Goal: Task Accomplishment & Management: Complete application form

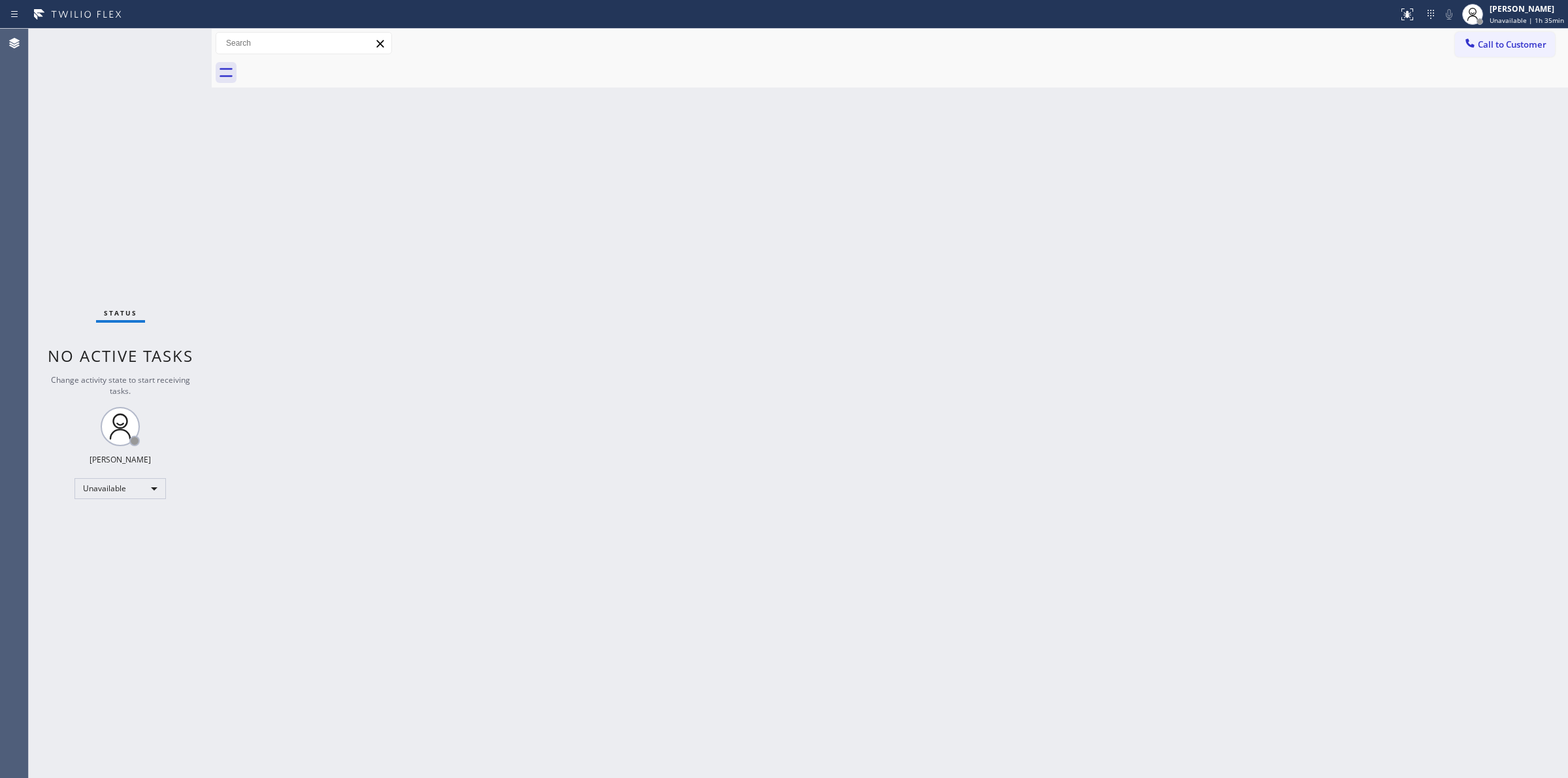
drag, startPoint x: 1424, startPoint y: 124, endPoint x: 1532, endPoint y: 92, distance: 112.6
click at [1444, 121] on div "Back to Dashboard Change Sender ID Customers Technicians Select a contact Outbo…" at bounding box center [890, 402] width 1356 height 749
drag, startPoint x: 1559, startPoint y: 33, endPoint x: 1540, endPoint y: 37, distance: 19.4
click at [1540, 37] on div "Call to Customer Outbound call Location Search location Your caller id phone nu…" at bounding box center [1511, 44] width 113 height 23
drag, startPoint x: 1499, startPoint y: 51, endPoint x: 1452, endPoint y: 55, distance: 47.2
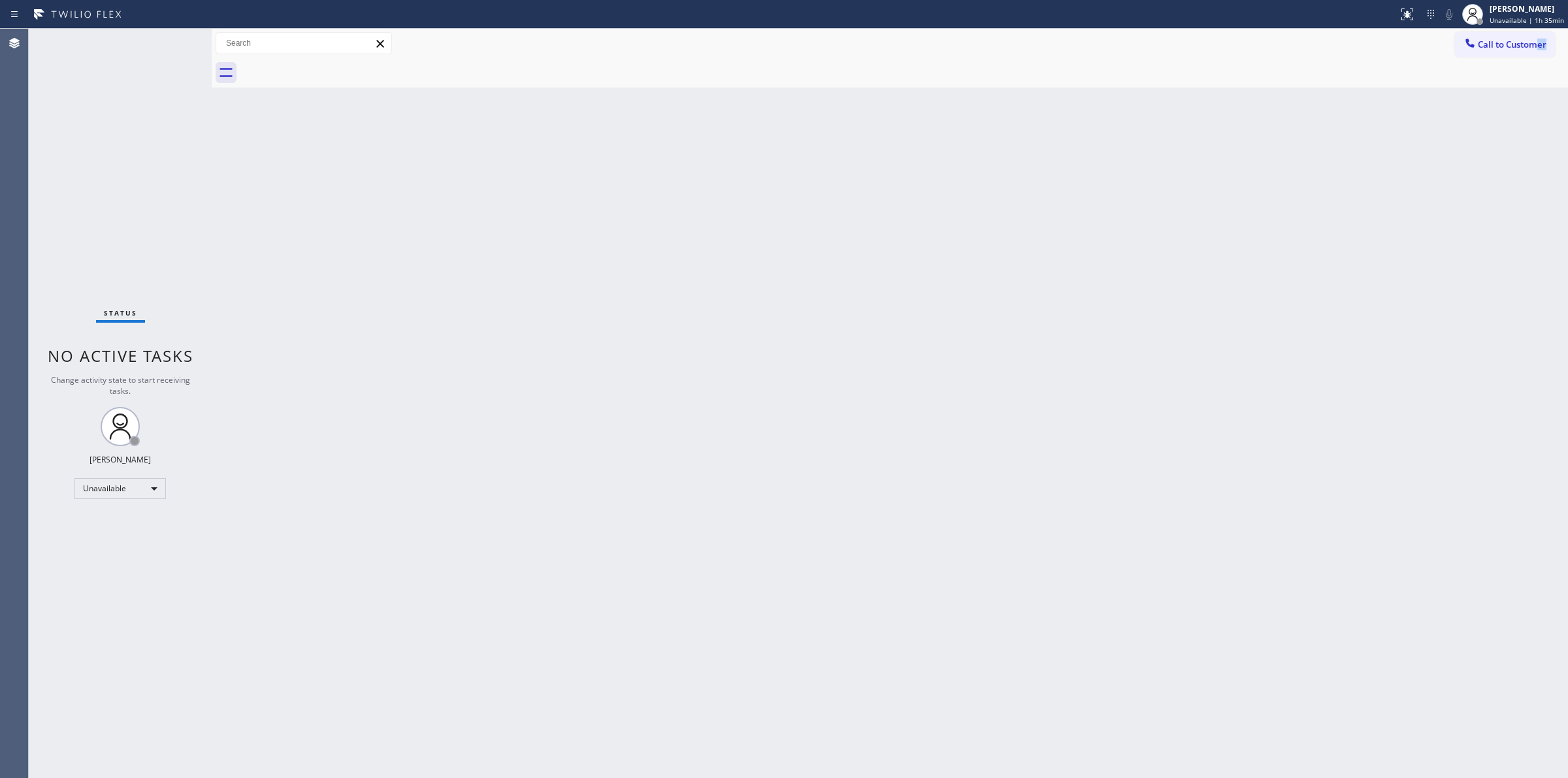
click at [1475, 55] on button "Call to Customer" at bounding box center [1505, 45] width 100 height 25
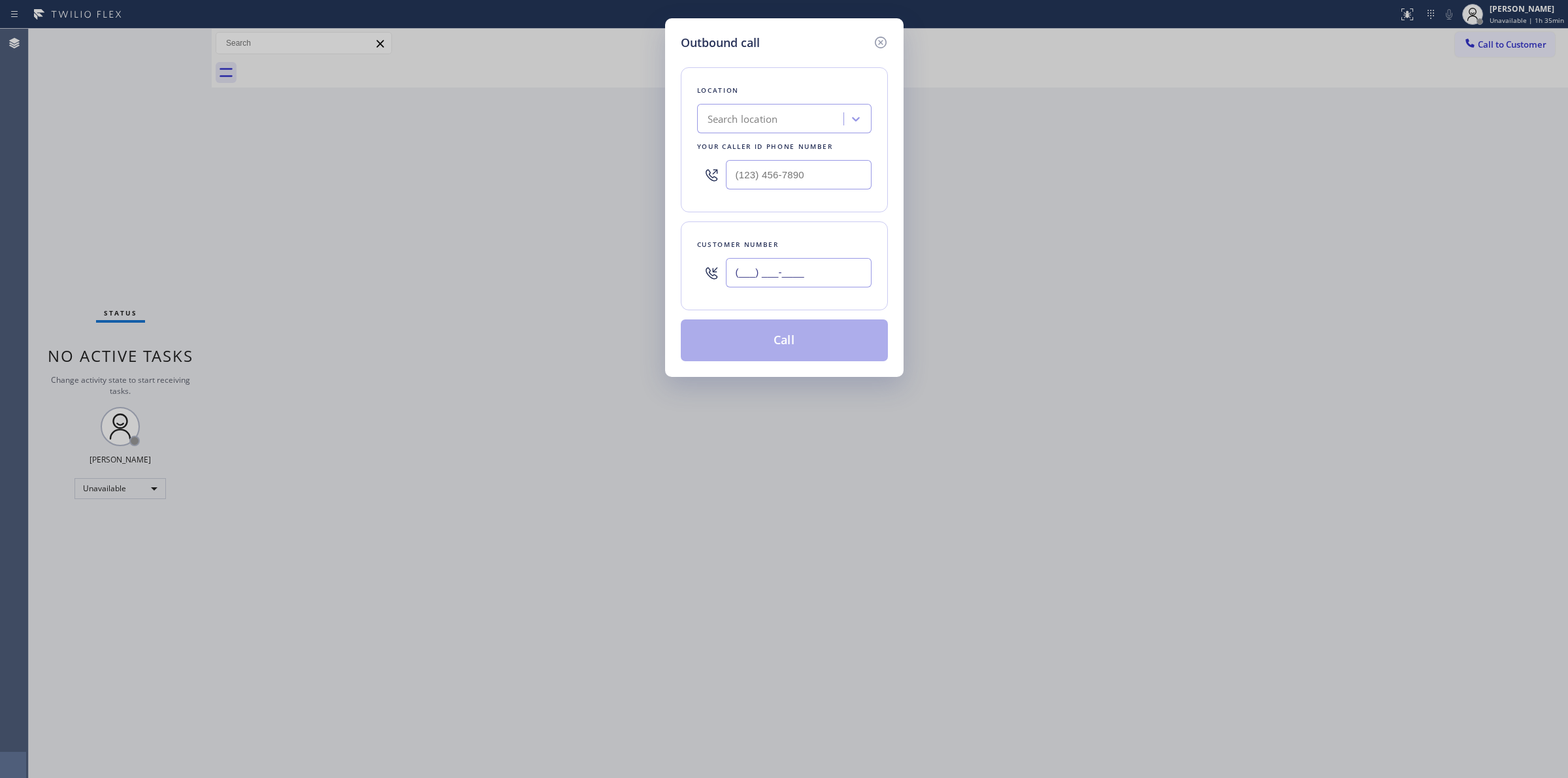
drag, startPoint x: 807, startPoint y: 284, endPoint x: 799, endPoint y: 288, distance: 8.9
click at [799, 288] on input "(___) ___-____" at bounding box center [799, 272] width 146 height 29
paste input "7"
paste input "714) 528-8455"
drag, startPoint x: 820, startPoint y: 270, endPoint x: 678, endPoint y: 212, distance: 153.4
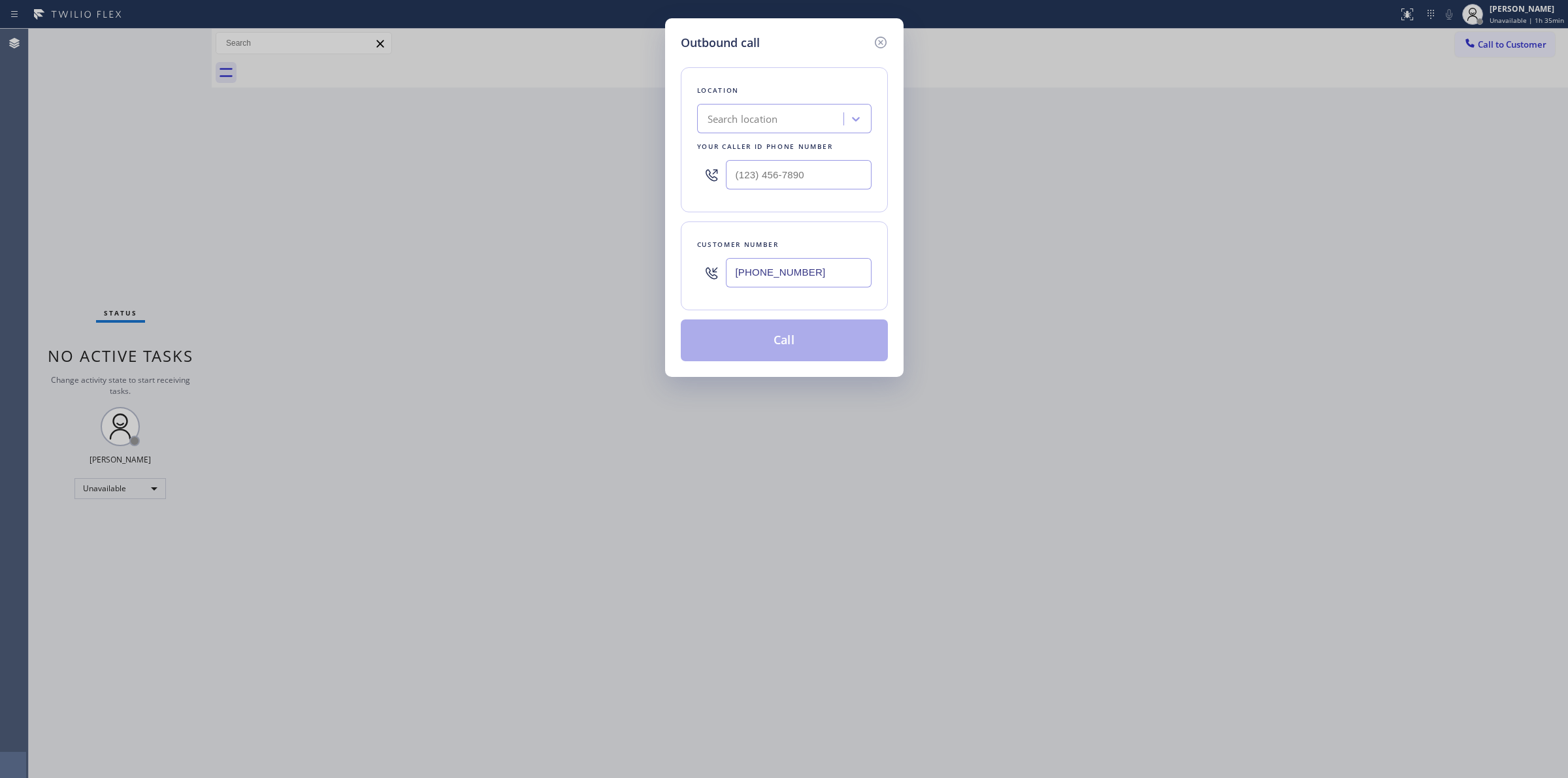
click at [644, 261] on div "Outbound call Location Search location Your caller id phone number Customer num…" at bounding box center [784, 389] width 1568 height 778
type input "[PHONE_NUMBER]"
click at [781, 109] on div "Search location" at bounding box center [772, 119] width 142 height 23
type input "Kenmore"
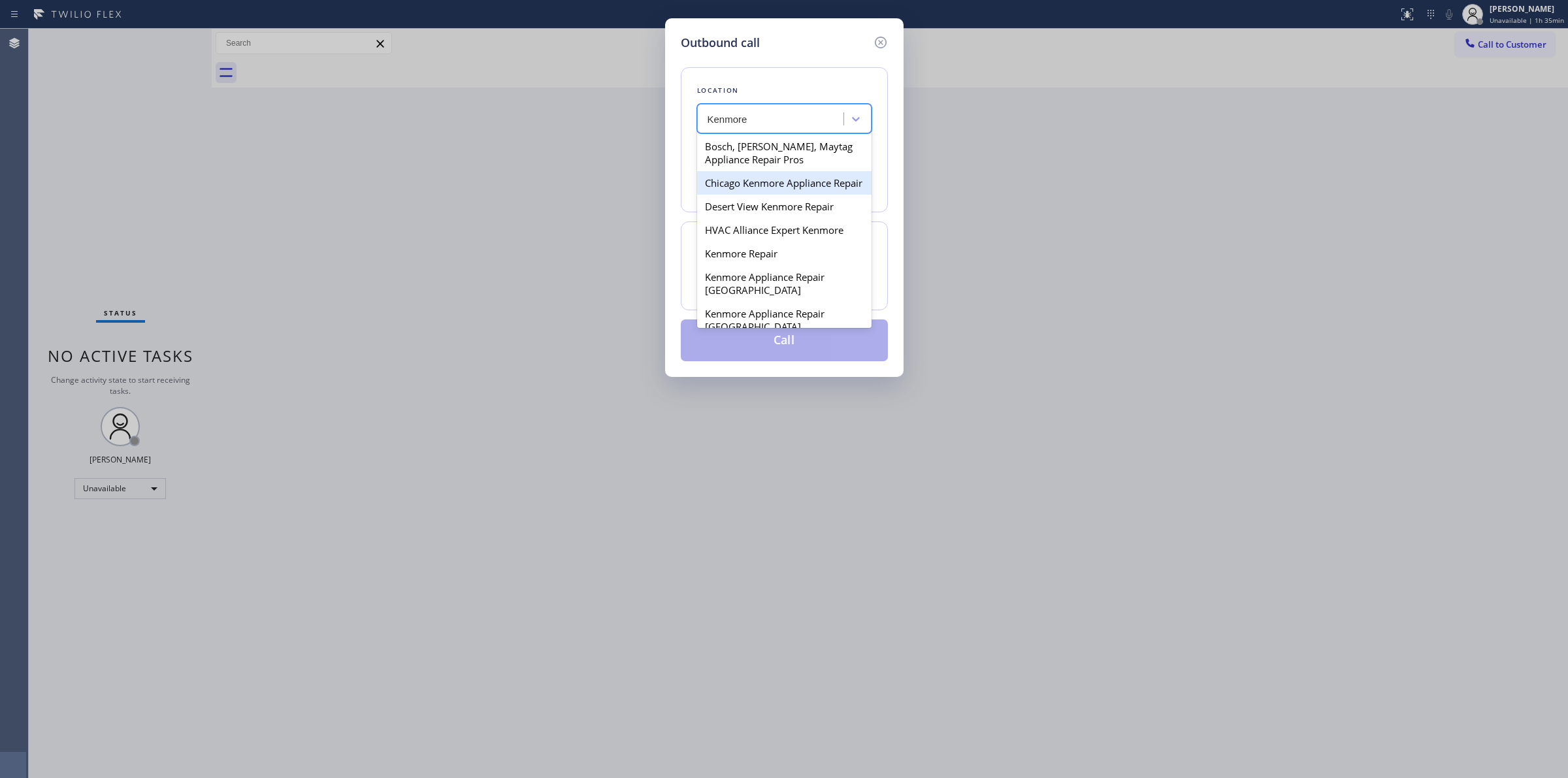
click at [765, 195] on div "Chicago Kenmore Appliance Repair" at bounding box center [784, 182] width 175 height 23
type input "[PHONE_NUMBER]"
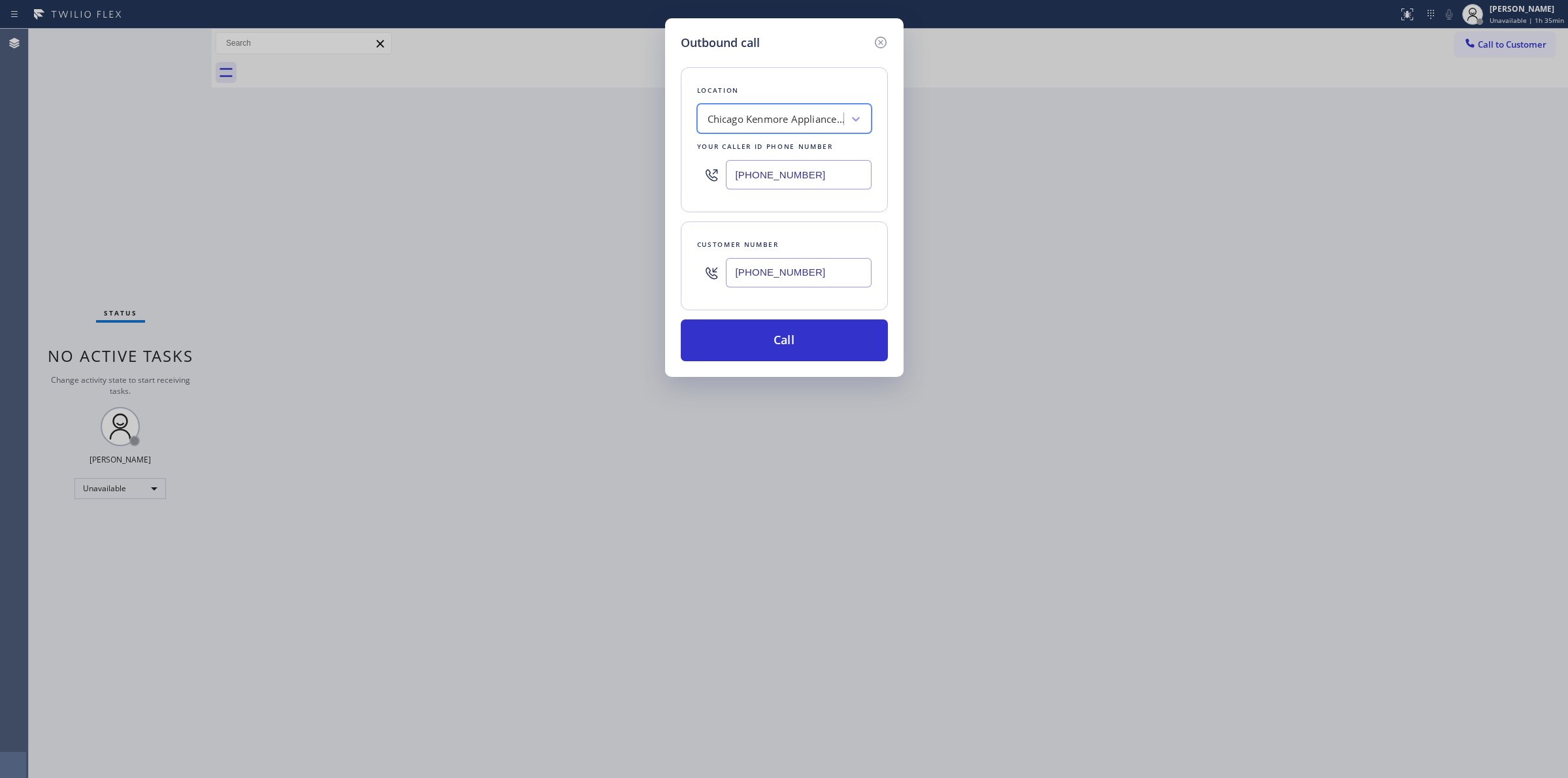
click at [781, 270] on input "[PHONE_NUMBER]" at bounding box center [799, 272] width 146 height 29
click at [777, 331] on button "Call" at bounding box center [784, 340] width 207 height 42
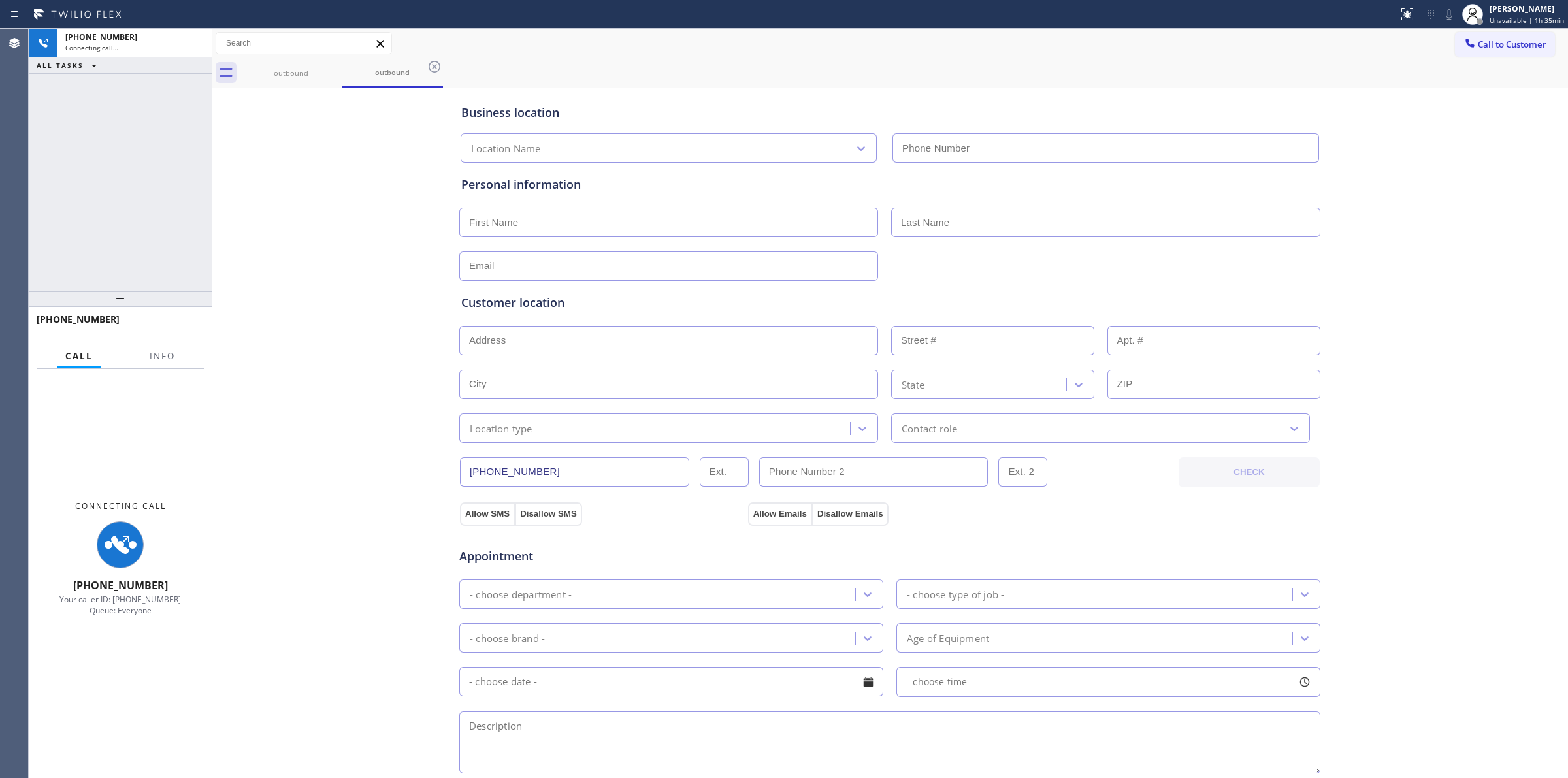
click at [1357, 308] on div "Business location Location Name Personal information Customer location >> ADD N…" at bounding box center [890, 537] width 1350 height 892
type input "[PHONE_NUMBER]"
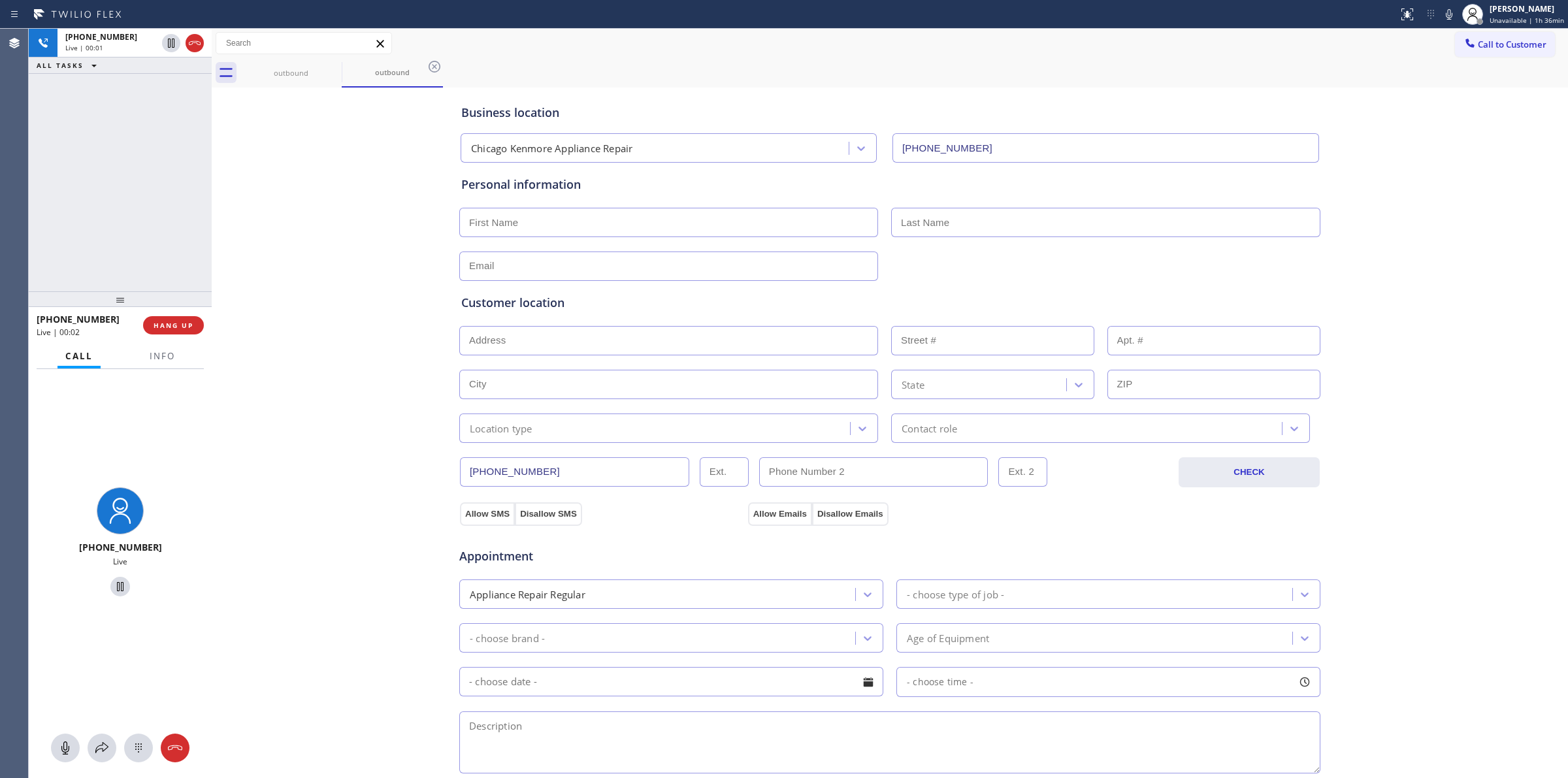
click at [1483, 30] on div "Call to Customer Outbound call Location [GEOGRAPHIC_DATA] [GEOGRAPHIC_DATA] App…" at bounding box center [890, 43] width 1356 height 29
drag, startPoint x: 1467, startPoint y: 45, endPoint x: 1194, endPoint y: 128, distance: 285.3
click at [1455, 53] on button "Call to Customer" at bounding box center [1505, 45] width 100 height 25
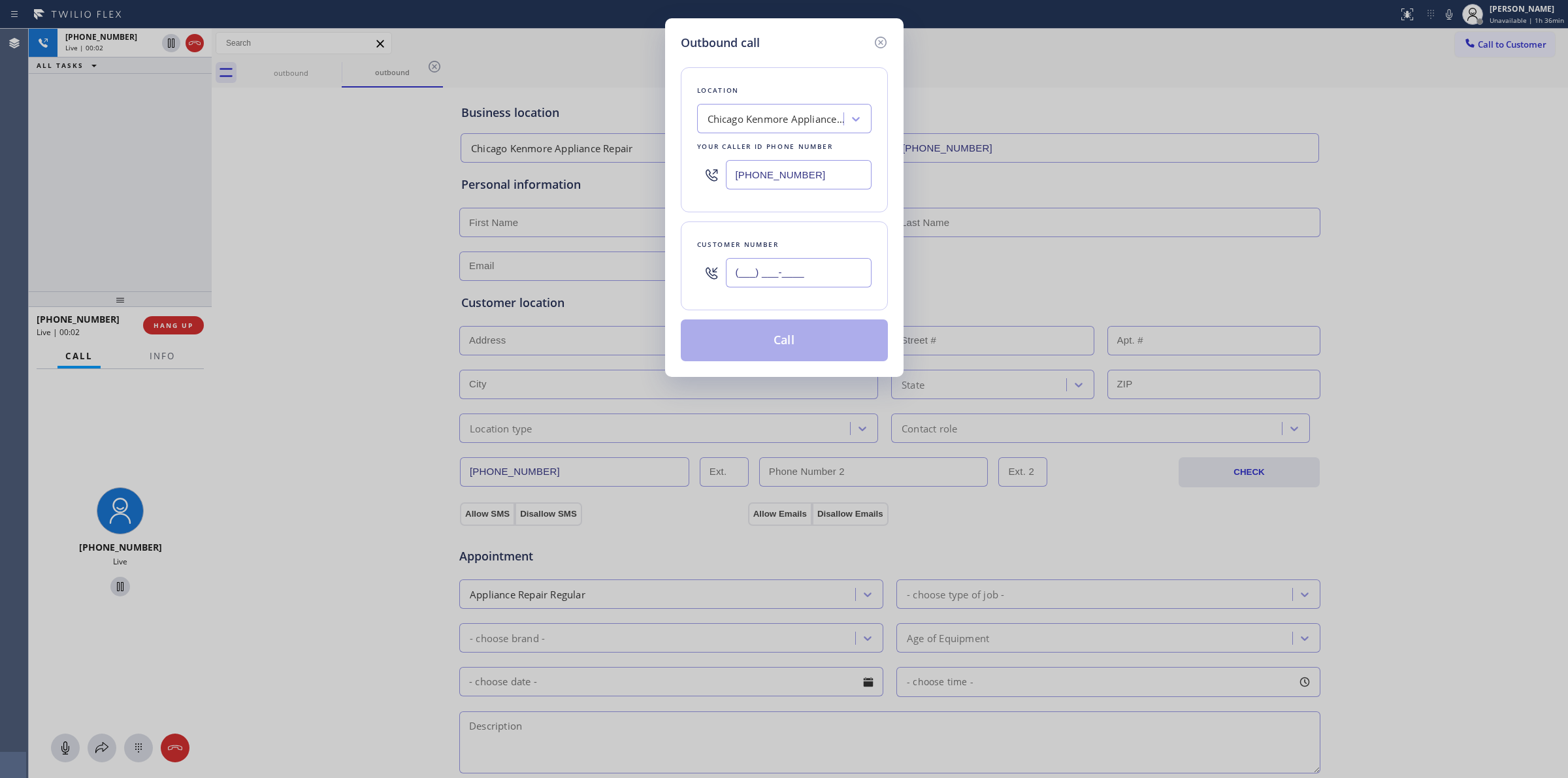
paste input "text"
click at [834, 278] on input "(___) ___-____" at bounding box center [799, 272] width 146 height 29
type input "(___) ___-____"
drag, startPoint x: 855, startPoint y: 289, endPoint x: 581, endPoint y: 283, distance: 274.1
click at [582, 283] on div "Outbound call Location [GEOGRAPHIC_DATA] [GEOGRAPHIC_DATA] Appliance Repair You…" at bounding box center [784, 389] width 1568 height 778
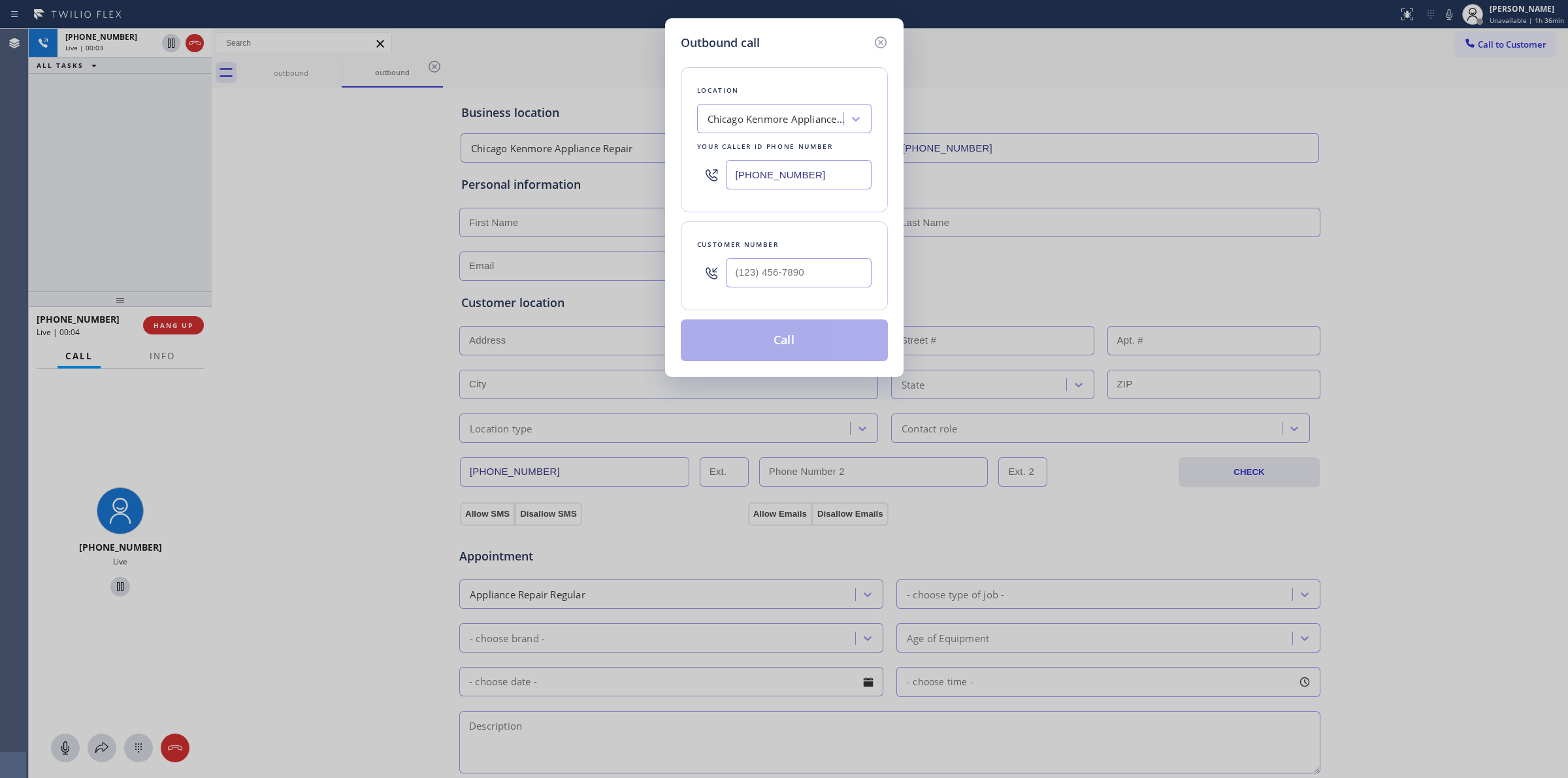
click at [814, 274] on input "text" at bounding box center [799, 272] width 146 height 29
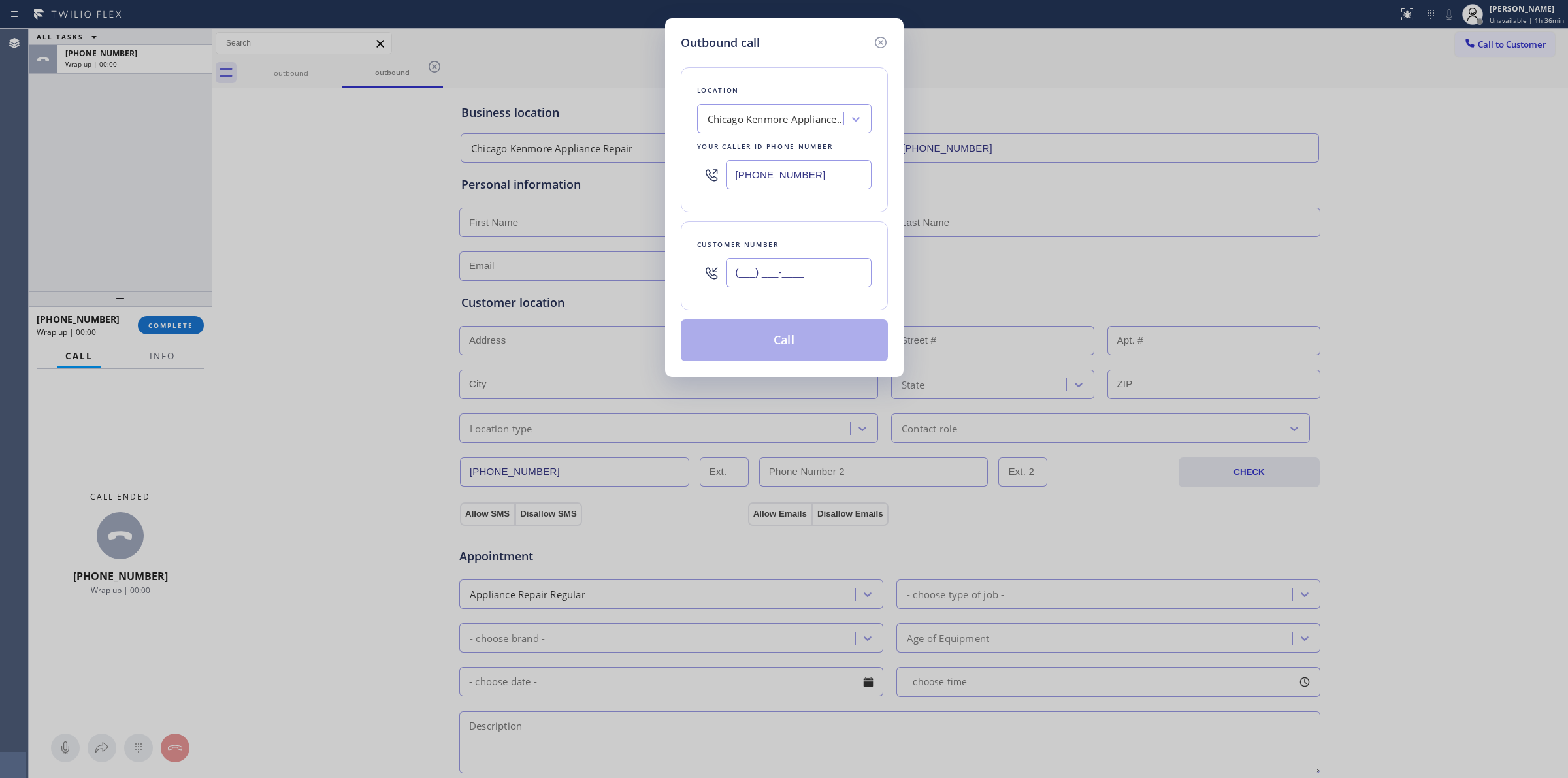
click at [814, 274] on input "(___) ___-____" at bounding box center [799, 272] width 146 height 29
paste input "714) 528-8455"
type input "[PHONE_NUMBER]"
click at [774, 343] on button "Call" at bounding box center [784, 340] width 207 height 42
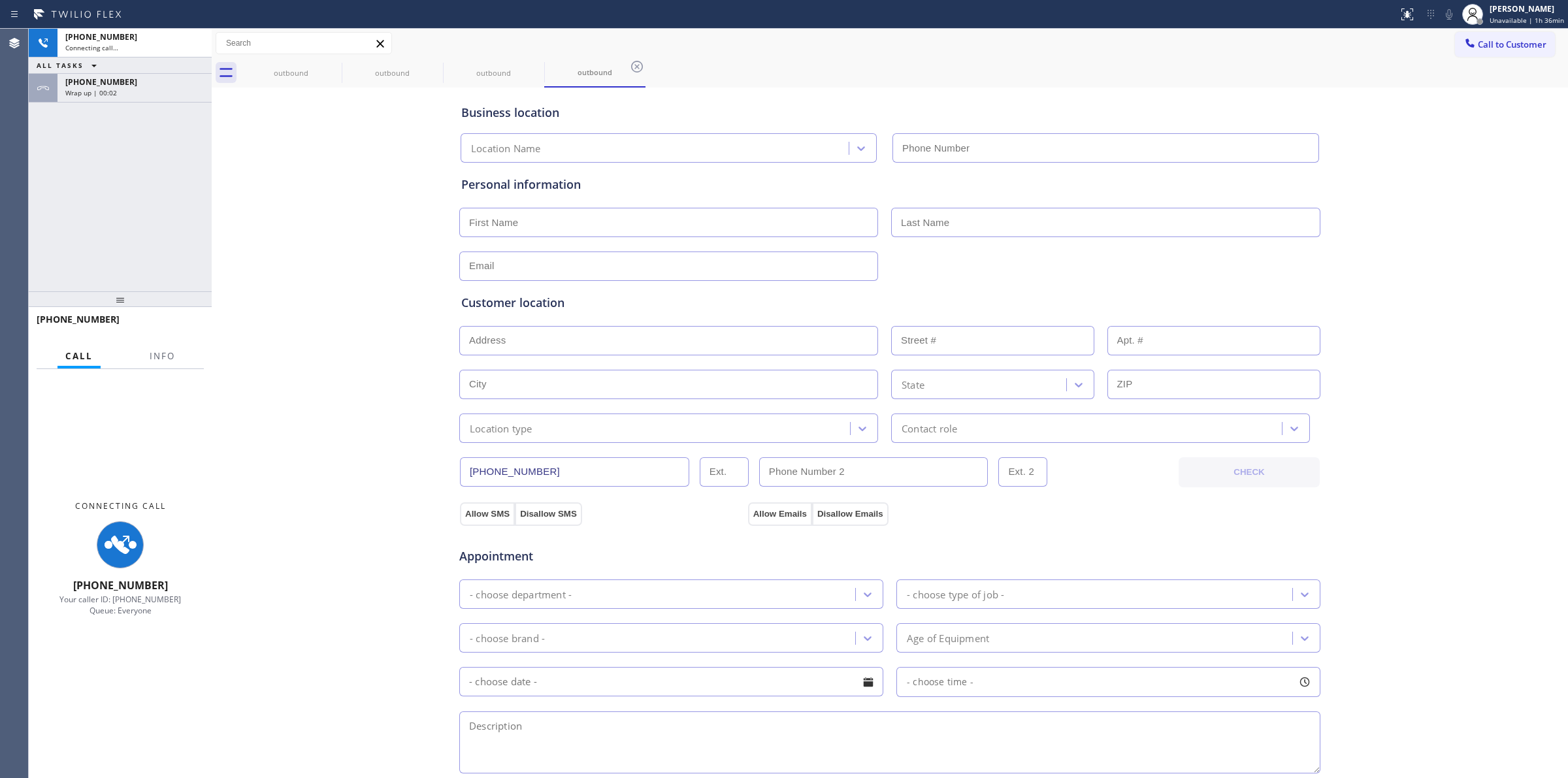
click at [1418, 198] on div "Business location Location Name Personal information Customer location >> ADD N…" at bounding box center [890, 537] width 1350 height 892
click at [143, 82] on div "[PHONE_NUMBER]" at bounding box center [134, 82] width 139 height 11
type input "[PHONE_NUMBER]"
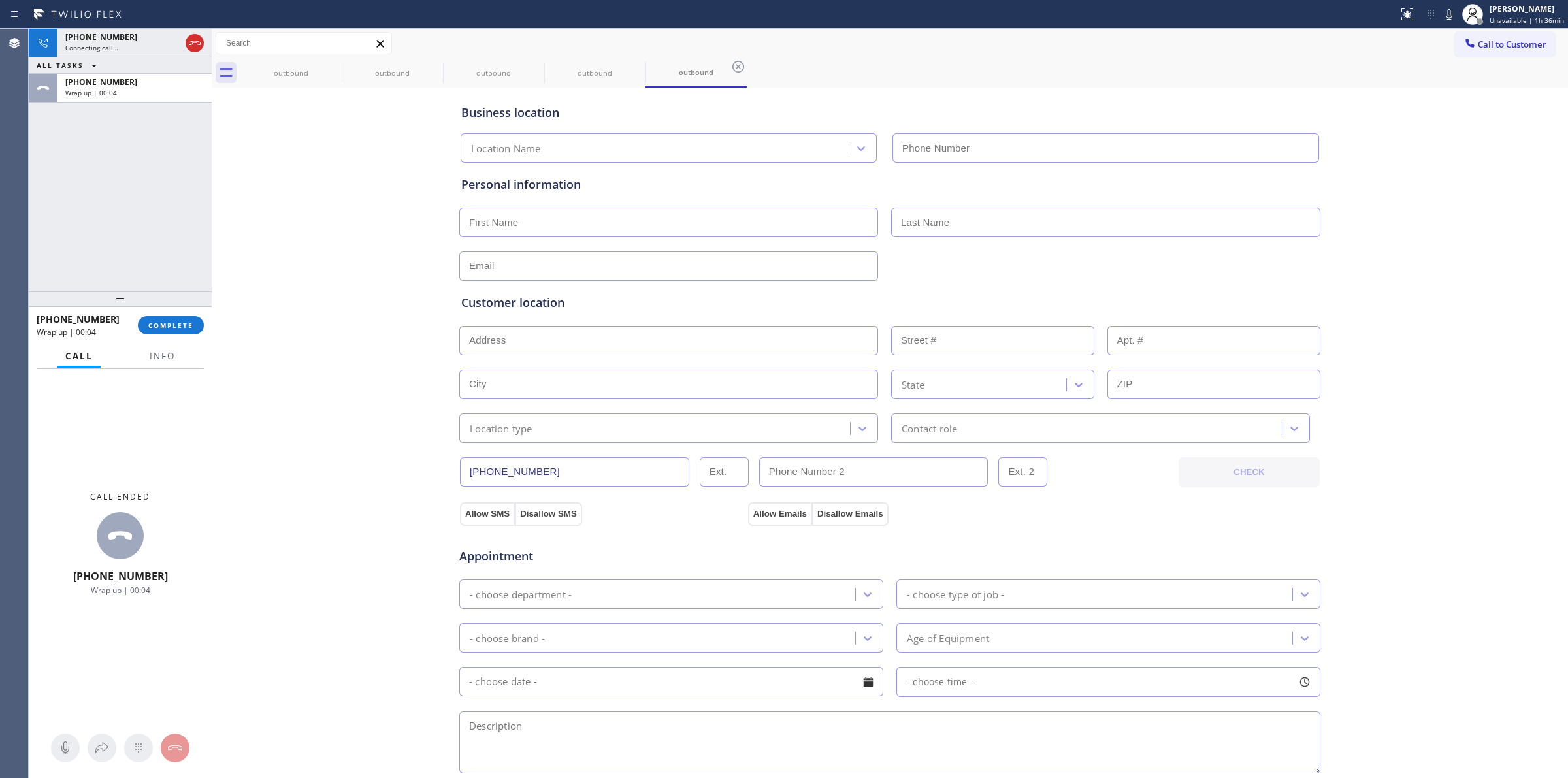
type input "[PHONE_NUMBER]"
click at [197, 318] on button "COMPLETE" at bounding box center [171, 325] width 66 height 19
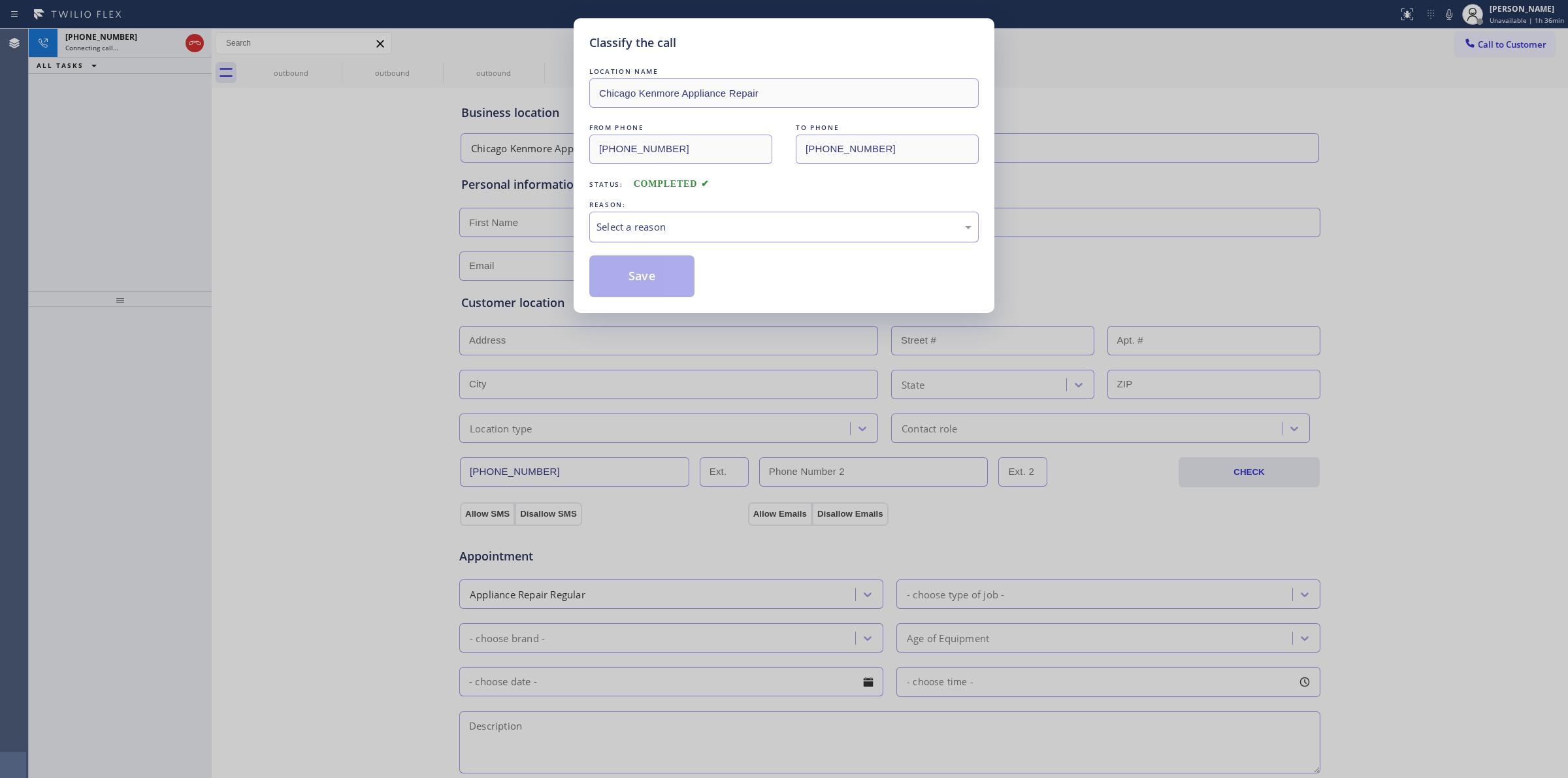
click at [775, 234] on div "Select a reason" at bounding box center [784, 226] width 375 height 15
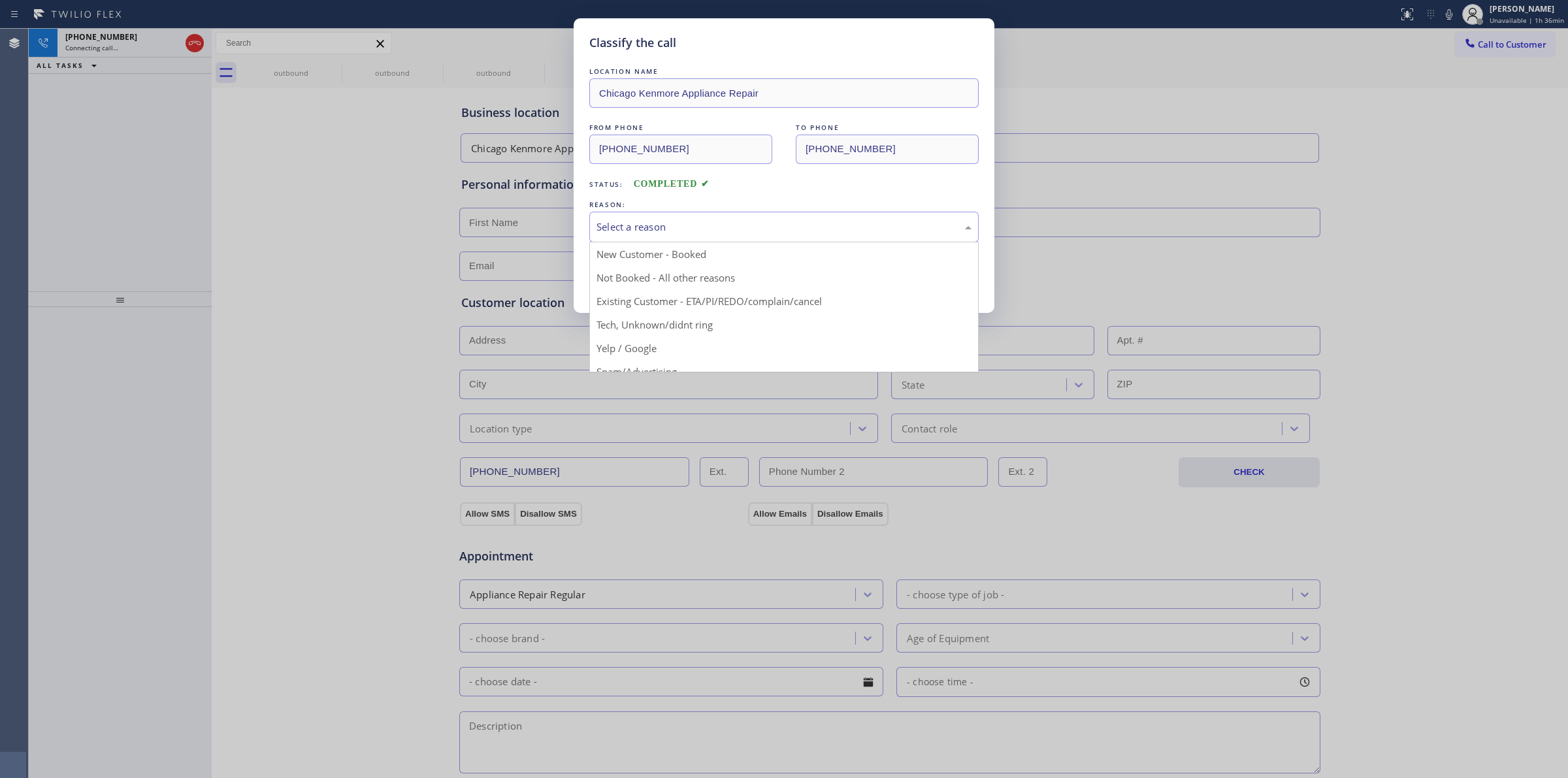
drag, startPoint x: 701, startPoint y: 335, endPoint x: 683, endPoint y: 311, distance: 30.0
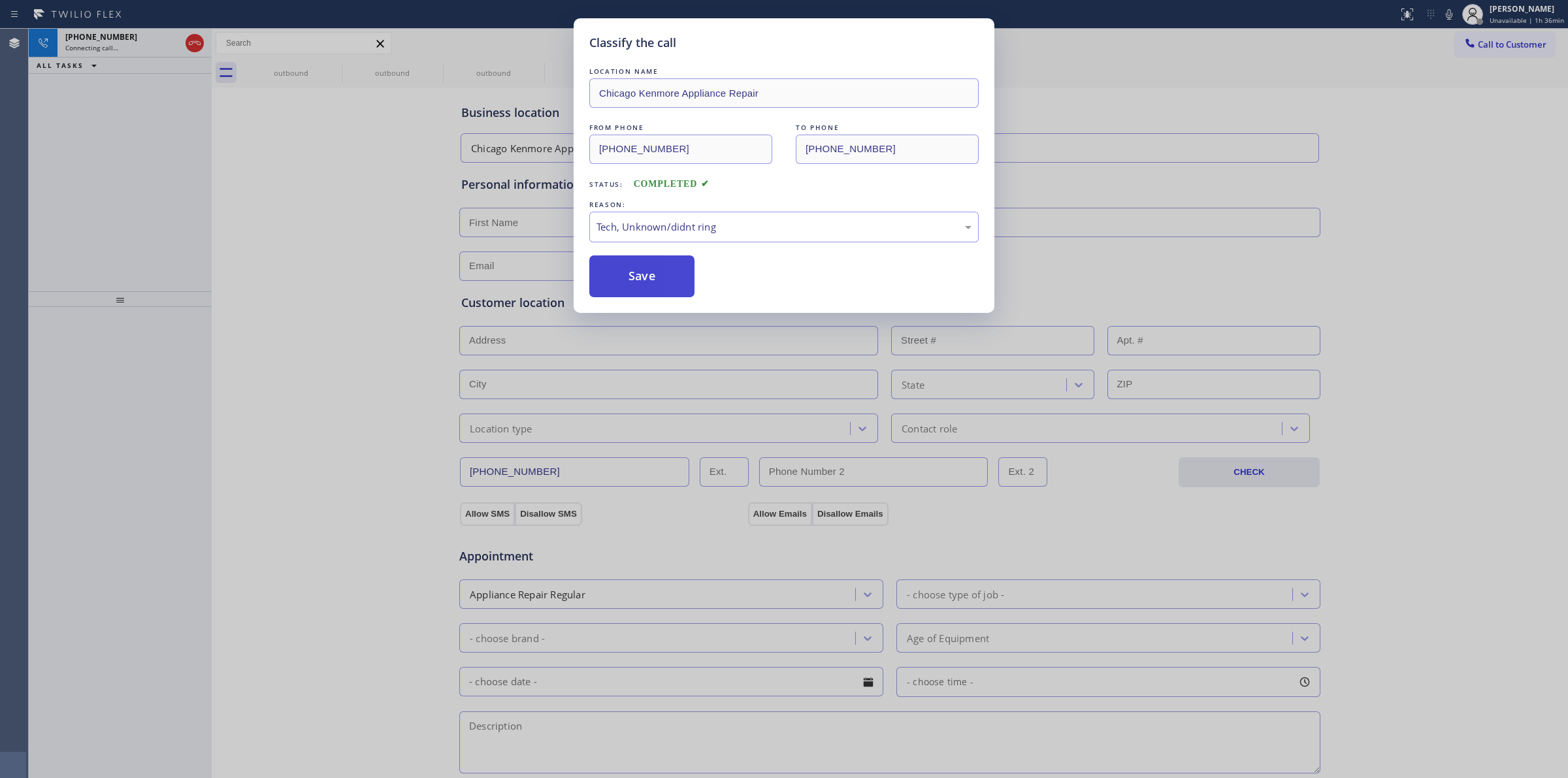
click at [658, 291] on button "Save" at bounding box center [642, 276] width 105 height 42
click at [333, 65] on icon at bounding box center [333, 67] width 16 height 16
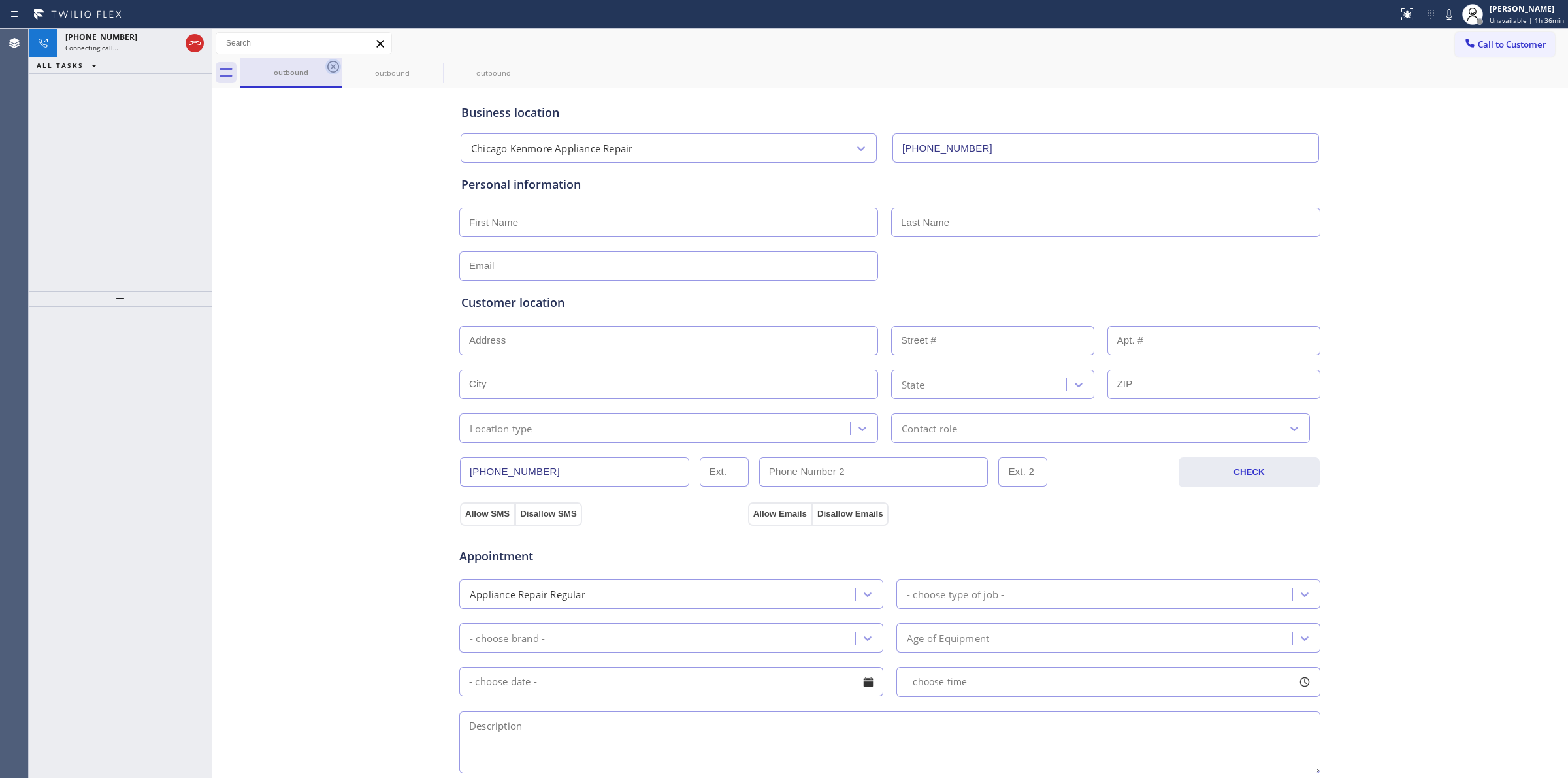
click at [333, 65] on icon at bounding box center [333, 67] width 16 height 16
click at [0, 0] on icon at bounding box center [0, 0] width 0 height 0
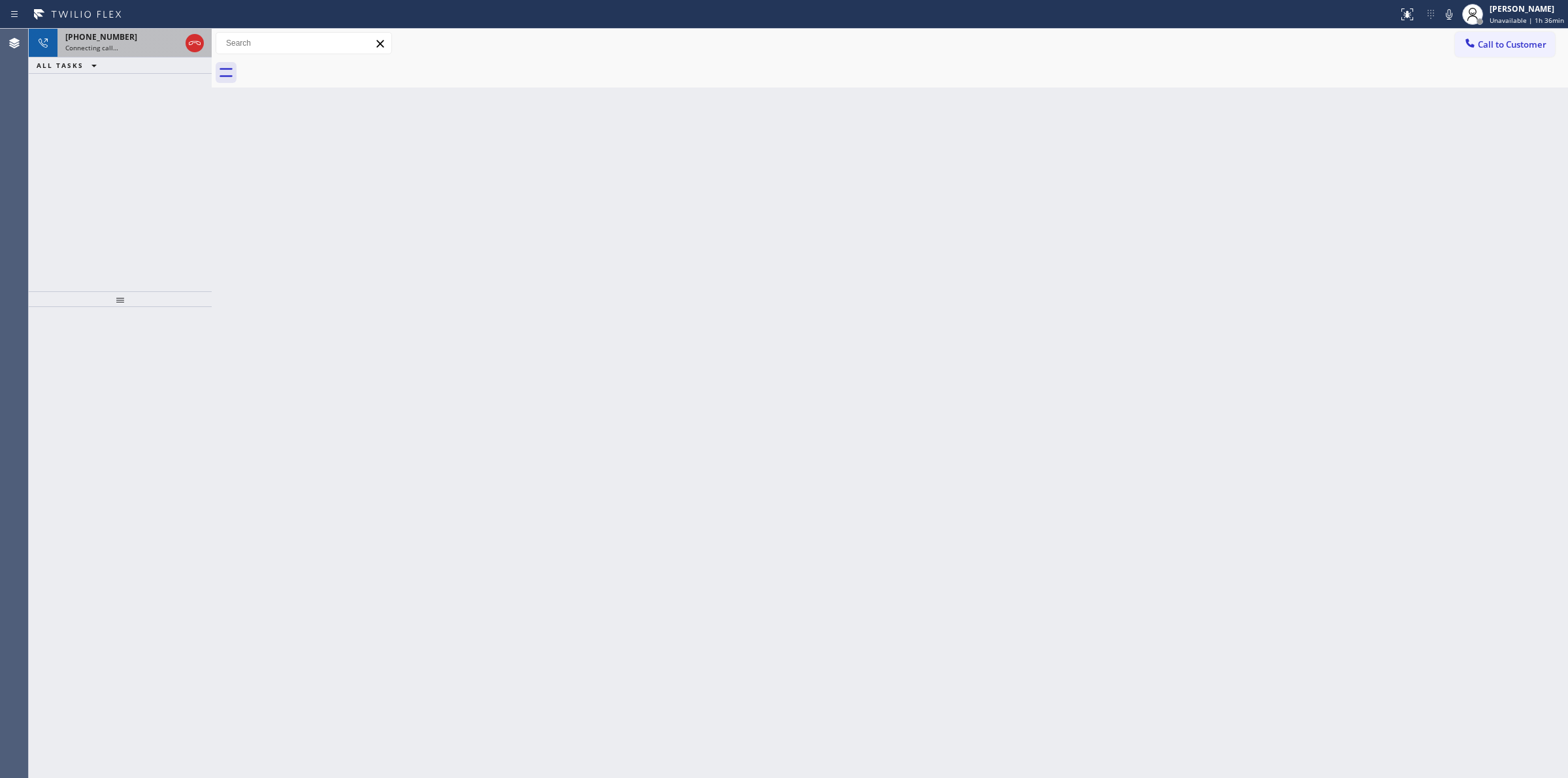
click at [133, 37] on div "[PHONE_NUMBER]" at bounding box center [122, 36] width 115 height 11
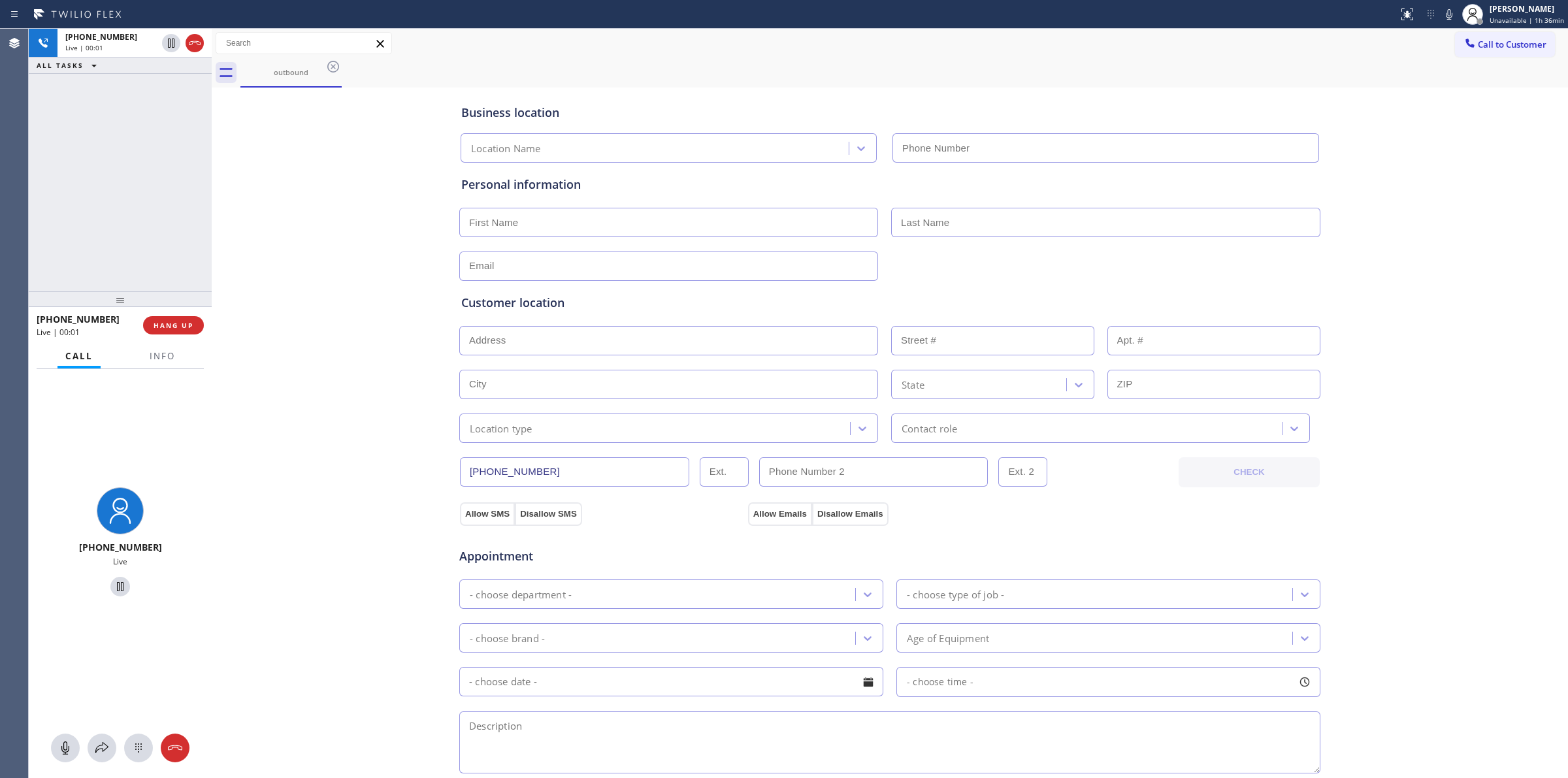
type input "[PHONE_NUMBER]"
click at [142, 743] on icon at bounding box center [139, 748] width 16 height 16
click at [1486, 34] on button "Call to Customer" at bounding box center [1505, 45] width 100 height 25
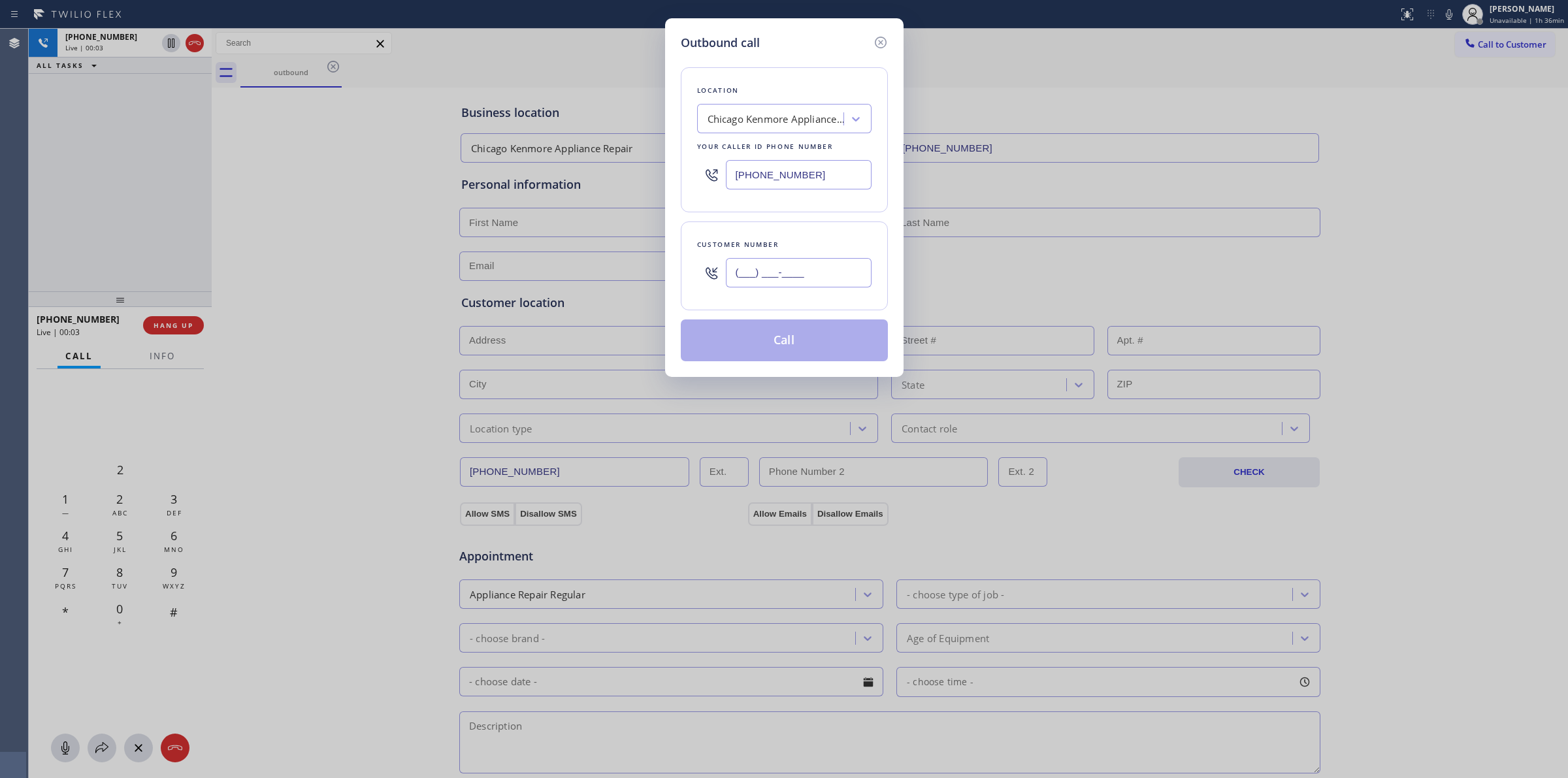
paste input "714) 528-8455"
click at [814, 279] on input "[PHONE_NUMBER]" at bounding box center [799, 272] width 146 height 29
type input "[PHONE_NUMBER]"
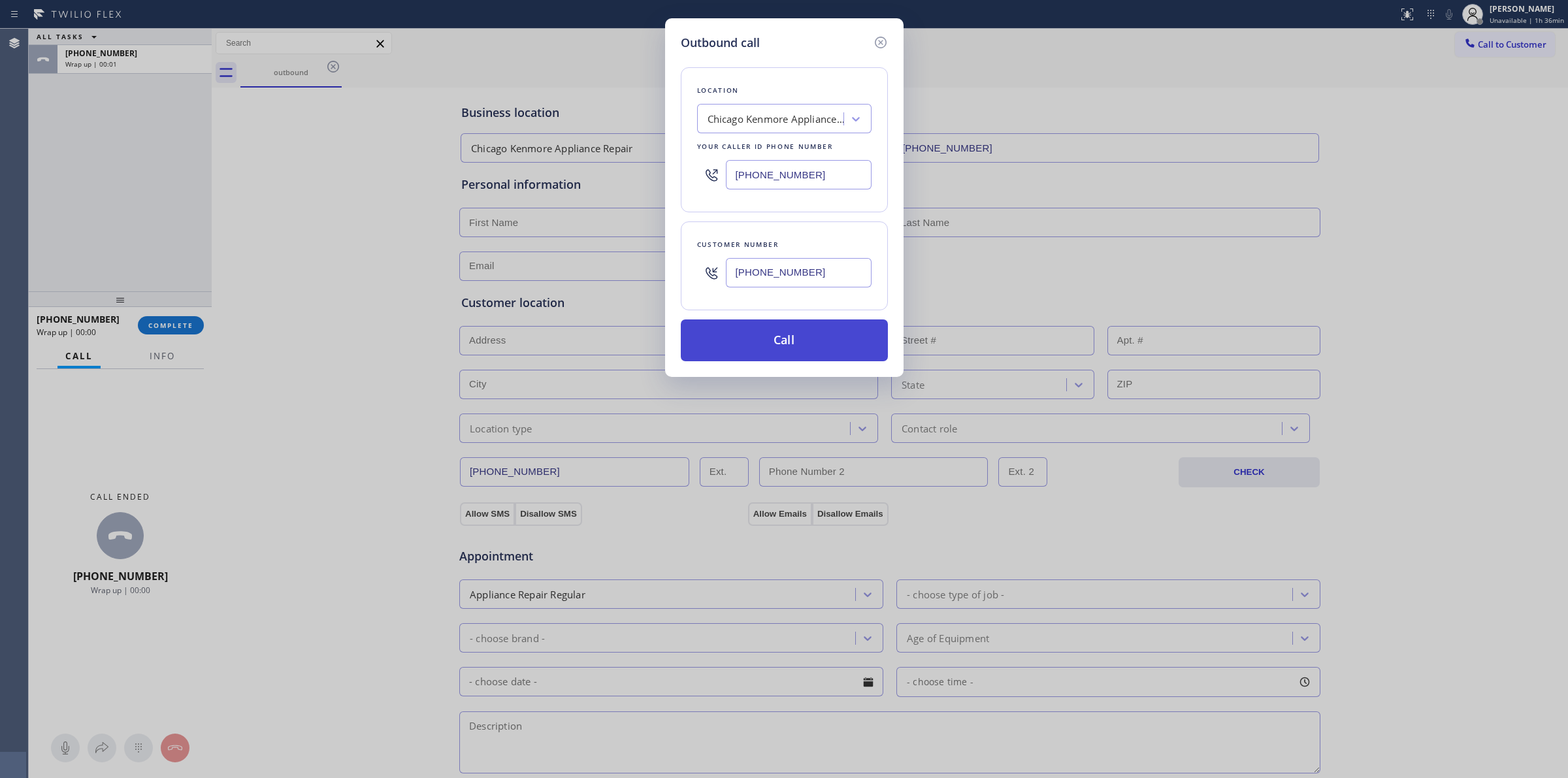
drag, startPoint x: 675, startPoint y: 239, endPoint x: 687, endPoint y: 341, distance: 102.7
click at [676, 244] on div "Outbound call Location [GEOGRAPHIC_DATA] [GEOGRAPHIC_DATA] Appliance Repair You…" at bounding box center [784, 198] width 239 height 359
click at [689, 351] on button "Call" at bounding box center [784, 340] width 207 height 42
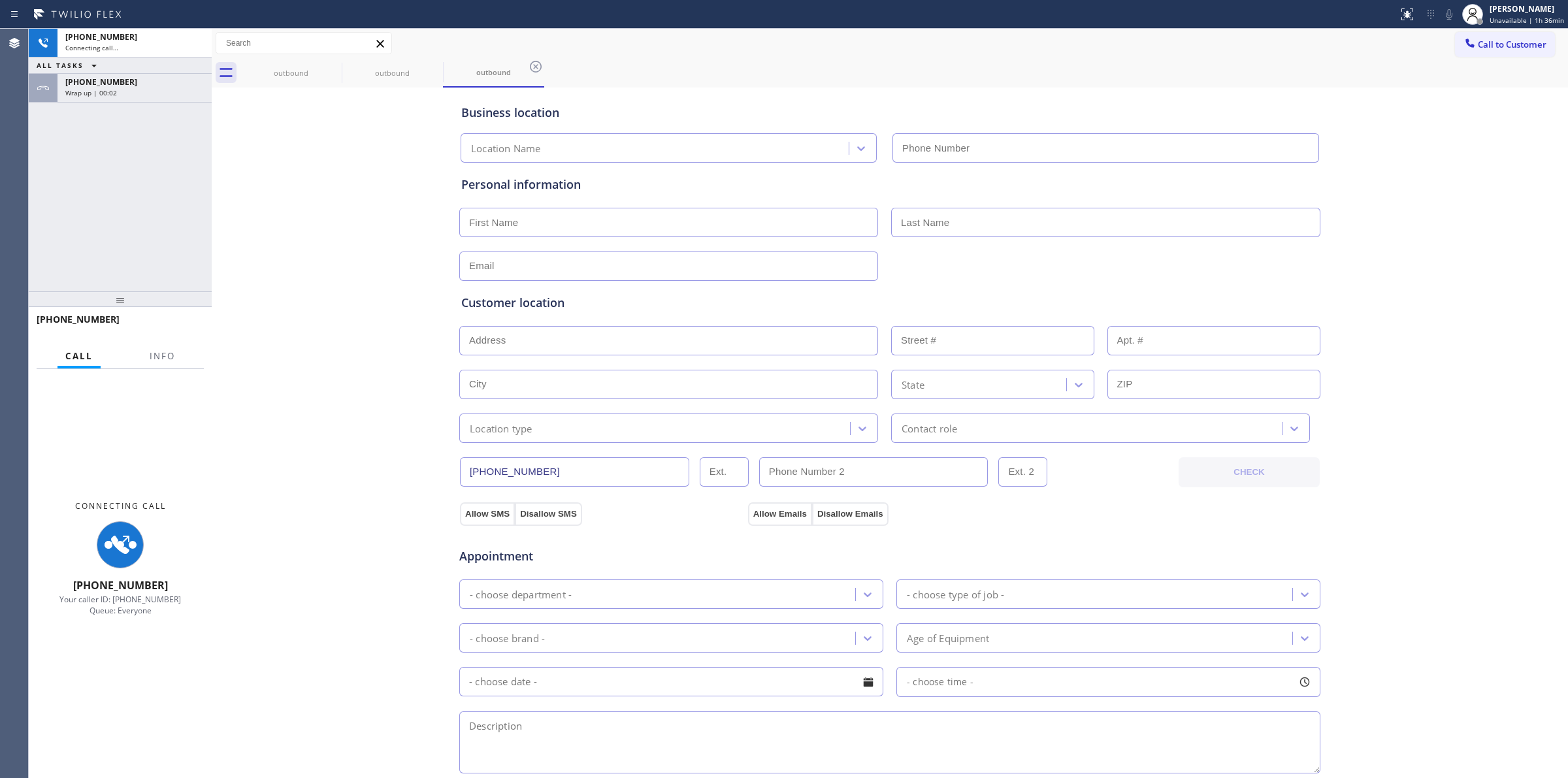
type input "[PHONE_NUMBER]"
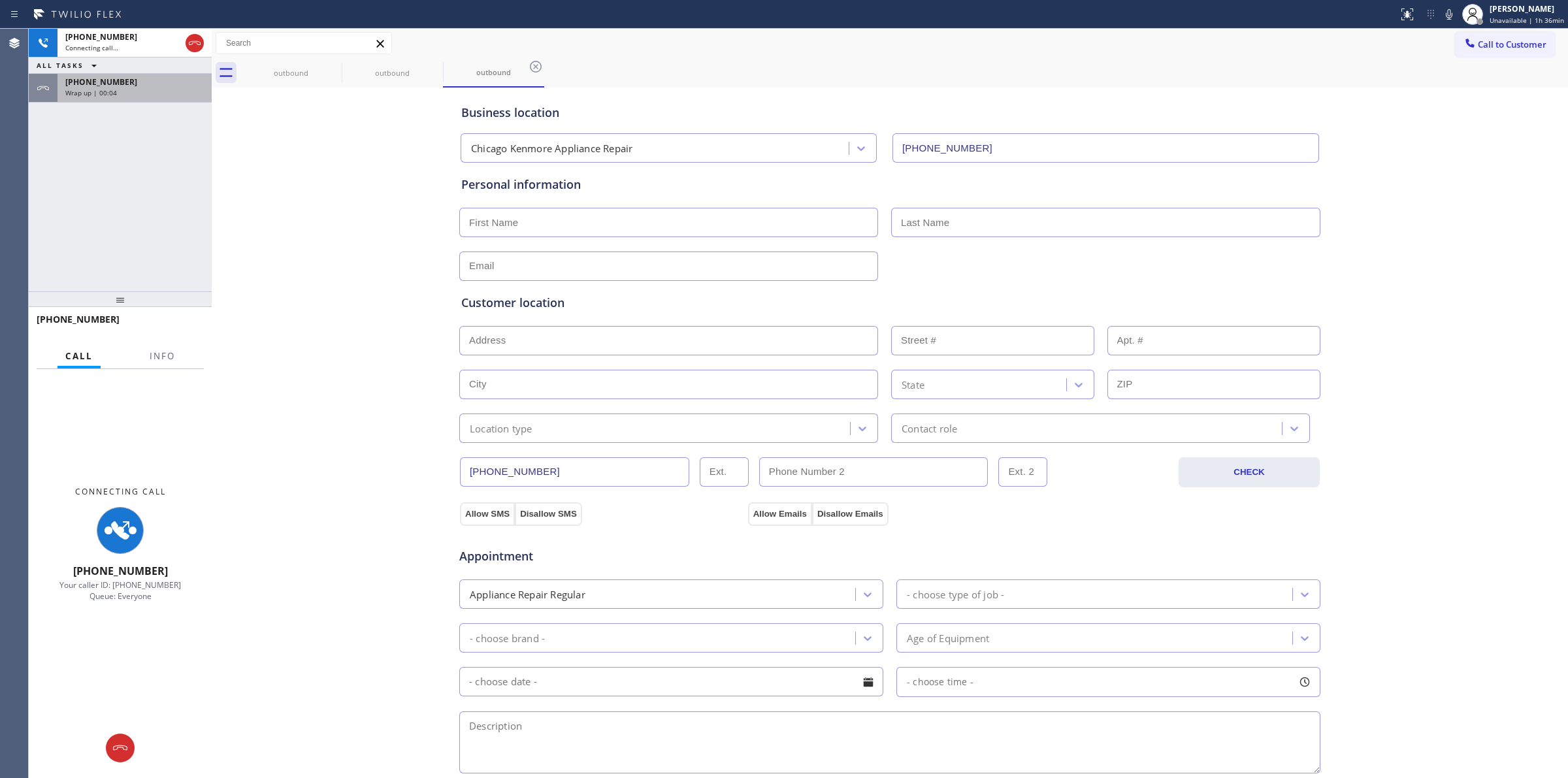
click at [129, 77] on div "[PHONE_NUMBER]" at bounding box center [134, 82] width 139 height 11
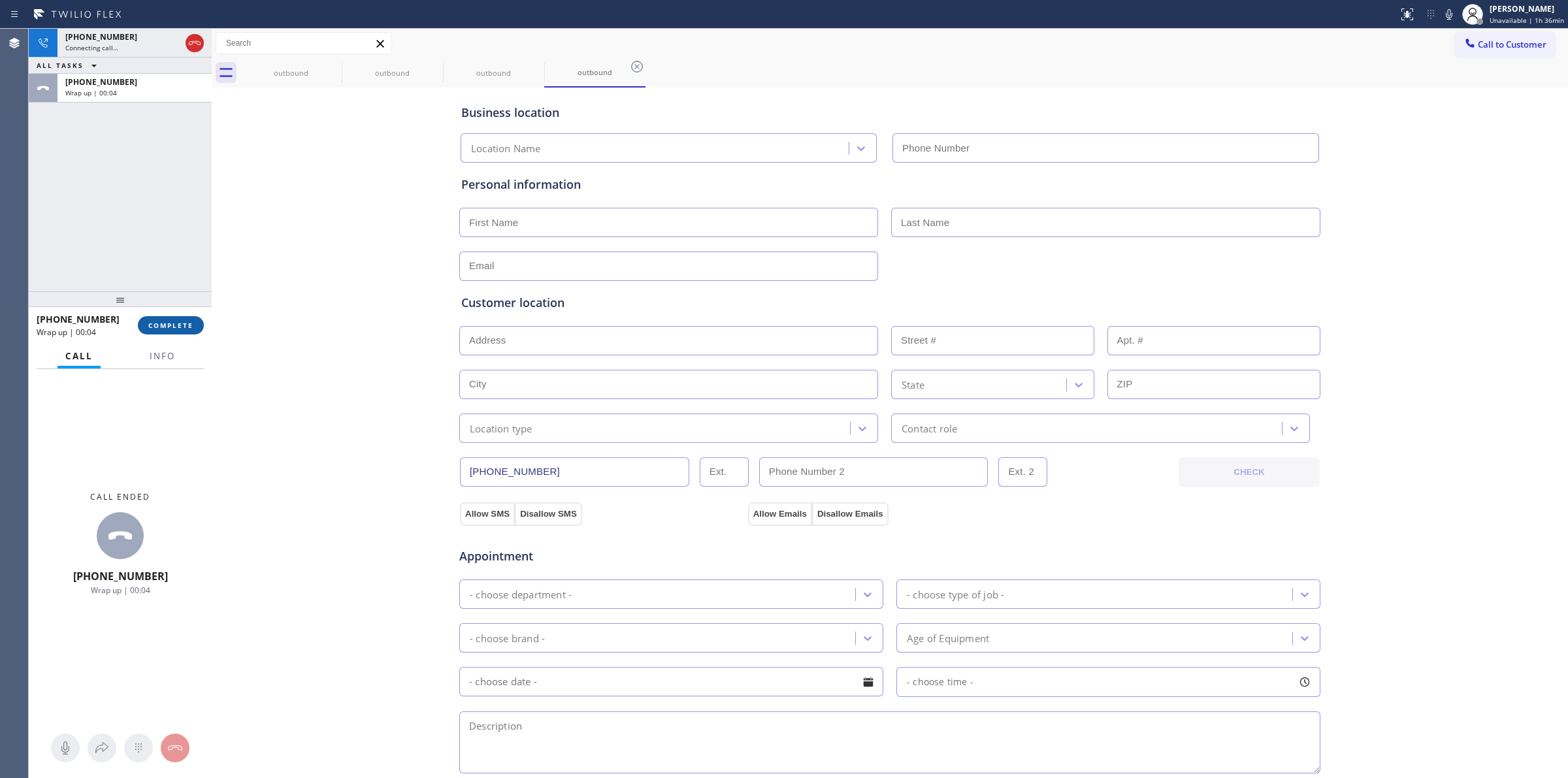
click at [175, 316] on button "COMPLETE" at bounding box center [171, 325] width 66 height 19
type input "[PHONE_NUMBER]"
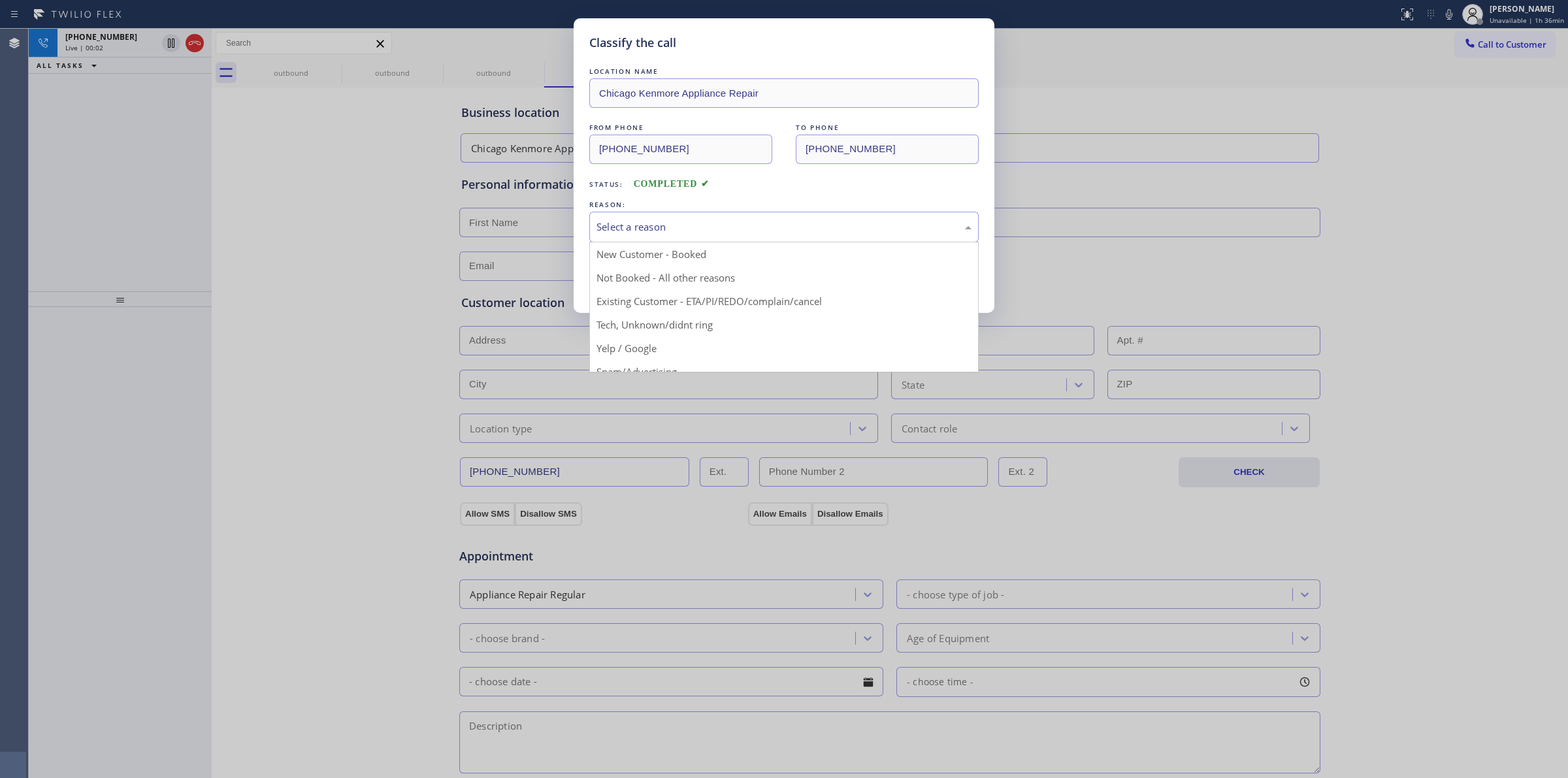
click at [619, 231] on div "Select a reason" at bounding box center [784, 226] width 375 height 15
drag, startPoint x: 637, startPoint y: 323, endPoint x: 622, endPoint y: 295, distance: 31.8
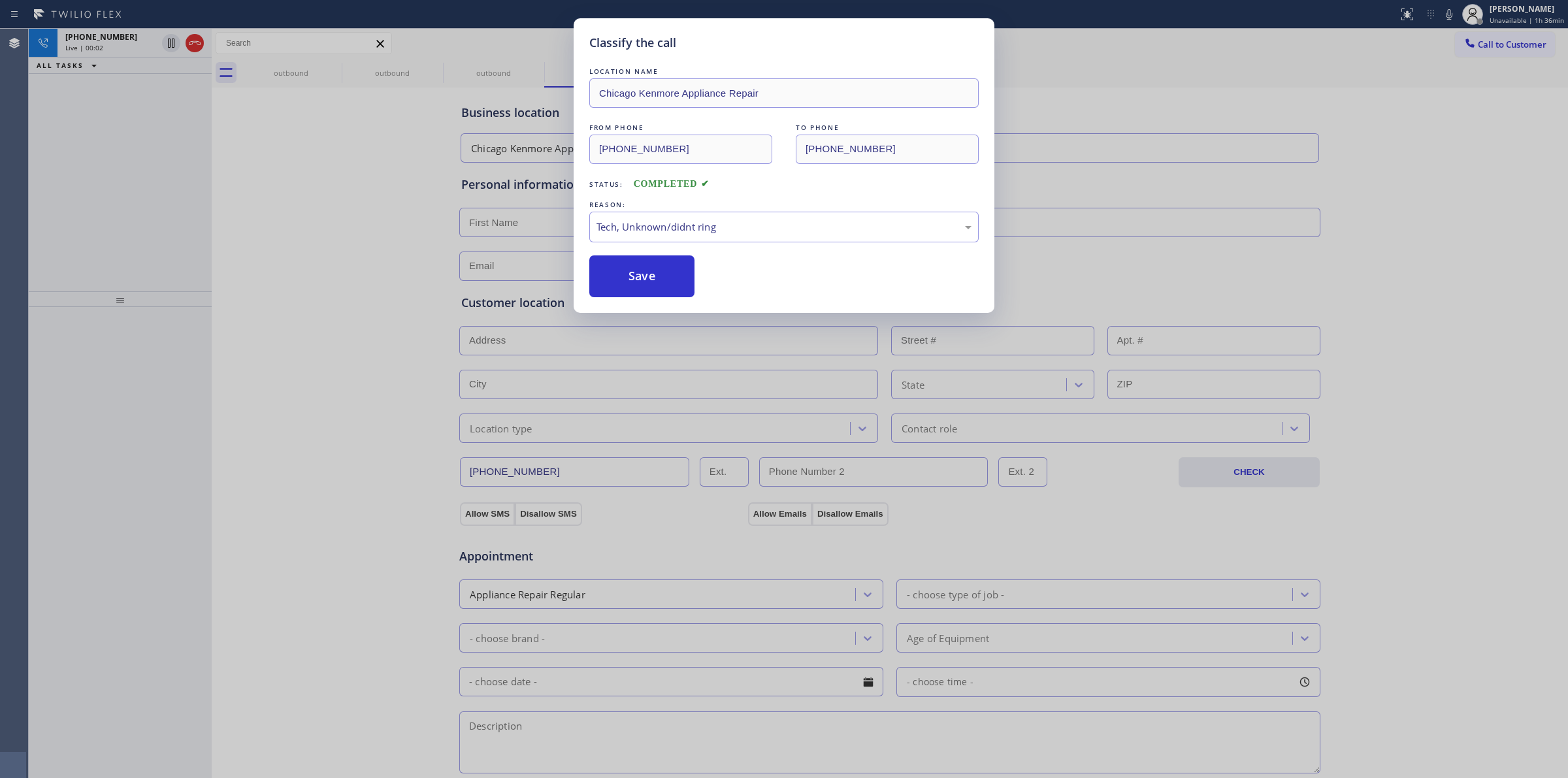
drag, startPoint x: 622, startPoint y: 294, endPoint x: 758, endPoint y: 300, distance: 136.1
click at [622, 293] on button "Save" at bounding box center [642, 276] width 105 height 42
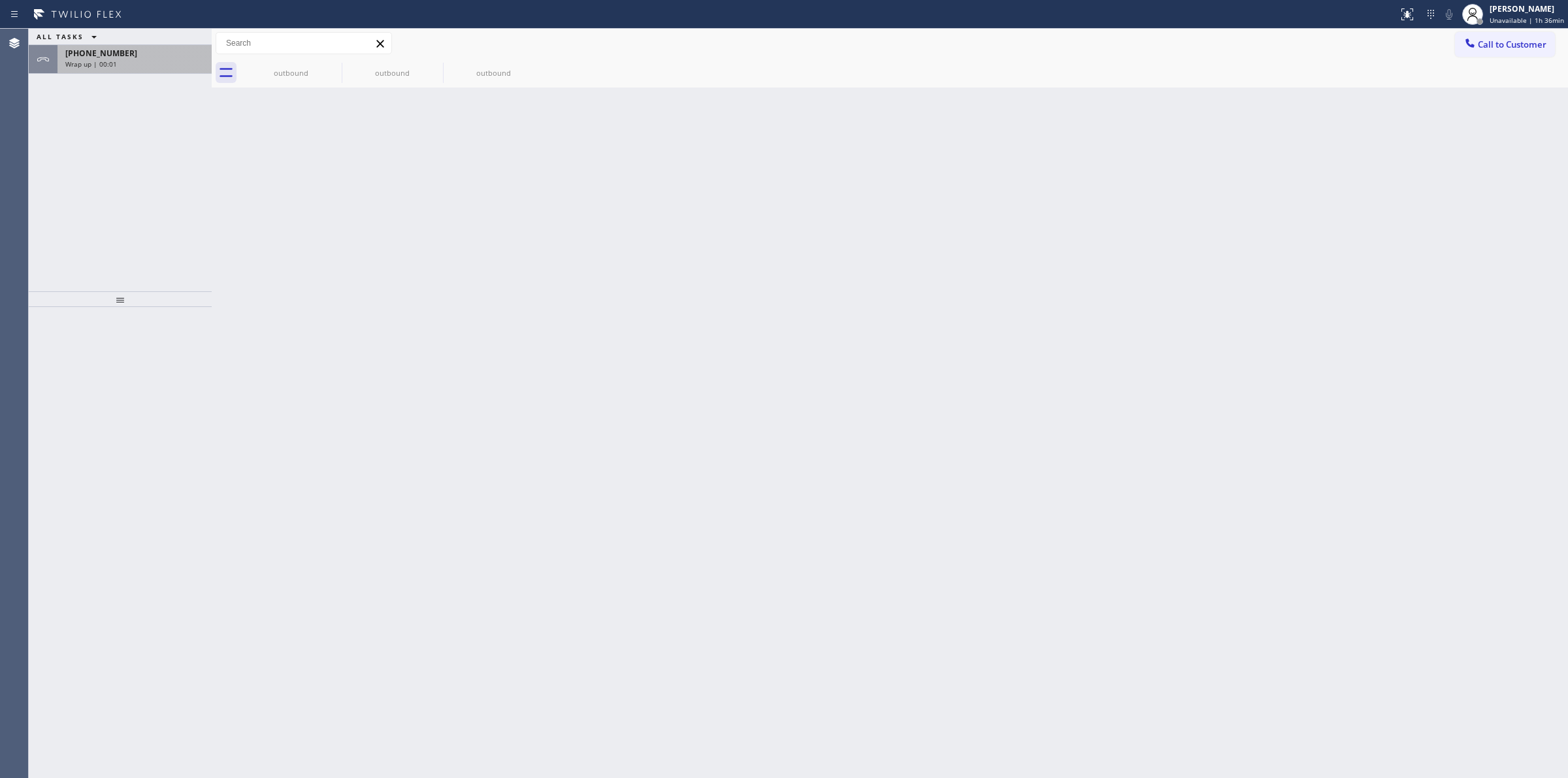
click at [118, 43] on div "ALL TASKS ALL TASKS ACTIVE TASKS TASKS IN WRAP UP" at bounding box center [119, 36] width 183 height 16
click at [118, 57] on span "[PHONE_NUMBER]" at bounding box center [101, 53] width 72 height 11
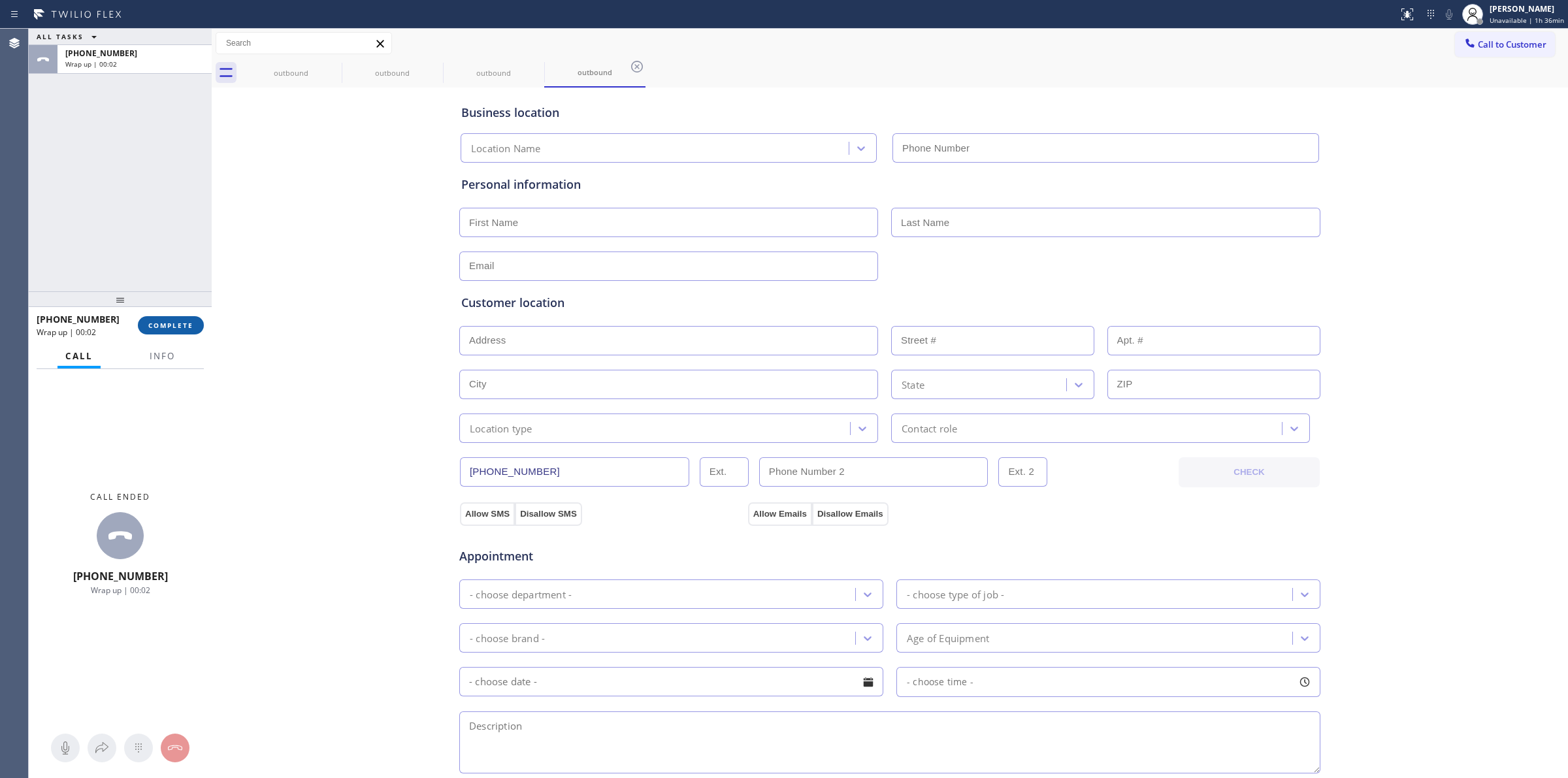
click at [188, 325] on span "COMPLETE" at bounding box center [171, 325] width 45 height 9
type input "[PHONE_NUMBER]"
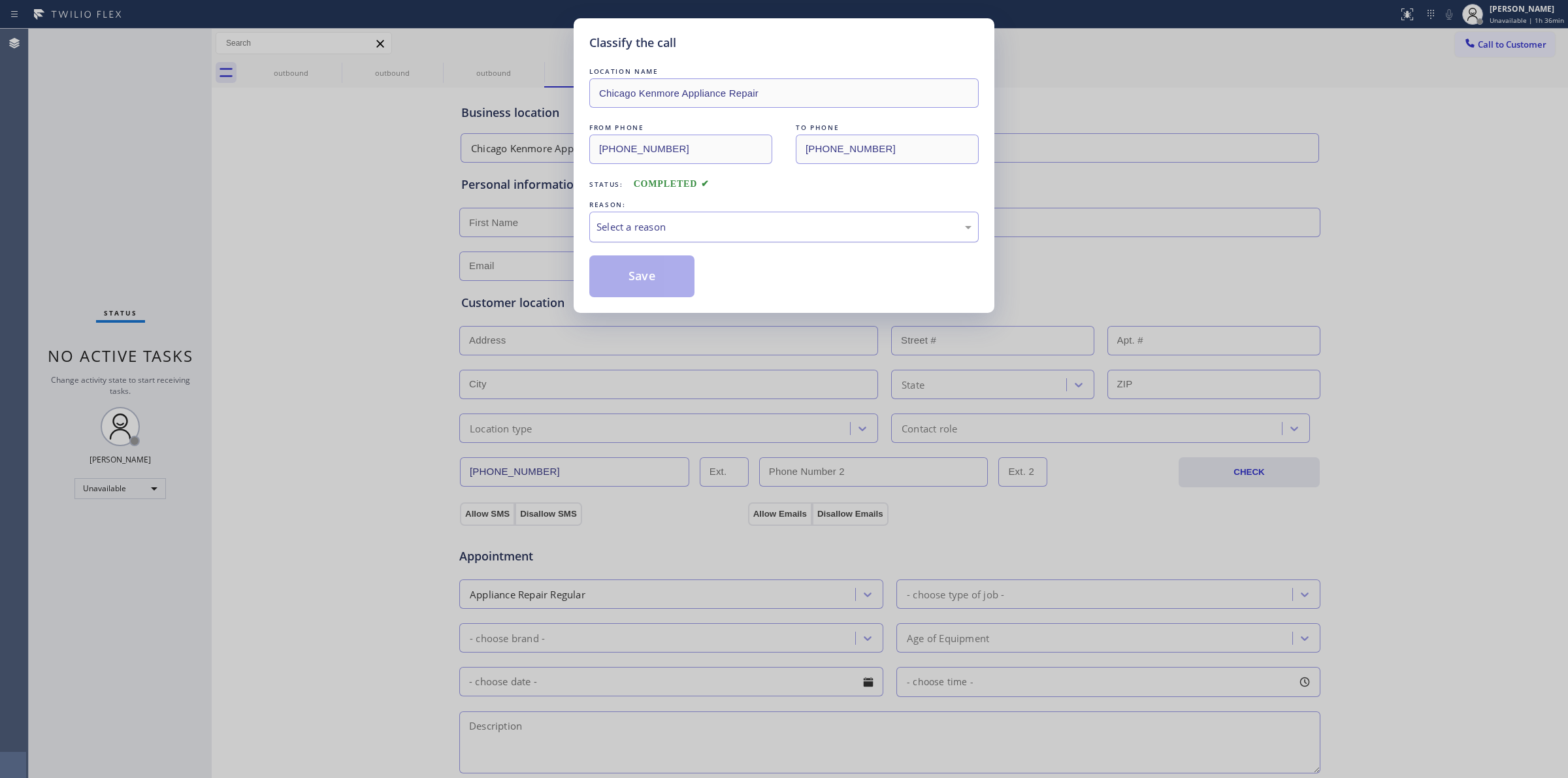
click at [631, 227] on div "Select a reason" at bounding box center [784, 226] width 375 height 15
drag, startPoint x: 630, startPoint y: 327, endPoint x: 629, endPoint y: 290, distance: 37.0
drag, startPoint x: 629, startPoint y: 290, endPoint x: 1347, endPoint y: 206, distance: 722.9
click at [634, 288] on button "Save" at bounding box center [642, 276] width 105 height 42
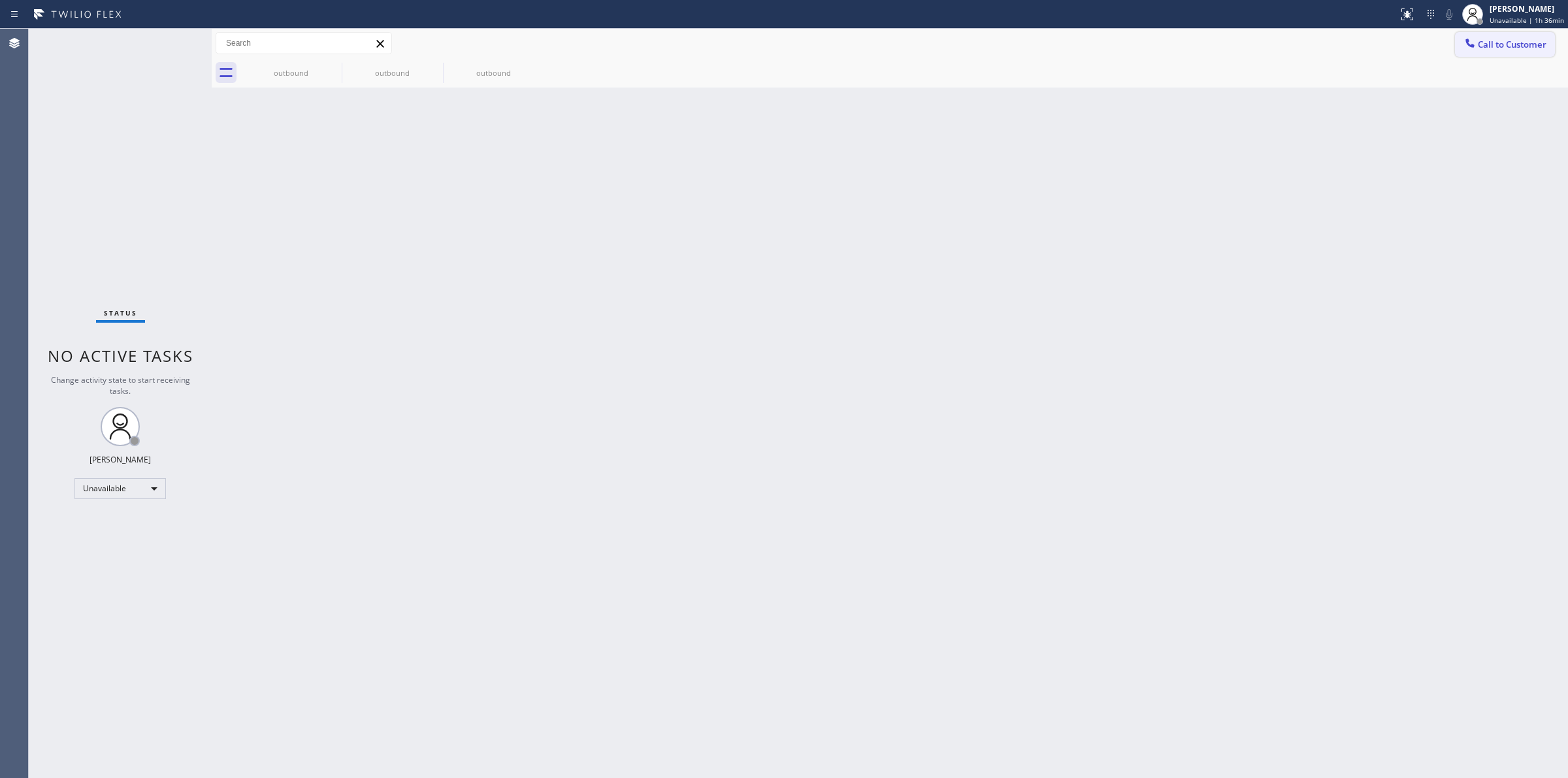
click at [1515, 44] on span "Call to Customer" at bounding box center [1511, 44] width 69 height 12
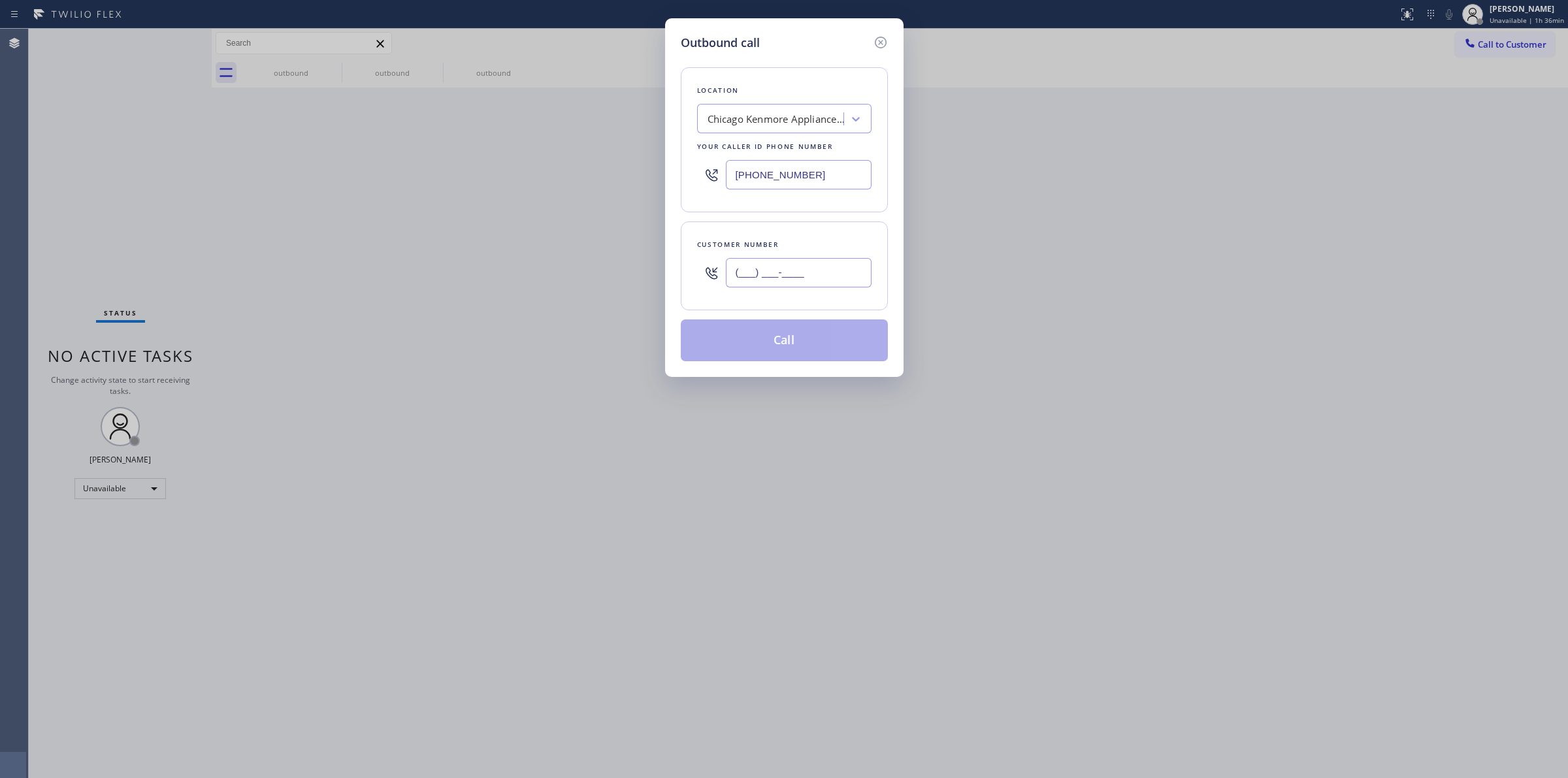
click at [781, 278] on input "(___) ___-____" at bounding box center [799, 272] width 146 height 29
paste input "805) 327-0970"
type input "[PHONE_NUMBER]"
click at [788, 116] on div "Chicago Kenmore Appliance Repair" at bounding box center [776, 118] width 137 height 15
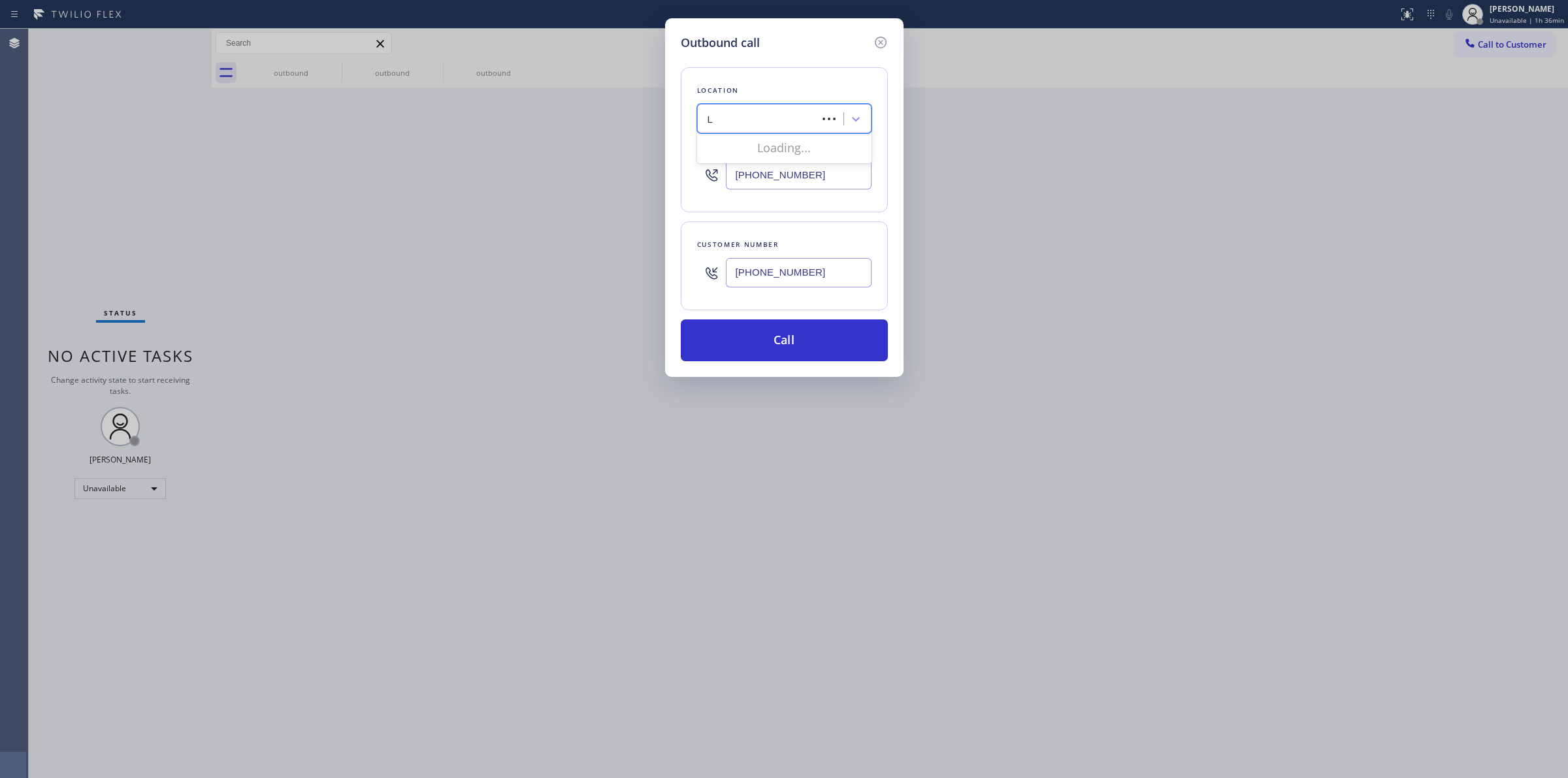
type input "LG"
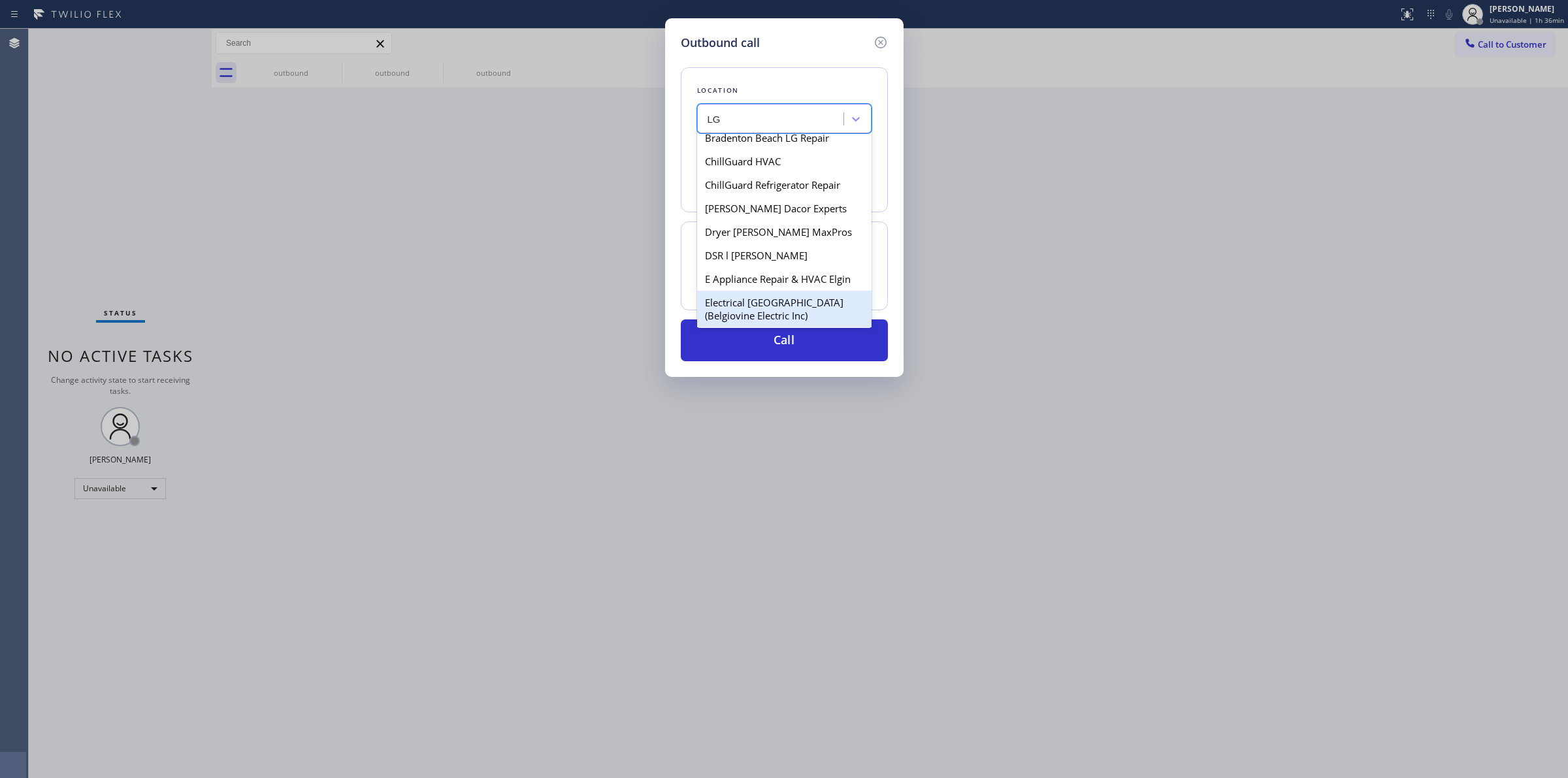
scroll to position [245, 0]
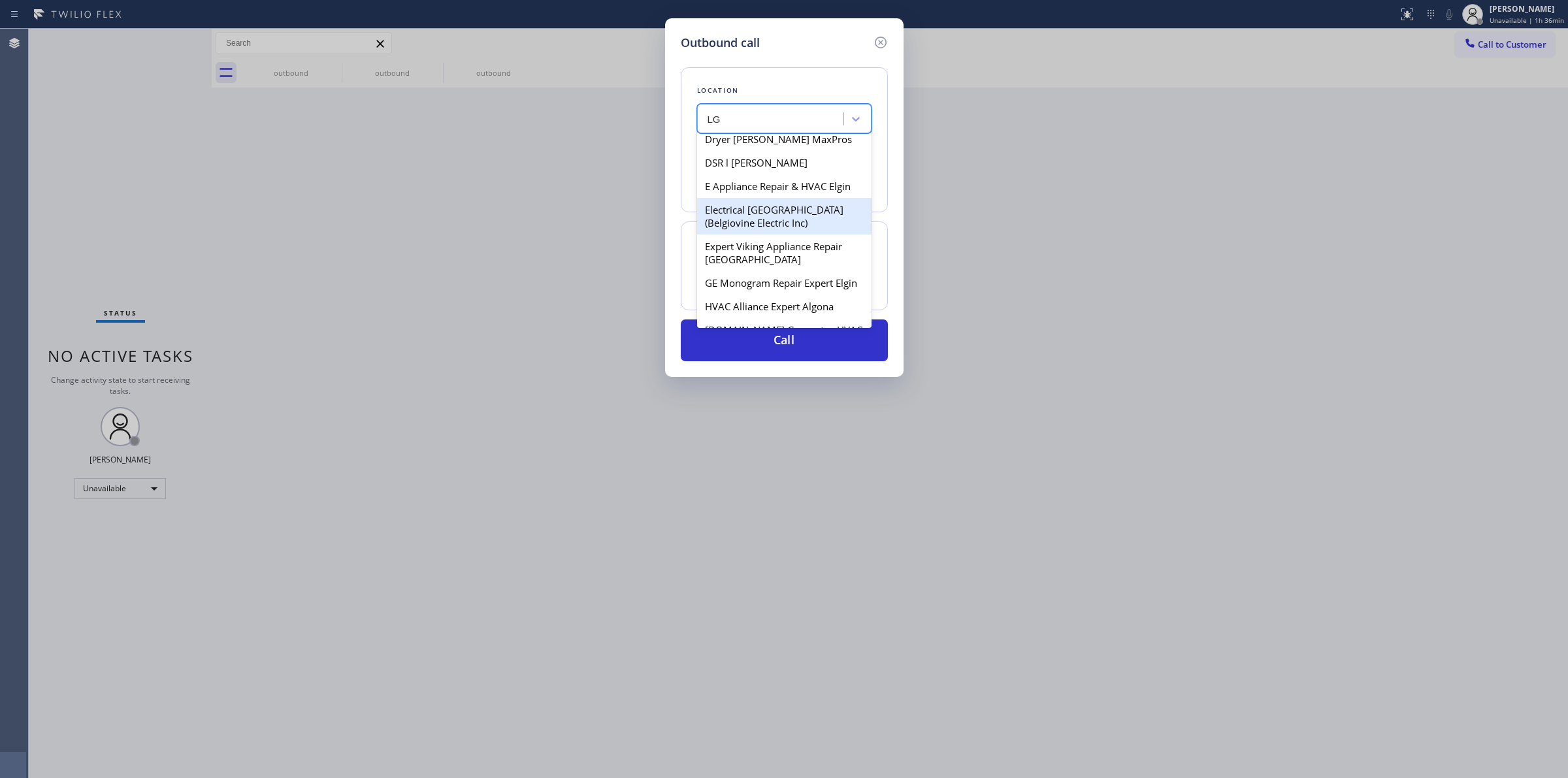
click at [764, 231] on div "Electrical [GEOGRAPHIC_DATA](Belgiovine Electric Inc)" at bounding box center [784, 215] width 175 height 36
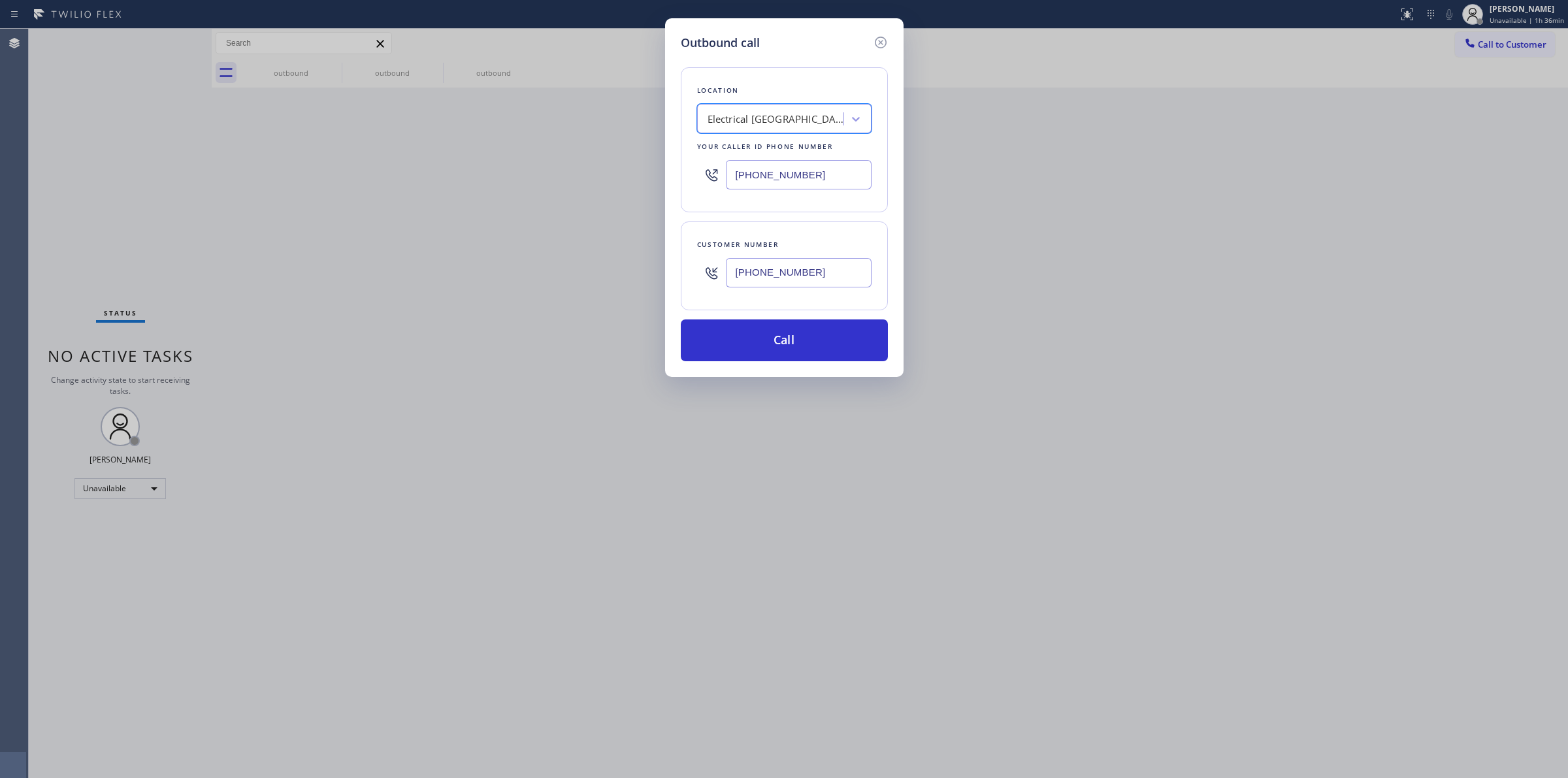
click at [815, 111] on div "Electrical [GEOGRAPHIC_DATA](Belgiovine Electric Inc)" at bounding box center [776, 118] width 137 height 15
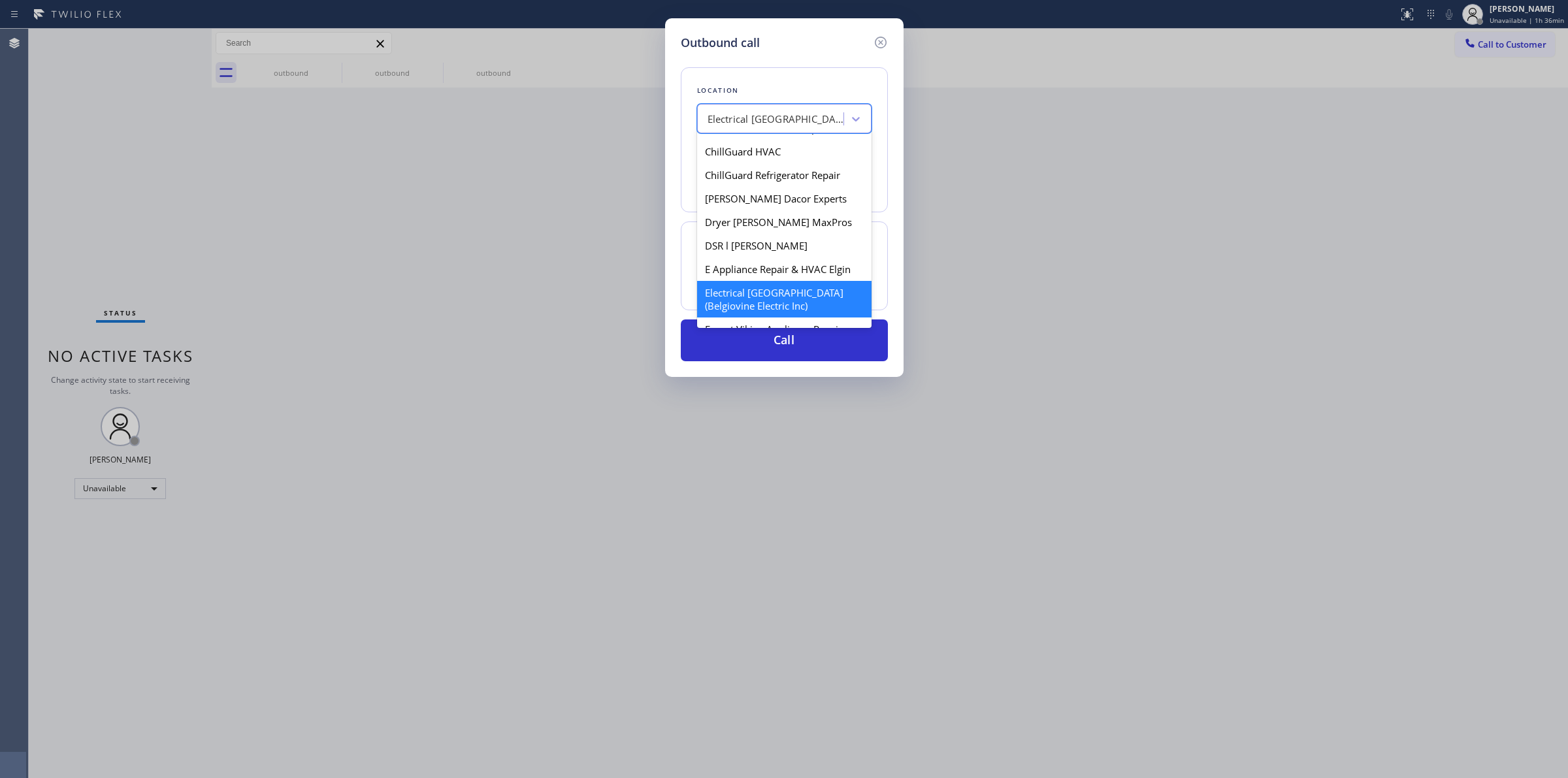
scroll to position [652, 0]
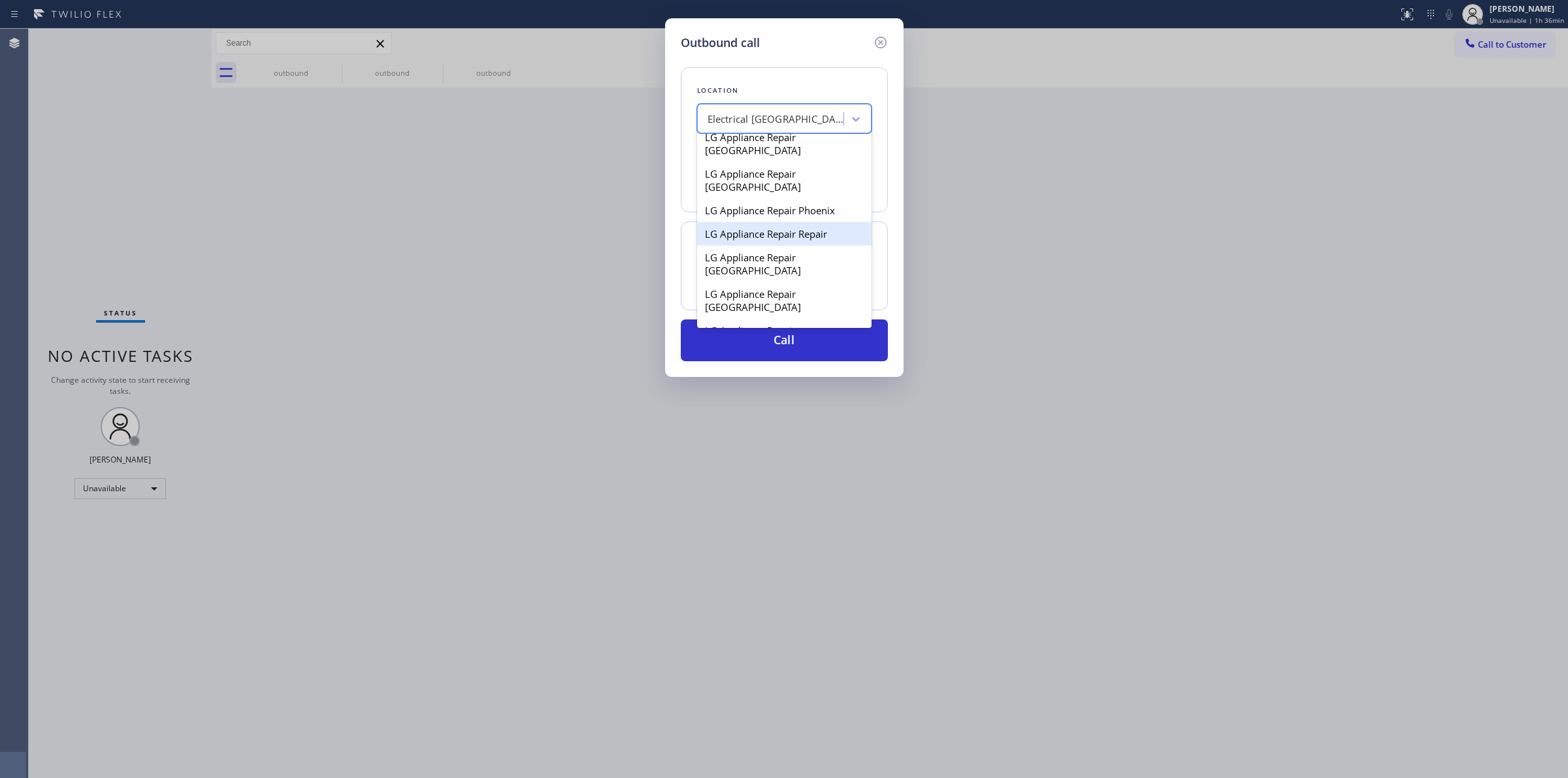
click at [769, 237] on div "LG Appliance Repair Repair" at bounding box center [784, 233] width 175 height 23
type input "[PHONE_NUMBER]"
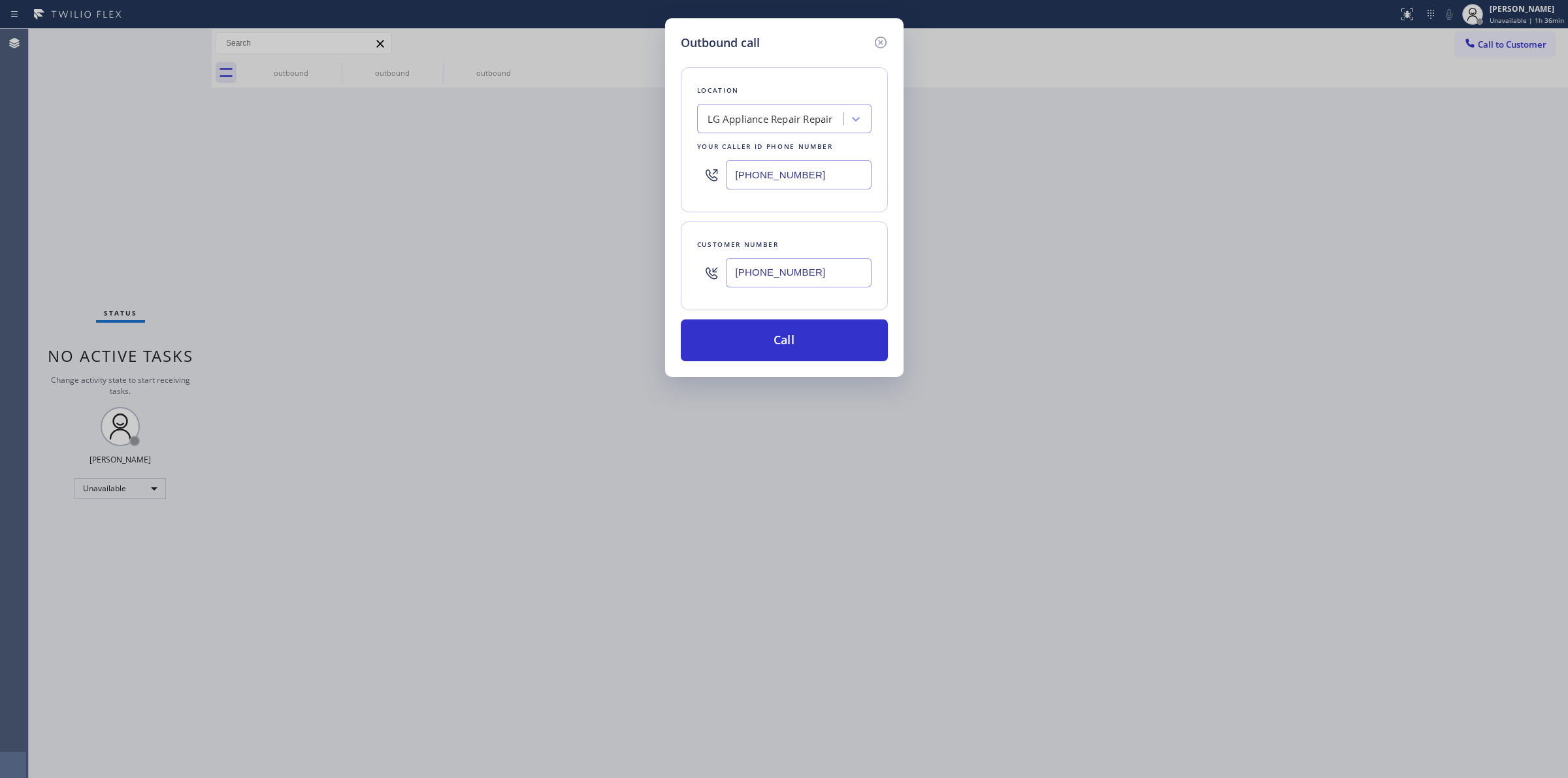
click at [783, 262] on input "[PHONE_NUMBER]" at bounding box center [799, 272] width 146 height 29
click at [785, 334] on button "Call" at bounding box center [784, 340] width 207 height 42
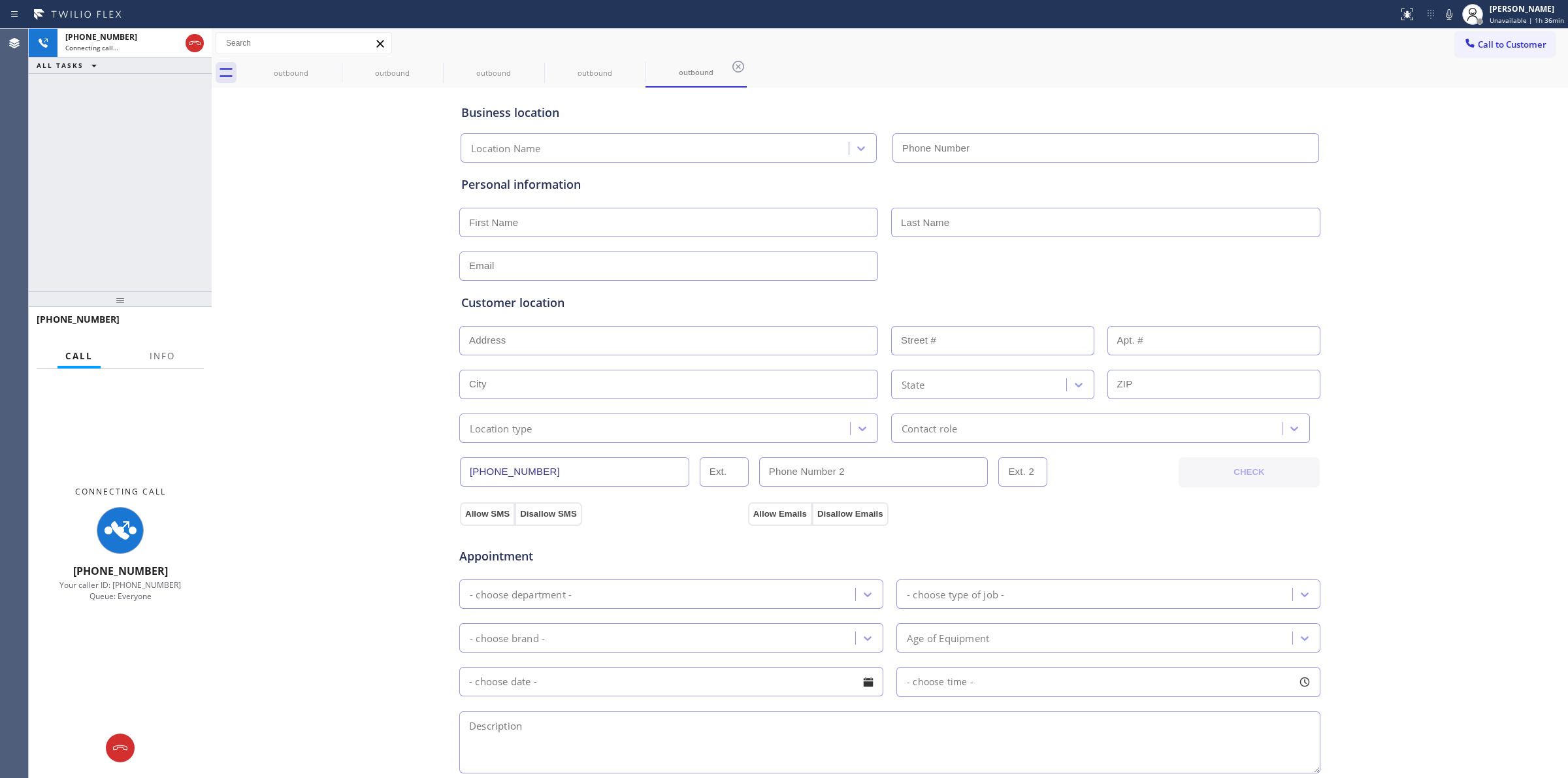
type input "[PHONE_NUMBER]"
click at [1503, 215] on div "Business location LG Appliance Repair Repair [PHONE_NUMBER] Personal informatio…" at bounding box center [890, 537] width 1350 height 892
click at [1451, 13] on icon at bounding box center [1449, 14] width 16 height 16
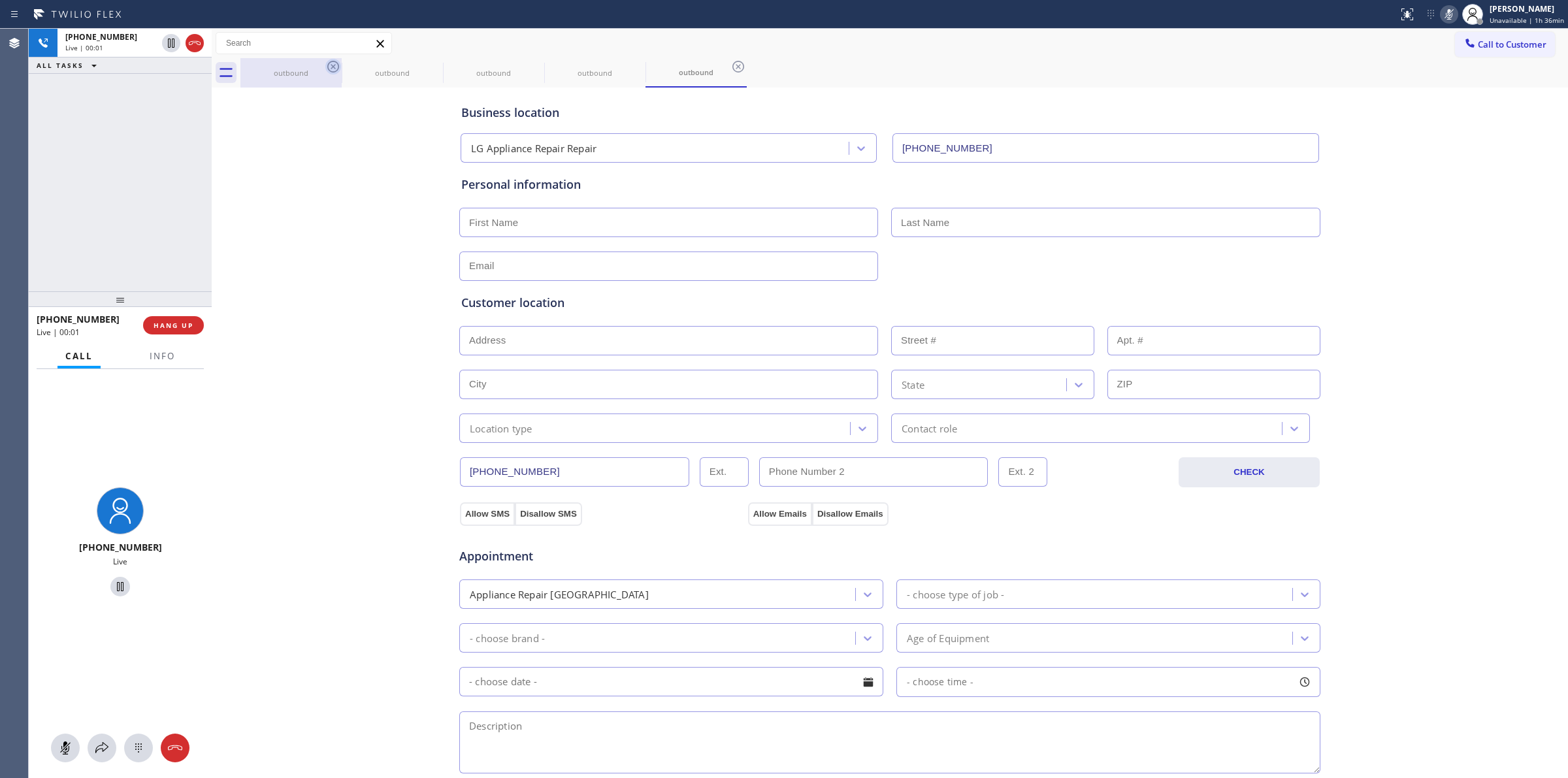
click at [328, 72] on icon at bounding box center [333, 67] width 16 height 16
click at [0, 0] on icon at bounding box center [0, 0] width 0 height 0
click at [730, 67] on icon at bounding box center [738, 67] width 16 height 16
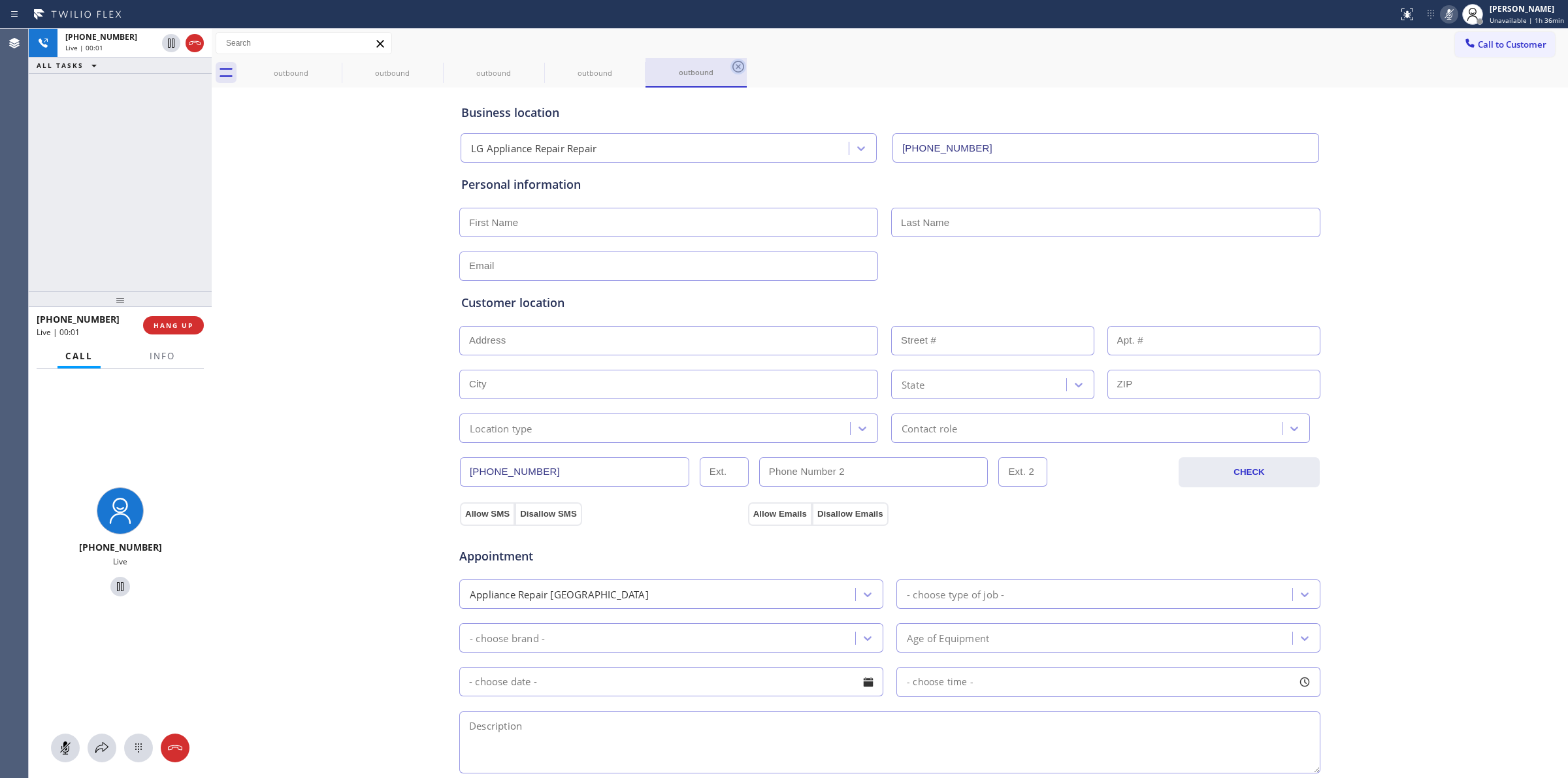
click at [330, 67] on div "outbound outbound outbound outbound outbound" at bounding box center [904, 72] width 1328 height 29
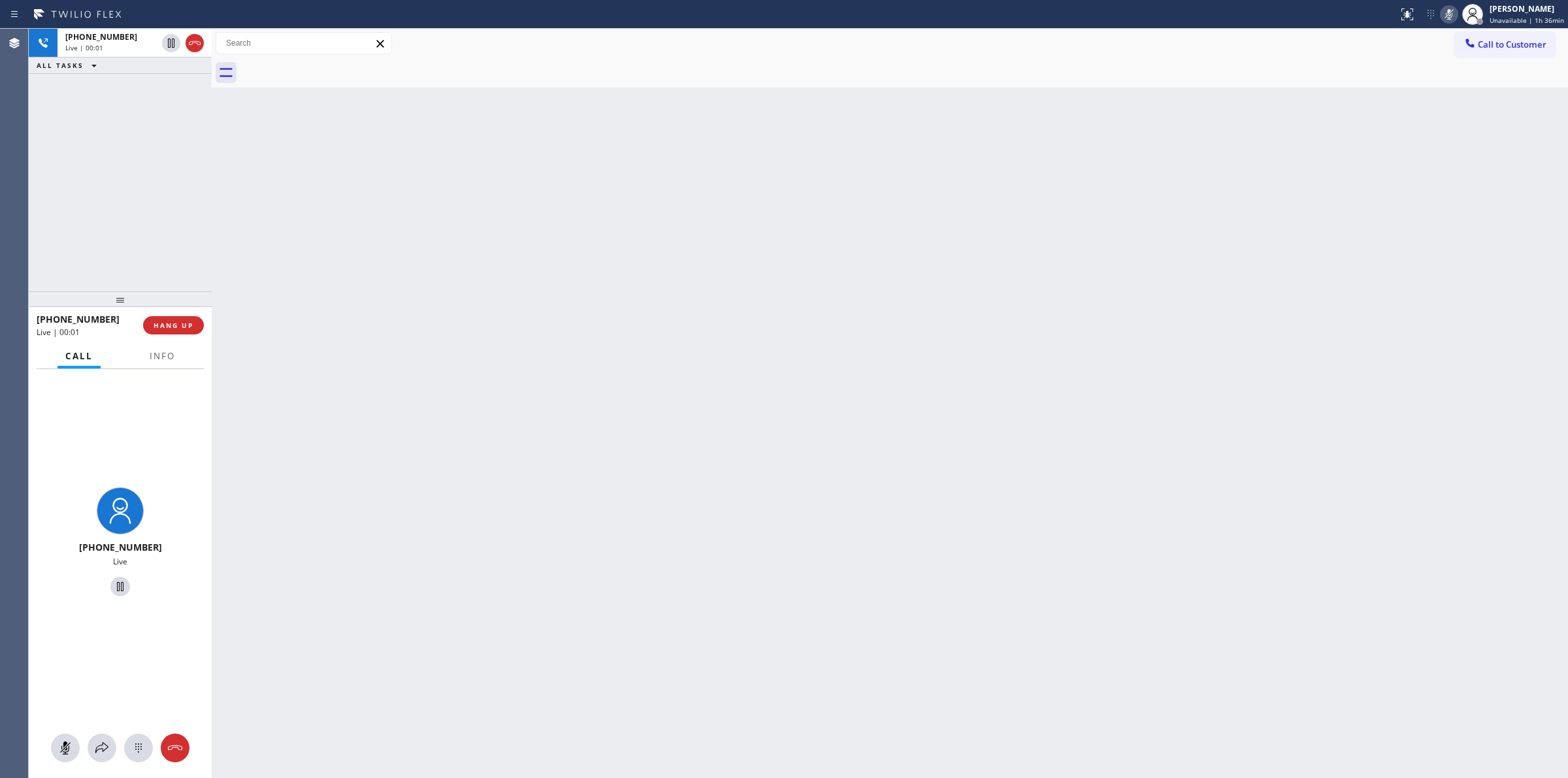
click at [330, 67] on div at bounding box center [904, 72] width 1328 height 29
click at [76, 40] on span "[PHONE_NUMBER]" at bounding box center [101, 36] width 72 height 11
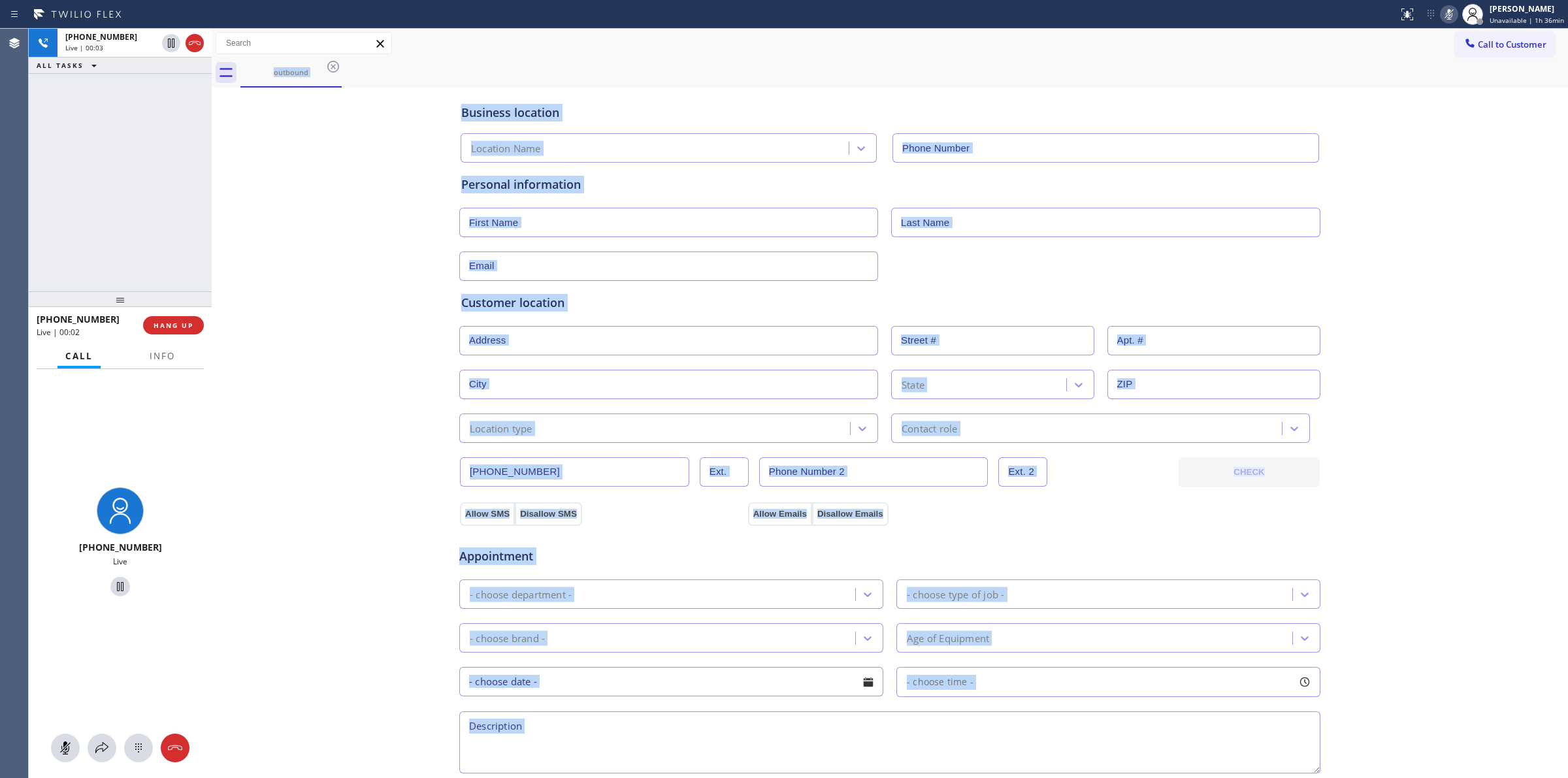
type input "[PHONE_NUMBER]"
click at [136, 739] on button at bounding box center [138, 748] width 28 height 28
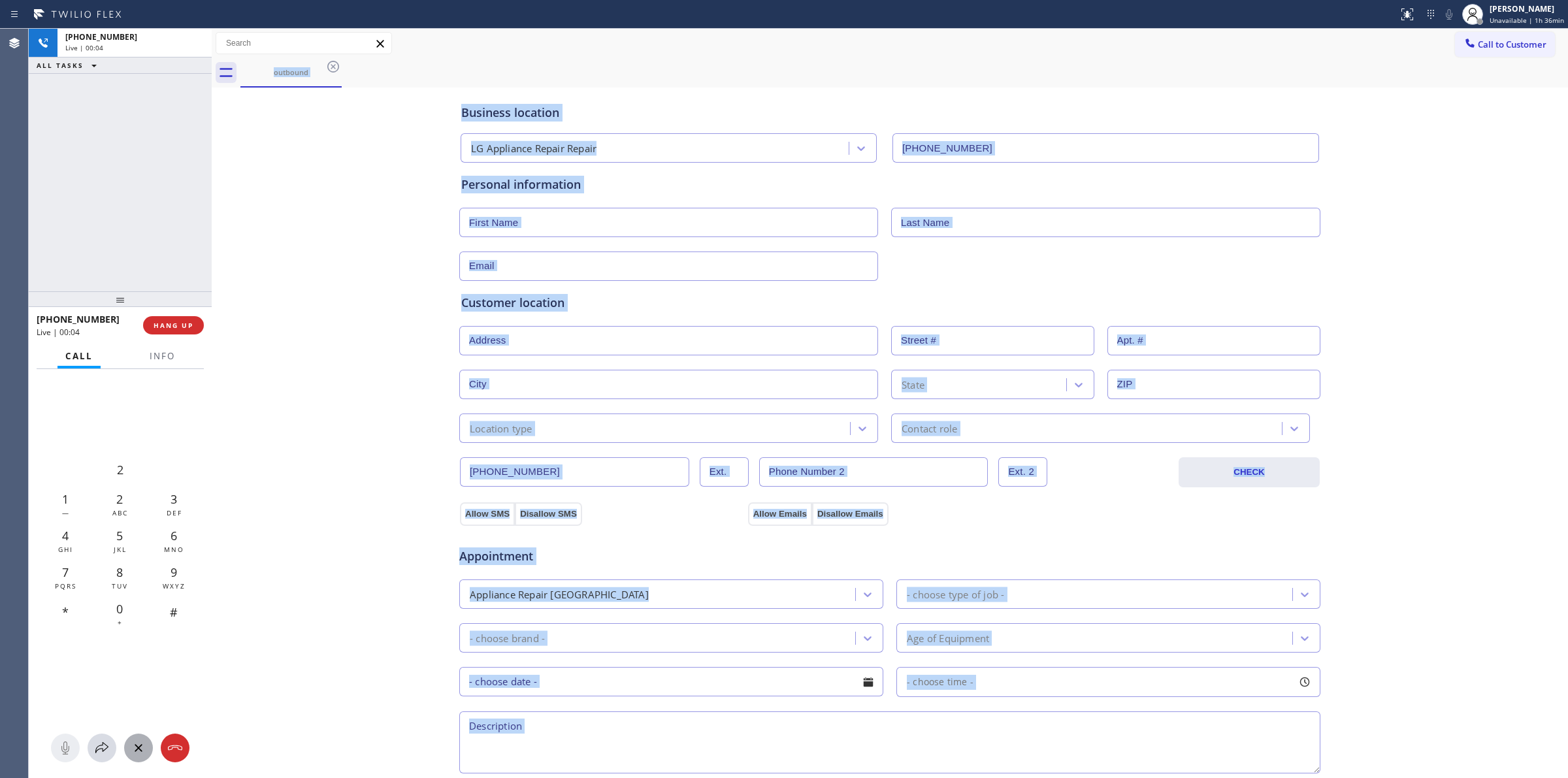
click at [1480, 60] on div "outbound" at bounding box center [904, 72] width 1328 height 29
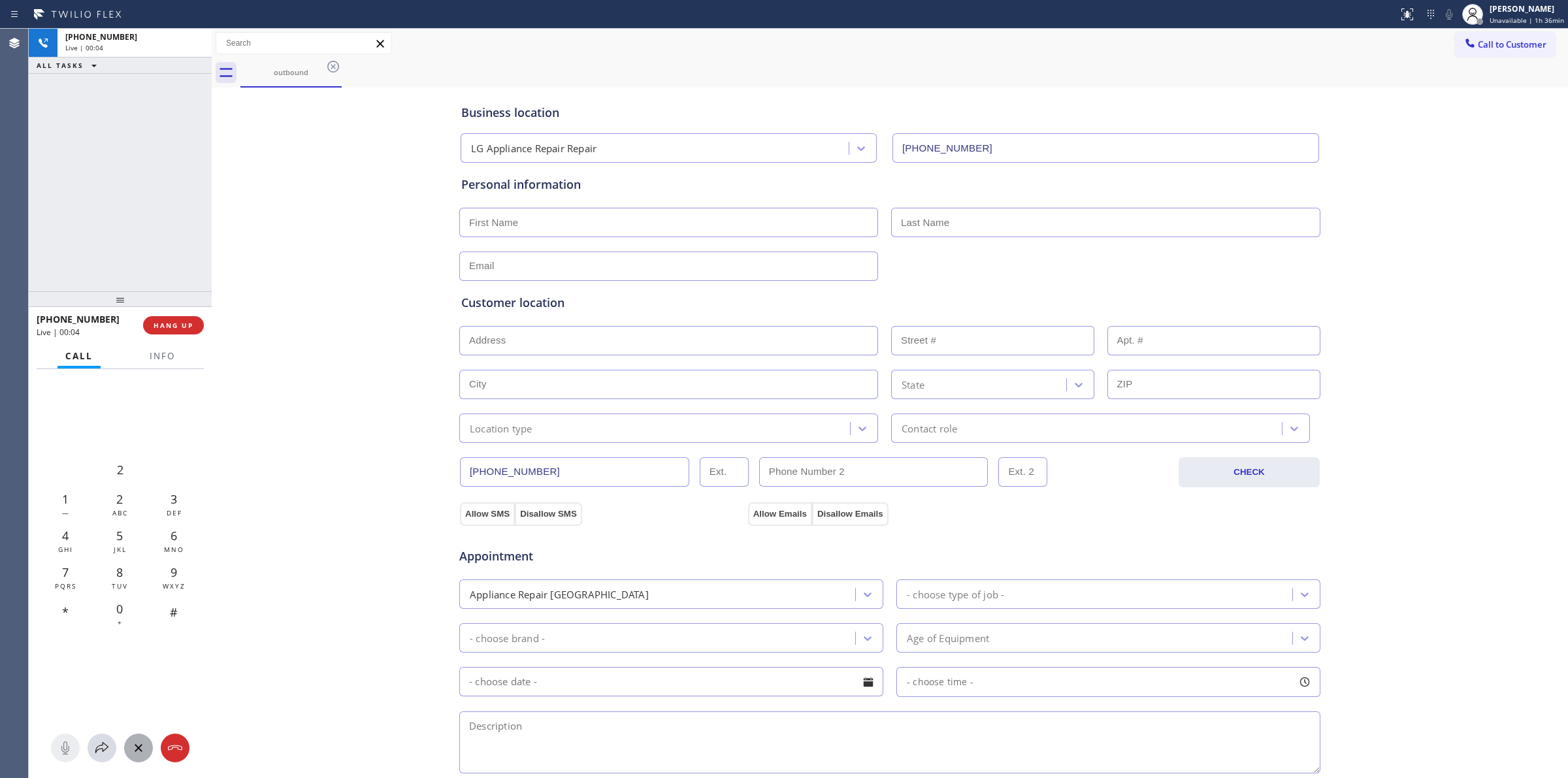
drag, startPoint x: 1478, startPoint y: 50, endPoint x: 1227, endPoint y: 98, distance: 255.5
click at [1473, 49] on button "Call to Customer" at bounding box center [1505, 45] width 100 height 25
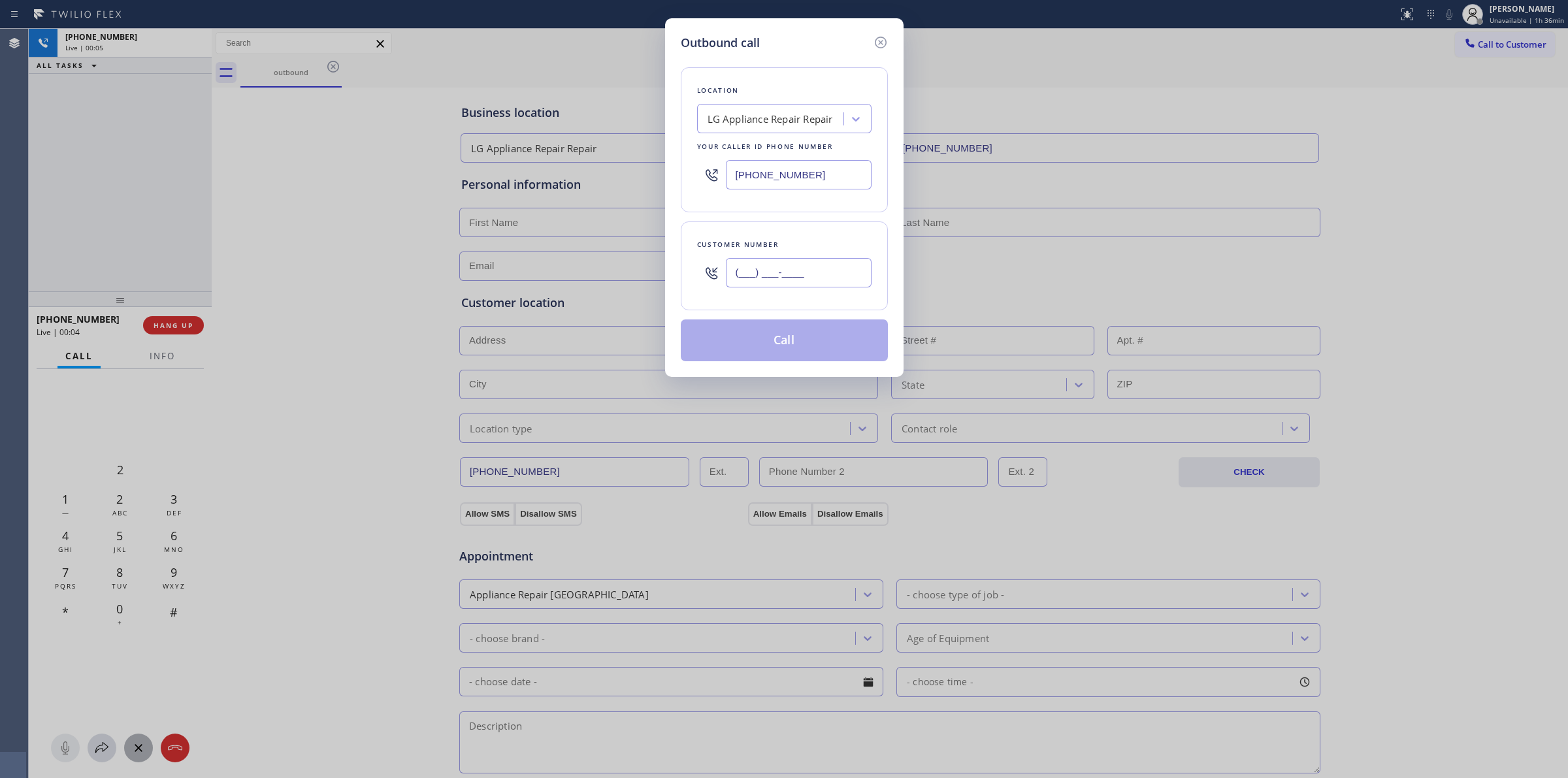
paste input "8-0532"
click at [772, 270] on input "(___) ___-____" at bounding box center [799, 272] width 146 height 29
drag, startPoint x: 840, startPoint y: 276, endPoint x: 595, endPoint y: 254, distance: 246.0
click at [597, 254] on div "Outbound call Location LG Appliance Repair Repair Your caller id phone number […" at bounding box center [784, 389] width 1568 height 778
paste input "805) 327-0970"
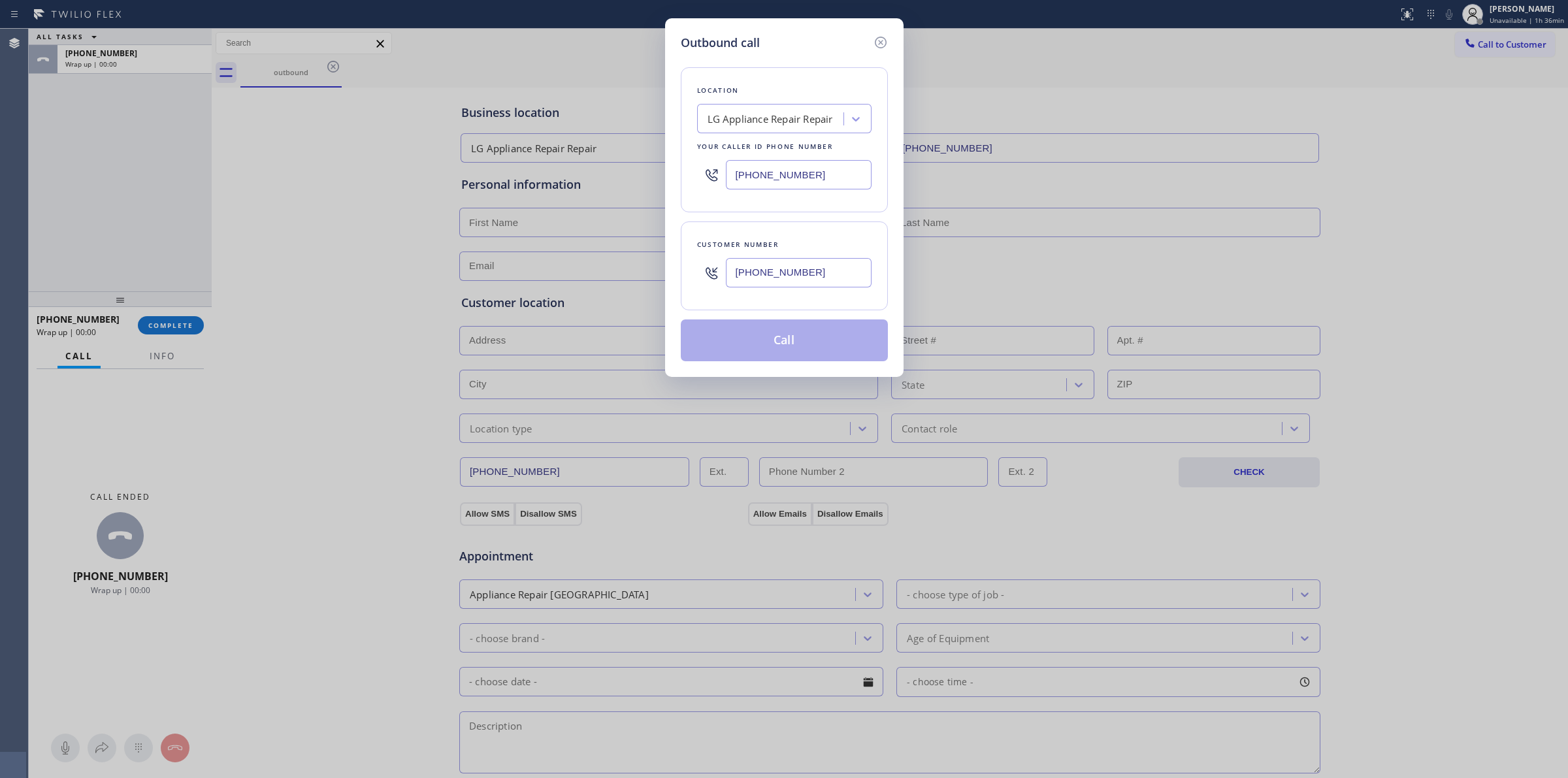
type input "[PHONE_NUMBER]"
click at [755, 357] on button "Call" at bounding box center [784, 340] width 207 height 42
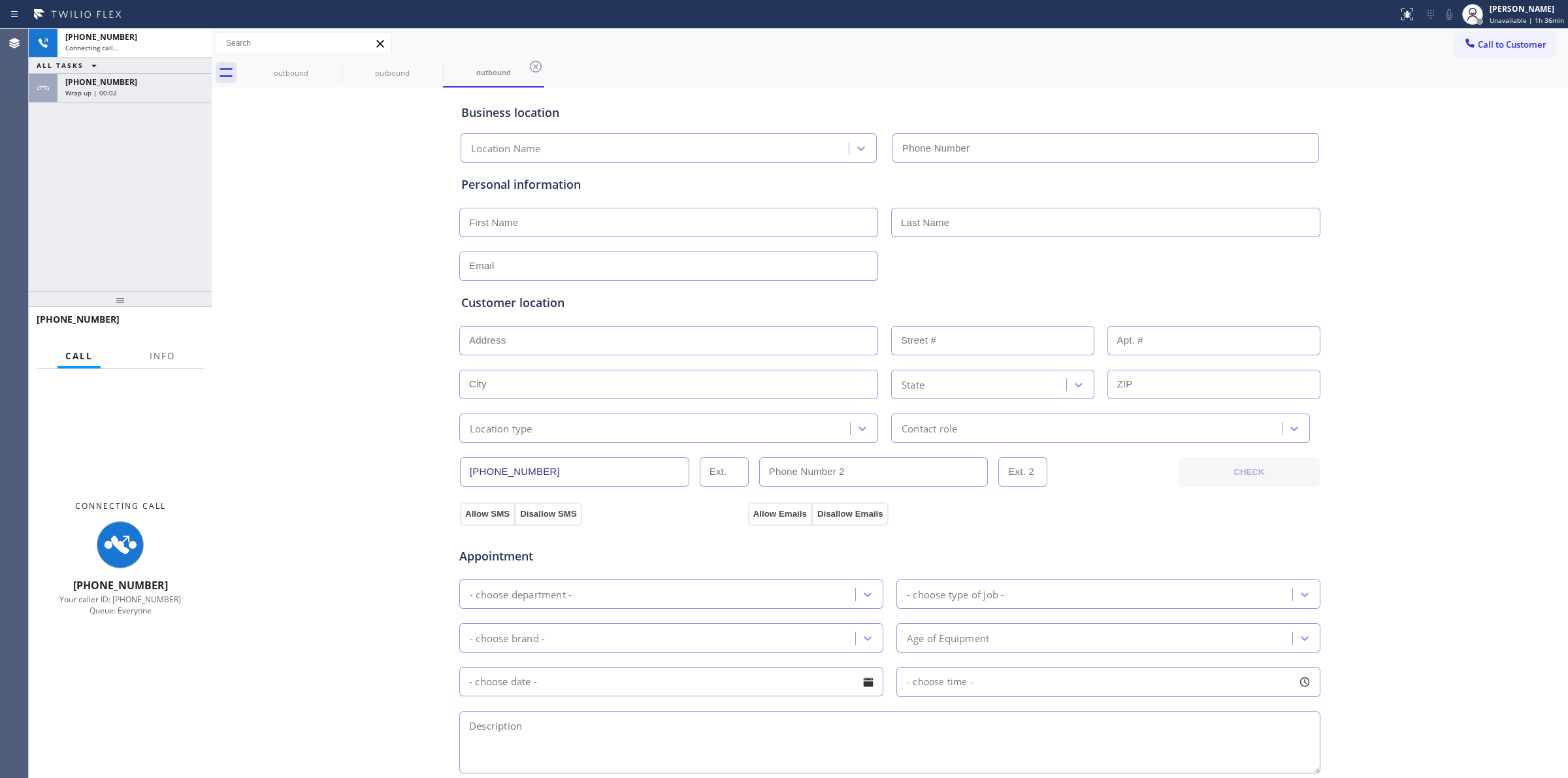
type input "[PHONE_NUMBER]"
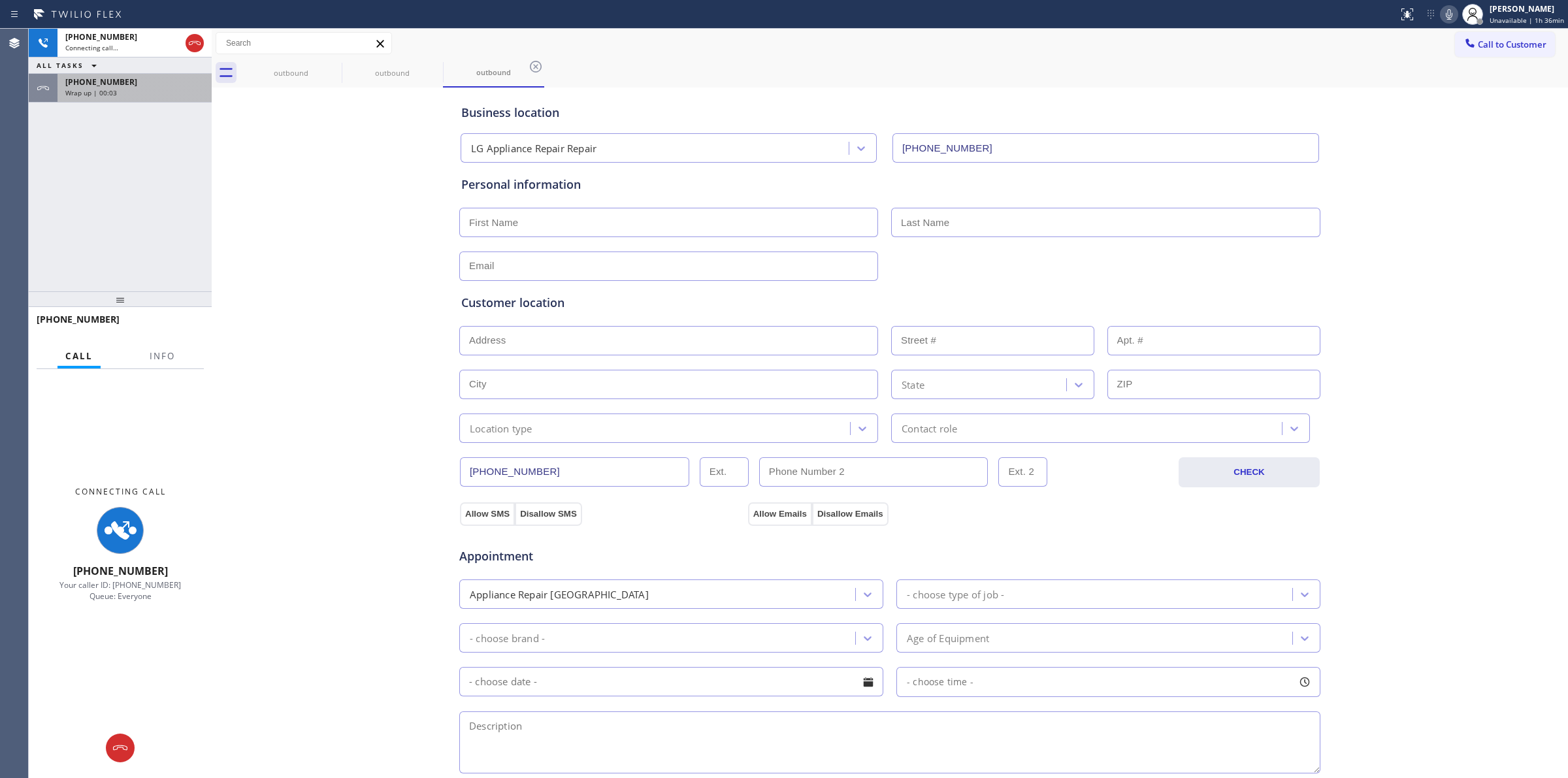
click at [110, 95] on span "Wrap up | 00:03" at bounding box center [91, 93] width 52 height 9
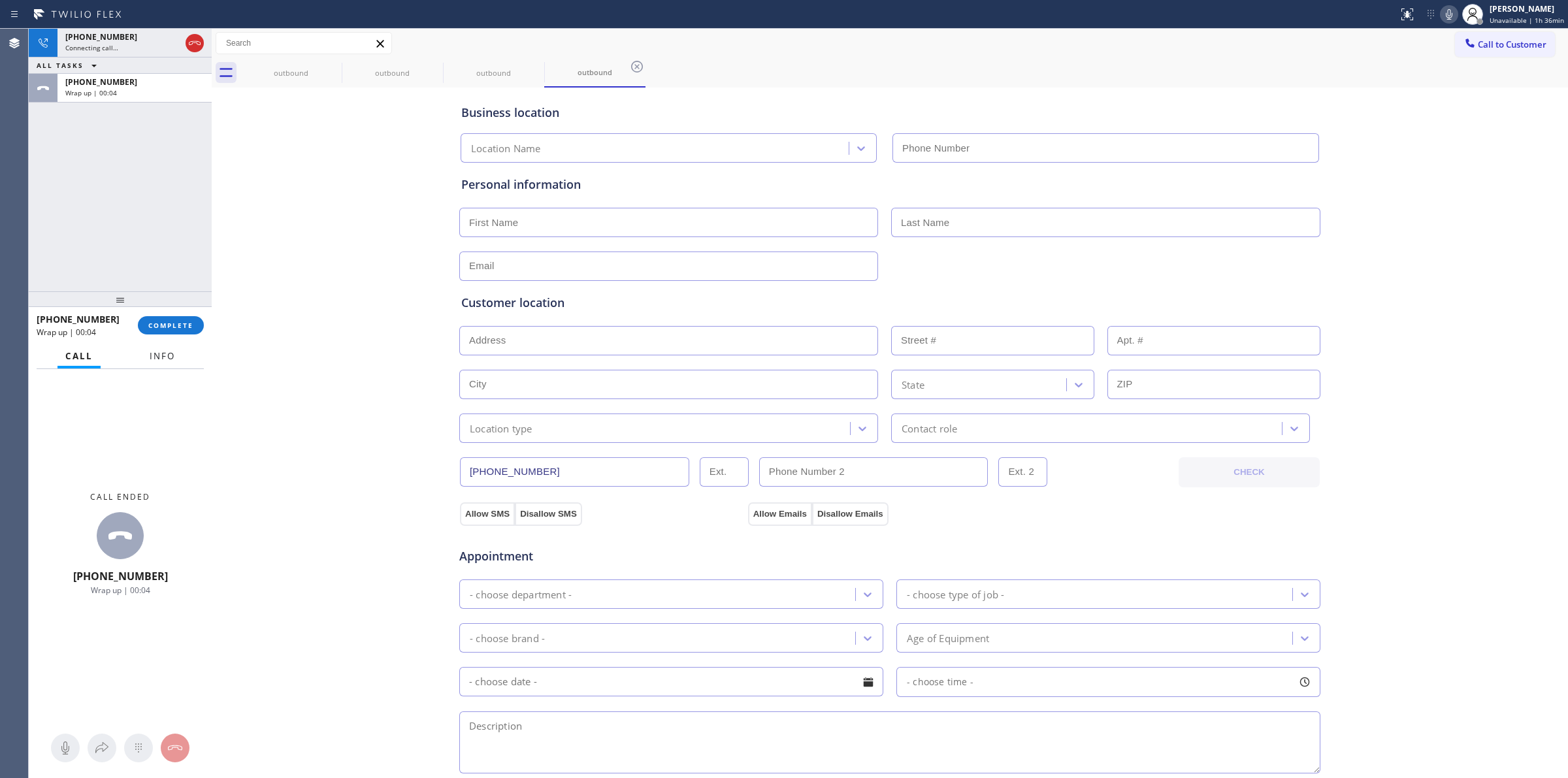
type input "[PHONE_NUMBER]"
click at [187, 319] on button "COMPLETE" at bounding box center [171, 325] width 66 height 19
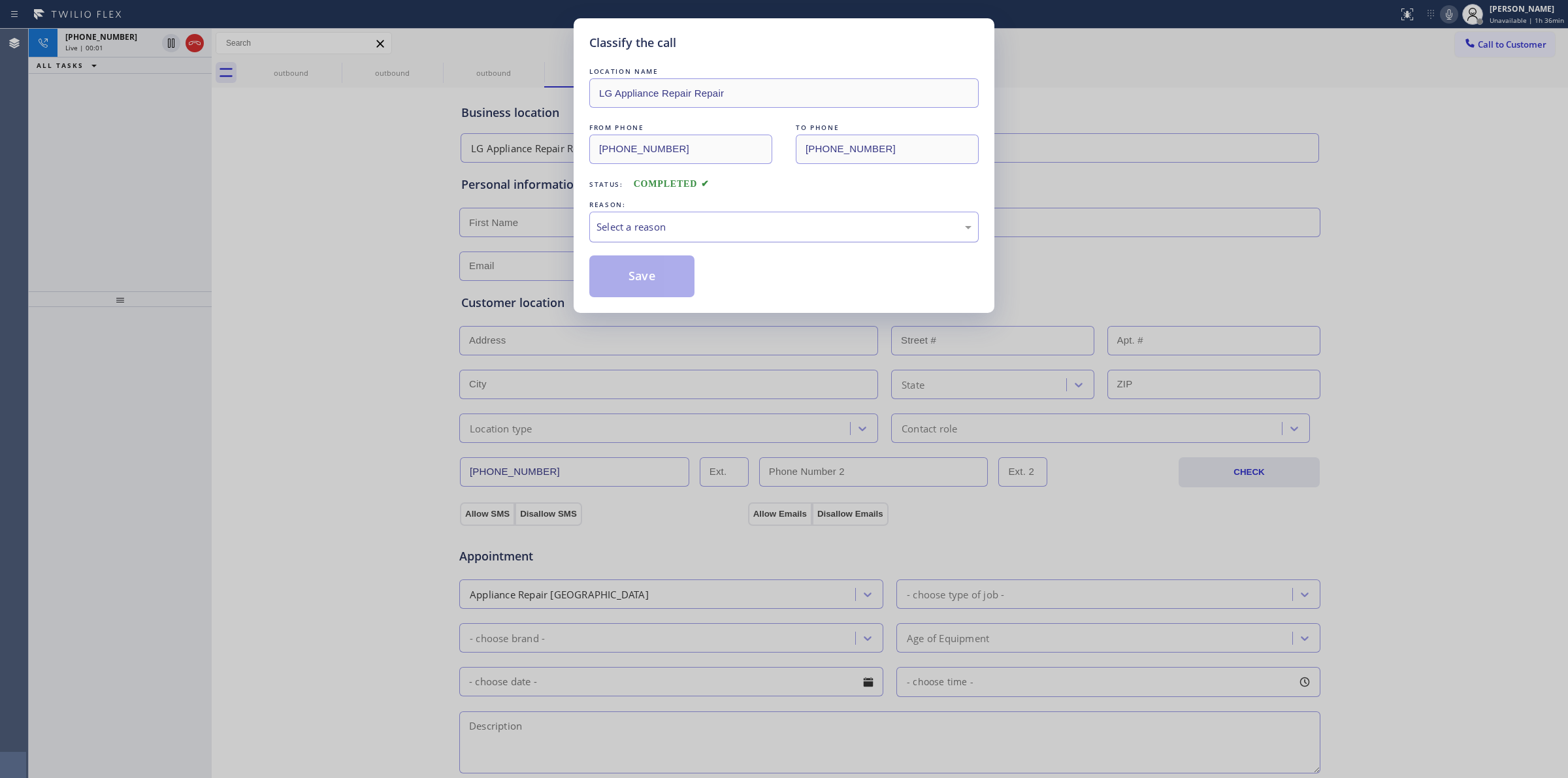
drag, startPoint x: 694, startPoint y: 214, endPoint x: 701, endPoint y: 237, distance: 24.0
click at [695, 213] on div "Select a reason" at bounding box center [784, 227] width 389 height 30
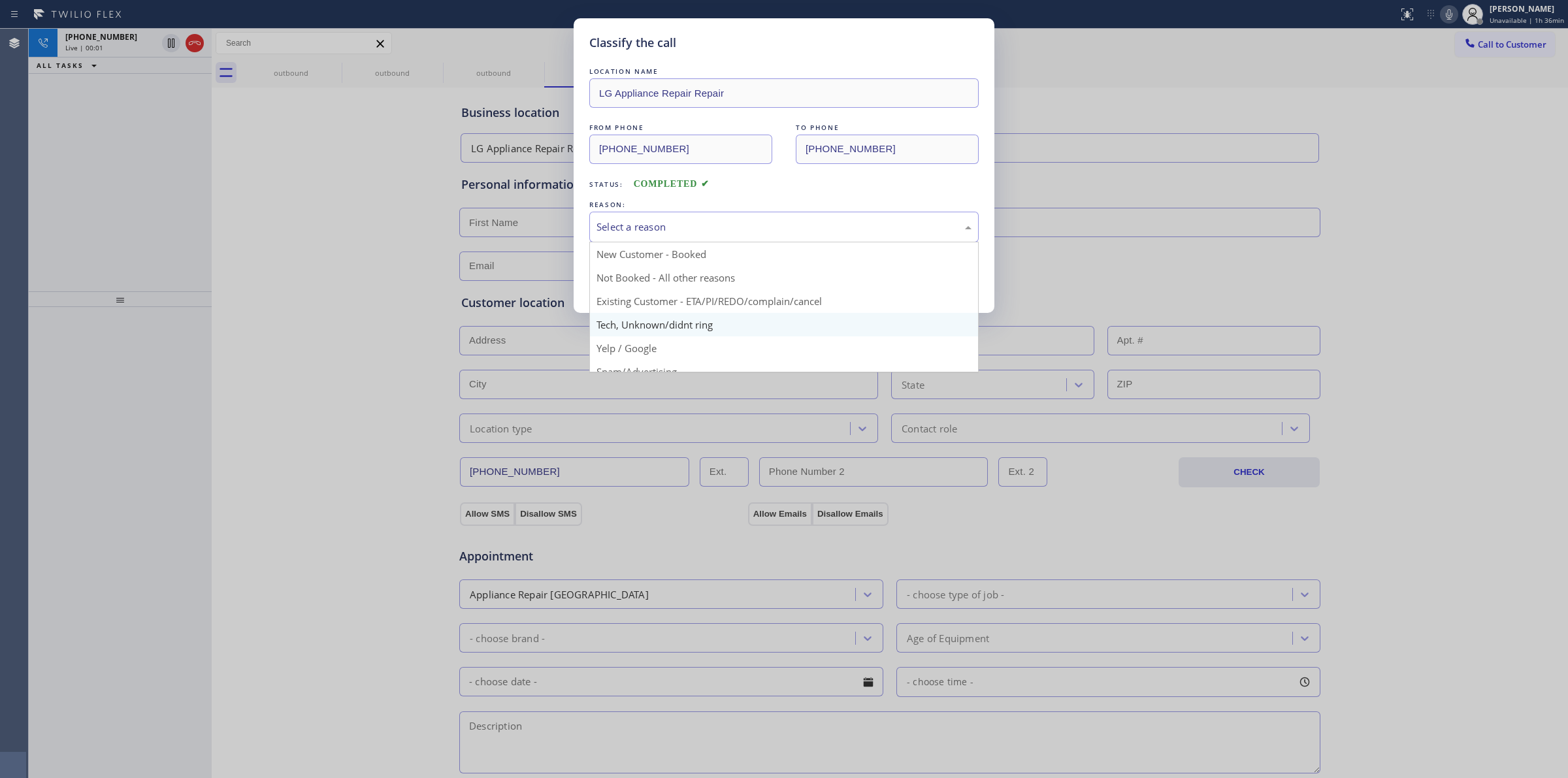
drag, startPoint x: 703, startPoint y: 339, endPoint x: 690, endPoint y: 322, distance: 21.4
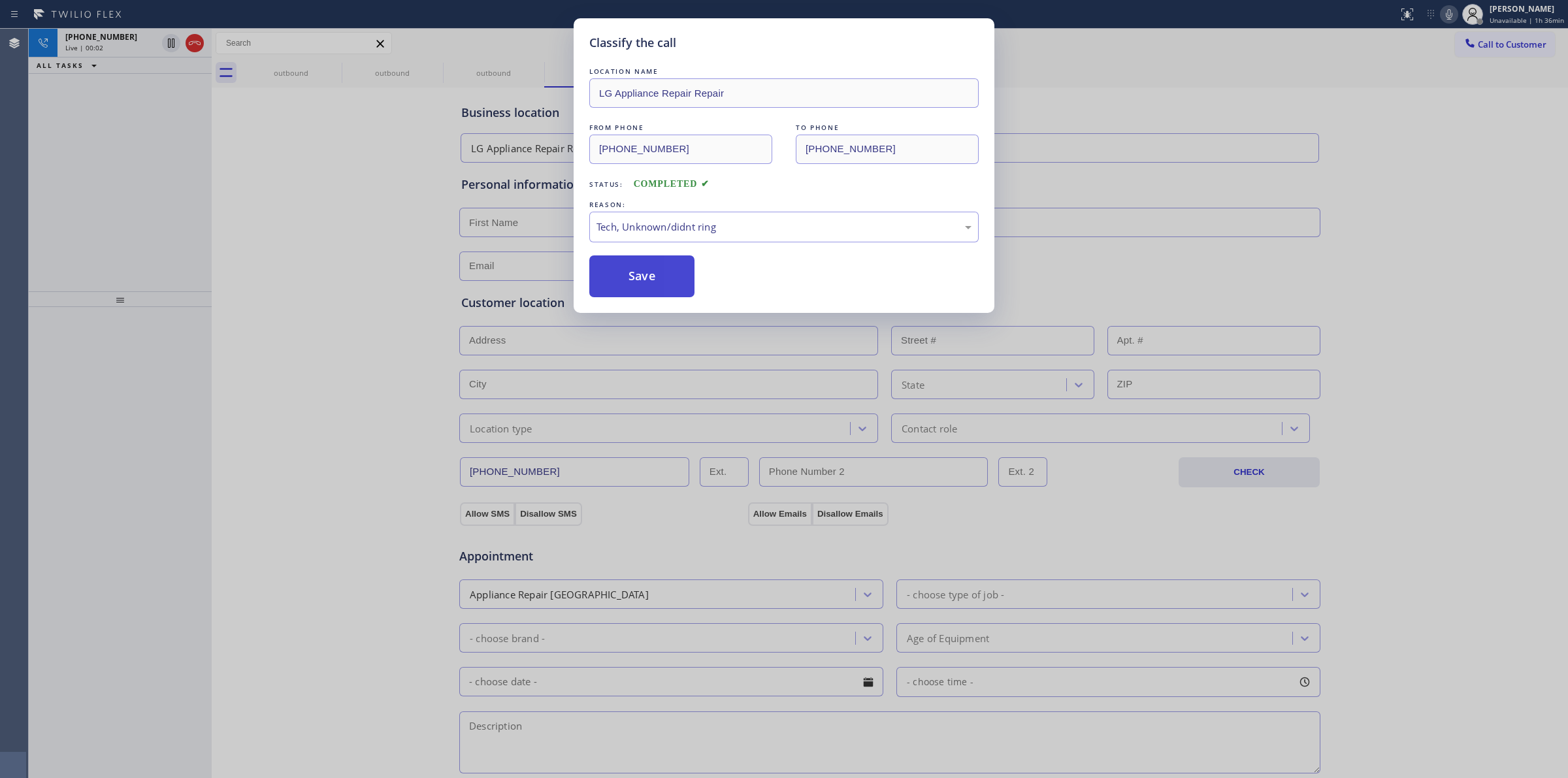
click at [661, 268] on button "Save" at bounding box center [642, 276] width 105 height 42
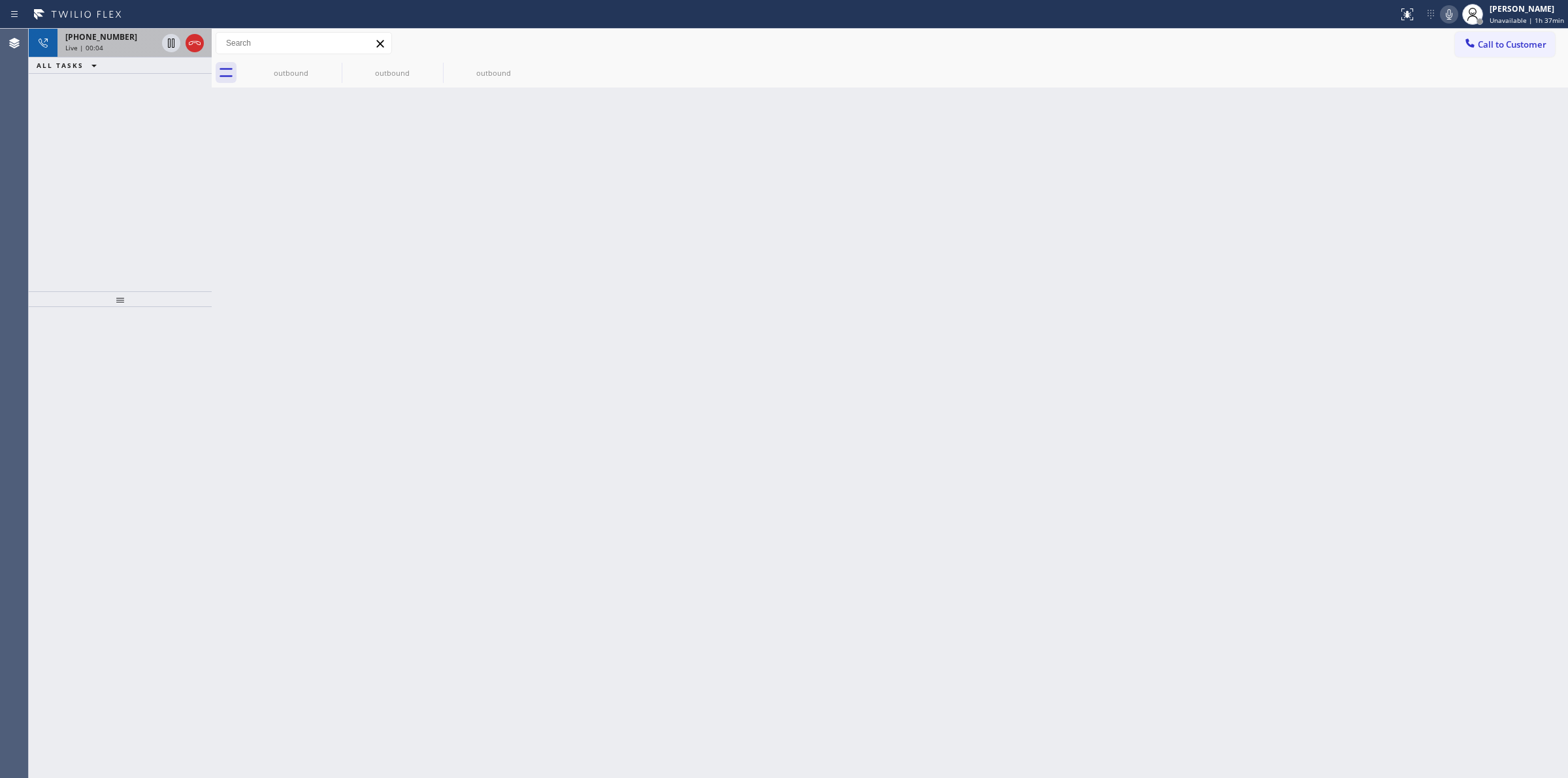
click at [114, 45] on div "Live | 00:04" at bounding box center [110, 47] width 92 height 9
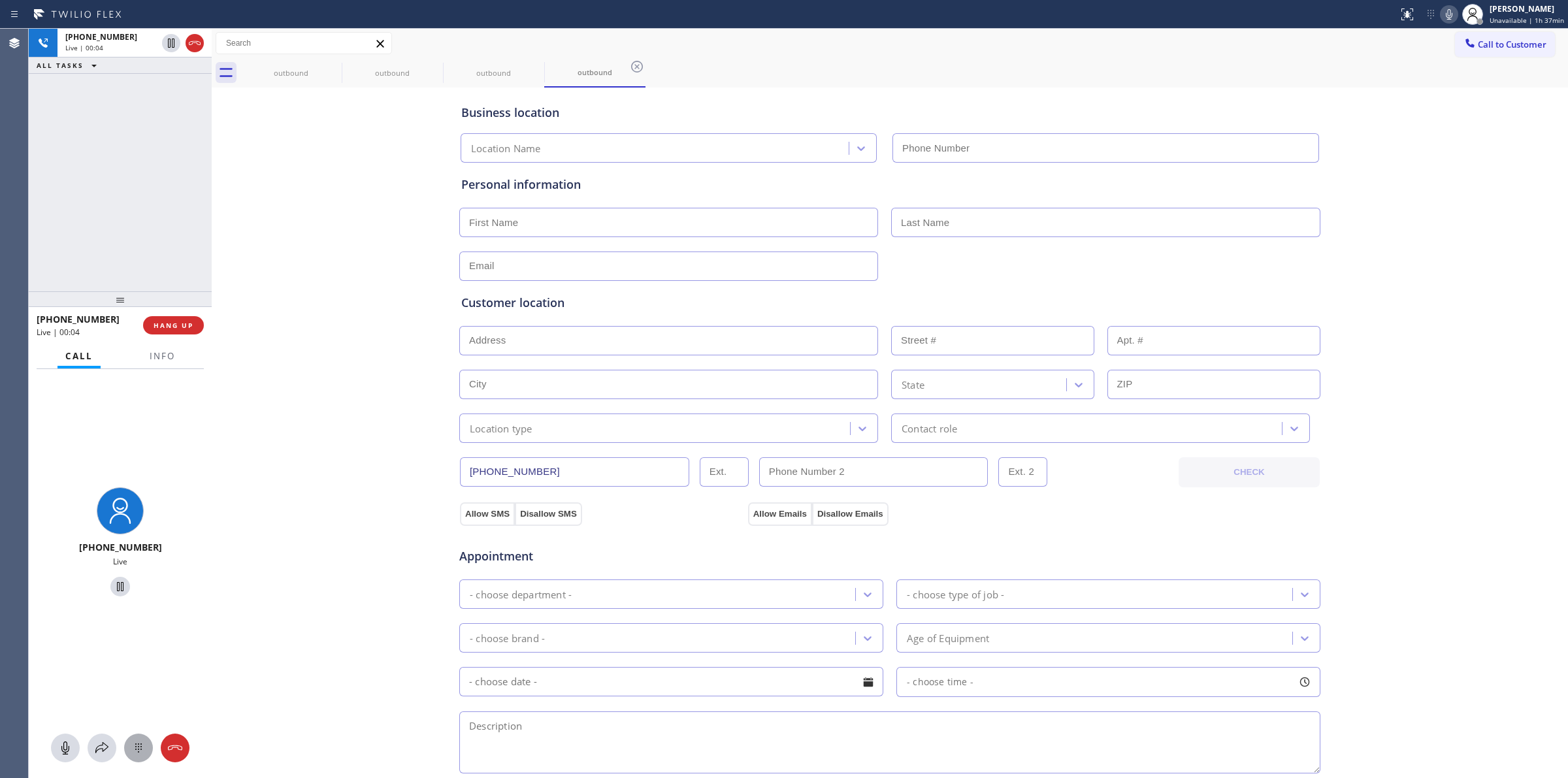
click at [145, 742] on icon at bounding box center [139, 748] width 16 height 16
type input "[PHONE_NUMBER]"
click at [1478, 41] on span "Call to Customer" at bounding box center [1511, 44] width 69 height 12
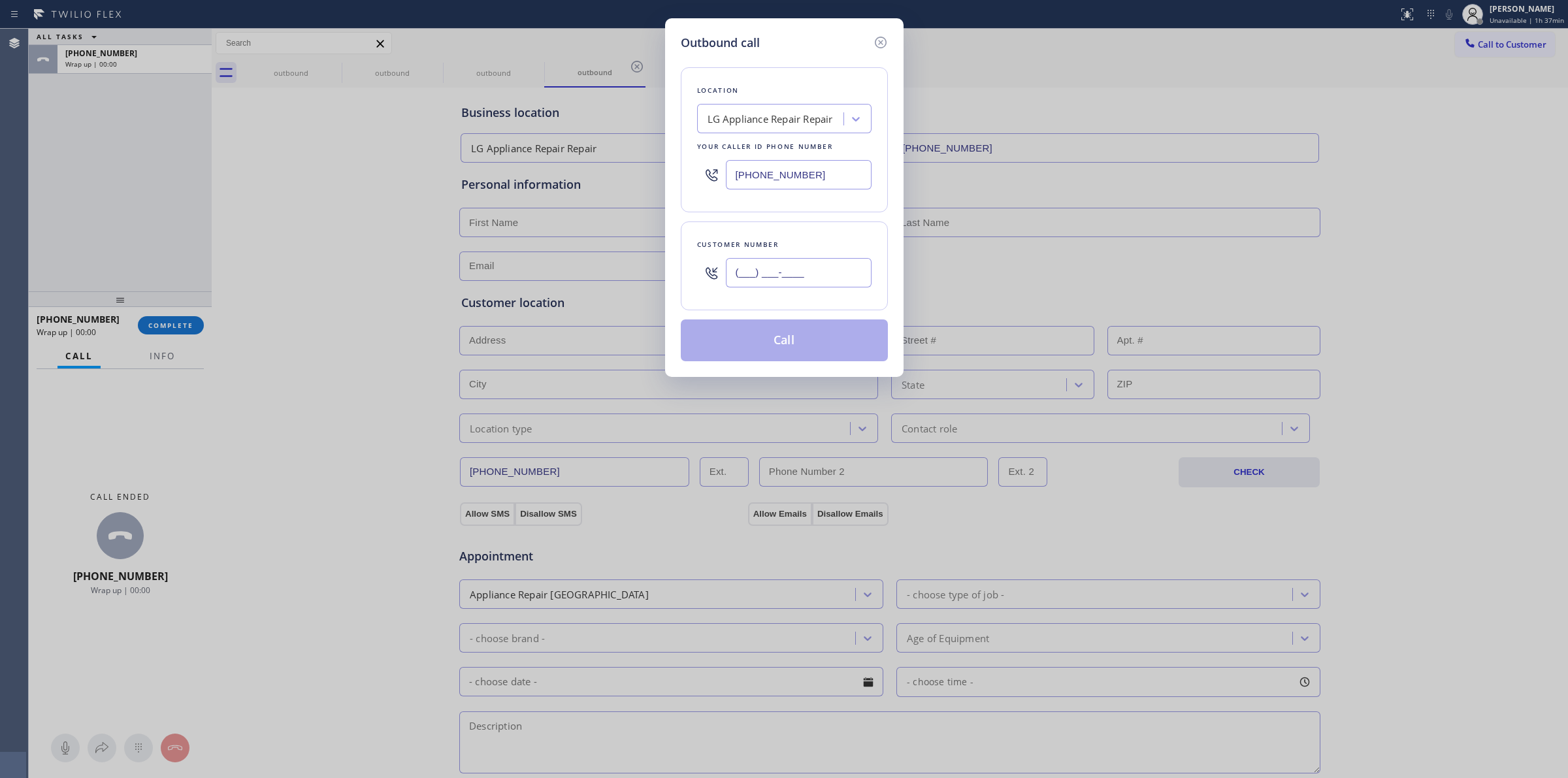
click at [759, 278] on input "(___) ___-____" at bounding box center [799, 272] width 146 height 29
paste input "805) 327-0970"
type input "[PHONE_NUMBER]"
click at [791, 347] on button "Call" at bounding box center [784, 340] width 207 height 42
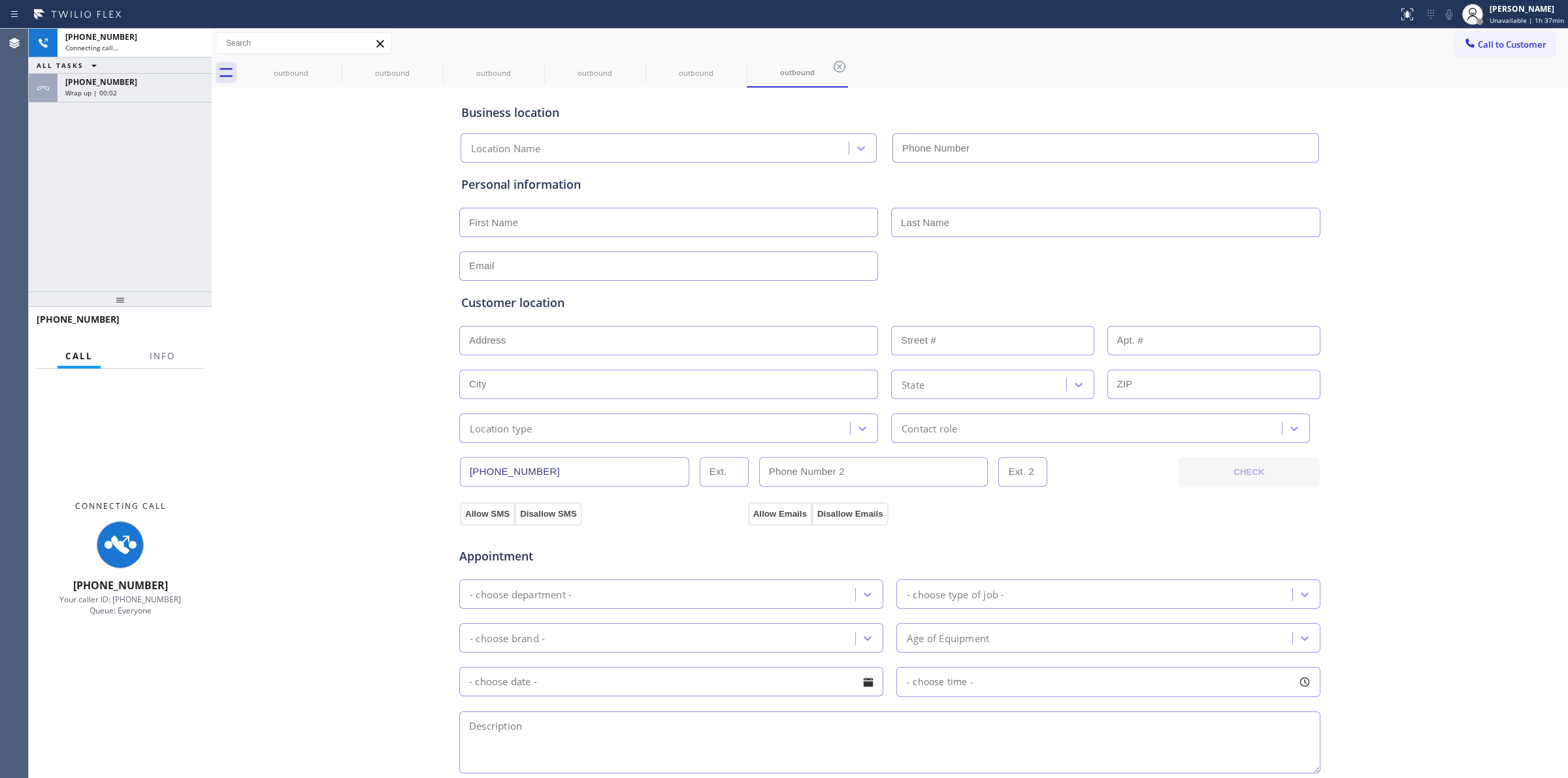
type input "[PHONE_NUMBER]"
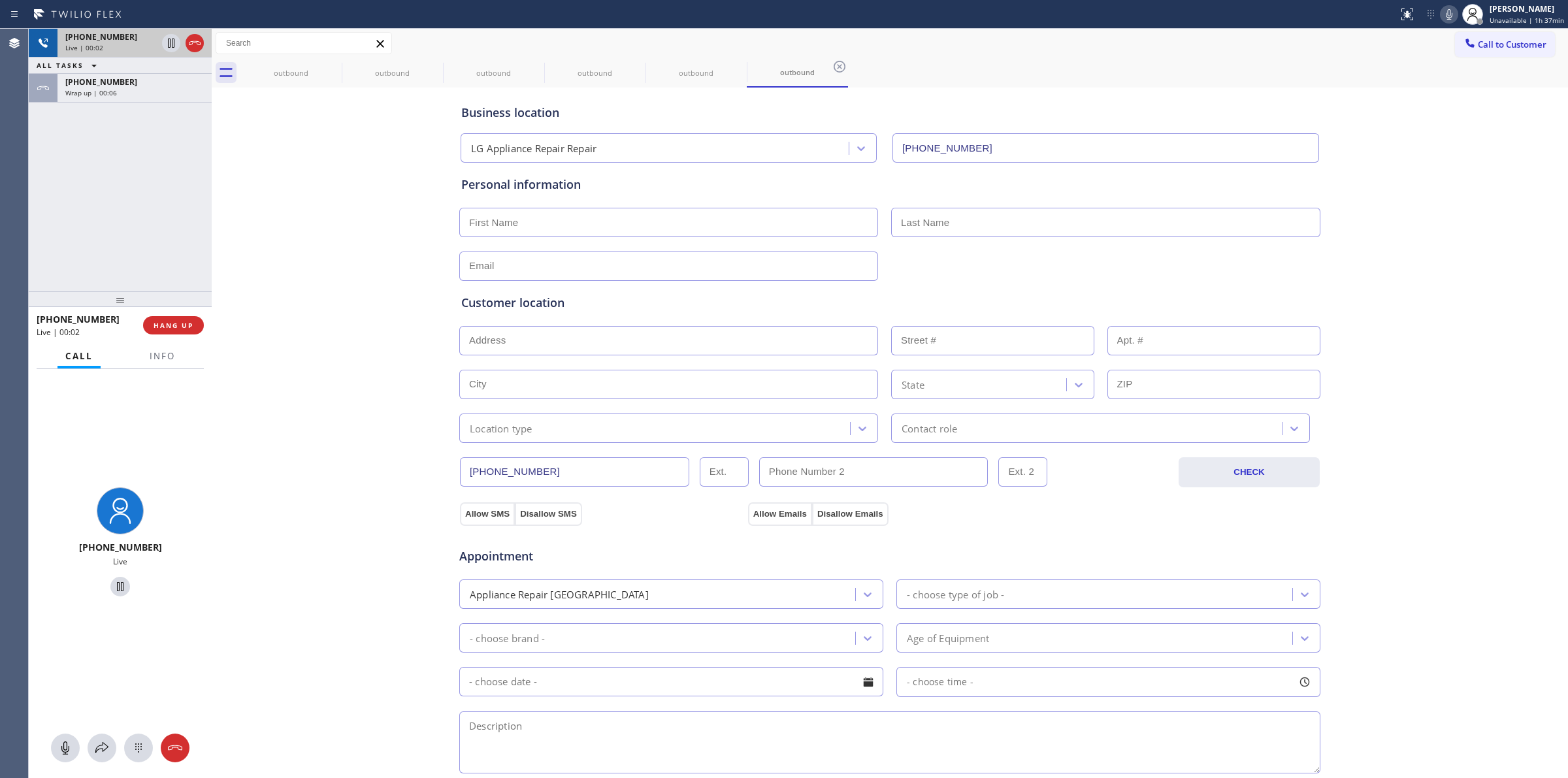
click at [129, 45] on div "Live | 00:02" at bounding box center [110, 47] width 92 height 9
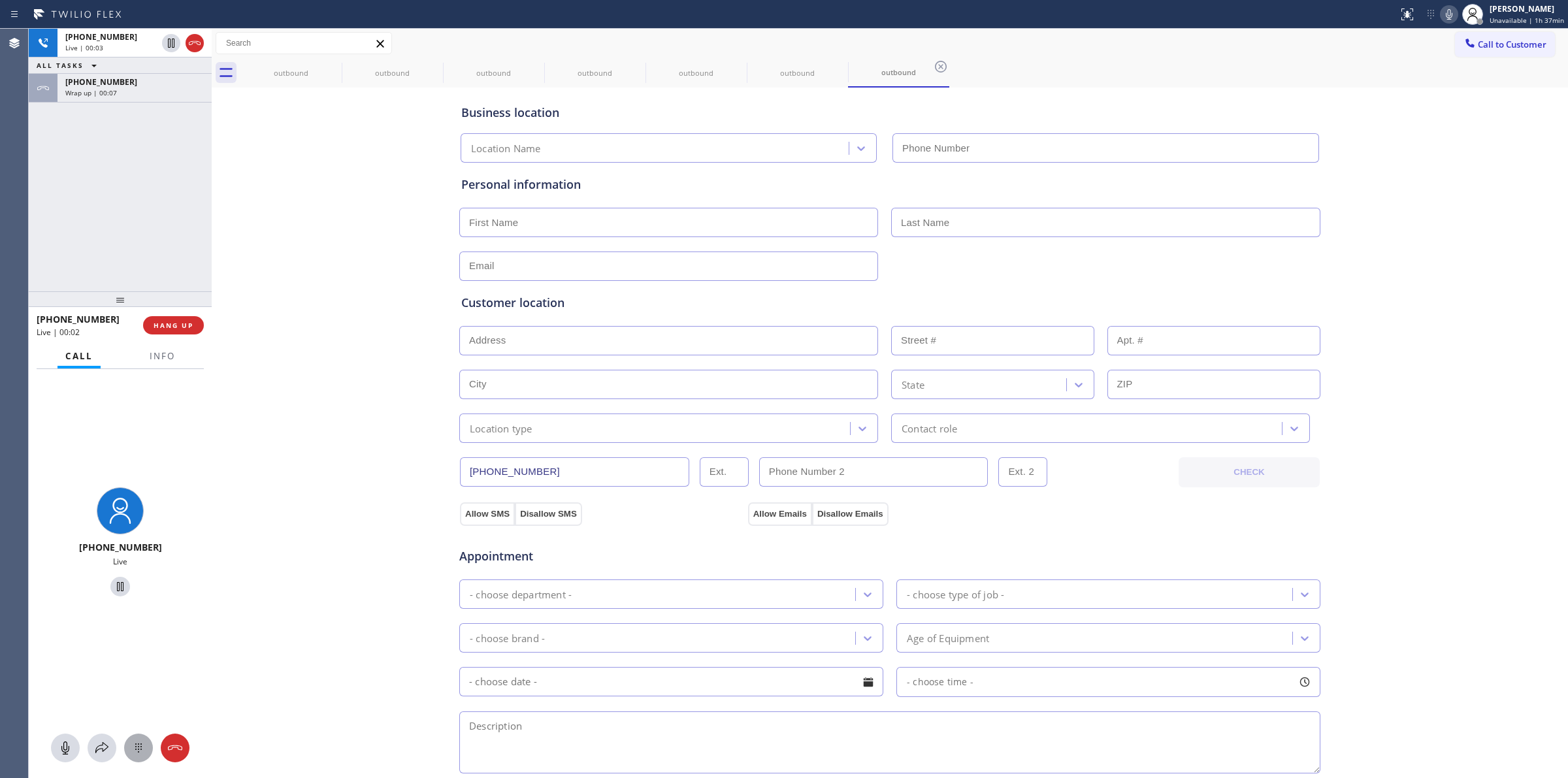
type input "[PHONE_NUMBER]"
click at [141, 748] on icon at bounding box center [139, 748] width 16 height 16
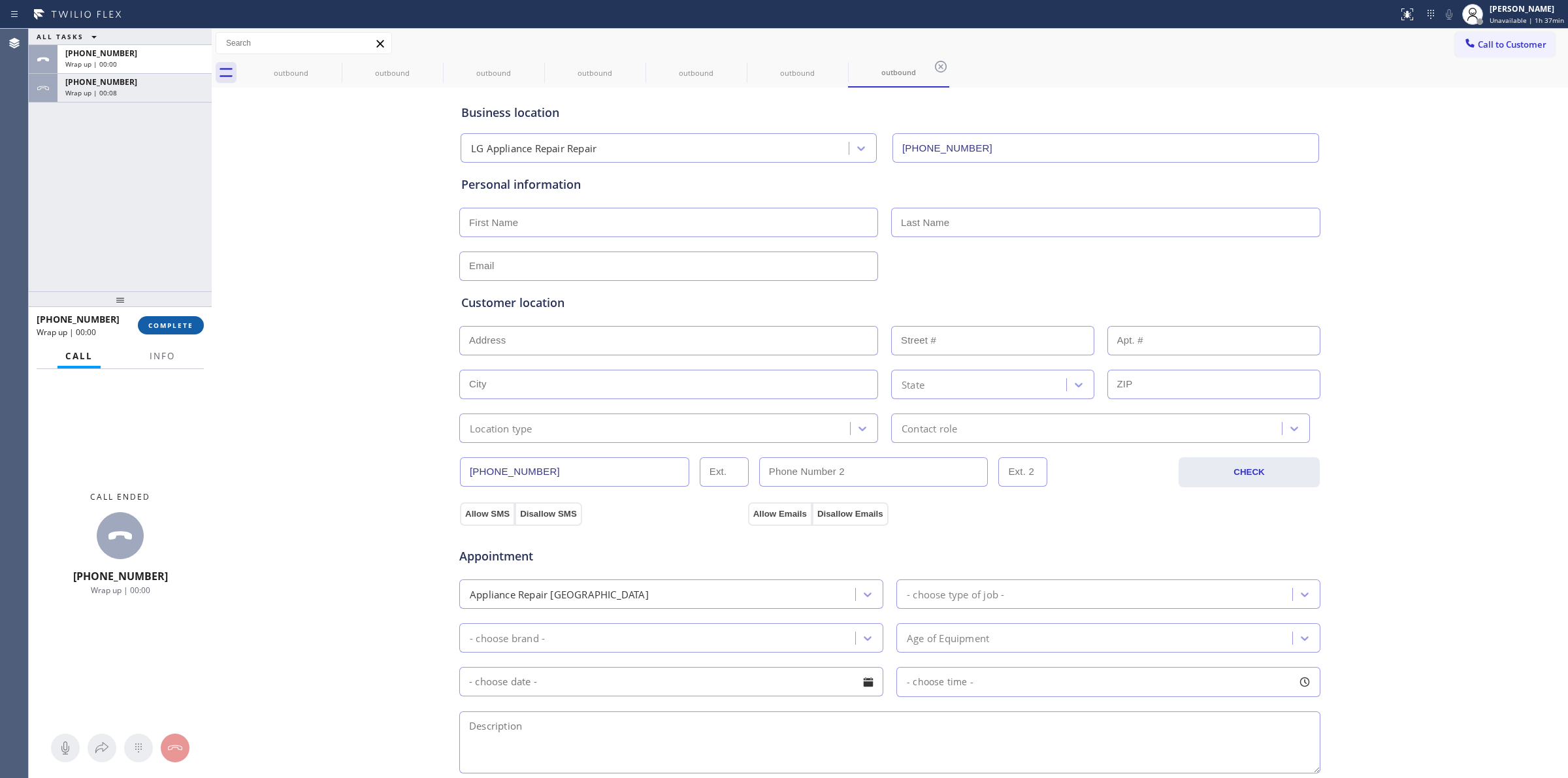
click at [170, 320] on span "COMPLETE" at bounding box center [171, 325] width 45 height 9
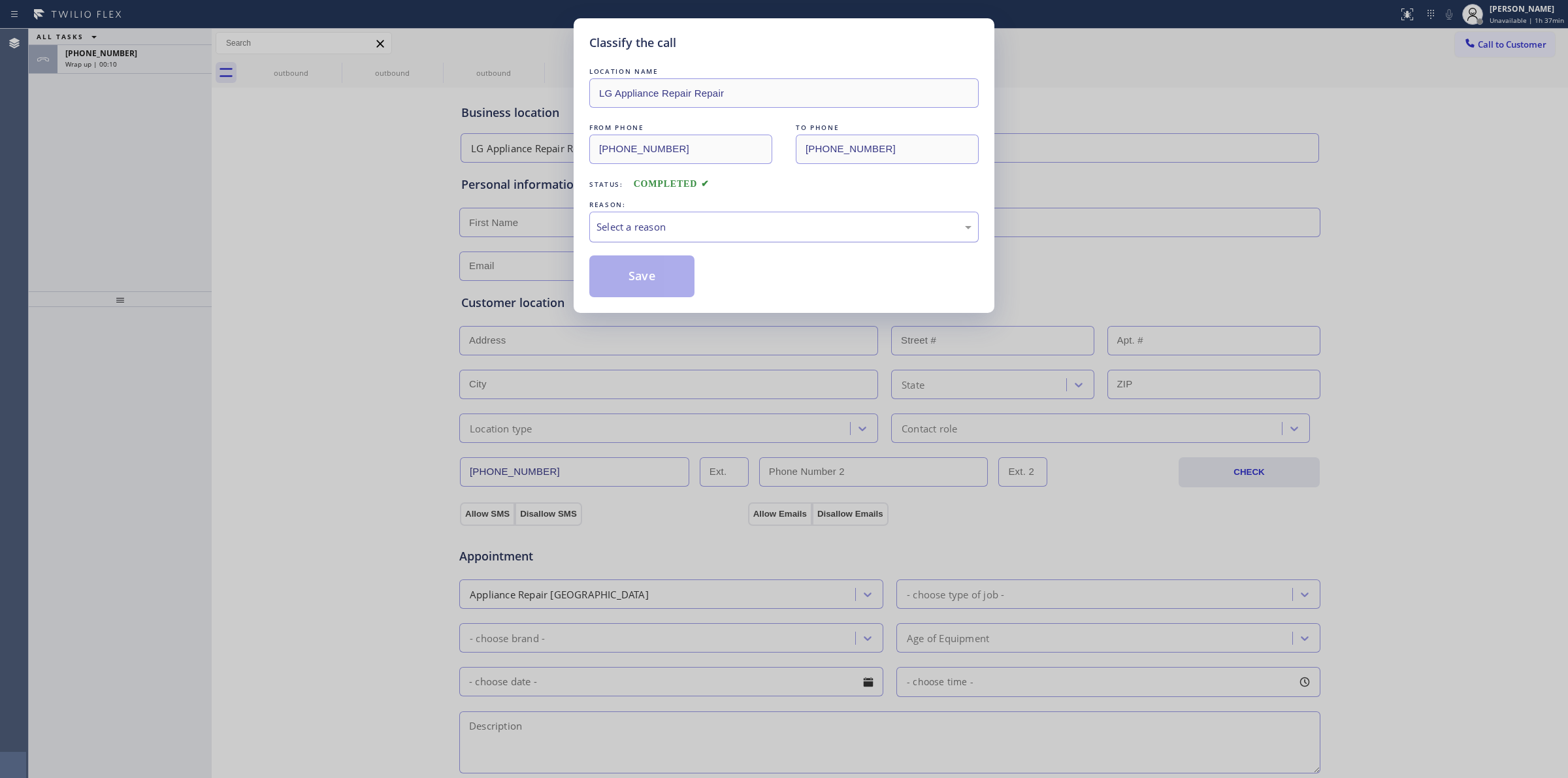
drag, startPoint x: 732, startPoint y: 229, endPoint x: 728, endPoint y: 237, distance: 8.9
click at [732, 229] on div "Select a reason" at bounding box center [784, 226] width 375 height 15
drag, startPoint x: 676, startPoint y: 329, endPoint x: 650, endPoint y: 276, distance: 59.0
drag, startPoint x: 650, startPoint y: 276, endPoint x: 126, endPoint y: 87, distance: 557.0
click at [657, 272] on button "Save" at bounding box center [642, 276] width 105 height 42
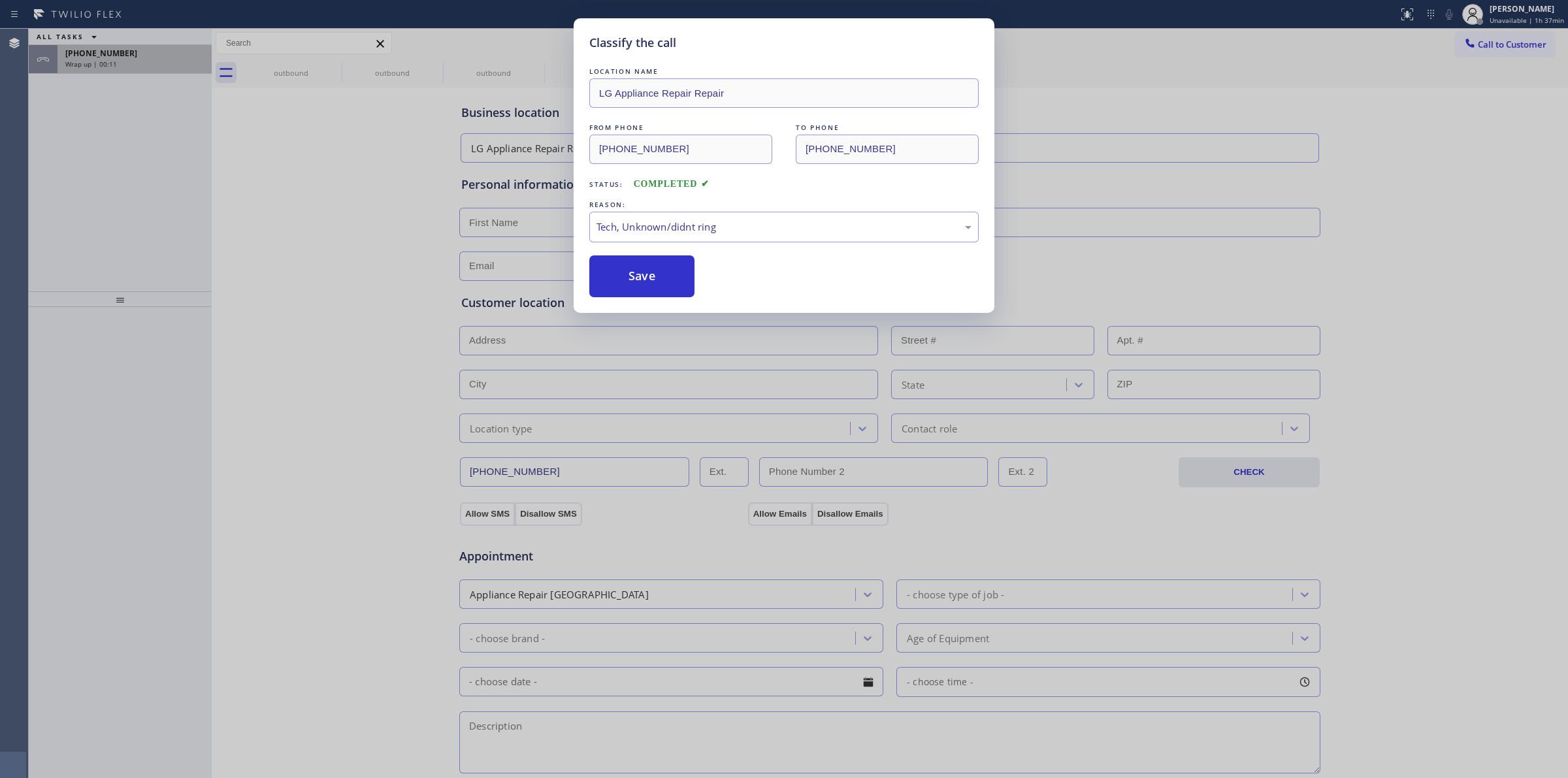
click at [139, 62] on div "Wrap up | 00:11" at bounding box center [134, 64] width 139 height 9
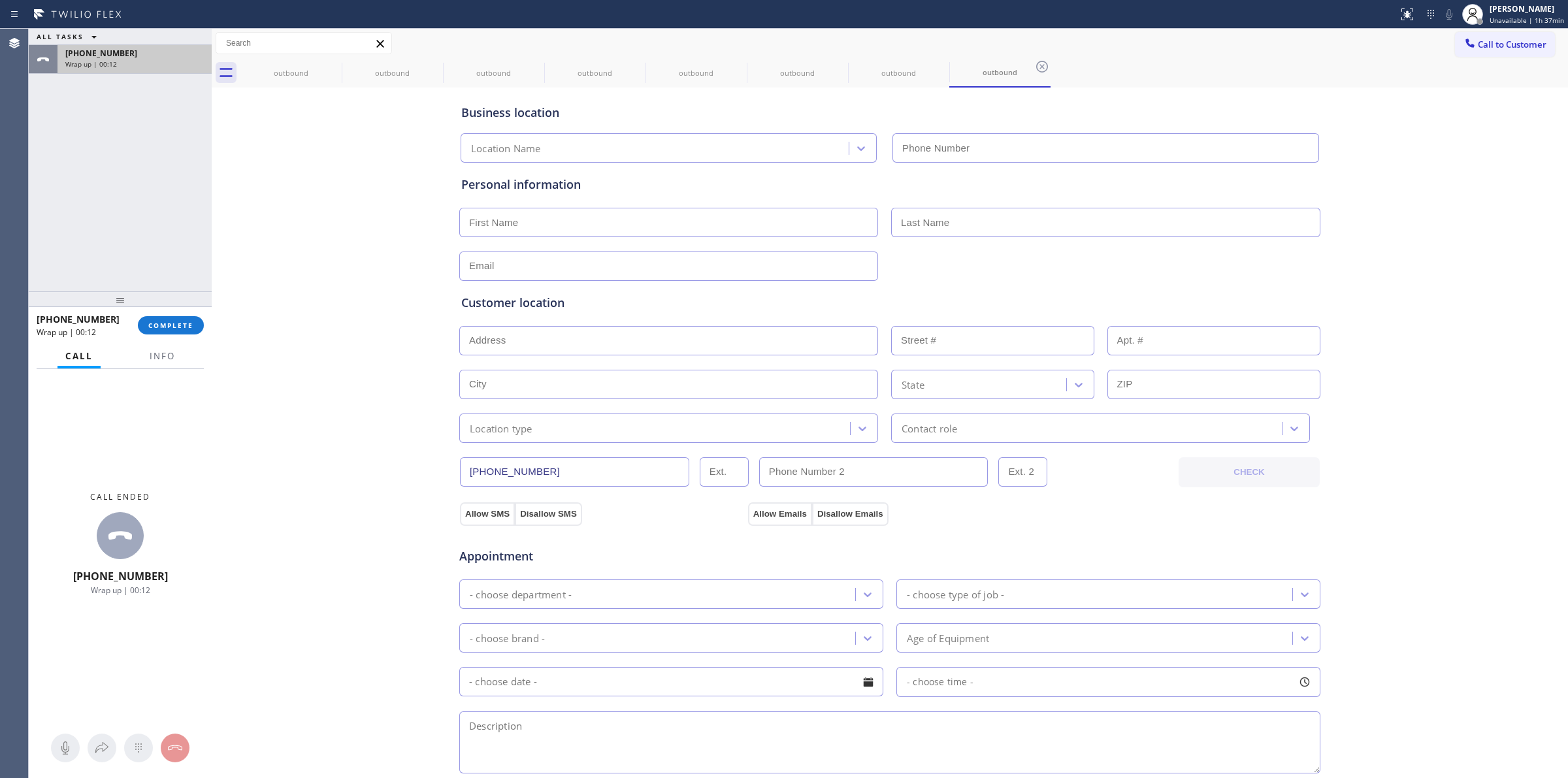
click at [139, 62] on div "Wrap up | 00:12" at bounding box center [134, 64] width 139 height 9
click at [166, 323] on span "COMPLETE" at bounding box center [171, 325] width 45 height 9
type input "[PHONE_NUMBER]"
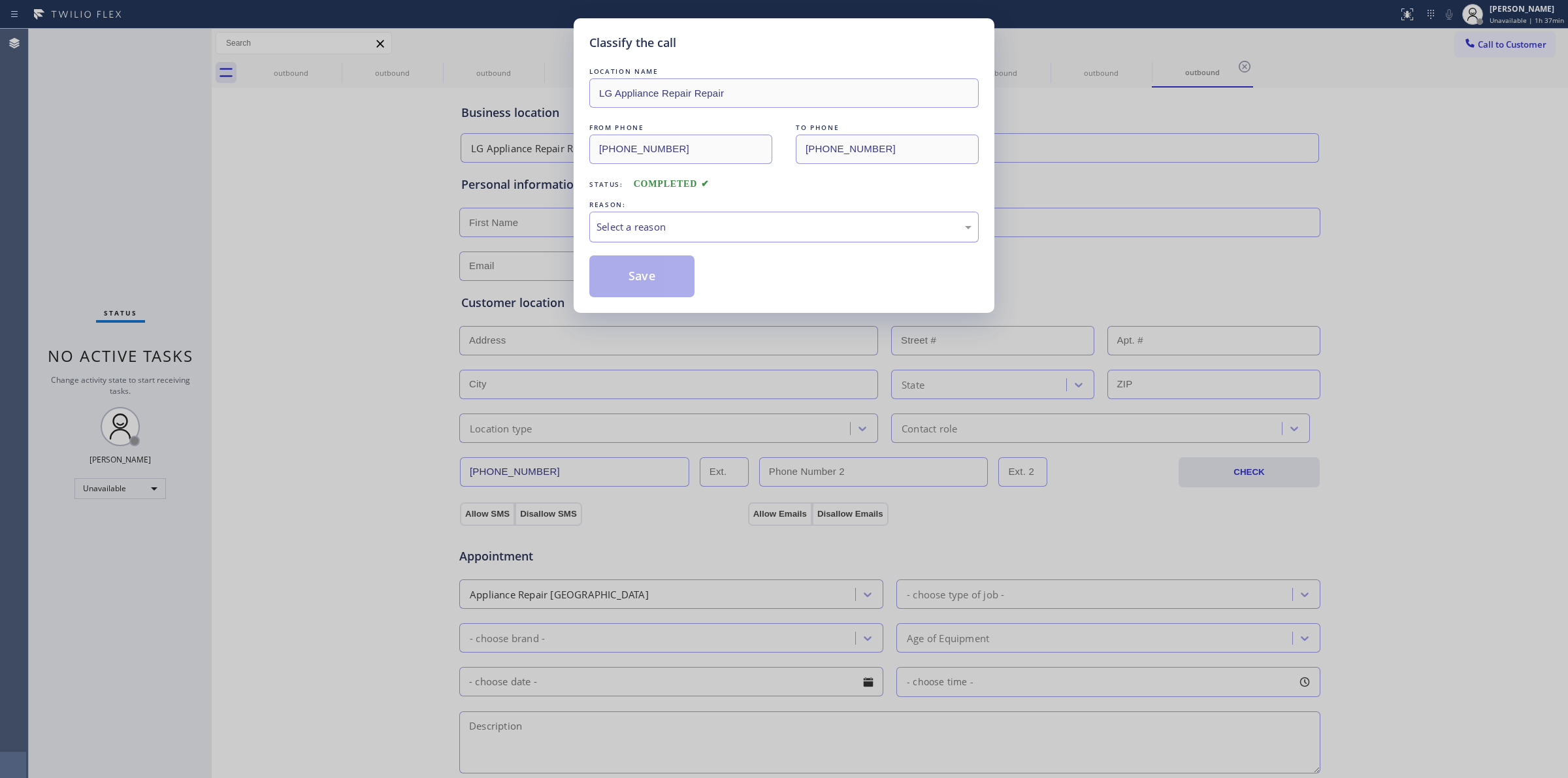
drag, startPoint x: 768, startPoint y: 222, endPoint x: 756, endPoint y: 237, distance: 19.2
click at [763, 227] on div "Select a reason" at bounding box center [784, 226] width 375 height 15
drag, startPoint x: 670, startPoint y: 280, endPoint x: 1312, endPoint y: 106, distance: 665.2
click at [689, 276] on button "Save" at bounding box center [642, 276] width 105 height 42
click at [1487, 43] on span "Call to Customer" at bounding box center [1511, 44] width 69 height 12
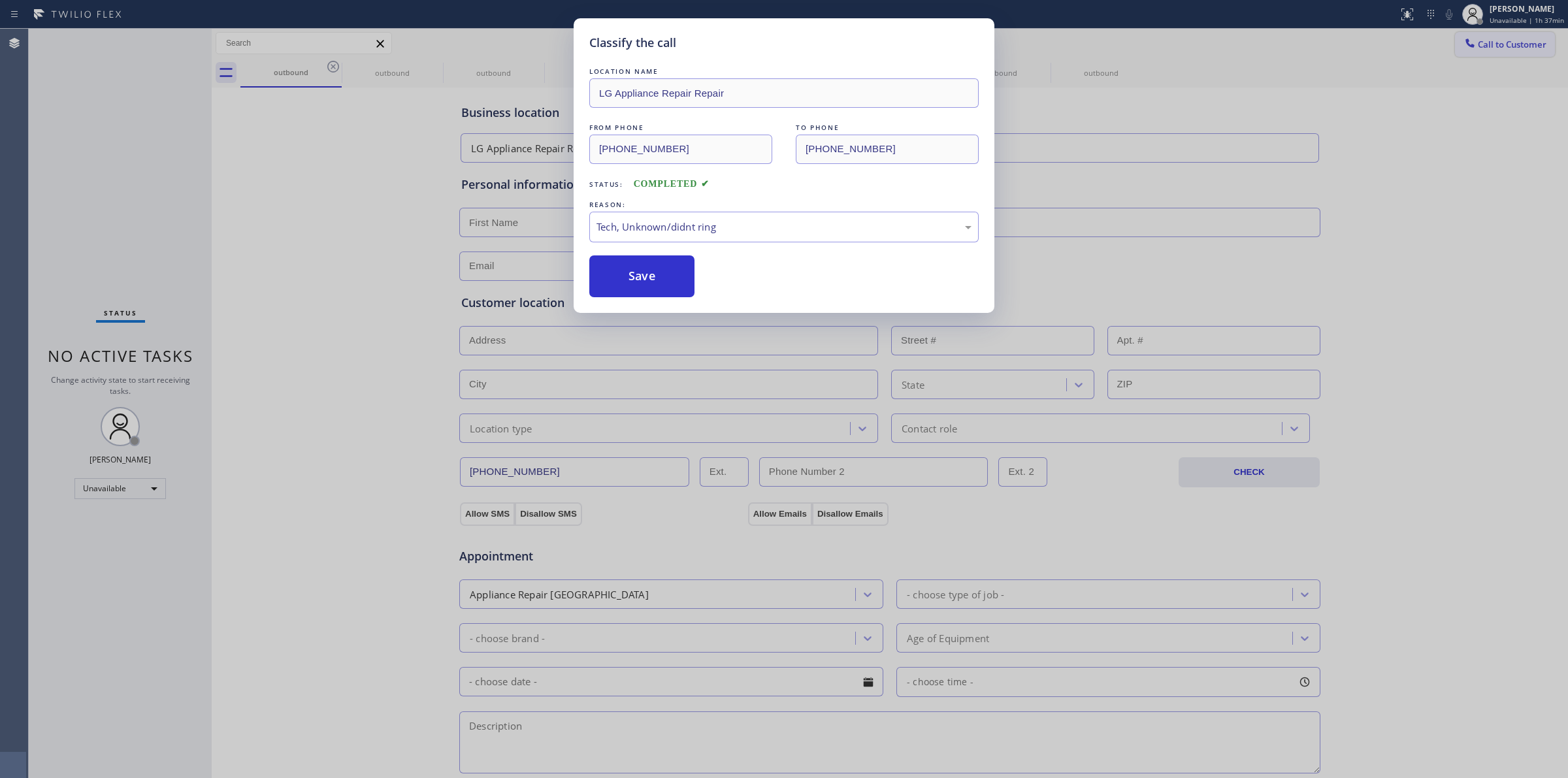
click at [0, 0] on div "Outbound call Location LG Appliance Repair Repair Your caller id phone number […" at bounding box center [0, 0] width 0 height 0
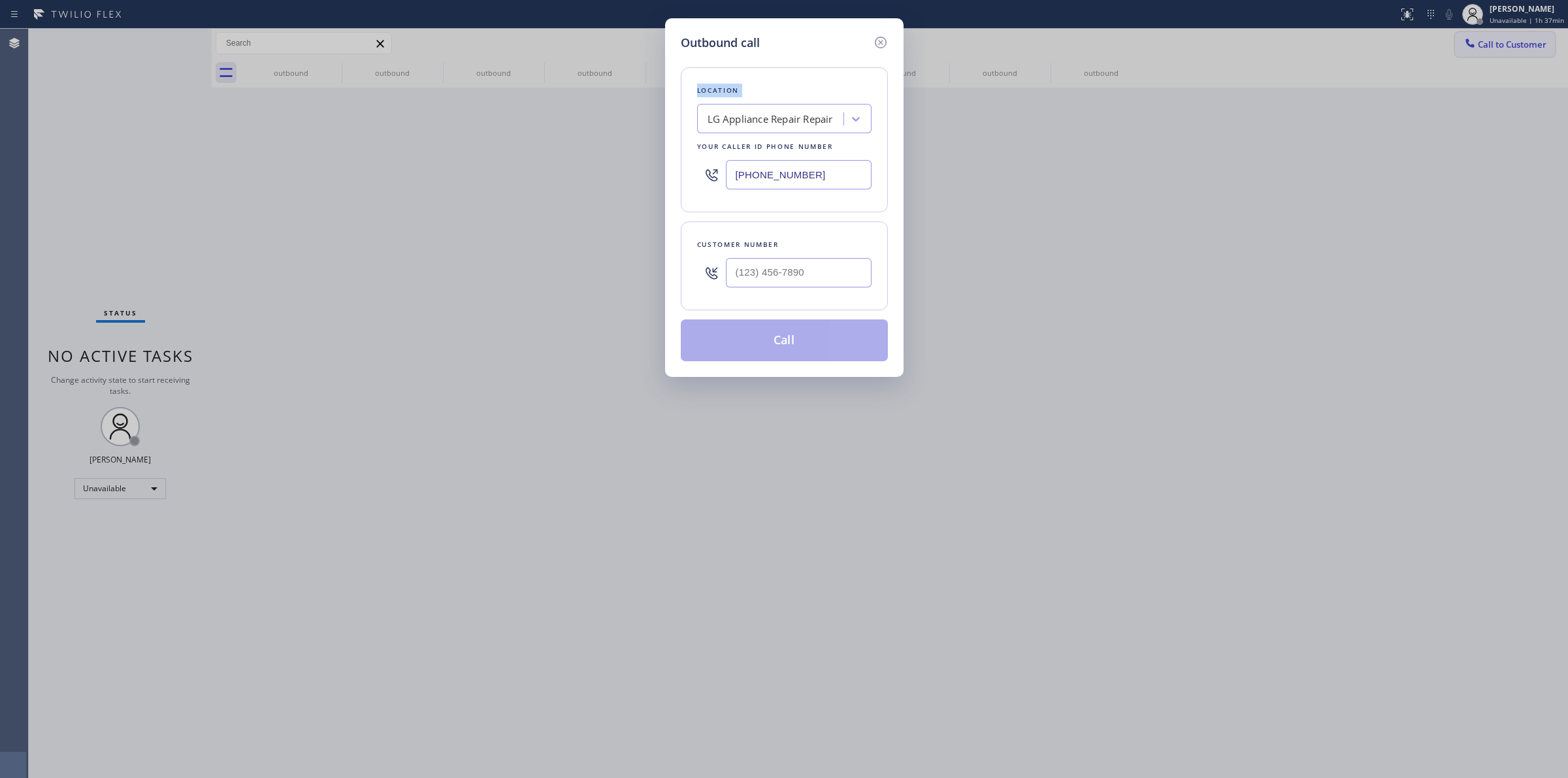
click at [1487, 43] on div "Outbound call Location LG Appliance Repair Repair Your caller id phone number […" at bounding box center [784, 389] width 1568 height 778
click at [769, 261] on input "(___) ___-____" at bounding box center [799, 272] width 146 height 29
paste input "206) 336-3824"
type input "[PHONE_NUMBER]"
click at [782, 127] on div "LG Appliance Repair Repair" at bounding box center [772, 119] width 142 height 23
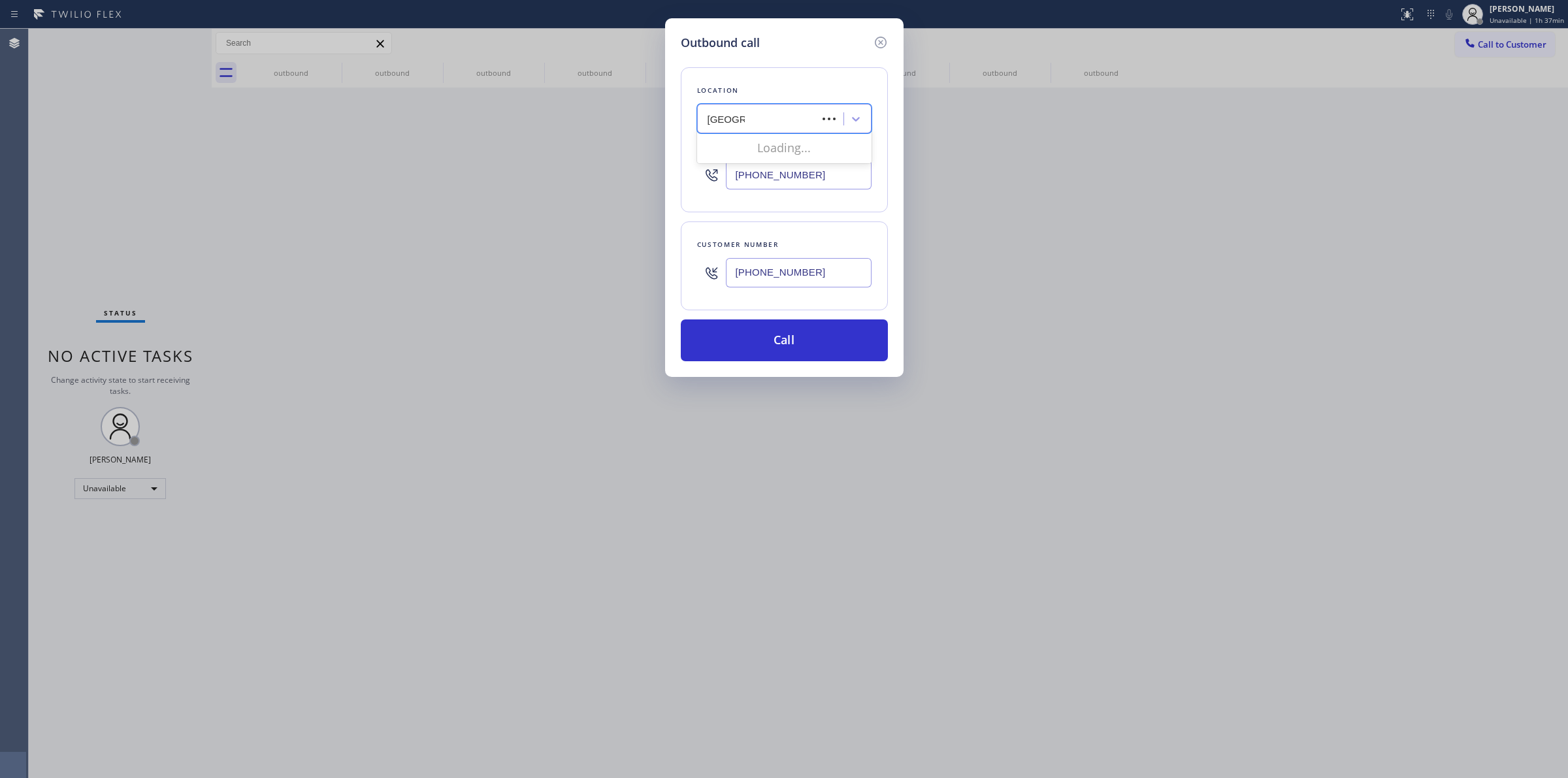
type input "Samsung"
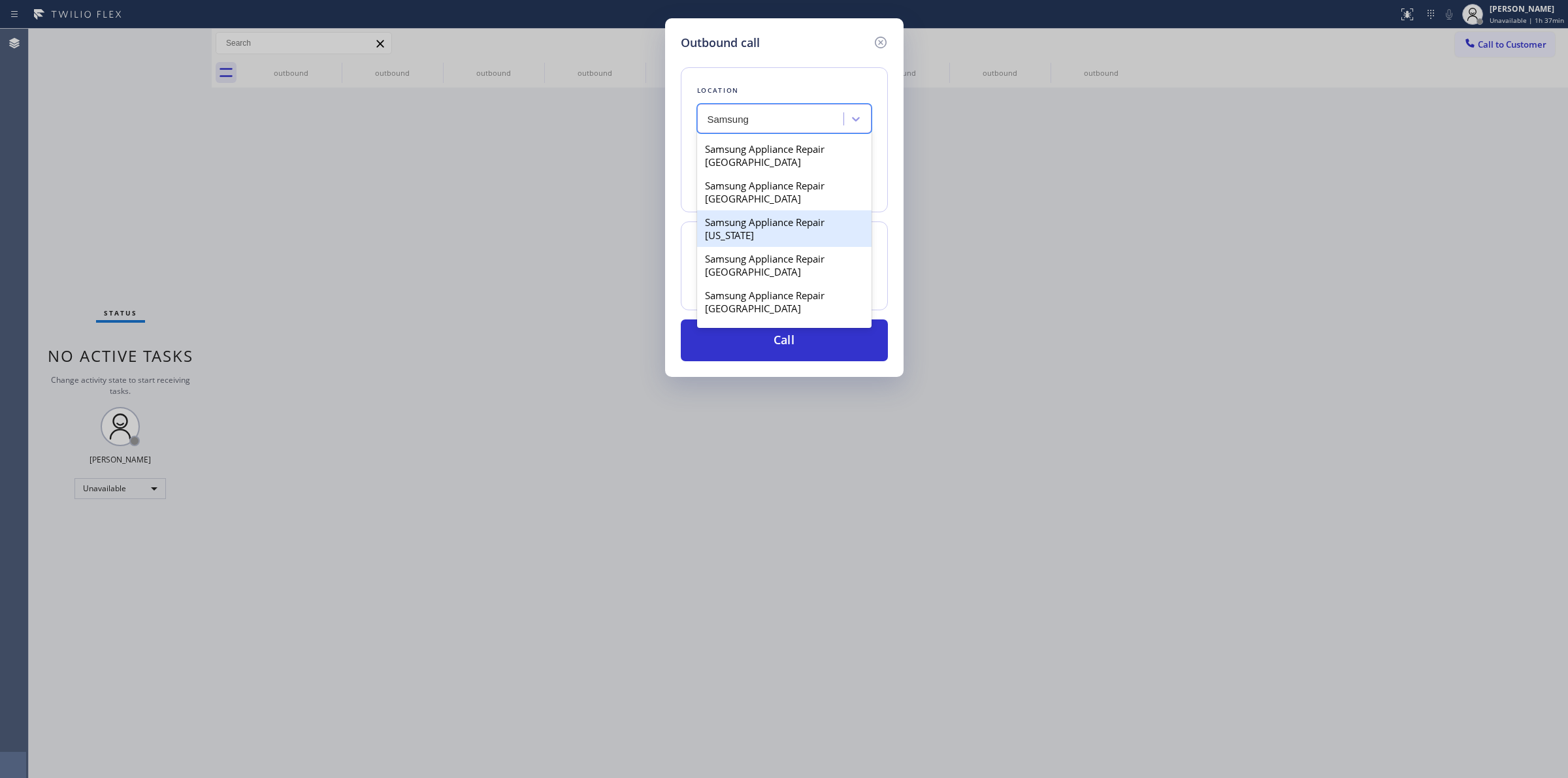
scroll to position [163, 0]
click at [756, 209] on div "Samsung Appliance Repair [GEOGRAPHIC_DATA]" at bounding box center [784, 190] width 175 height 36
type input "[PHONE_NUMBER]"
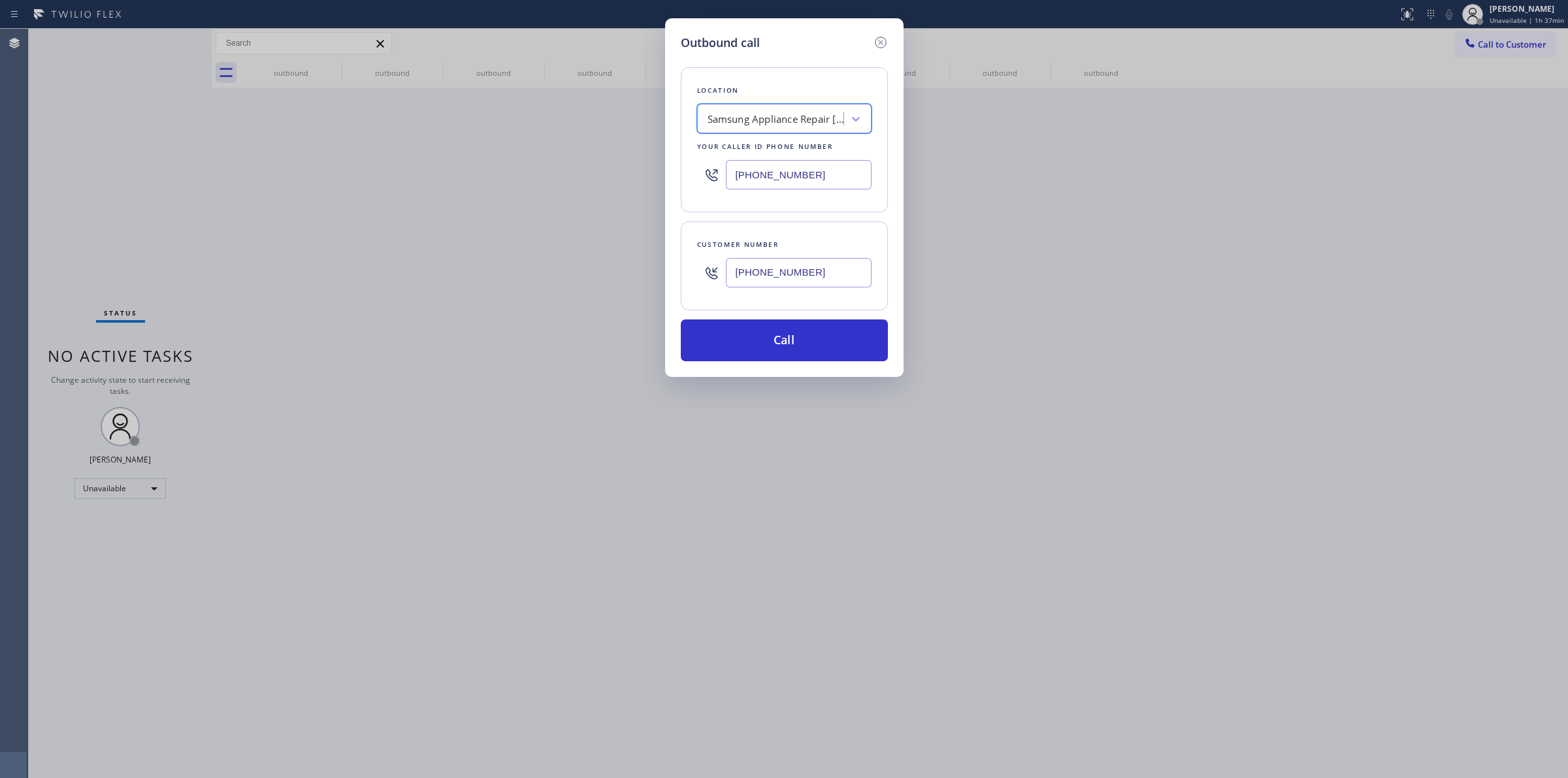
click at [768, 266] on input "[PHONE_NUMBER]" at bounding box center [799, 272] width 146 height 29
click at [769, 339] on button "Call" at bounding box center [784, 340] width 207 height 42
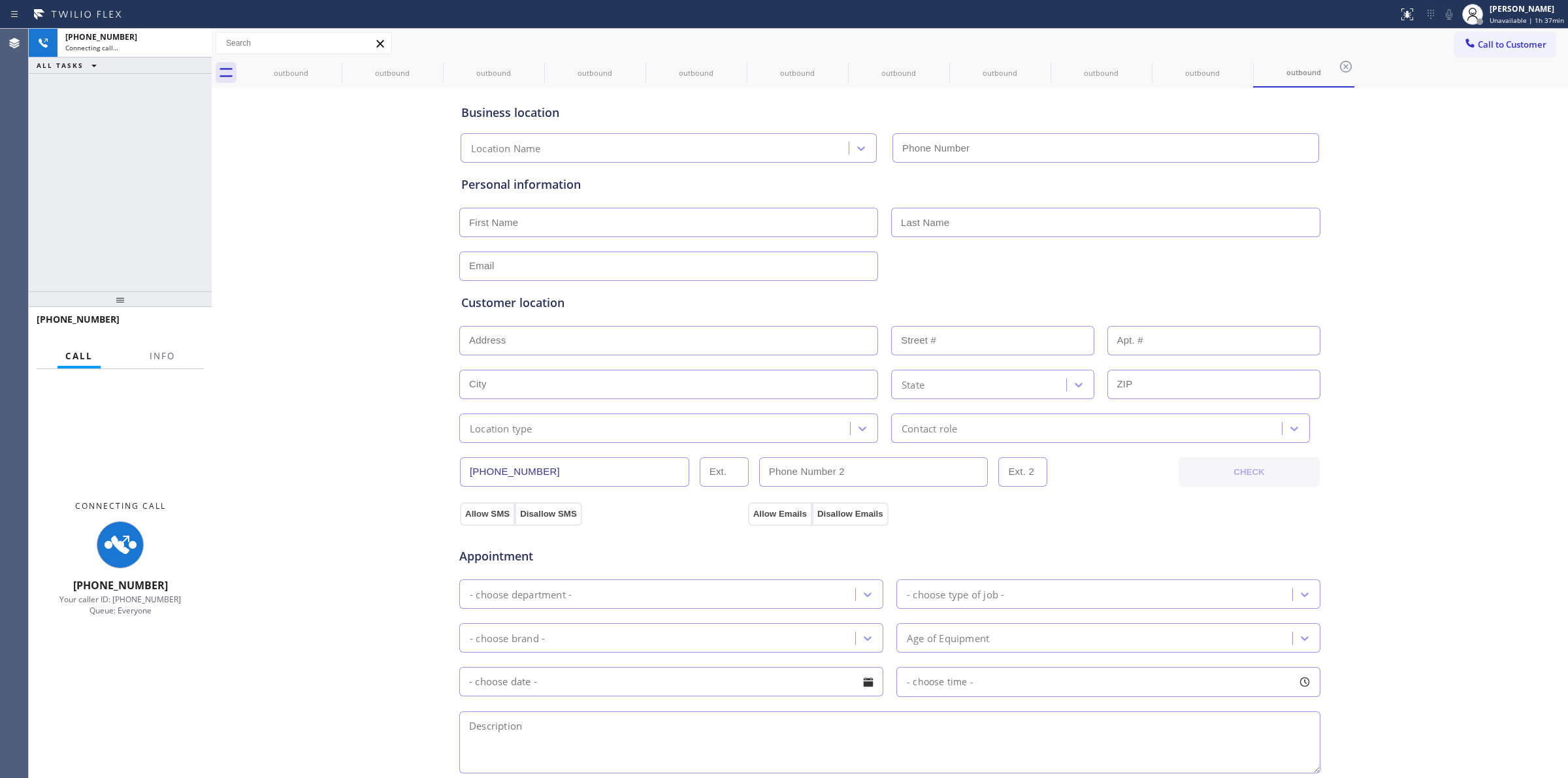
type input "[PHONE_NUMBER]"
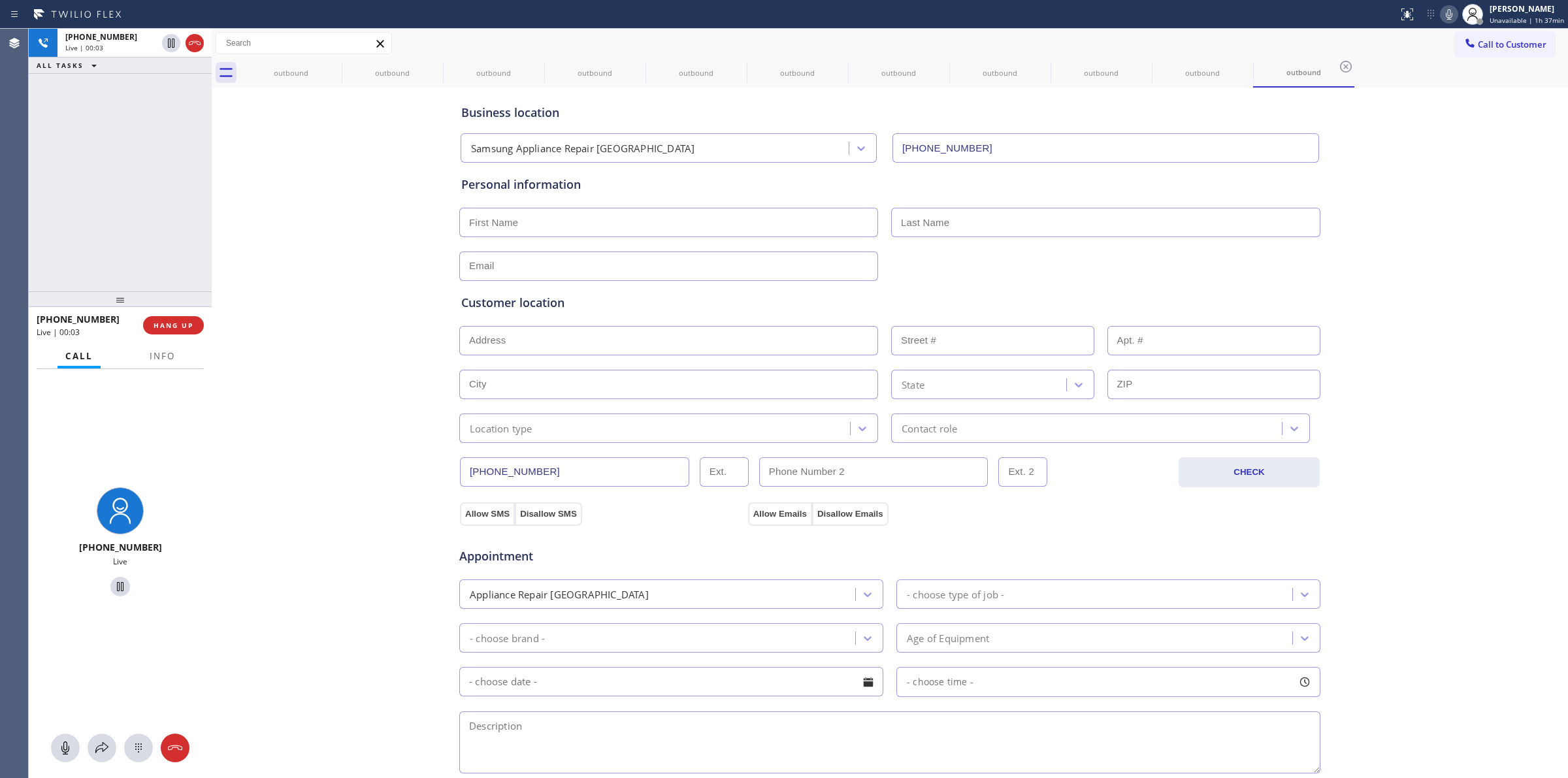
drag, startPoint x: 108, startPoint y: 45, endPoint x: 182, endPoint y: 703, distance: 662.1
click at [108, 45] on div "Live | 00:03" at bounding box center [110, 47] width 92 height 9
type input "[PHONE_NUMBER]"
click at [136, 746] on icon at bounding box center [138, 748] width 6 height 9
click at [1457, 18] on icon at bounding box center [1449, 14] width 16 height 16
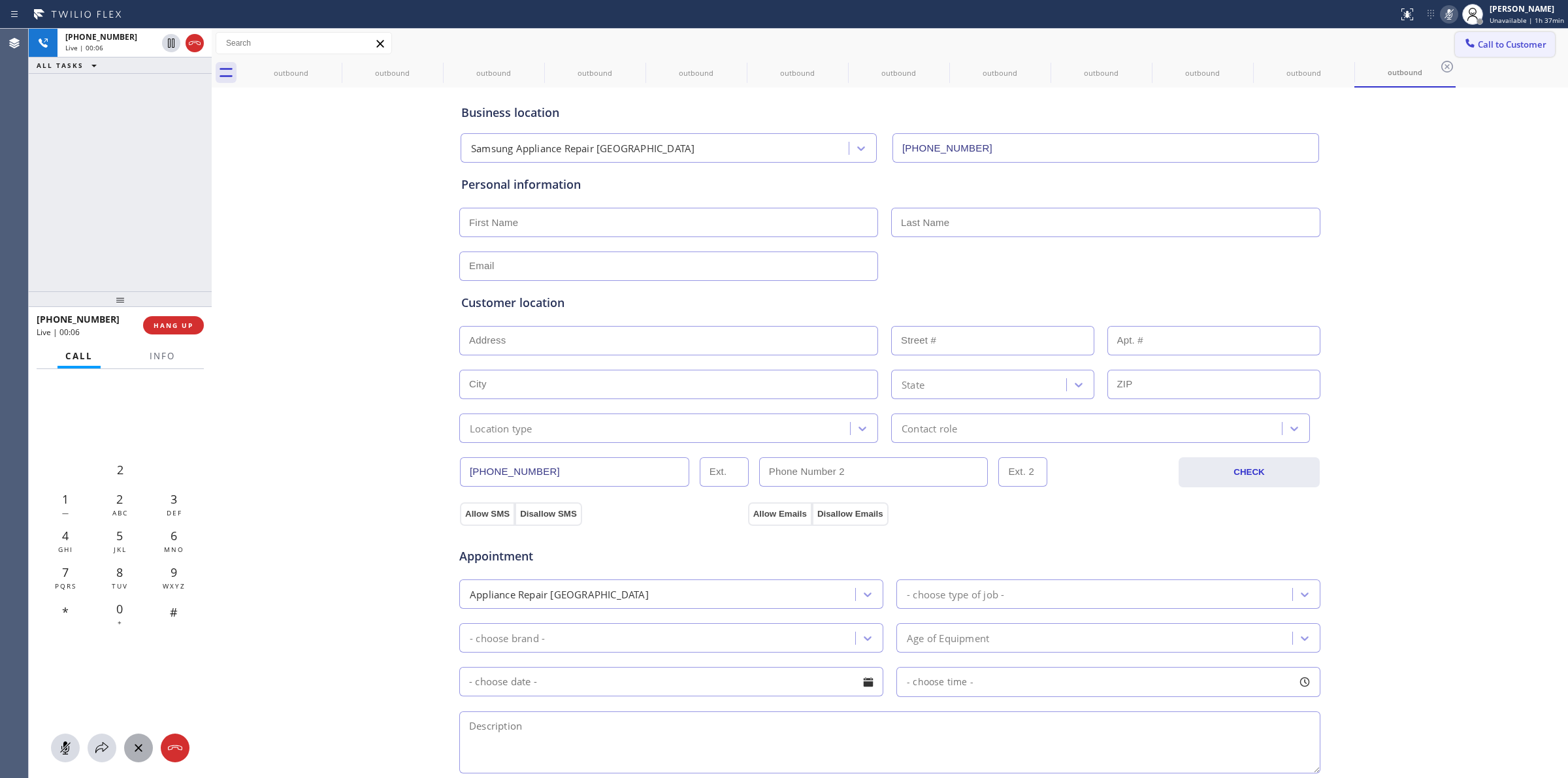
click at [1480, 46] on span "Call to Customer" at bounding box center [1511, 44] width 69 height 12
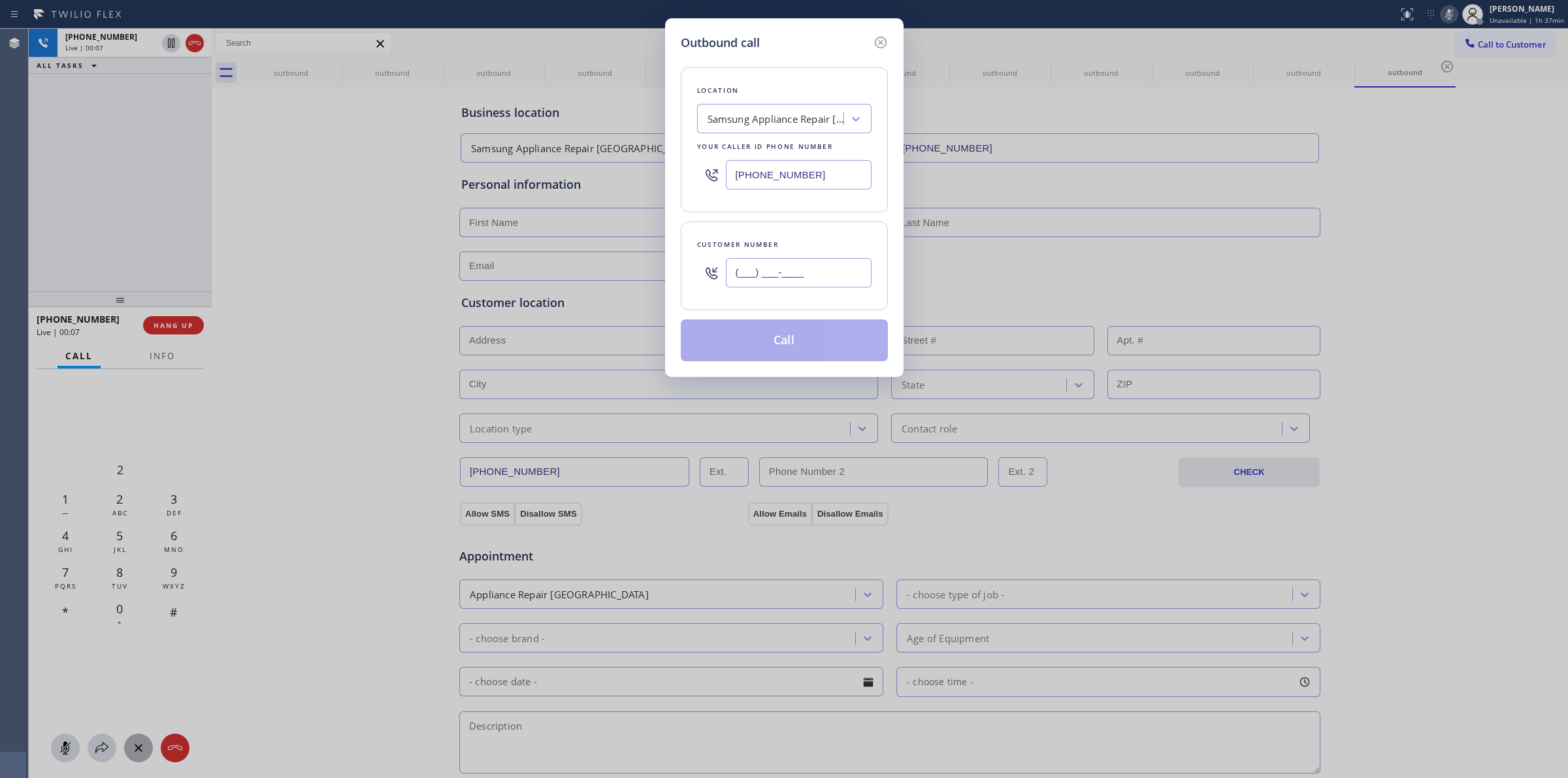
paste input "206) 336-3824"
click at [832, 276] on input "(___) ___-____" at bounding box center [799, 272] width 146 height 29
type input "[PHONE_NUMBER]"
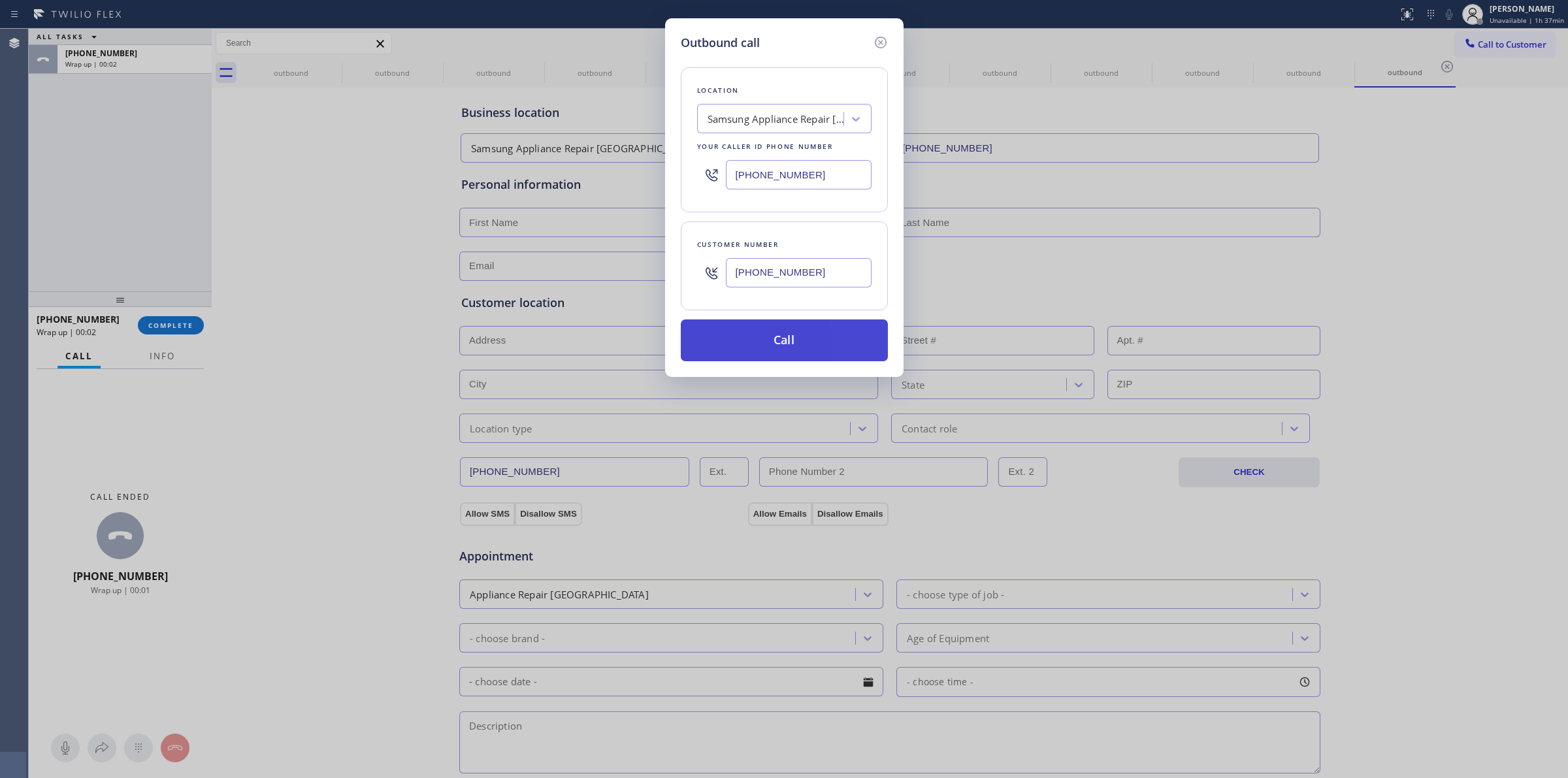
click at [680, 343] on button "Call" at bounding box center [784, 340] width 207 height 42
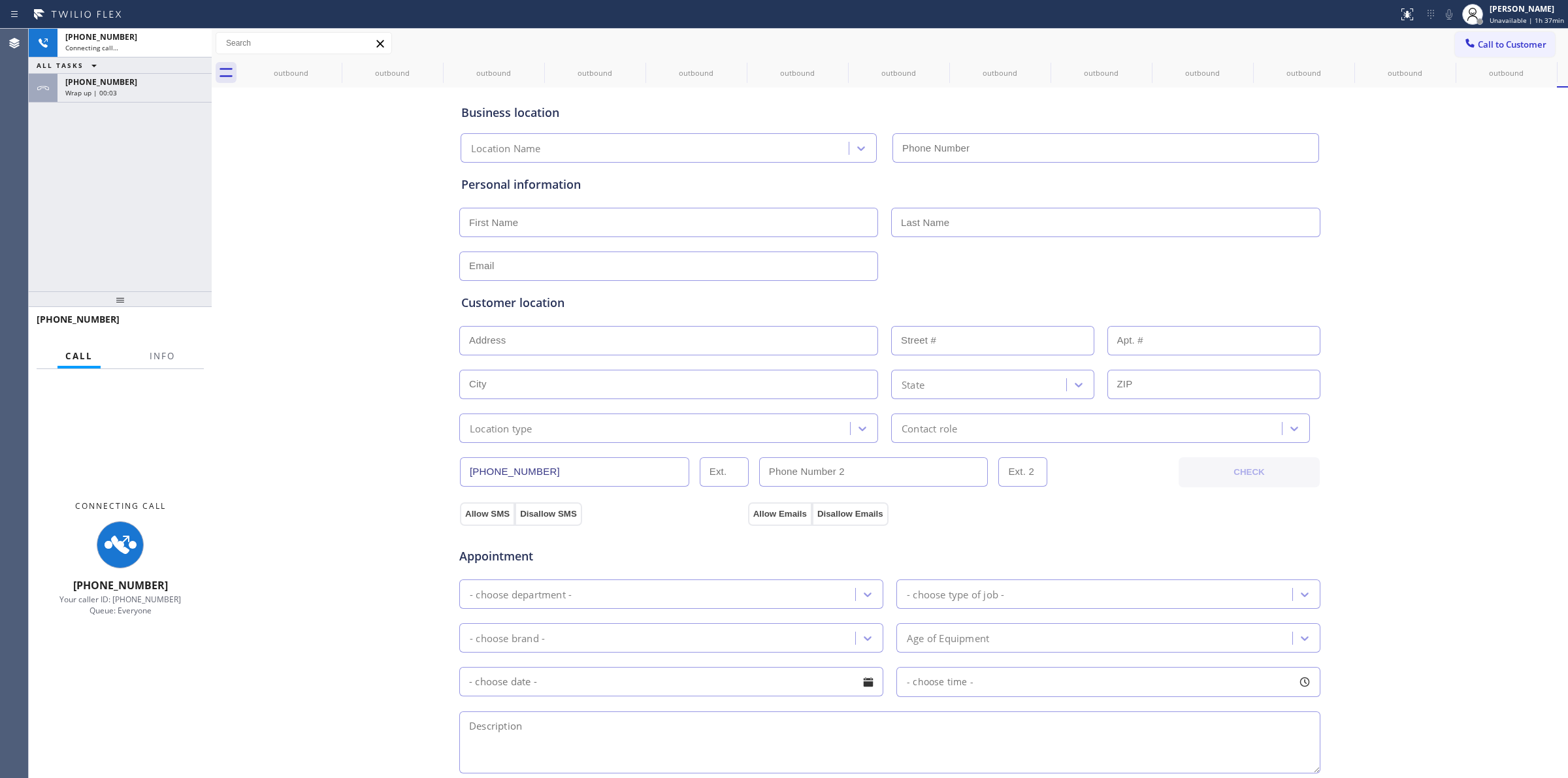
type input "[PHONE_NUMBER]"
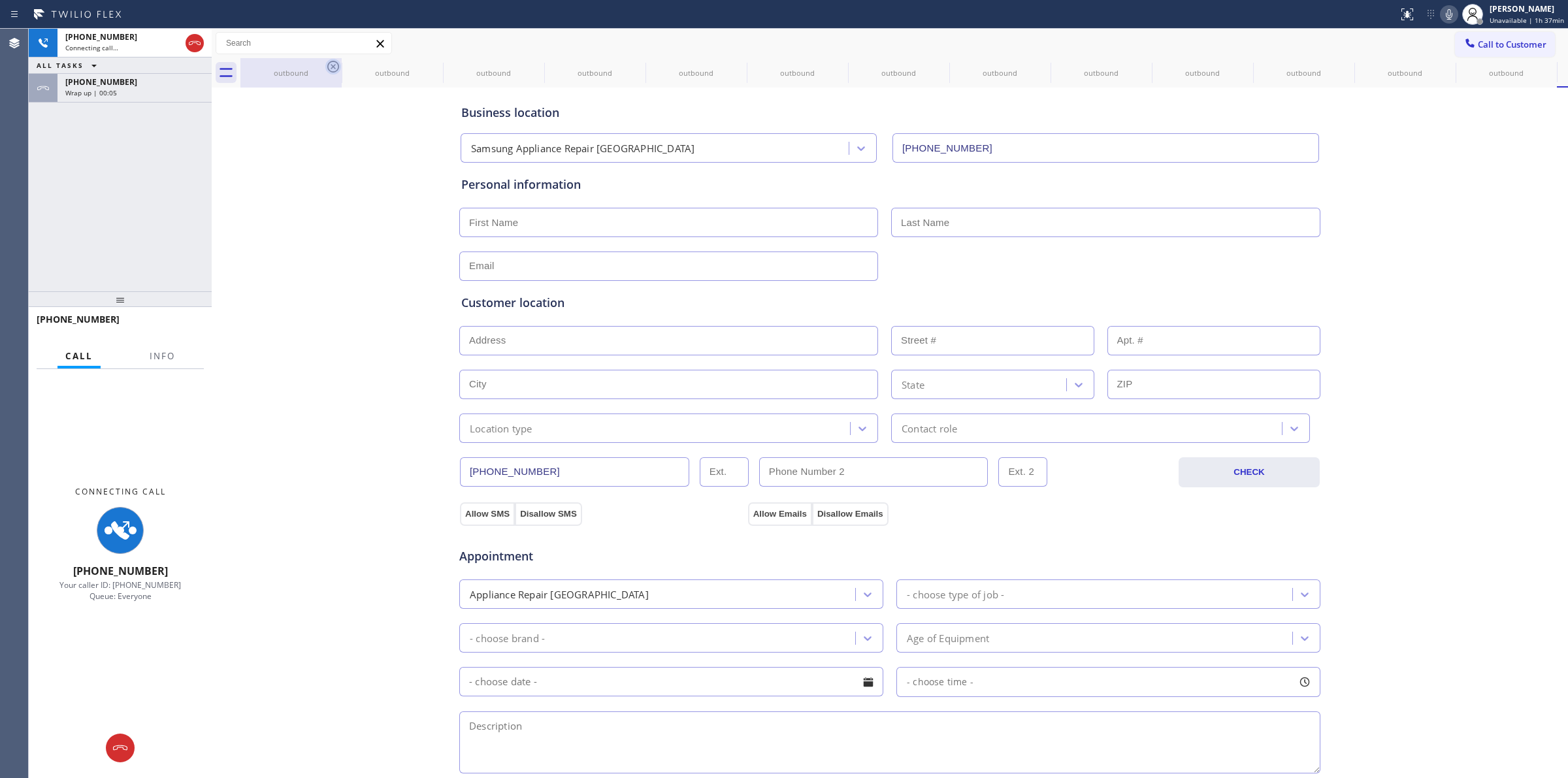
click at [329, 63] on icon at bounding box center [333, 66] width 12 height 12
click at [0, 0] on icon at bounding box center [0, 0] width 0 height 0
click at [329, 63] on icon at bounding box center [333, 66] width 12 height 12
click at [0, 0] on icon at bounding box center [0, 0] width 0 height 0
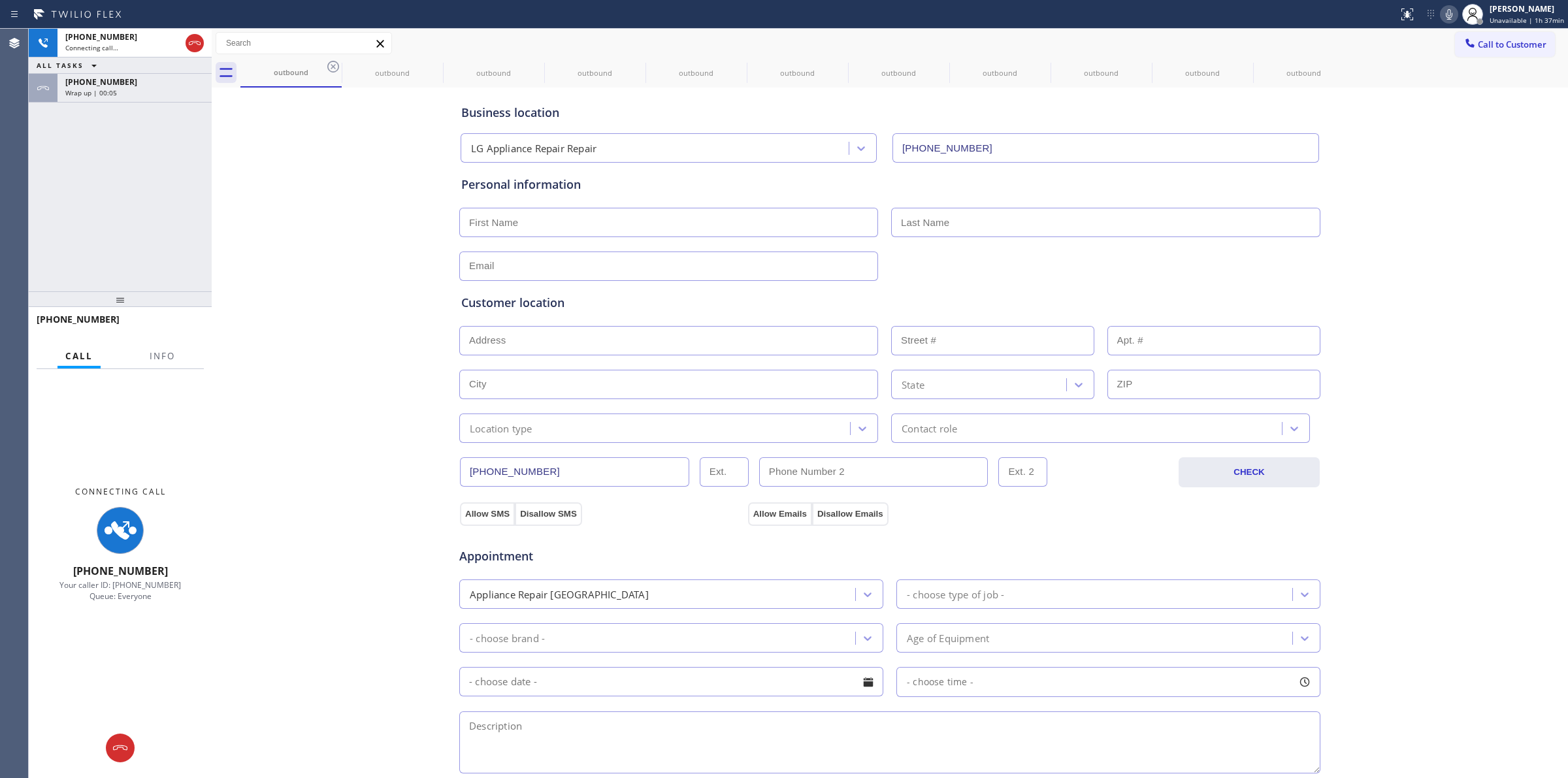
click at [0, 0] on icon at bounding box center [0, 0] width 0 height 0
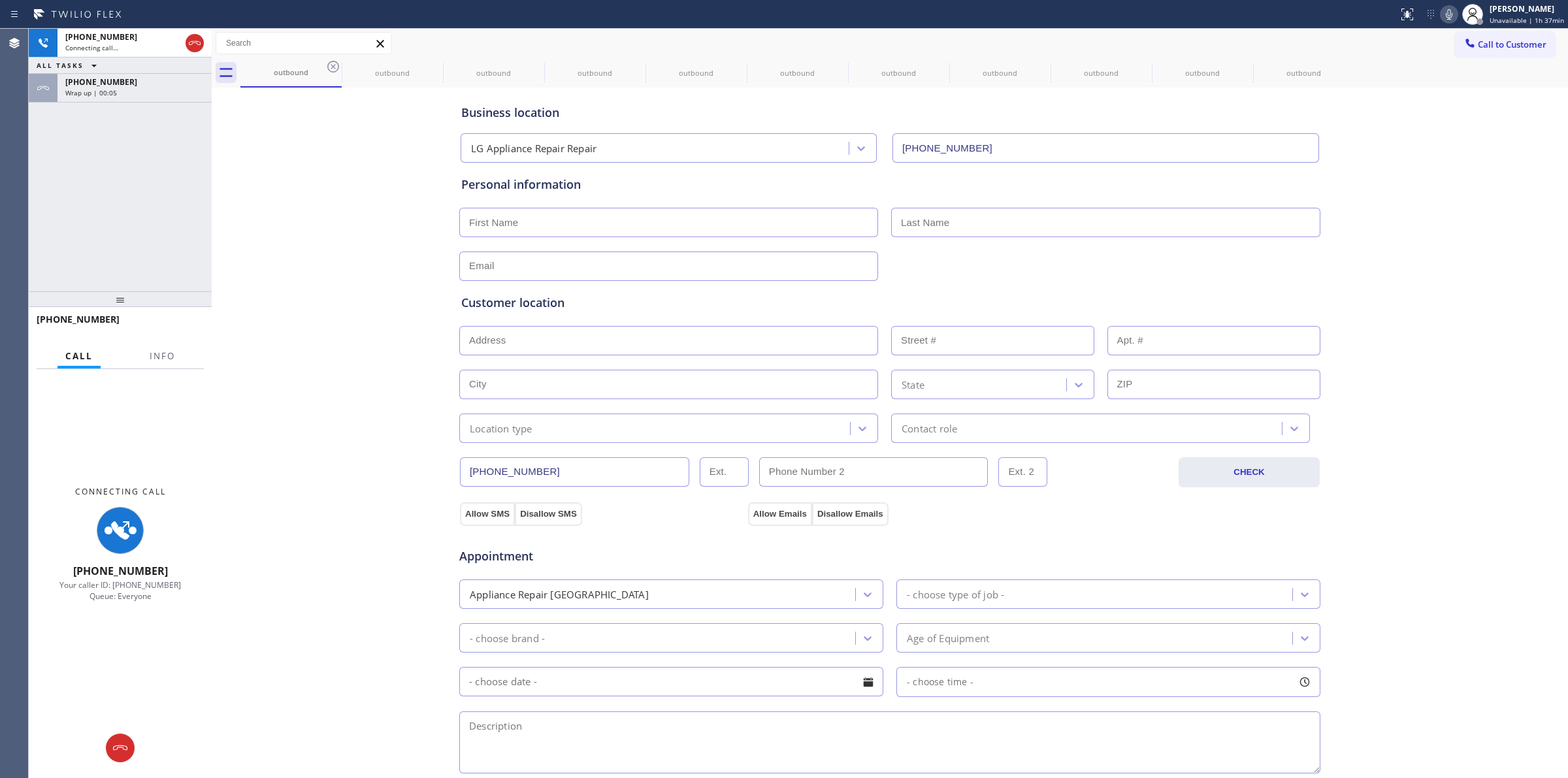
click at [0, 0] on icon at bounding box center [0, 0] width 0 height 0
click at [329, 63] on div "outbound outbound outbound outbound outbound outbound outbound outbound outboun…" at bounding box center [904, 72] width 1328 height 29
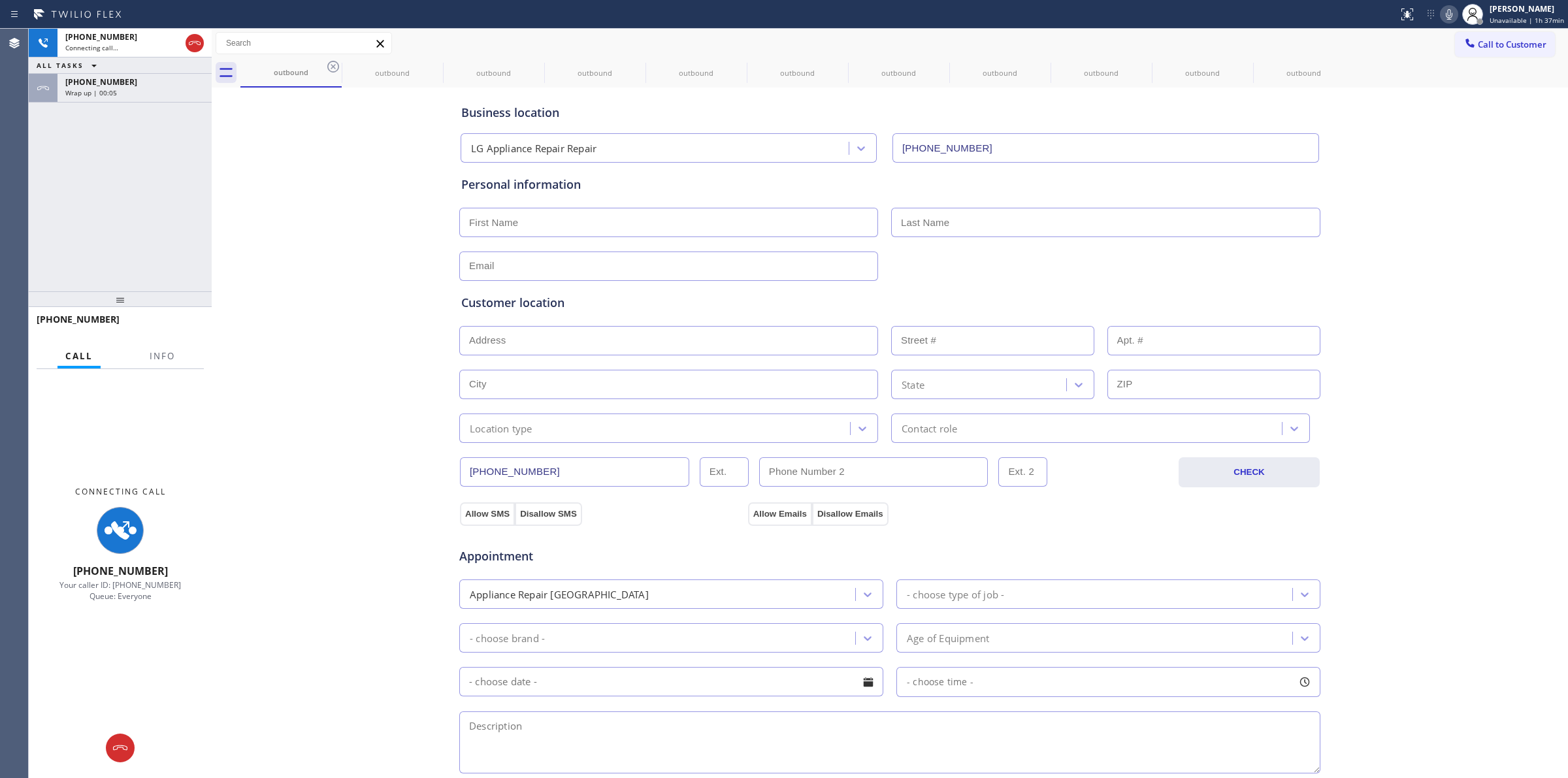
click at [329, 63] on div "outbound outbound outbound outbound outbound outbound outbound outbound outboun…" at bounding box center [904, 72] width 1328 height 29
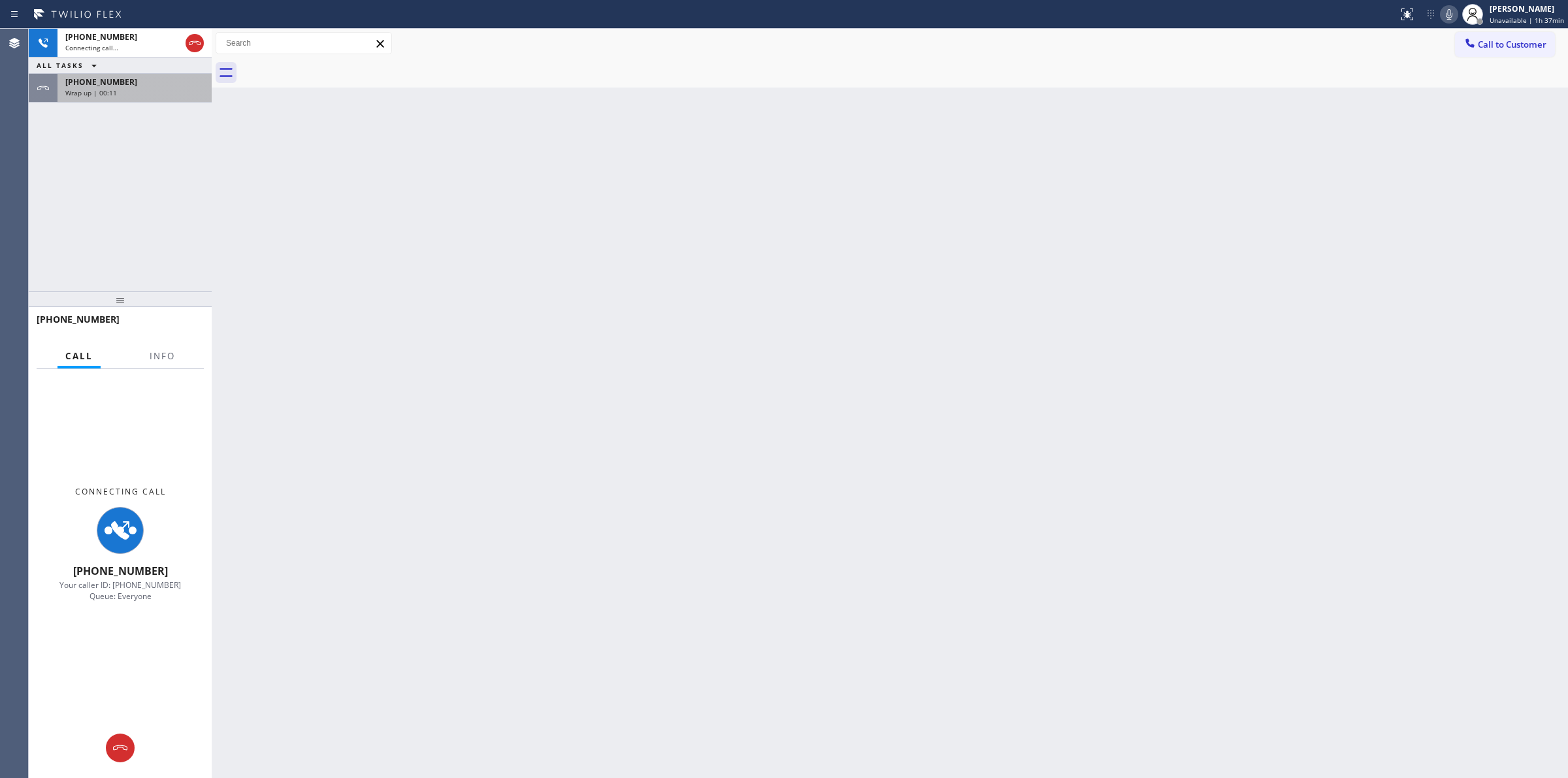
click at [149, 88] on div "Wrap up | 00:11" at bounding box center [134, 93] width 139 height 9
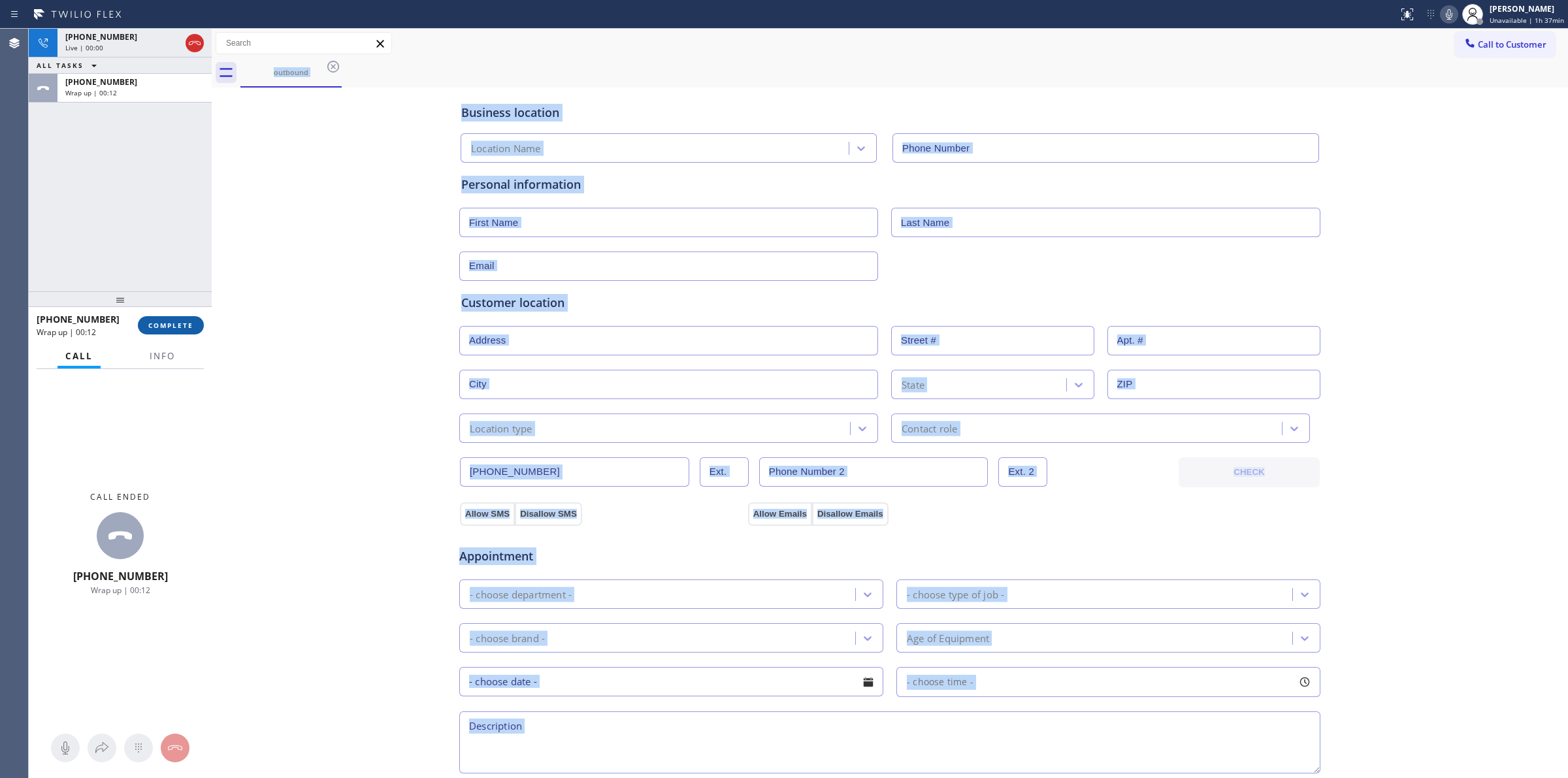
click at [172, 320] on span "COMPLETE" at bounding box center [171, 325] width 45 height 9
type input "[PHONE_NUMBER]"
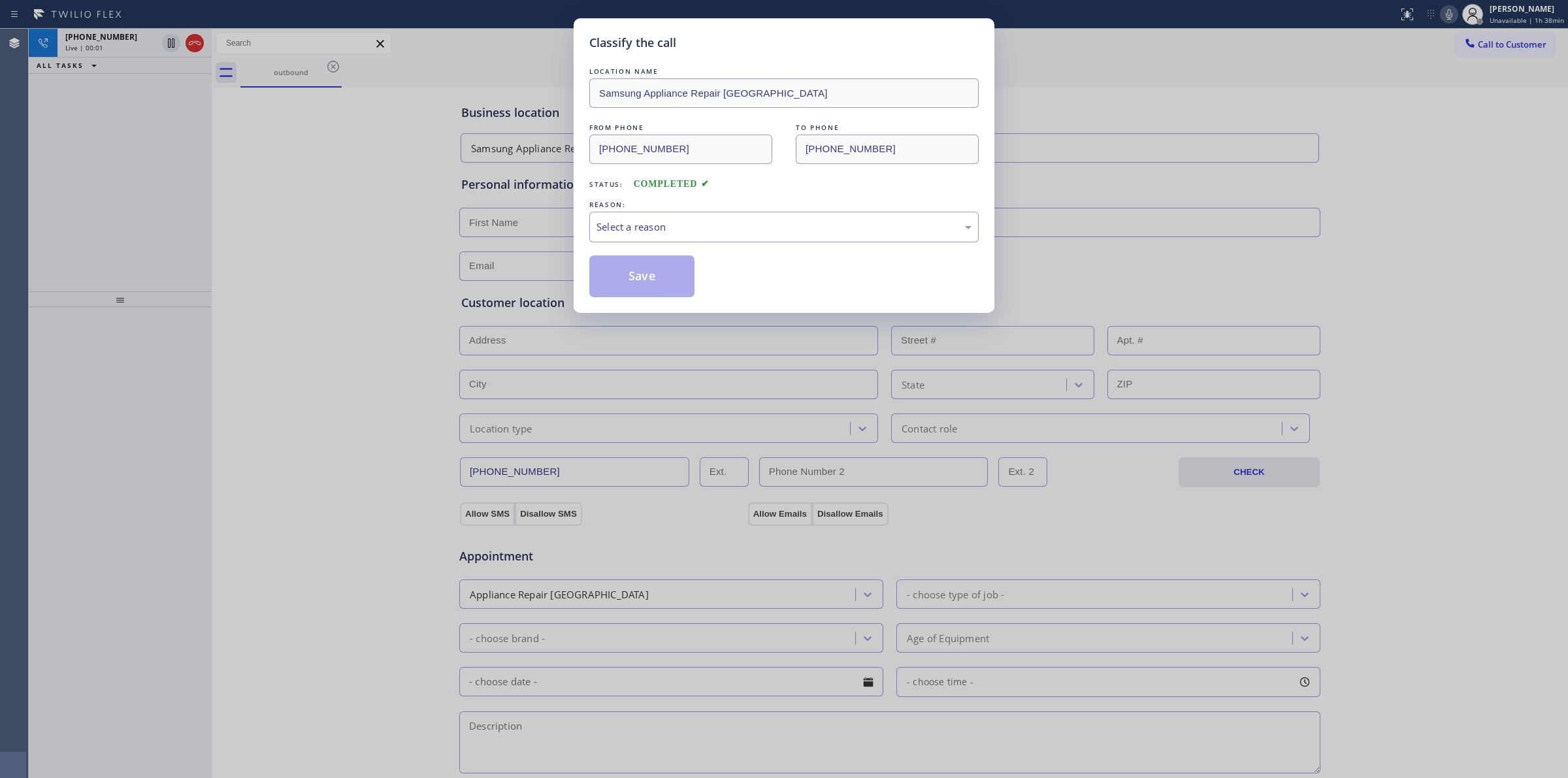
click at [714, 210] on div "REASON:" at bounding box center [784, 204] width 389 height 13
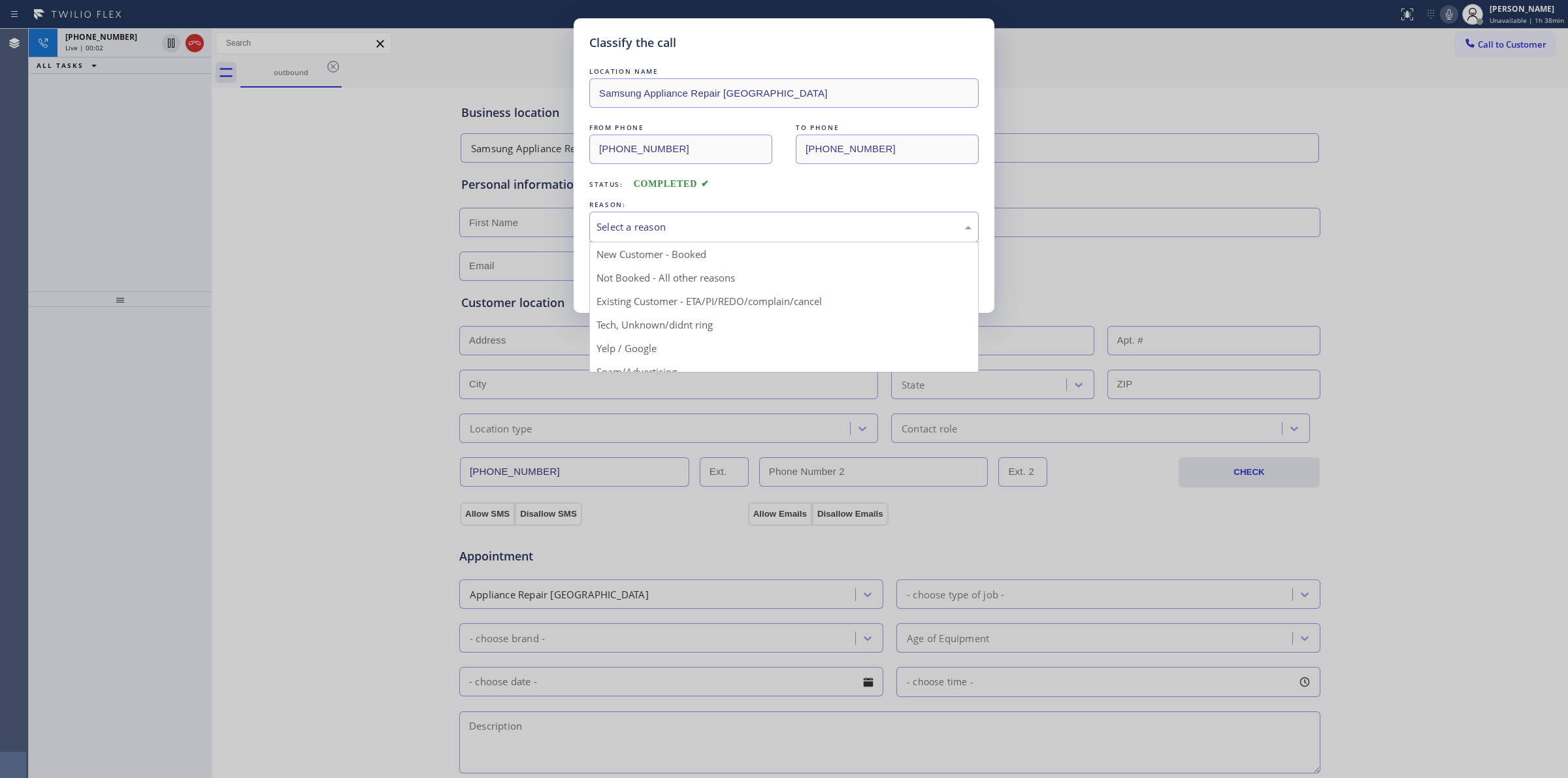
click at [712, 232] on div "Select a reason" at bounding box center [784, 226] width 375 height 15
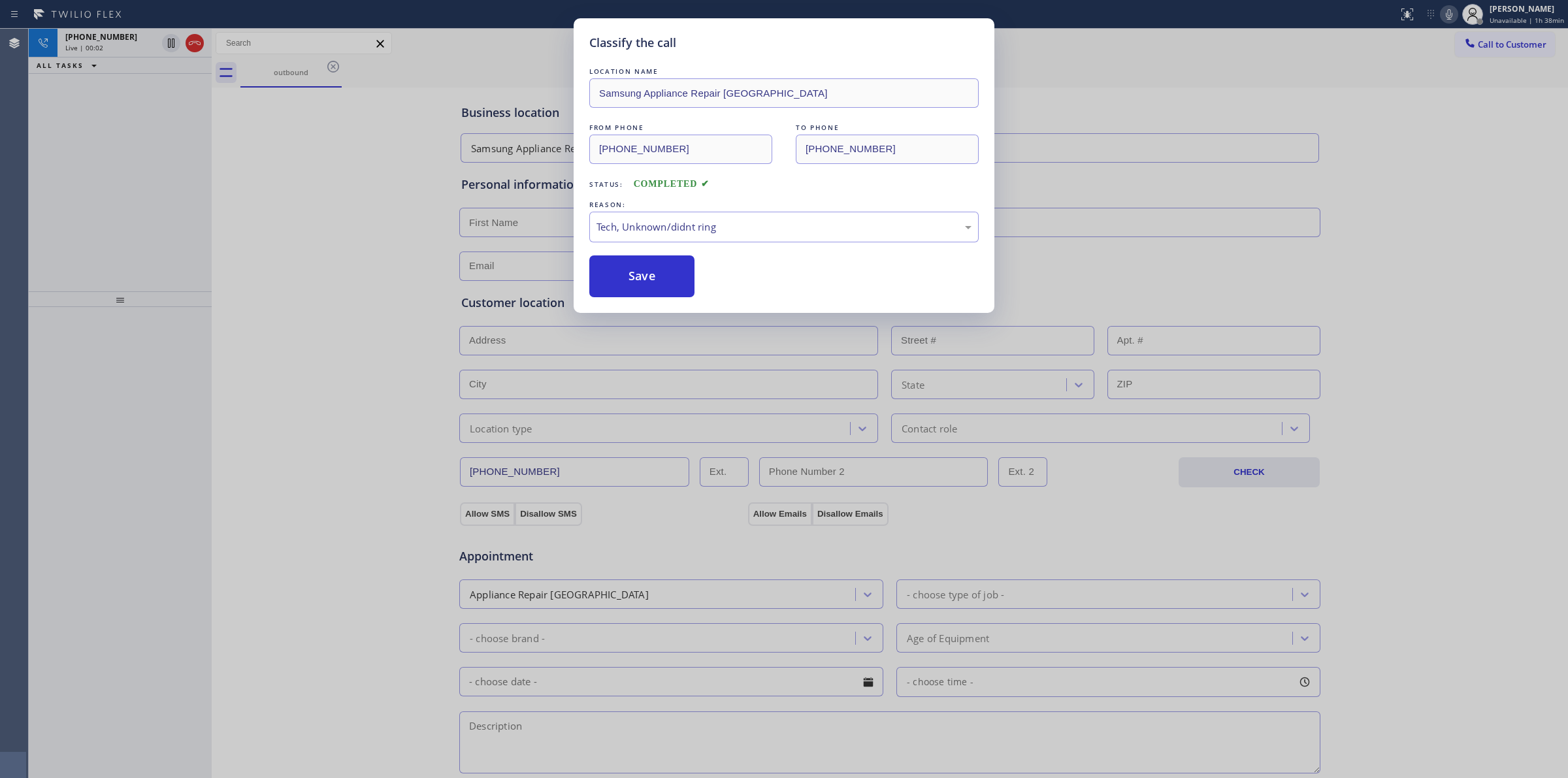
drag, startPoint x: 661, startPoint y: 286, endPoint x: 776, endPoint y: 298, distance: 115.6
click at [661, 285] on button "Save" at bounding box center [642, 276] width 105 height 42
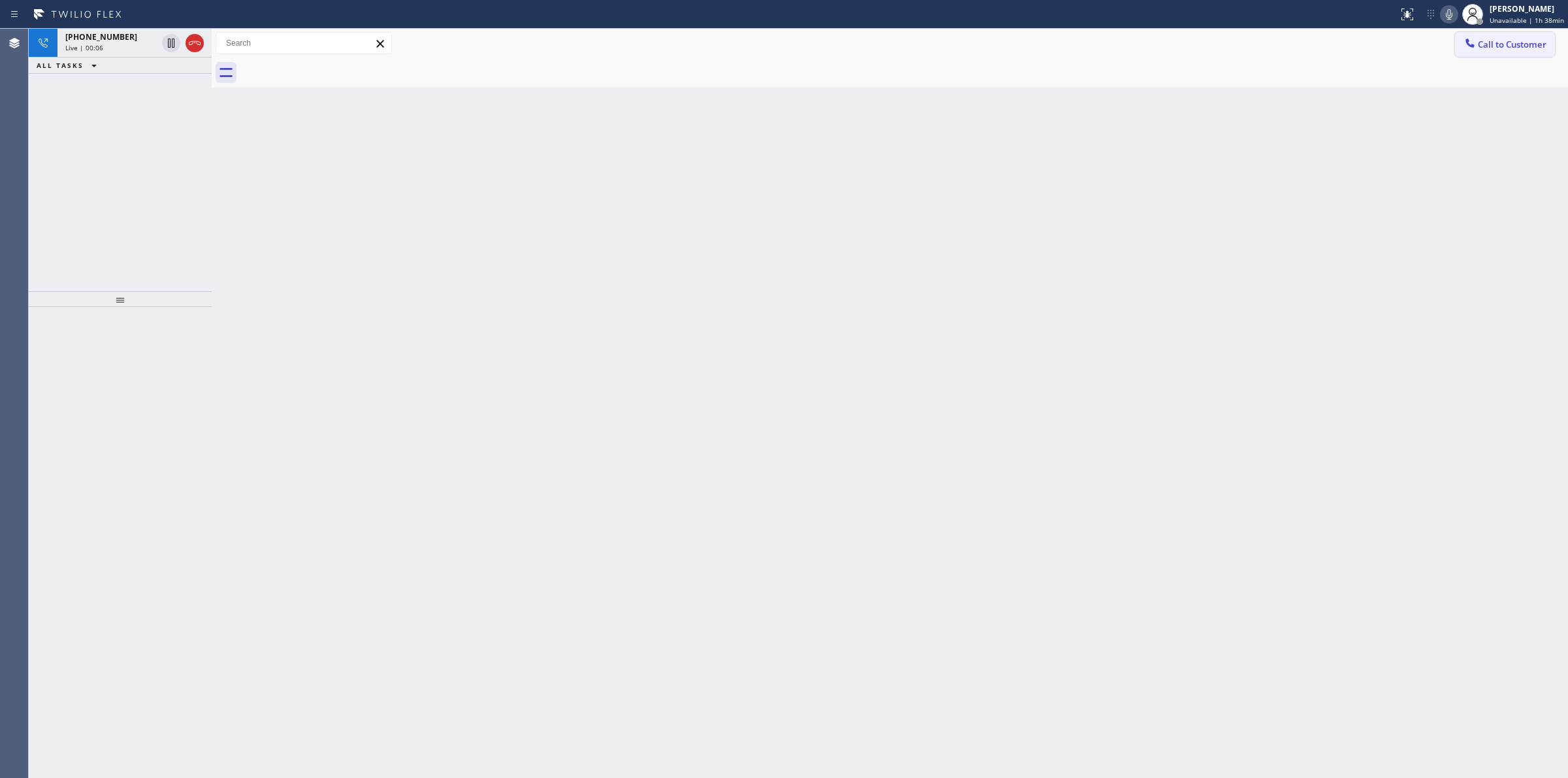
click at [1482, 47] on span "Call to Customer" at bounding box center [1511, 44] width 69 height 12
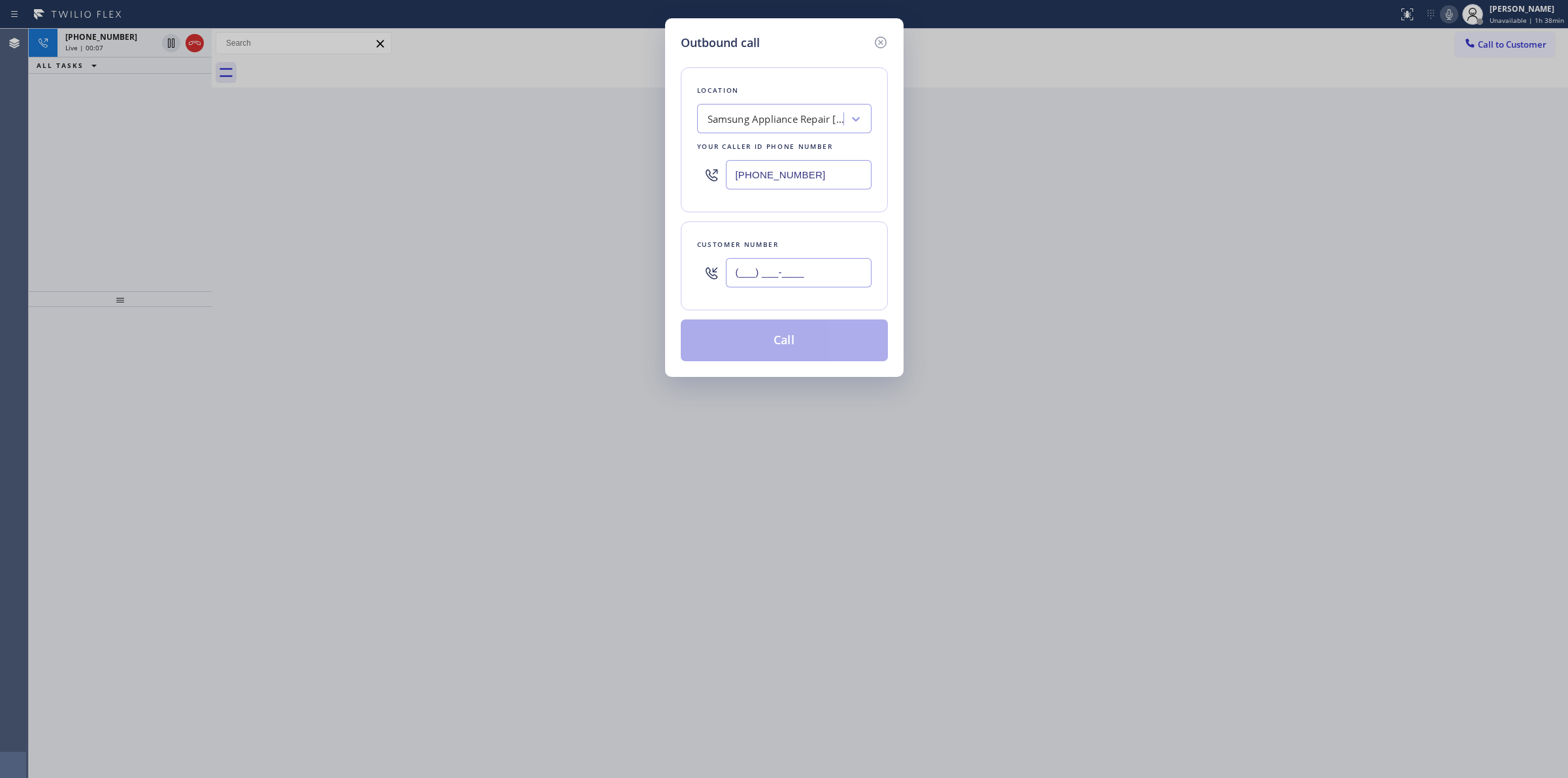
click at [856, 273] on input "(___) ___-____" at bounding box center [799, 272] width 146 height 29
paste input "206) 336-3824"
type input "[PHONE_NUMBER]"
click at [798, 341] on button "Call" at bounding box center [784, 340] width 207 height 42
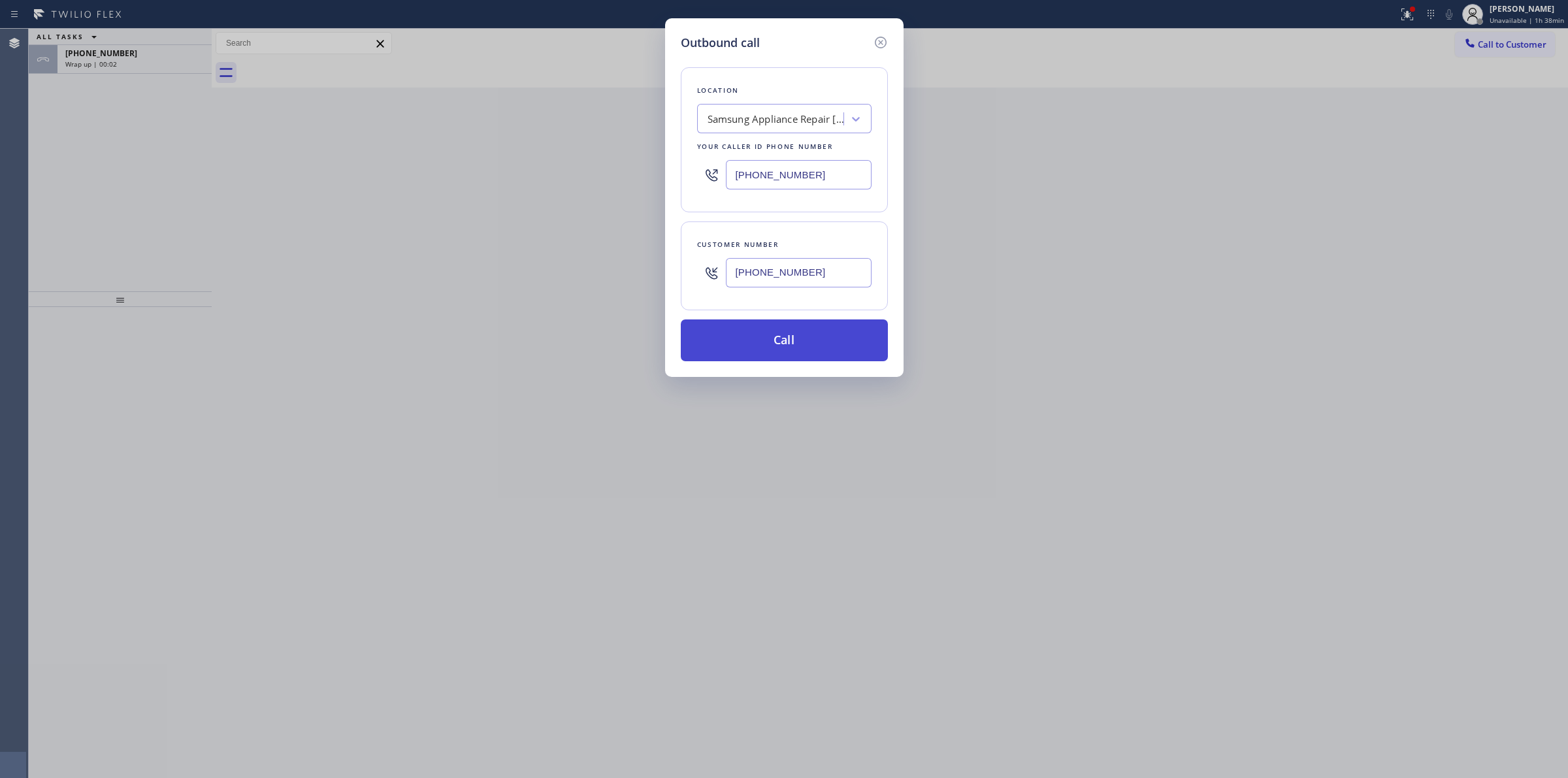
click at [764, 344] on button "Call" at bounding box center [784, 340] width 207 height 42
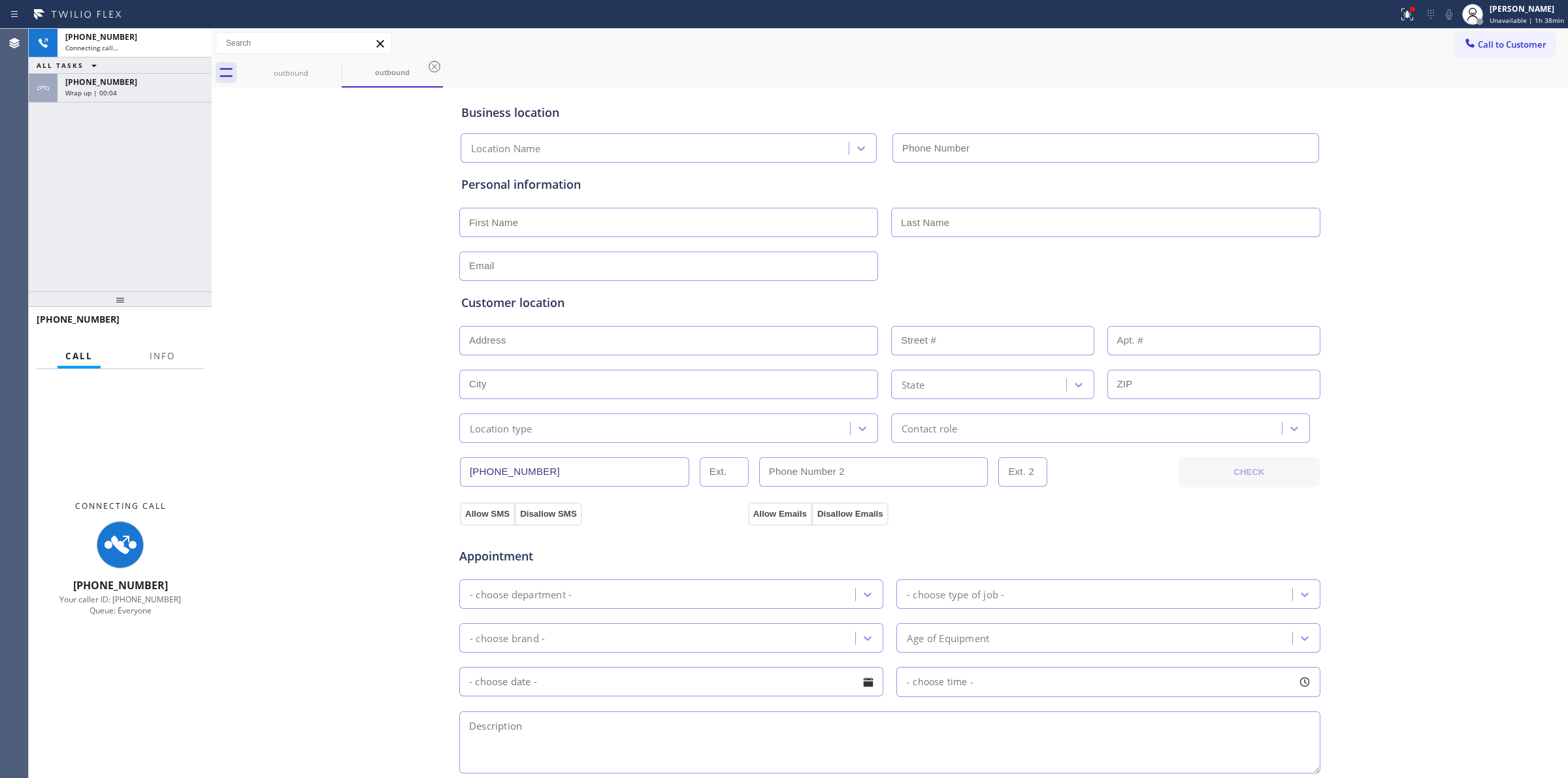
type input "[PHONE_NUMBER]"
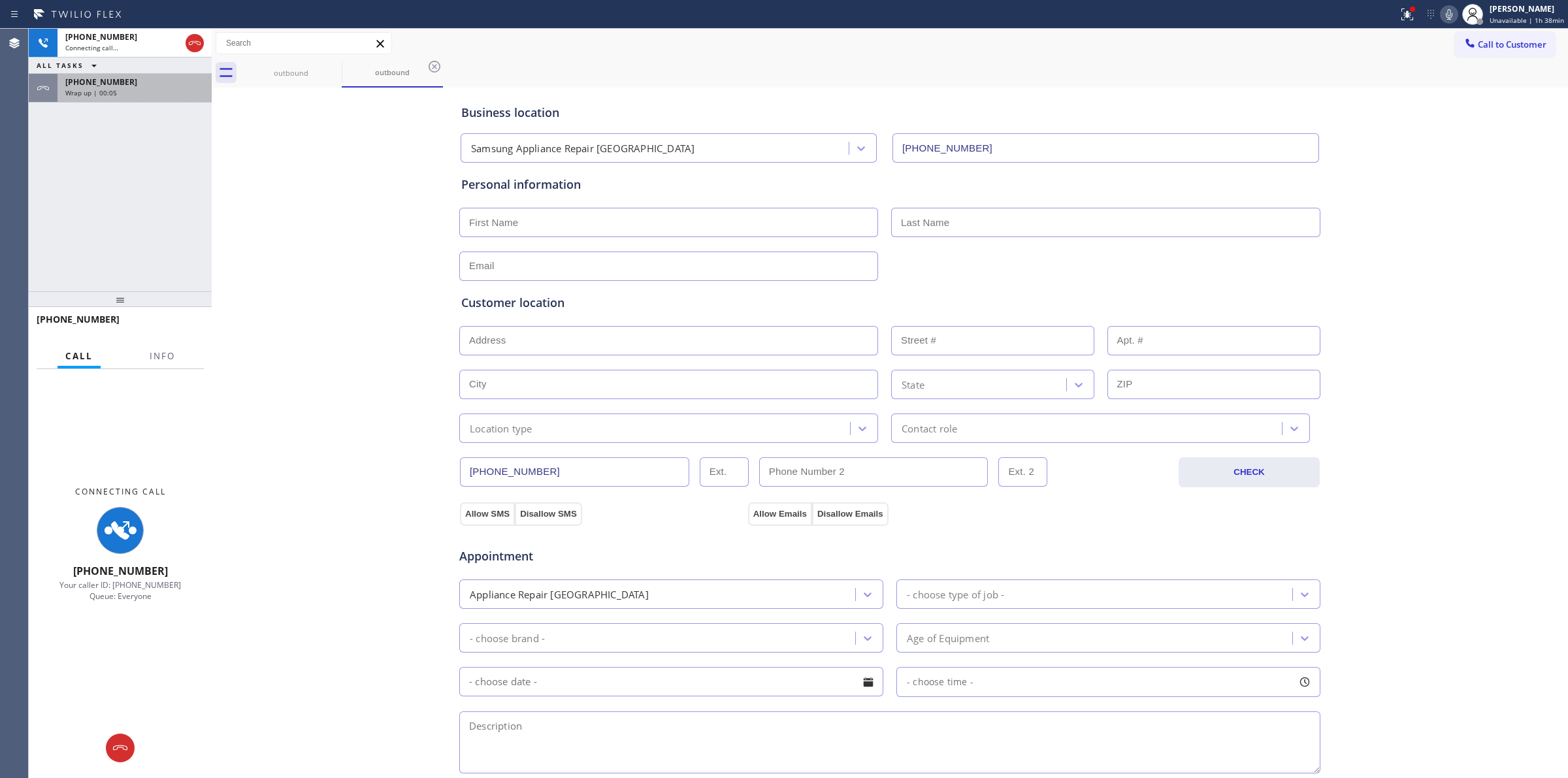
click at [93, 88] on span "Wrap up | 00:05" at bounding box center [91, 93] width 52 height 9
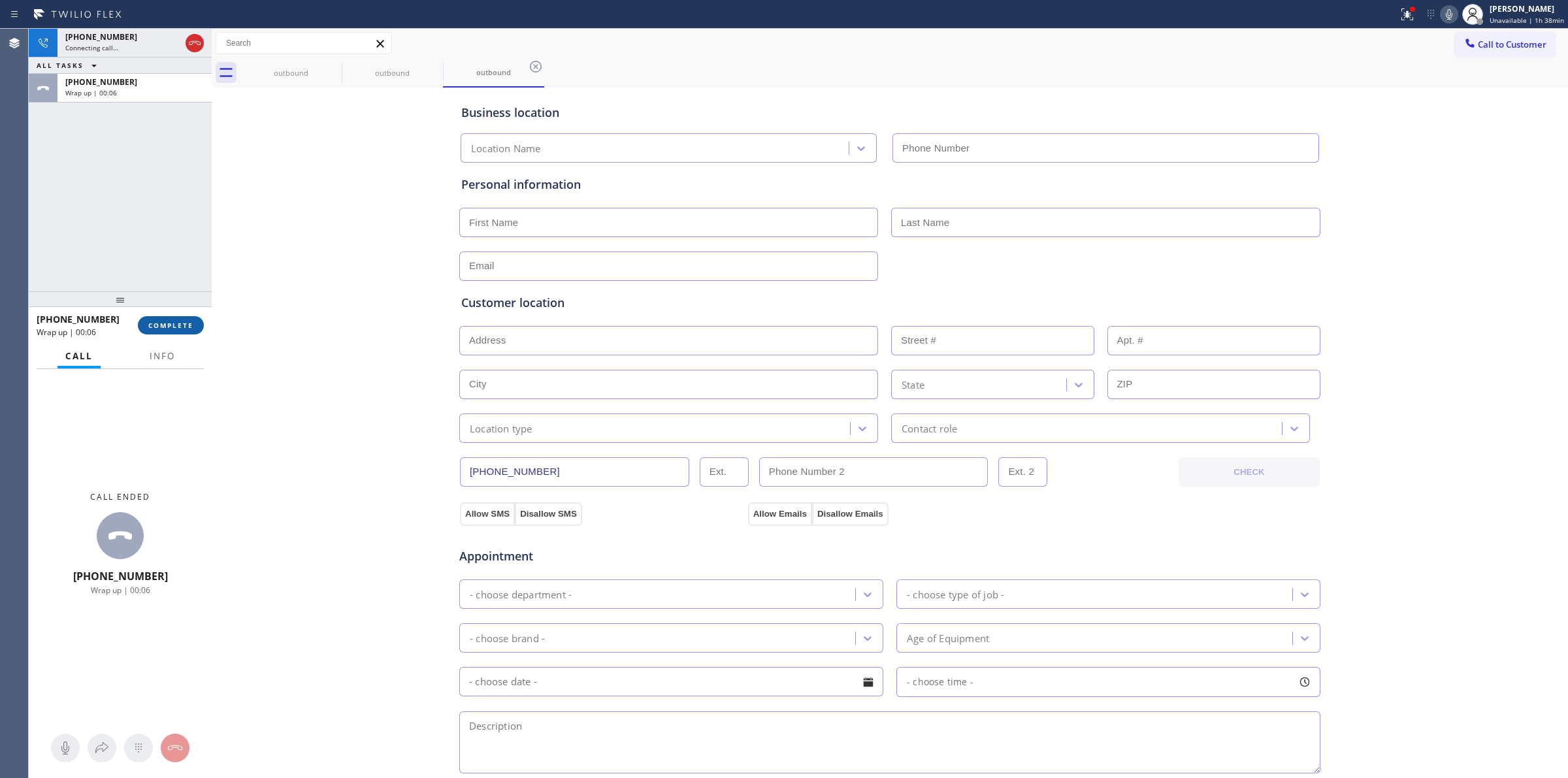
click at [177, 330] on button "COMPLETE" at bounding box center [171, 325] width 66 height 19
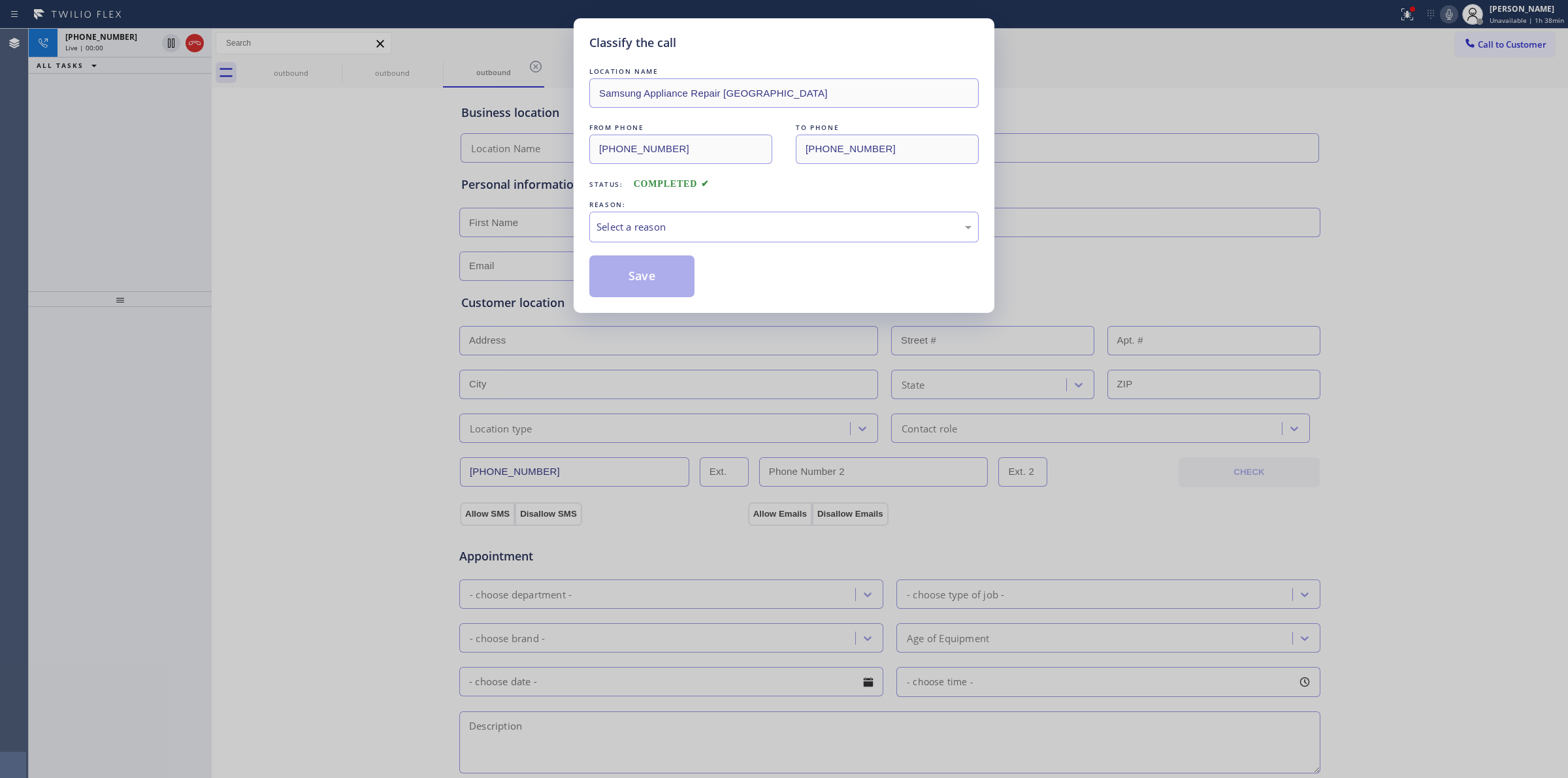
type input "[PHONE_NUMBER]"
click at [759, 232] on div "Select a reason" at bounding box center [784, 226] width 375 height 15
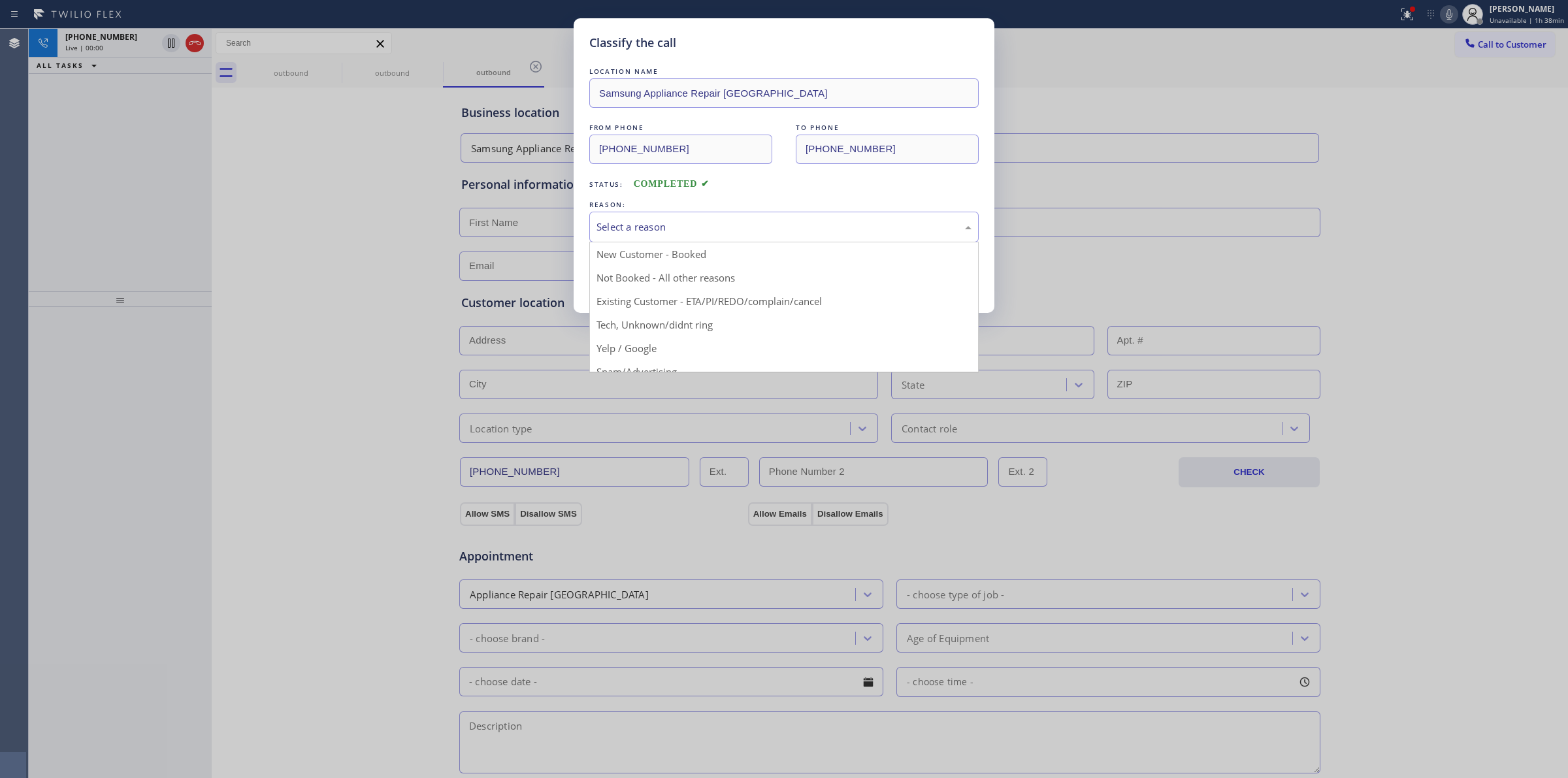
drag, startPoint x: 701, startPoint y: 330, endPoint x: 665, endPoint y: 285, distance: 57.6
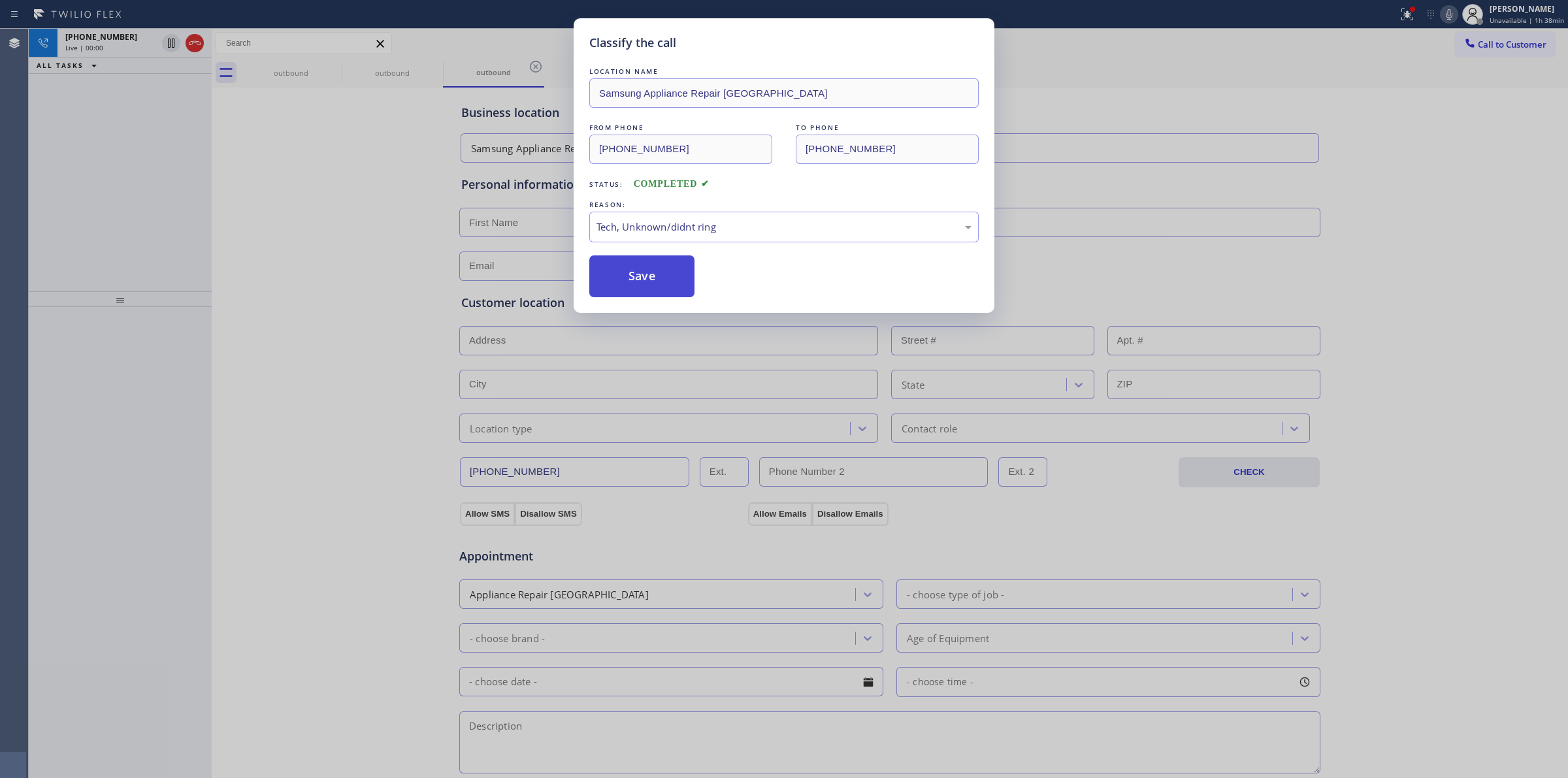
click at [665, 285] on button "Save" at bounding box center [642, 276] width 105 height 42
click at [329, 69] on div "outbound" at bounding box center [291, 72] width 102 height 29
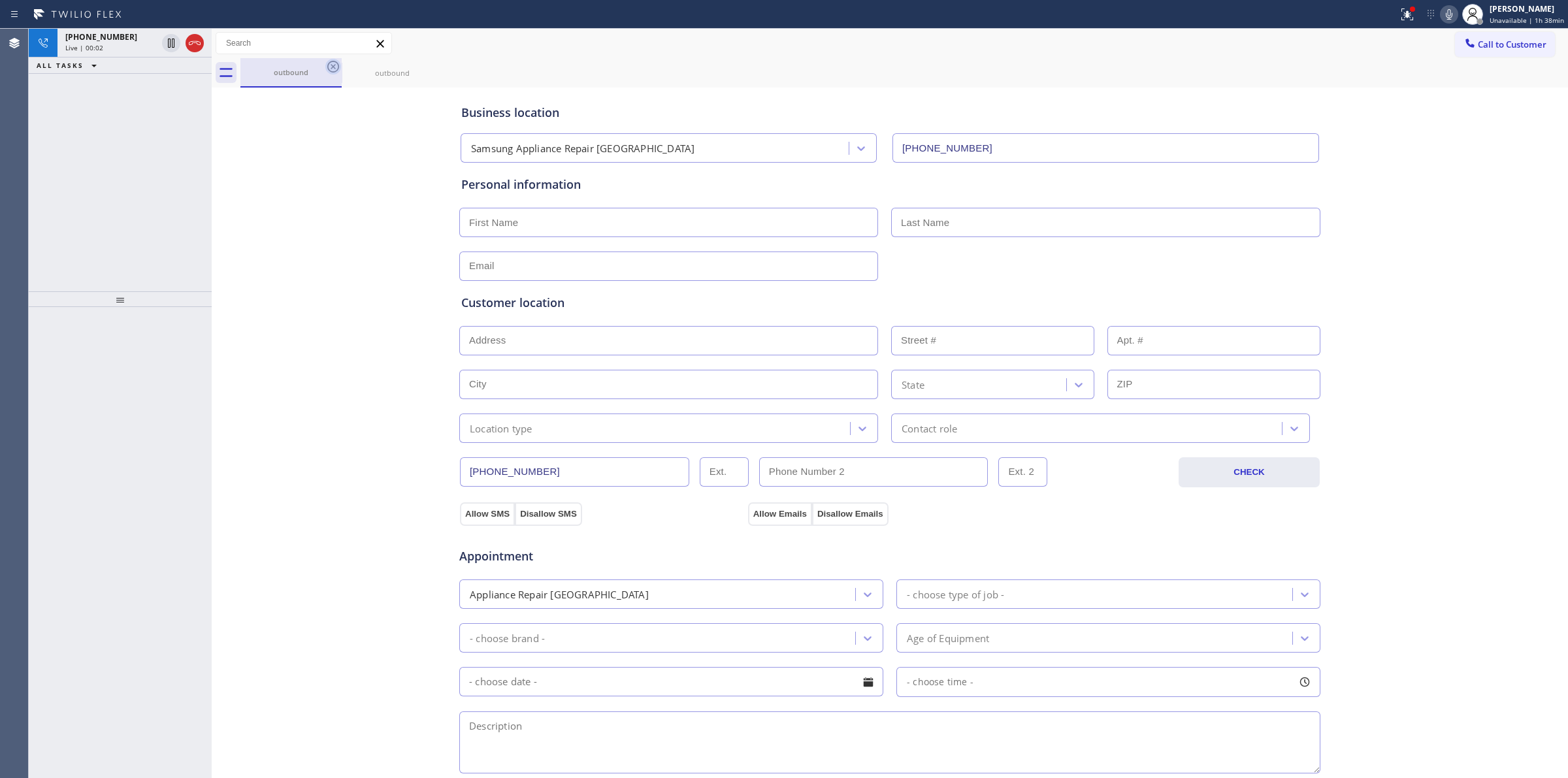
click at [329, 69] on icon at bounding box center [333, 67] width 16 height 16
click at [0, 0] on icon at bounding box center [0, 0] width 0 height 0
click at [329, 69] on div "outbound outbound" at bounding box center [904, 72] width 1328 height 29
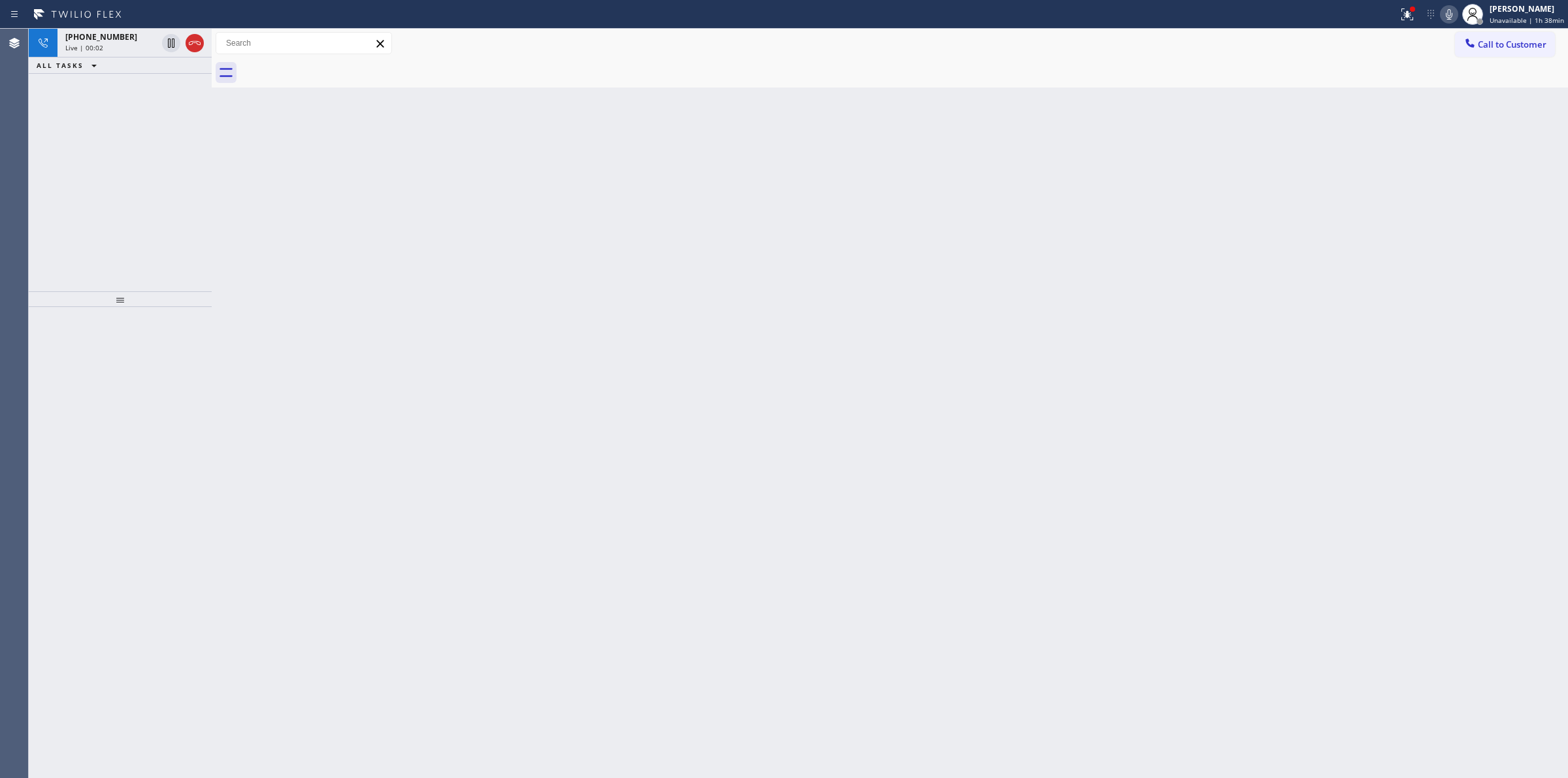
click at [329, 69] on div at bounding box center [904, 72] width 1328 height 29
drag, startPoint x: 329, startPoint y: 69, endPoint x: 212, endPoint y: 50, distance: 118.5
click at [329, 69] on div at bounding box center [904, 72] width 1328 height 29
click at [1450, 6] on icon at bounding box center [1449, 14] width 16 height 16
click at [135, 48] on div "ALL TASKS ALL TASKS ACTIVE TASKS TASKS IN WRAP UP [PHONE_NUMBER] Wrap up | 00:00" at bounding box center [119, 51] width 183 height 45
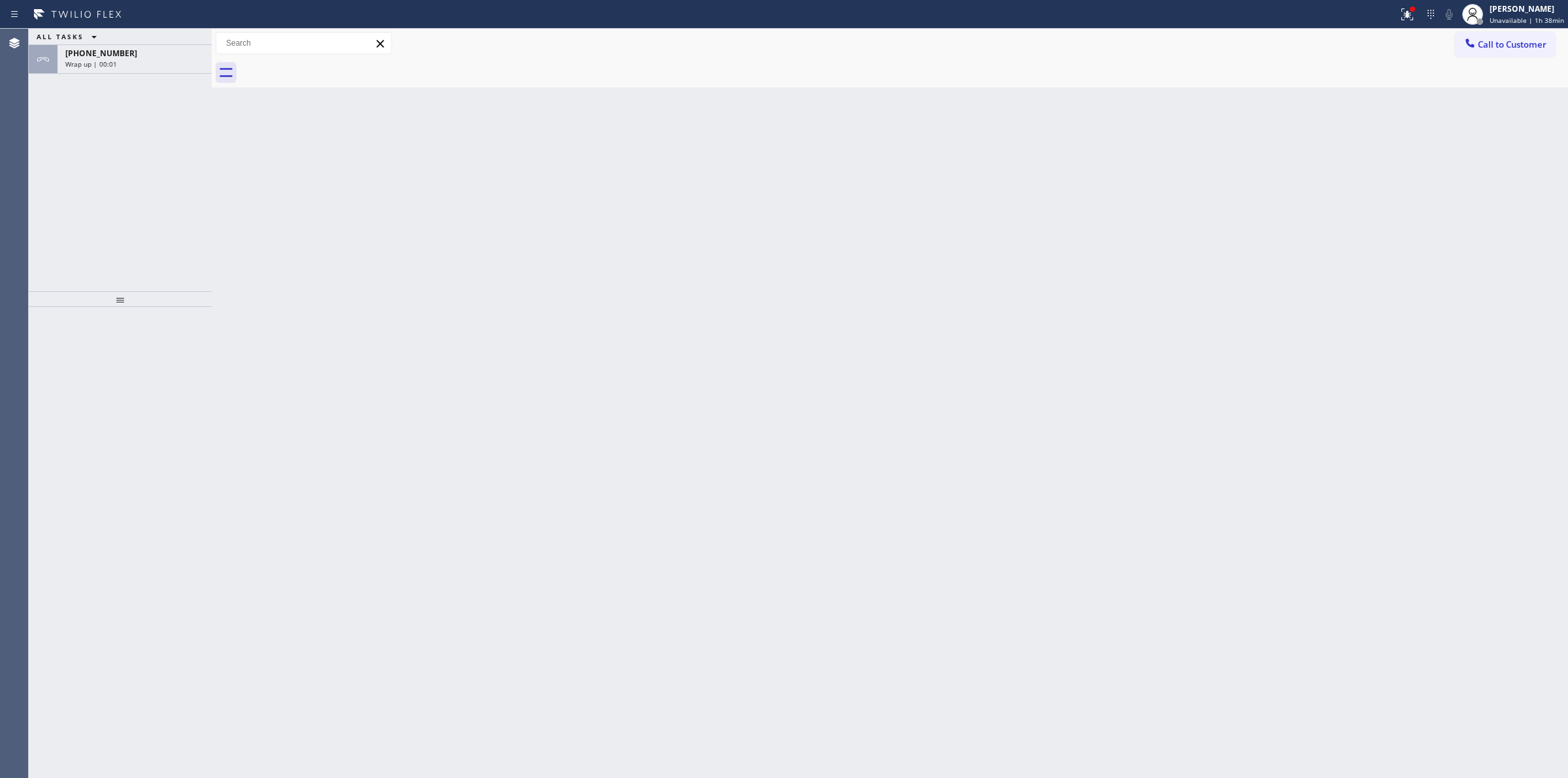
click at [161, 76] on div "ALL TASKS ALL TASKS ACTIVE TASKS TASKS IN WRAP UP [PHONE_NUMBER] Wrap up | 00:01" at bounding box center [119, 159] width 183 height 263
click at [154, 62] on div "Wrap up | 00:01" at bounding box center [134, 64] width 139 height 9
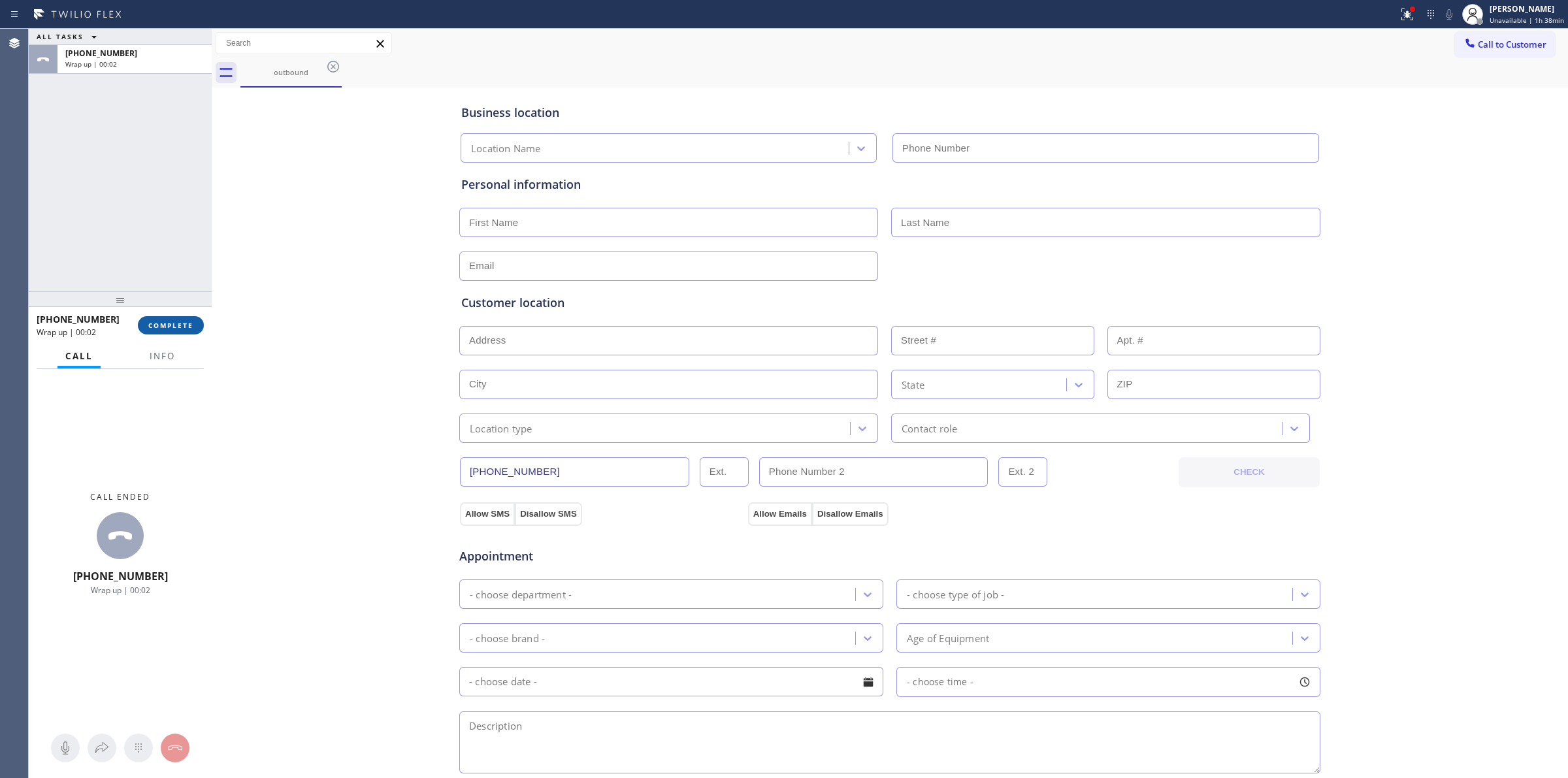
click at [168, 328] on span "COMPLETE" at bounding box center [171, 325] width 45 height 9
type input "[PHONE_NUMBER]"
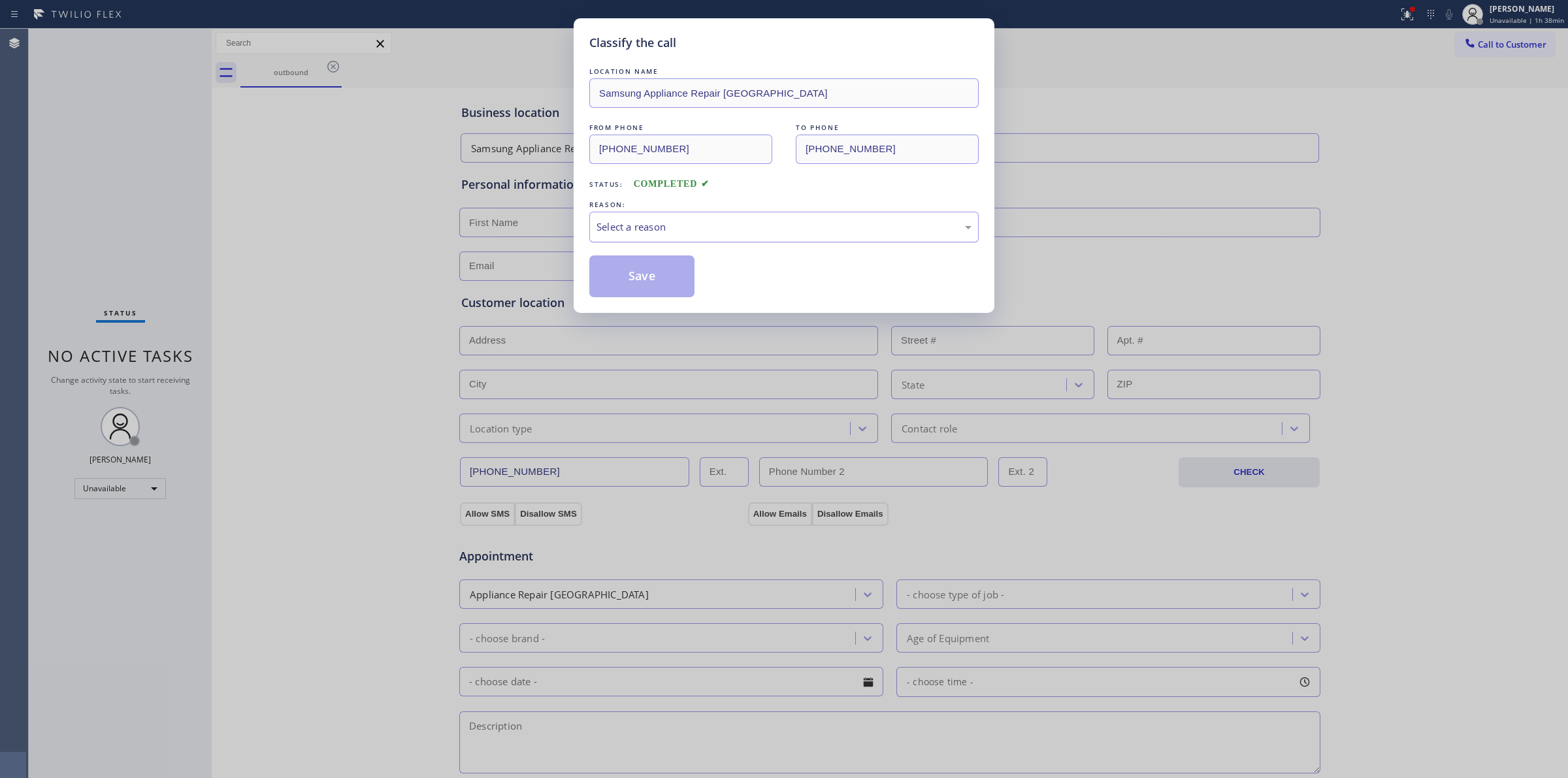
click at [695, 231] on div "Select a reason" at bounding box center [784, 226] width 375 height 15
click at [670, 288] on button "Save" at bounding box center [642, 276] width 105 height 42
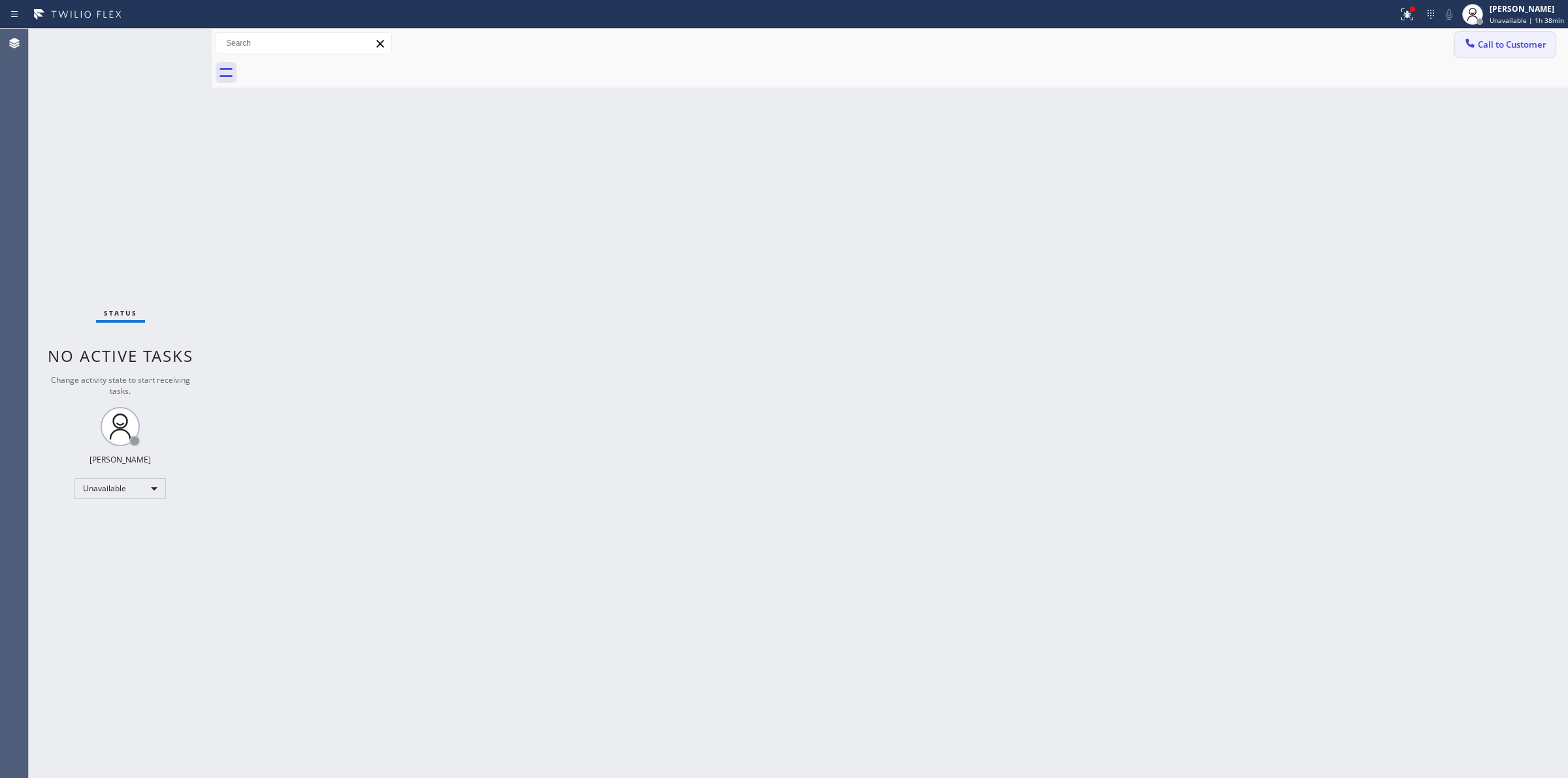
click at [1509, 40] on span "Call to Customer" at bounding box center [1511, 44] width 69 height 12
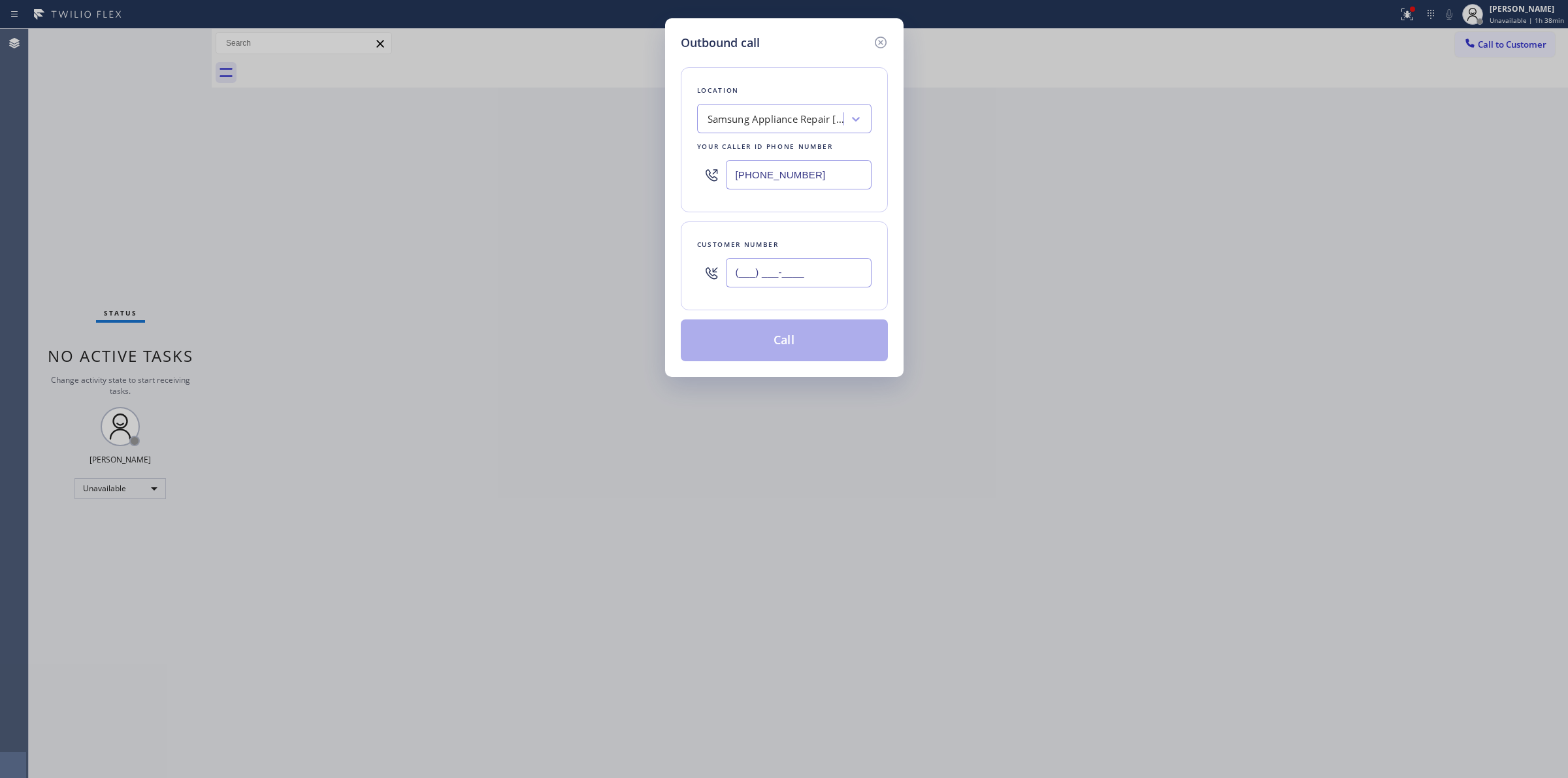
click at [776, 276] on input "(___) ___-____" at bounding box center [799, 272] width 146 height 29
paste input "626) 623-5086"
type input "[PHONE_NUMBER]"
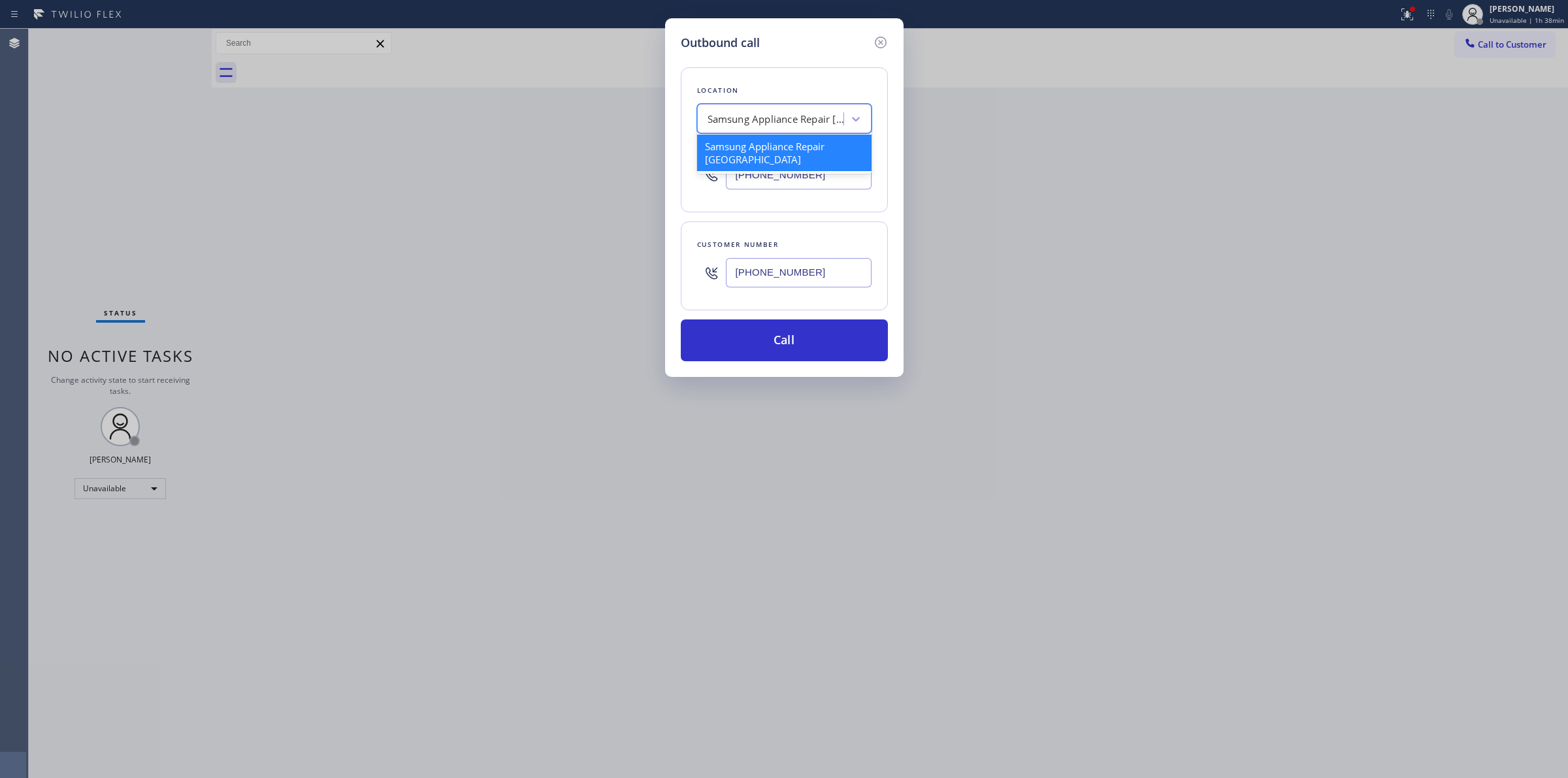
click at [792, 127] on div "Samsung Appliance Repair [GEOGRAPHIC_DATA]" at bounding box center [772, 119] width 142 height 23
type input "whirl"
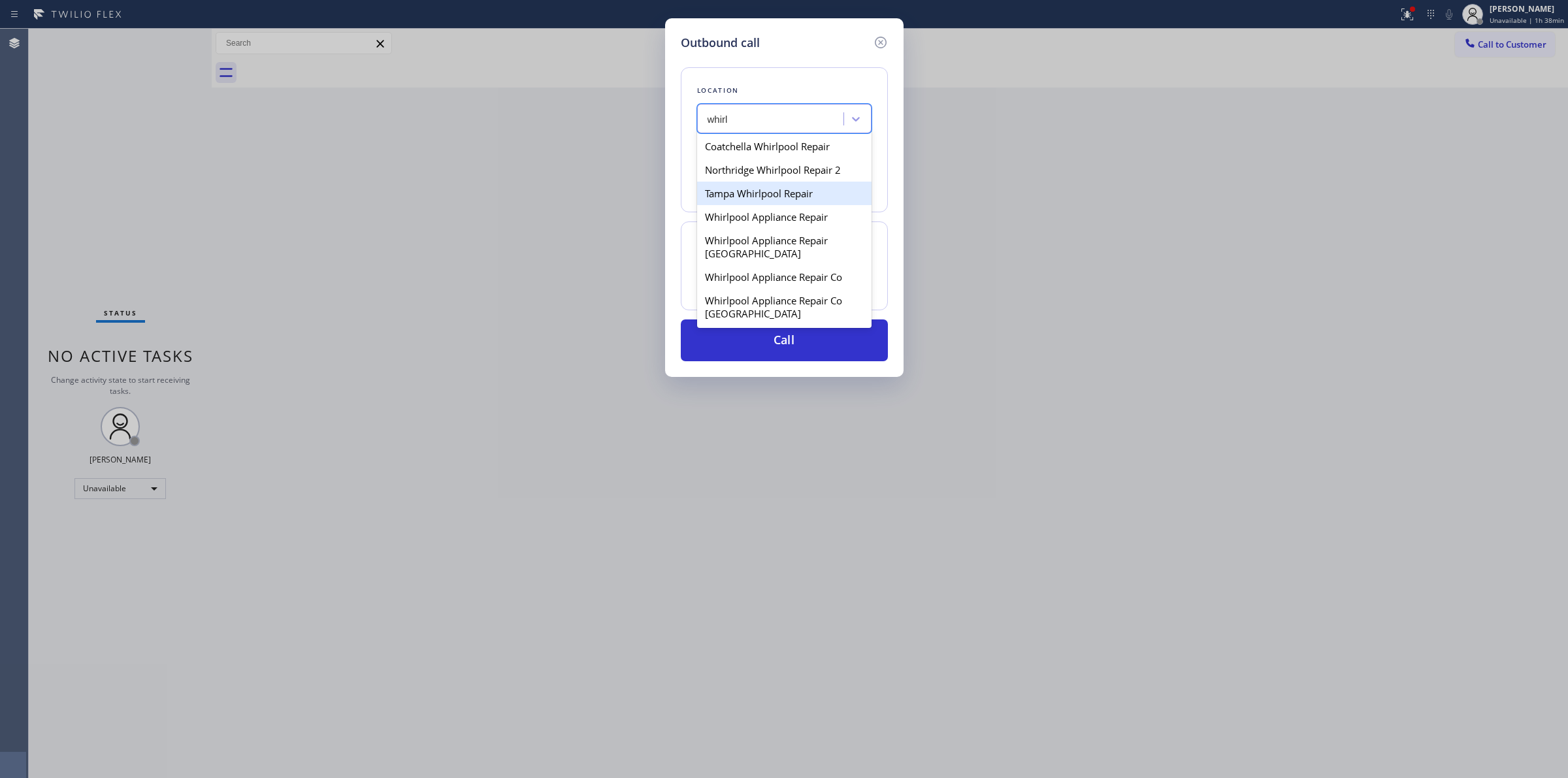
click at [771, 190] on div "Tampa Whirlpool Repair" at bounding box center [784, 193] width 175 height 23
type input "[PHONE_NUMBER]"
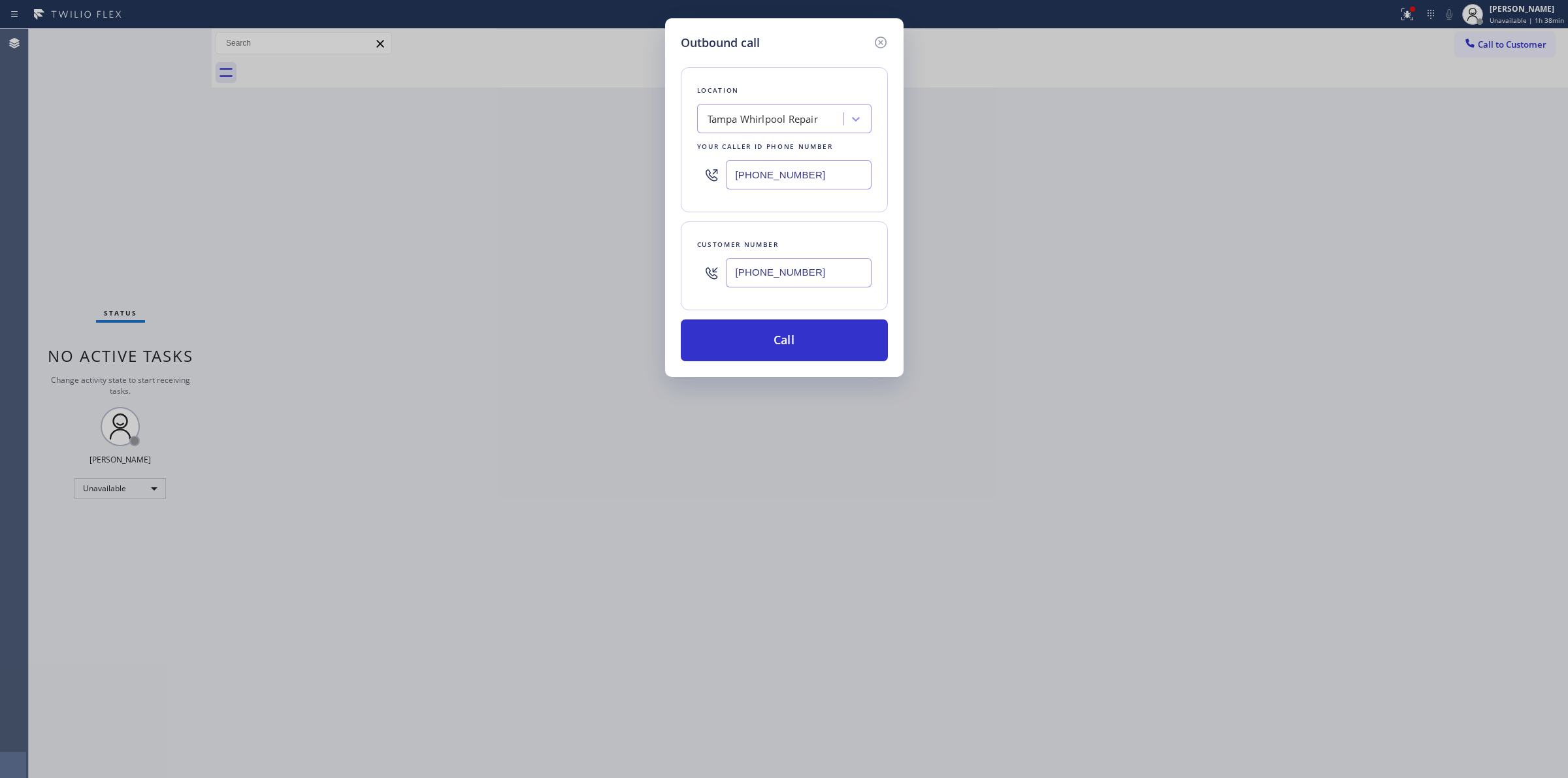
click at [759, 276] on input "[PHONE_NUMBER]" at bounding box center [799, 272] width 146 height 29
click at [793, 357] on button "Call" at bounding box center [784, 340] width 207 height 42
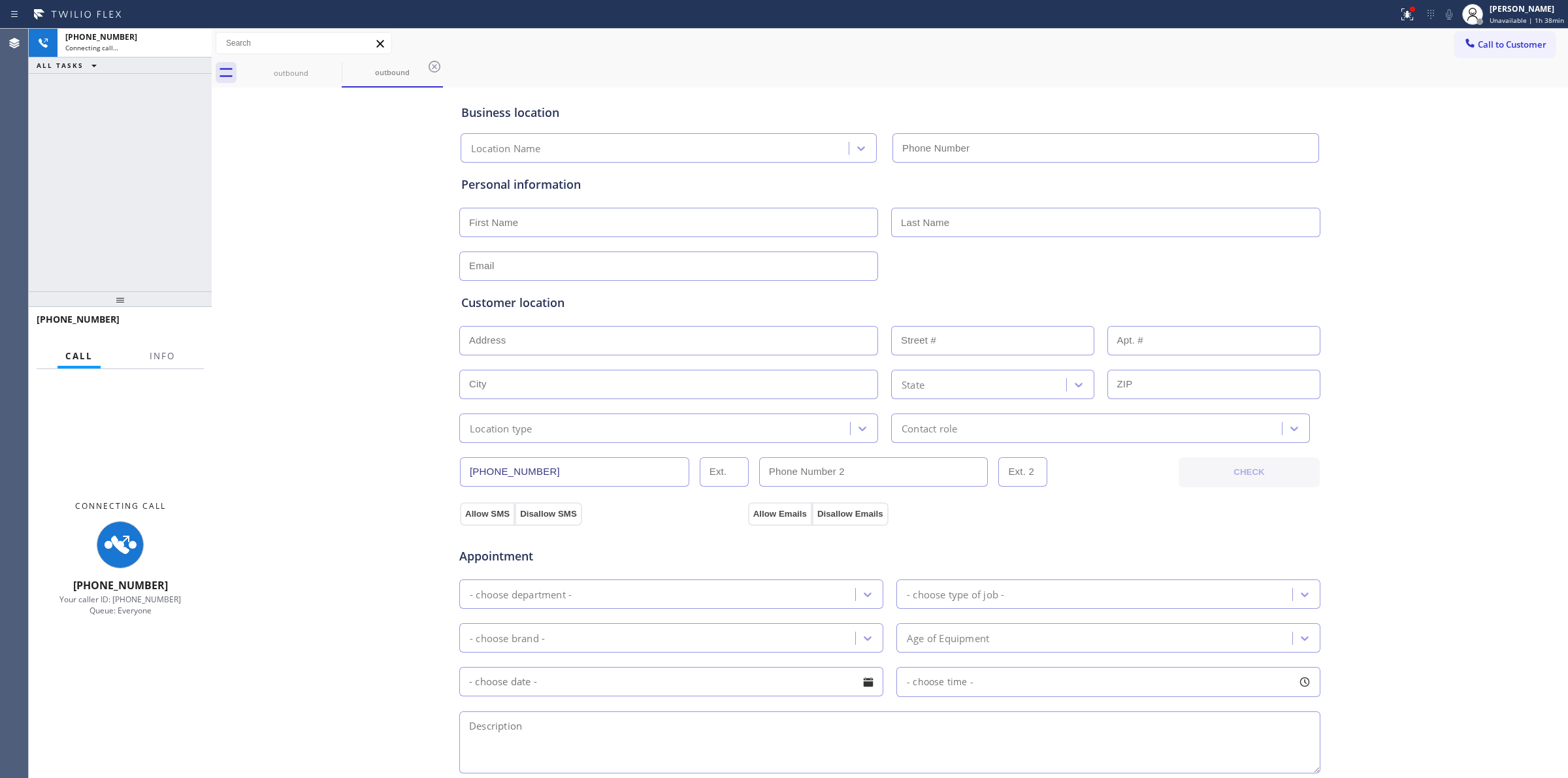
type input "[PHONE_NUMBER]"
click at [1525, 190] on div "Business location Location Name [PHONE_NUMBER] Personal information Customer lo…" at bounding box center [890, 537] width 1350 height 892
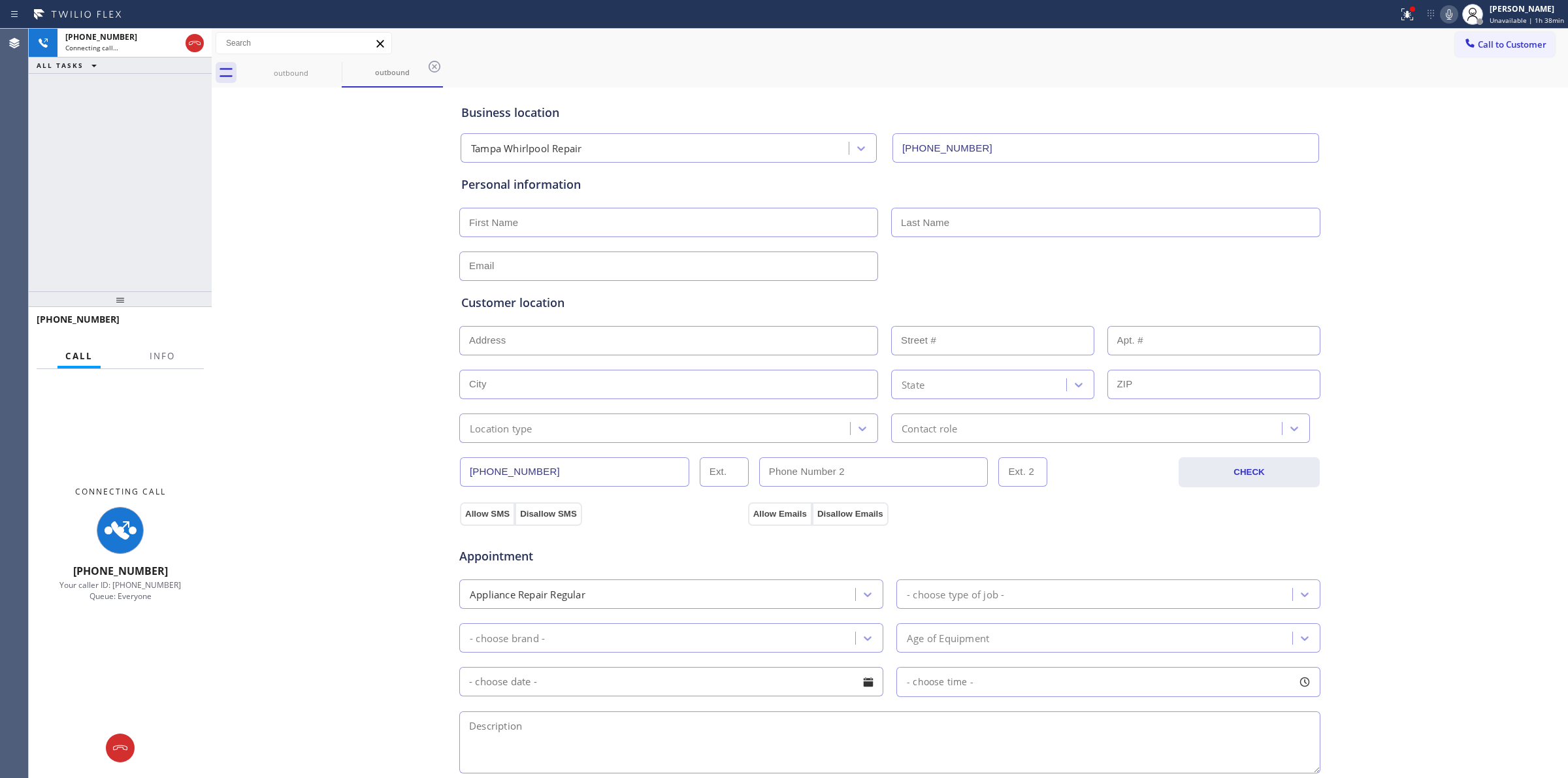
click at [1457, 16] on icon at bounding box center [1449, 14] width 16 height 16
click at [331, 63] on icon at bounding box center [333, 67] width 16 height 16
click at [325, 69] on icon at bounding box center [333, 67] width 16 height 16
click at [427, 65] on icon at bounding box center [435, 67] width 16 height 16
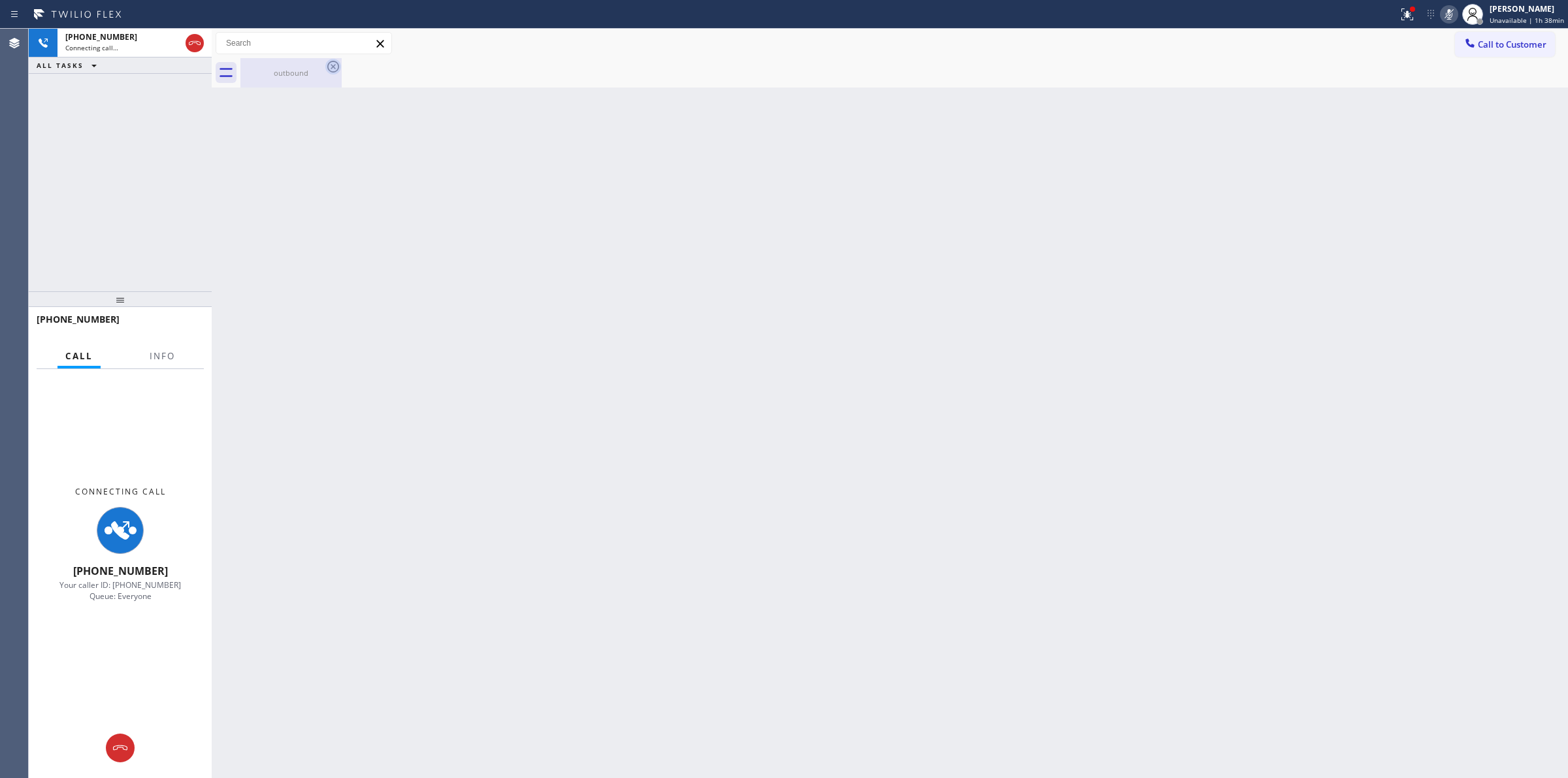
click at [329, 65] on icon at bounding box center [333, 67] width 16 height 16
click at [149, 44] on div "Connecting call…" at bounding box center [122, 47] width 115 height 9
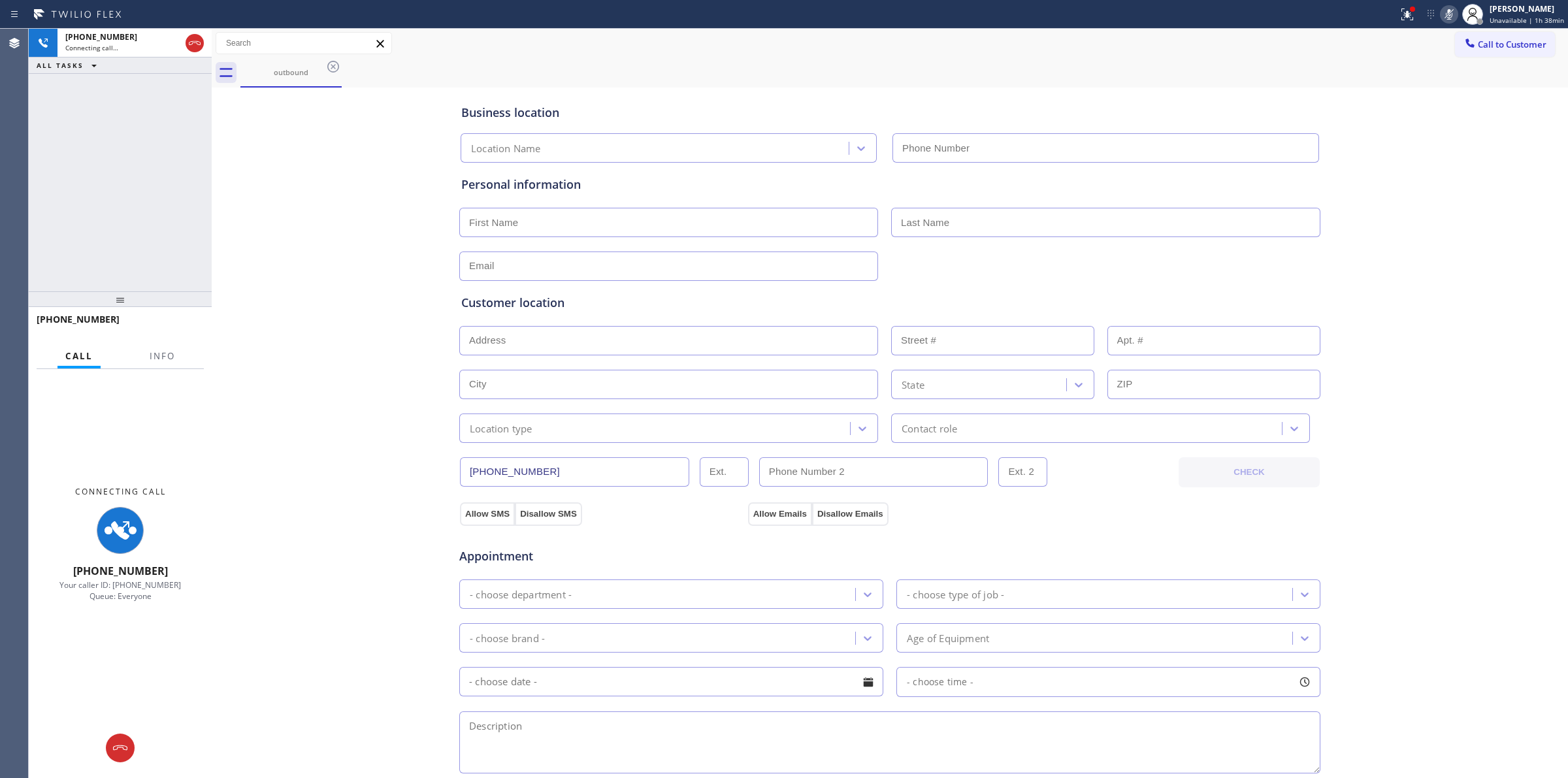
type input "[PHONE_NUMBER]"
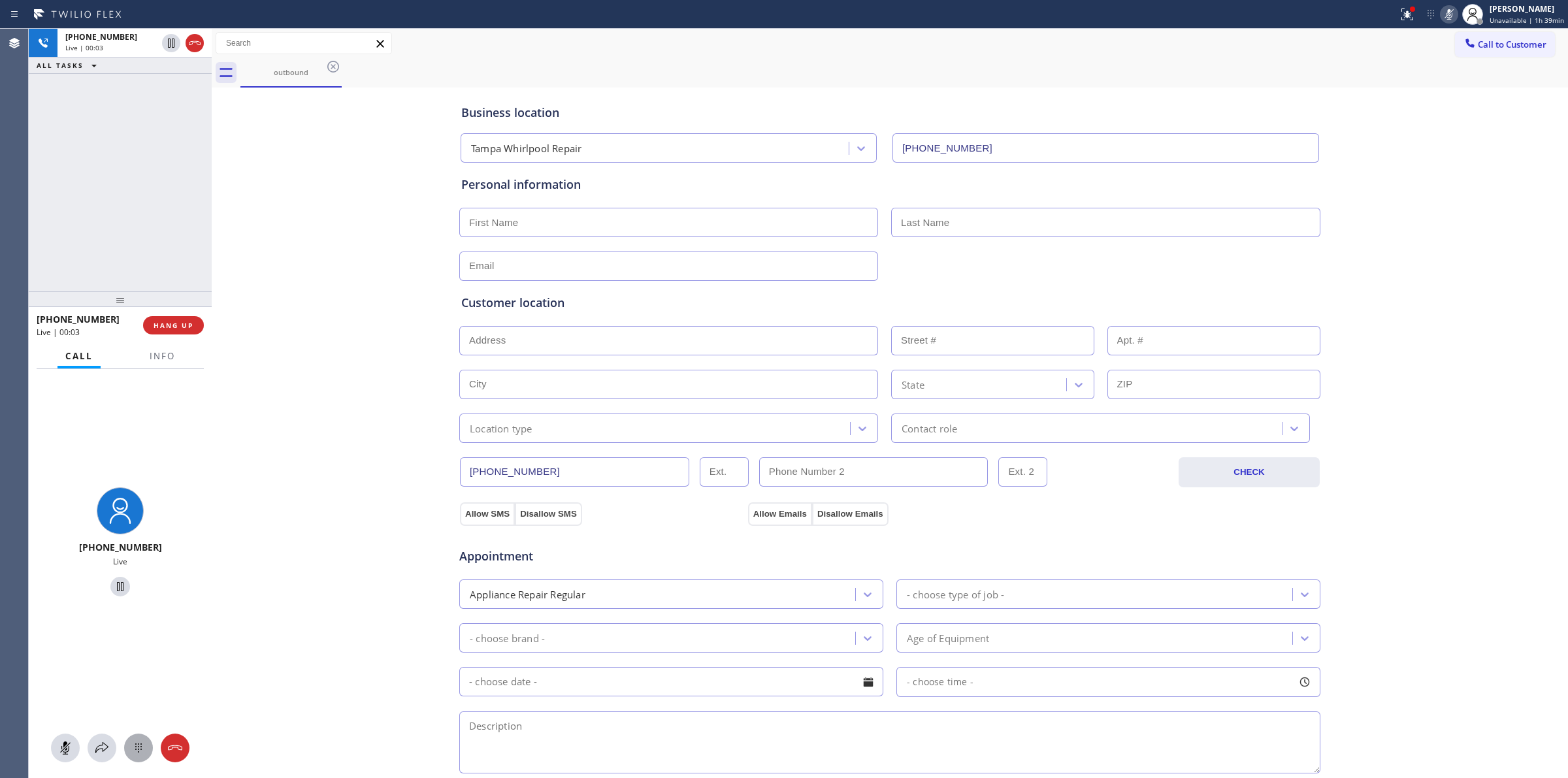
click at [150, 753] on div at bounding box center [138, 748] width 28 height 16
click at [1467, 55] on button "Call to Customer" at bounding box center [1505, 45] width 100 height 25
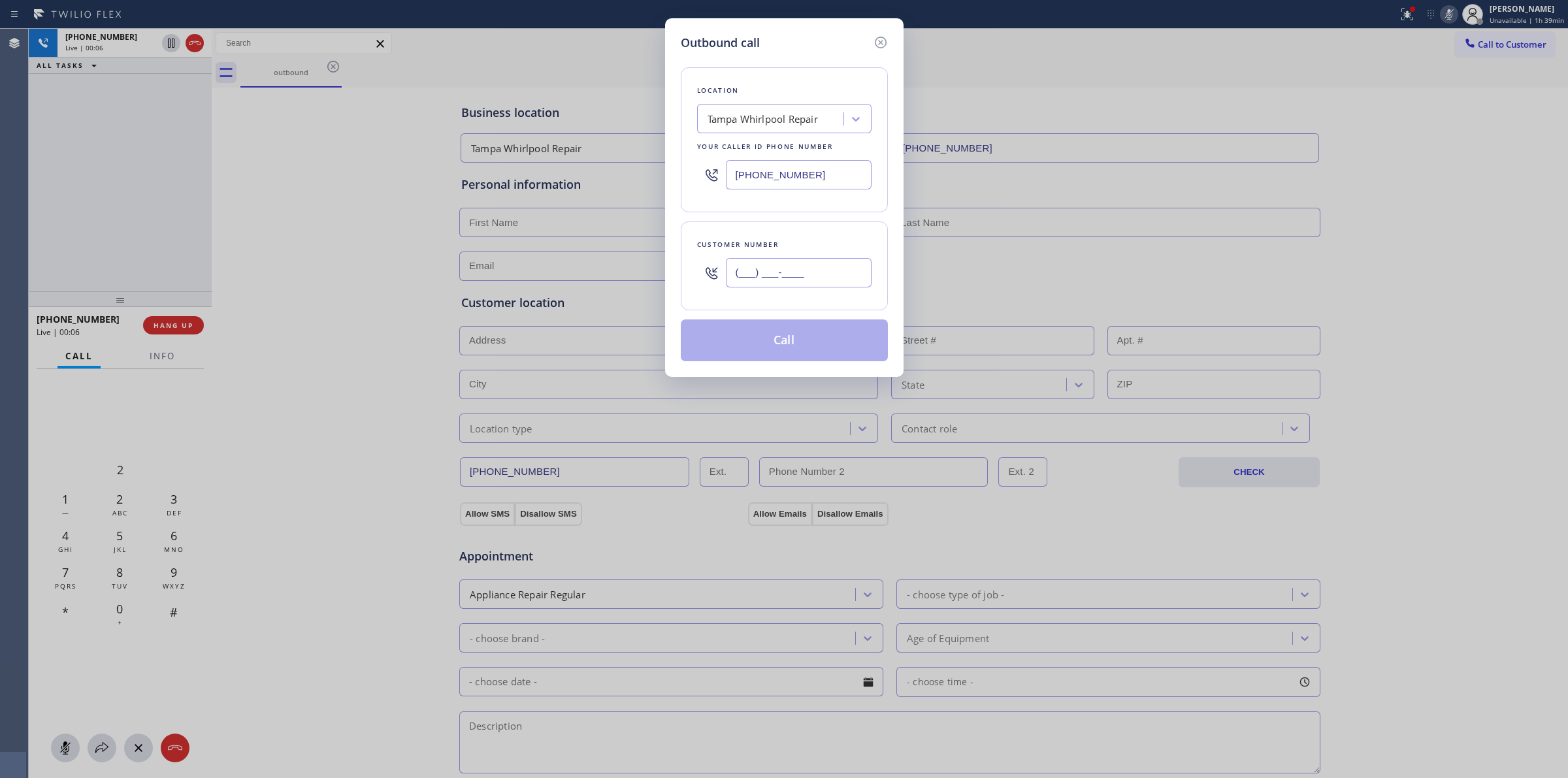
click at [816, 259] on input "(___) ___-____" at bounding box center [799, 272] width 146 height 29
paste input "626) 623-5086"
type input "[PHONE_NUMBER]"
click at [671, 49] on div "Outbound call Location [GEOGRAPHIC_DATA] Whirlpool Repair Your caller id phone …" at bounding box center [784, 198] width 239 height 359
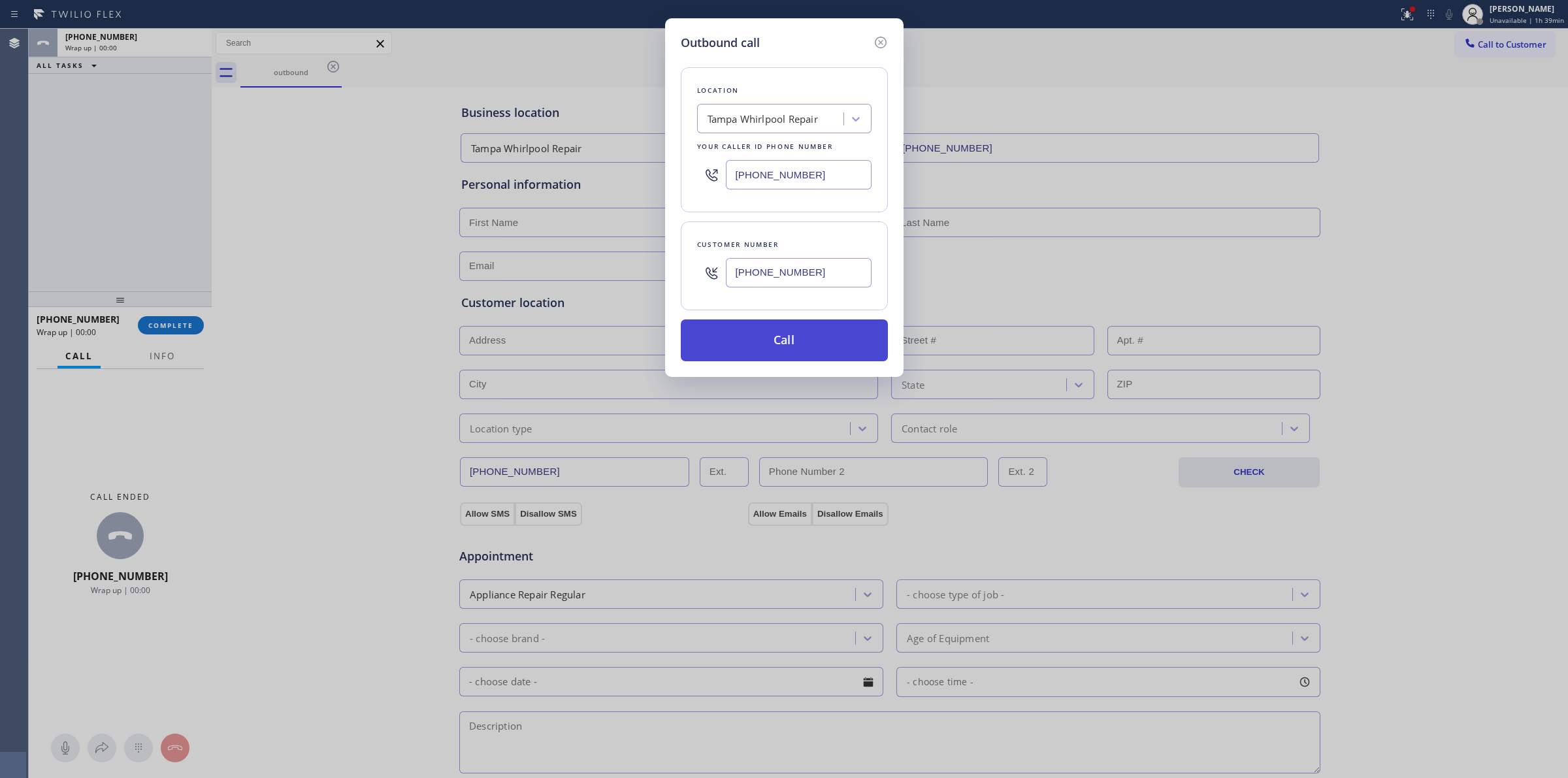
click at [762, 333] on button "Call" at bounding box center [784, 340] width 207 height 42
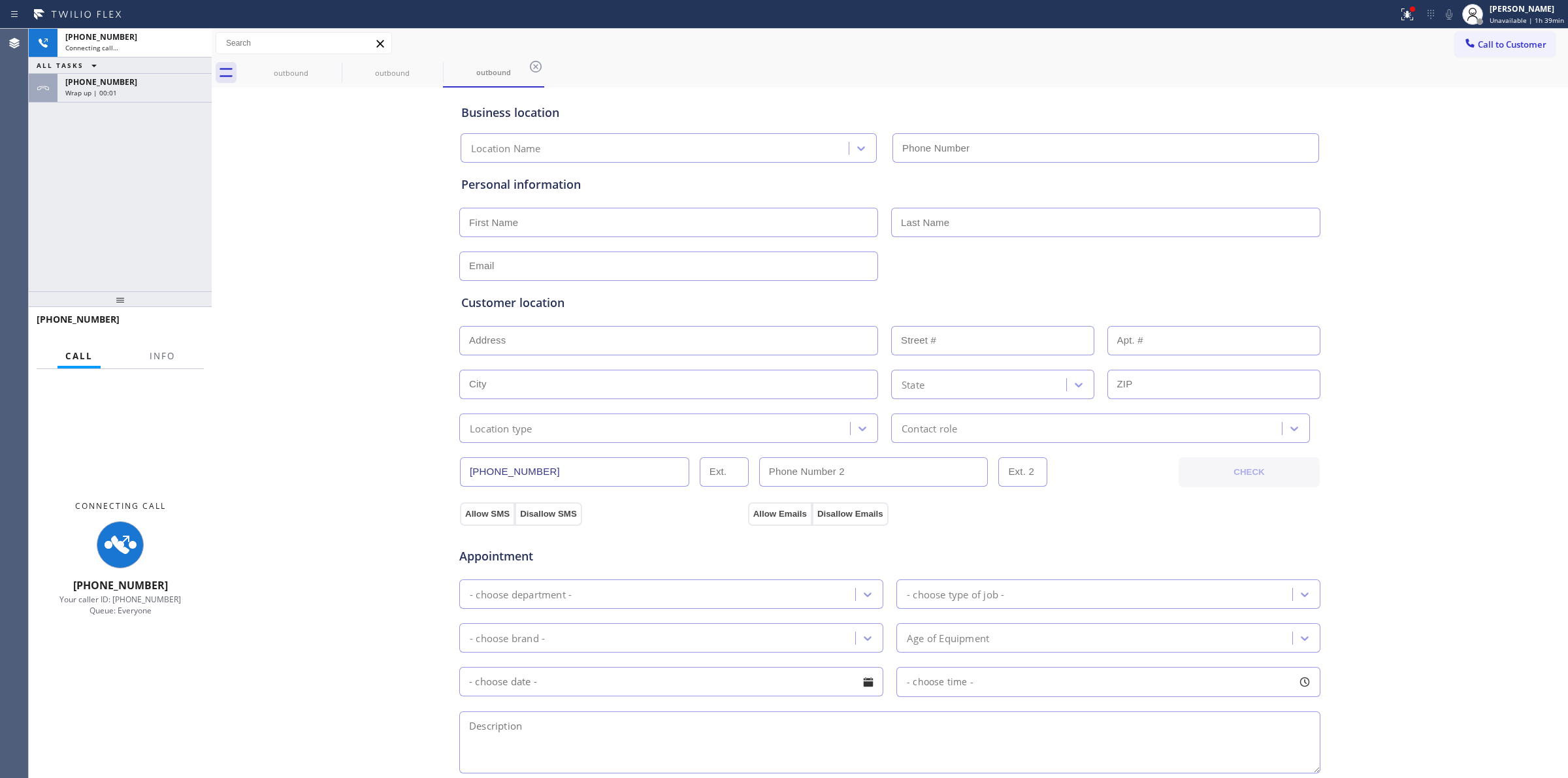
type input "[PHONE_NUMBER]"
click at [148, 79] on div "[PHONE_NUMBER]" at bounding box center [134, 82] width 139 height 11
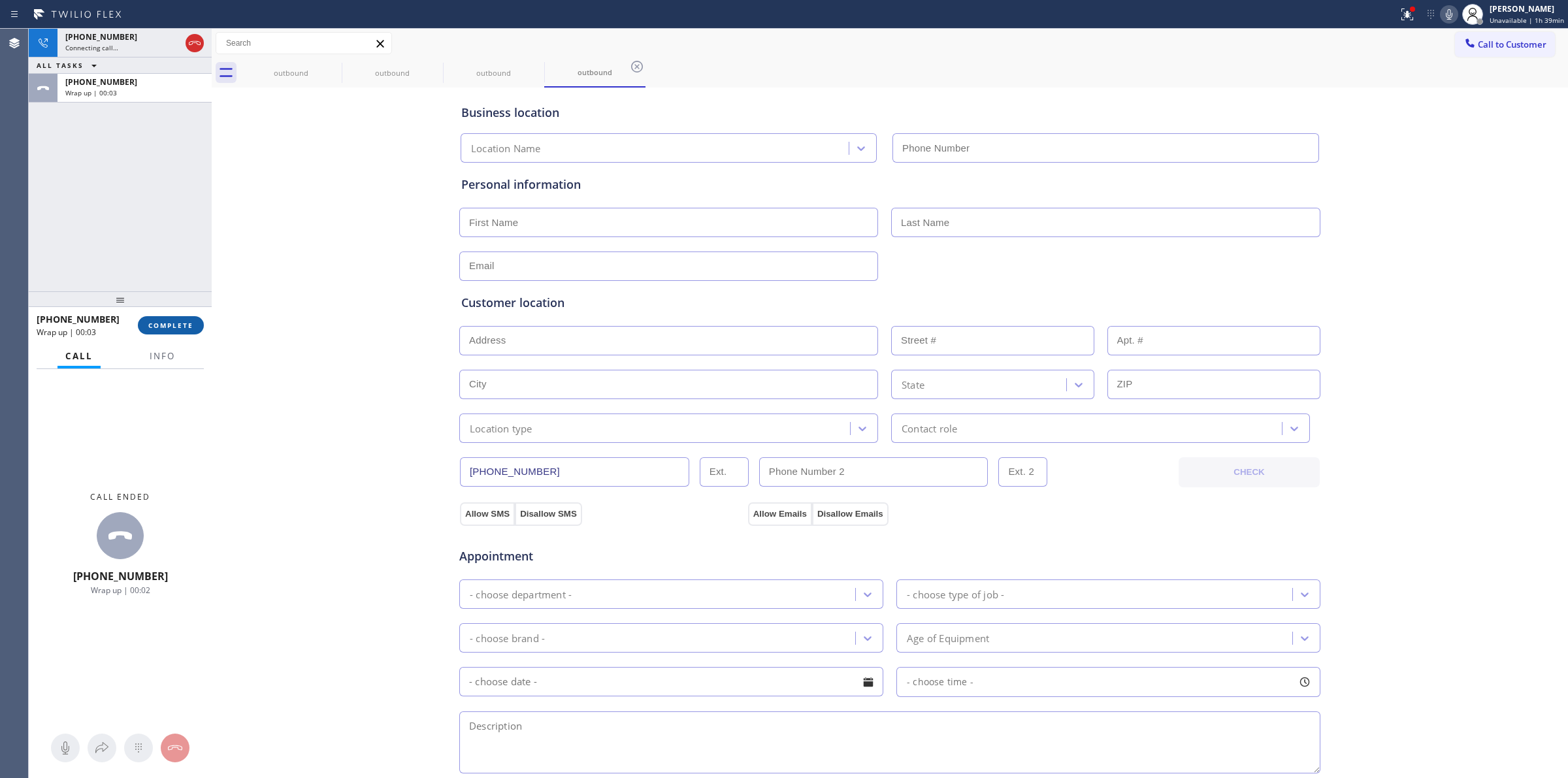
click at [171, 316] on button "COMPLETE" at bounding box center [171, 325] width 66 height 19
type input "[PHONE_NUMBER]"
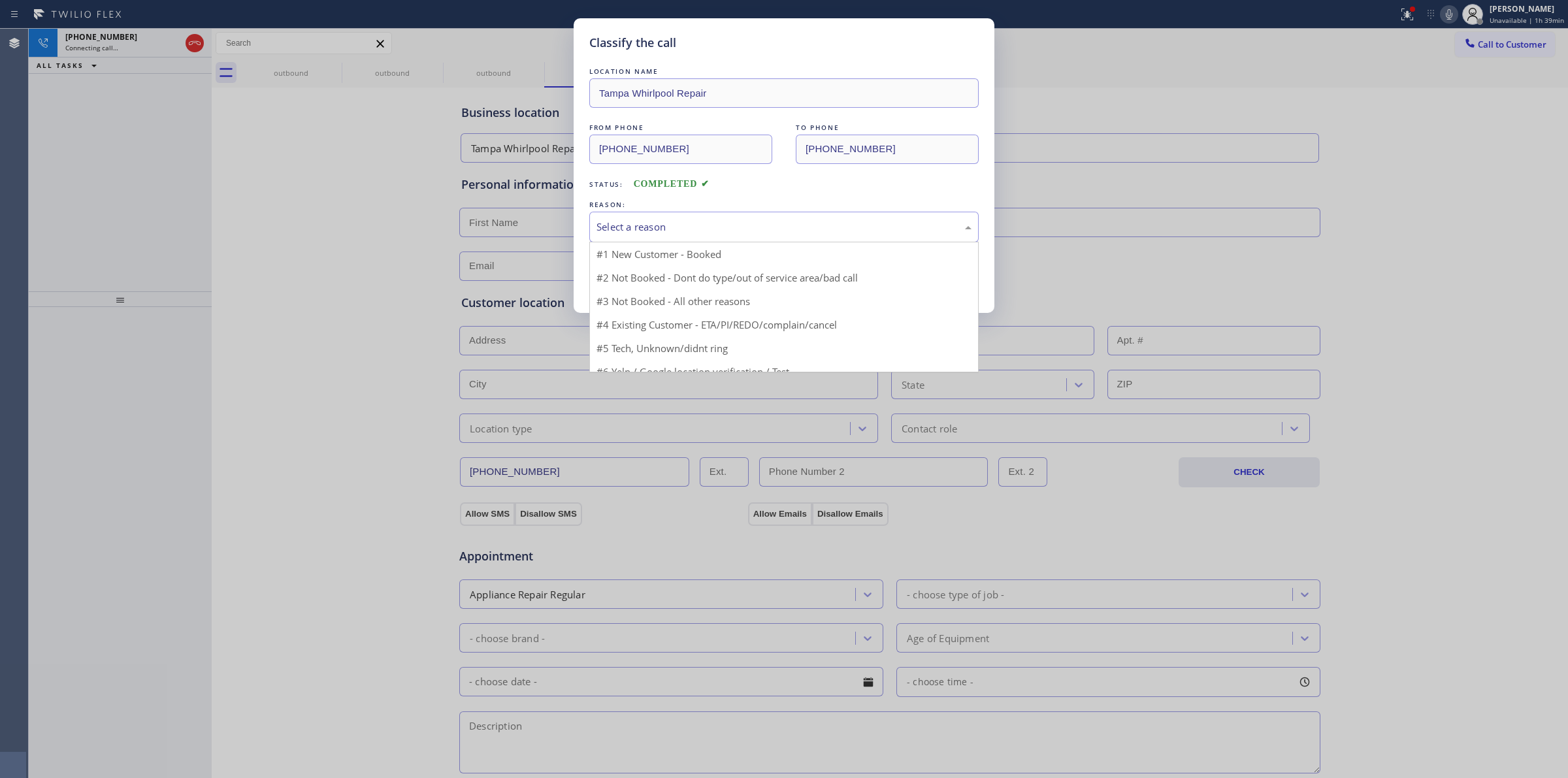
click at [693, 219] on div "Select a reason" at bounding box center [784, 227] width 389 height 30
drag, startPoint x: 687, startPoint y: 322, endPoint x: 642, endPoint y: 271, distance: 68.0
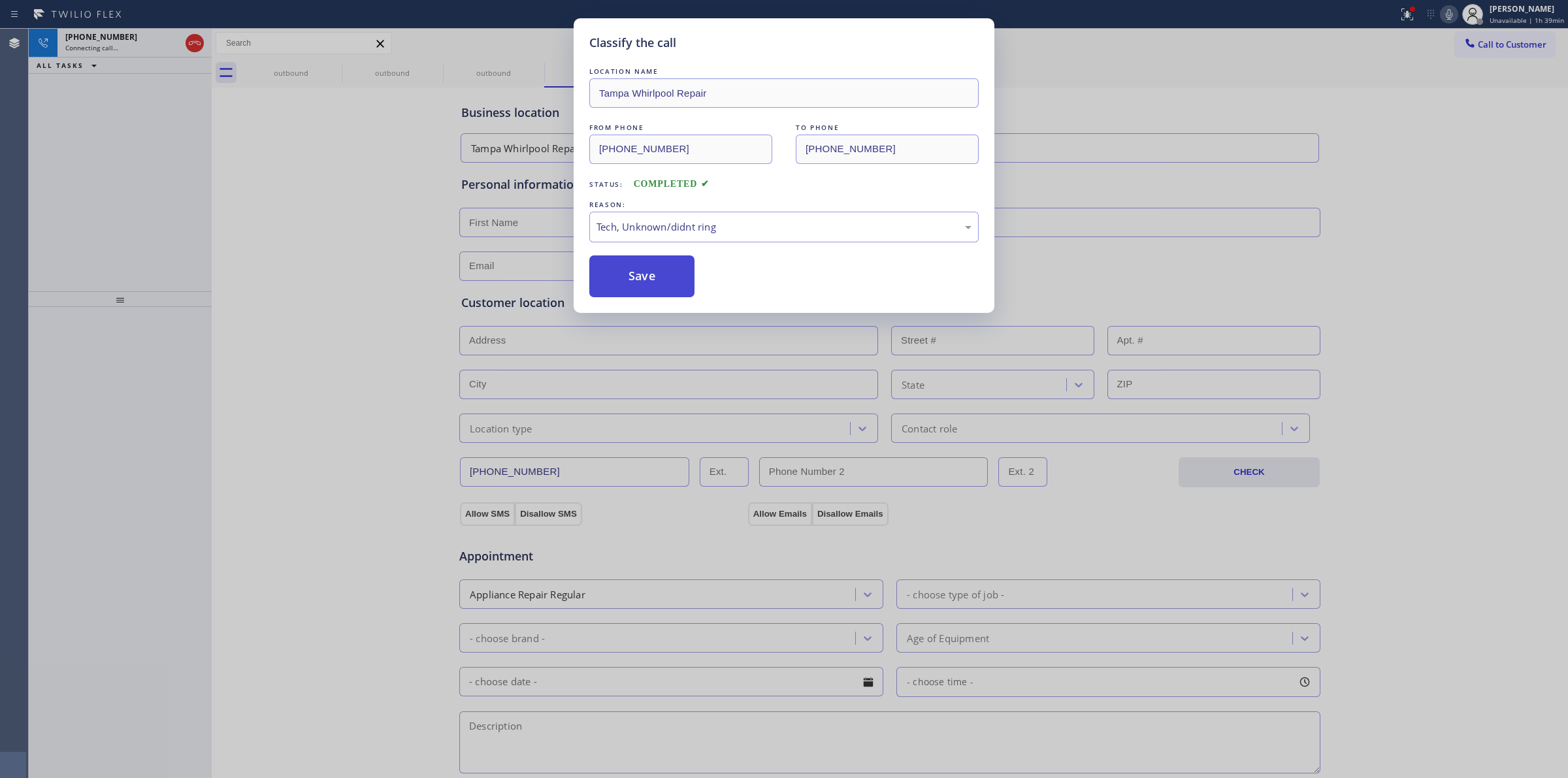
click at [642, 271] on button "Save" at bounding box center [642, 276] width 105 height 42
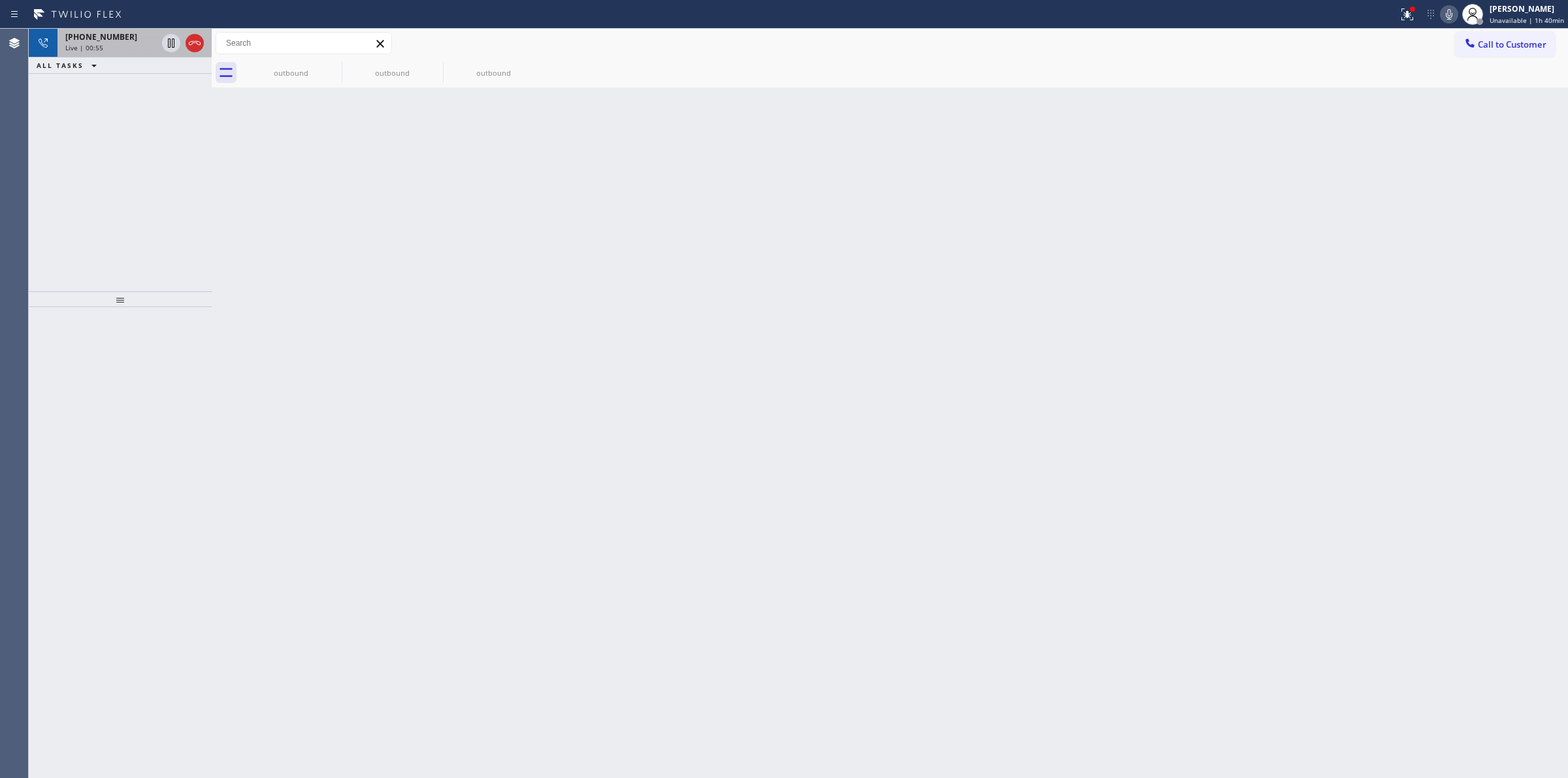
click at [110, 40] on span "[PHONE_NUMBER]" at bounding box center [101, 36] width 72 height 11
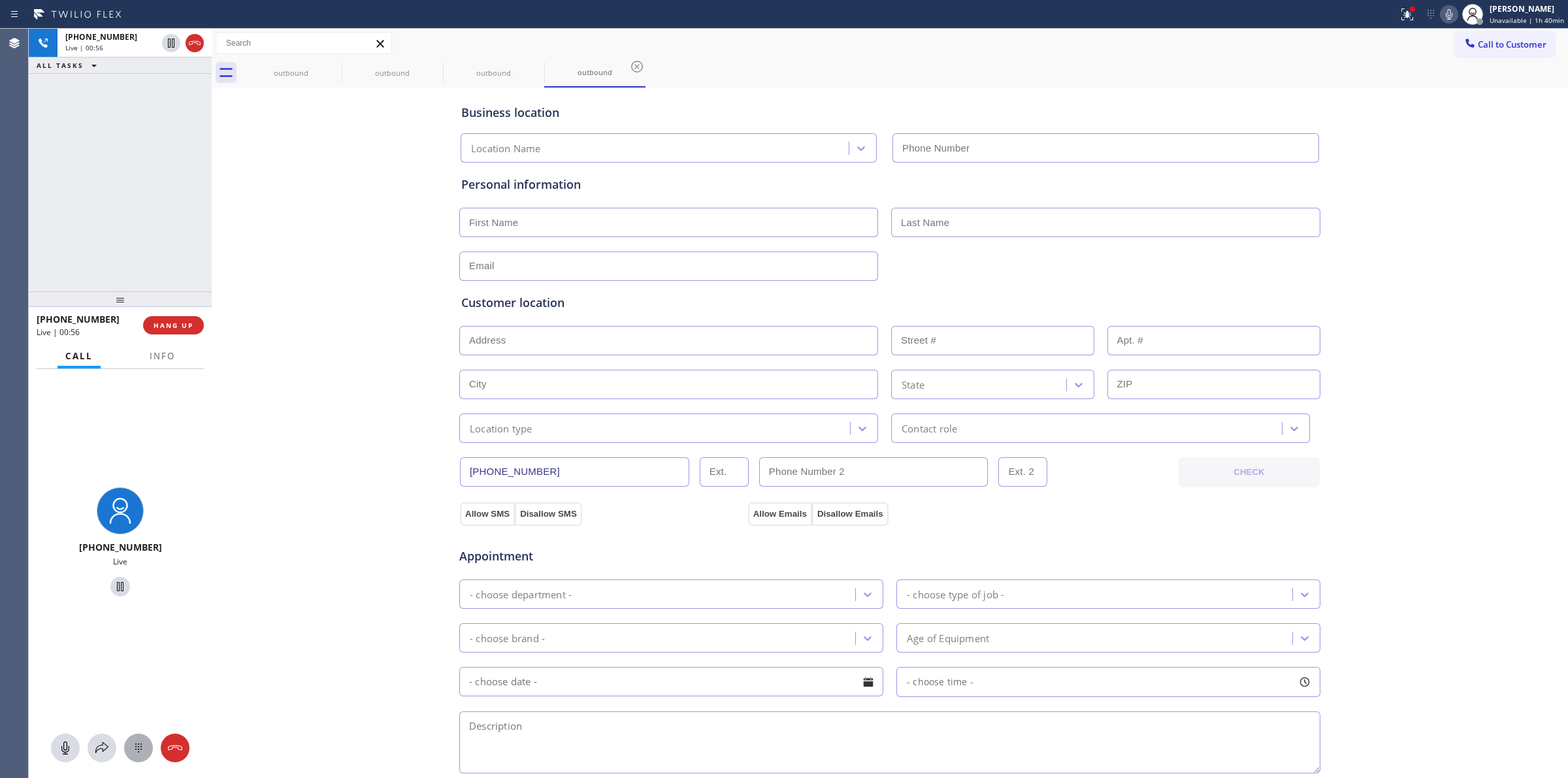
click at [143, 754] on icon at bounding box center [139, 748] width 16 height 16
type input "[PHONE_NUMBER]"
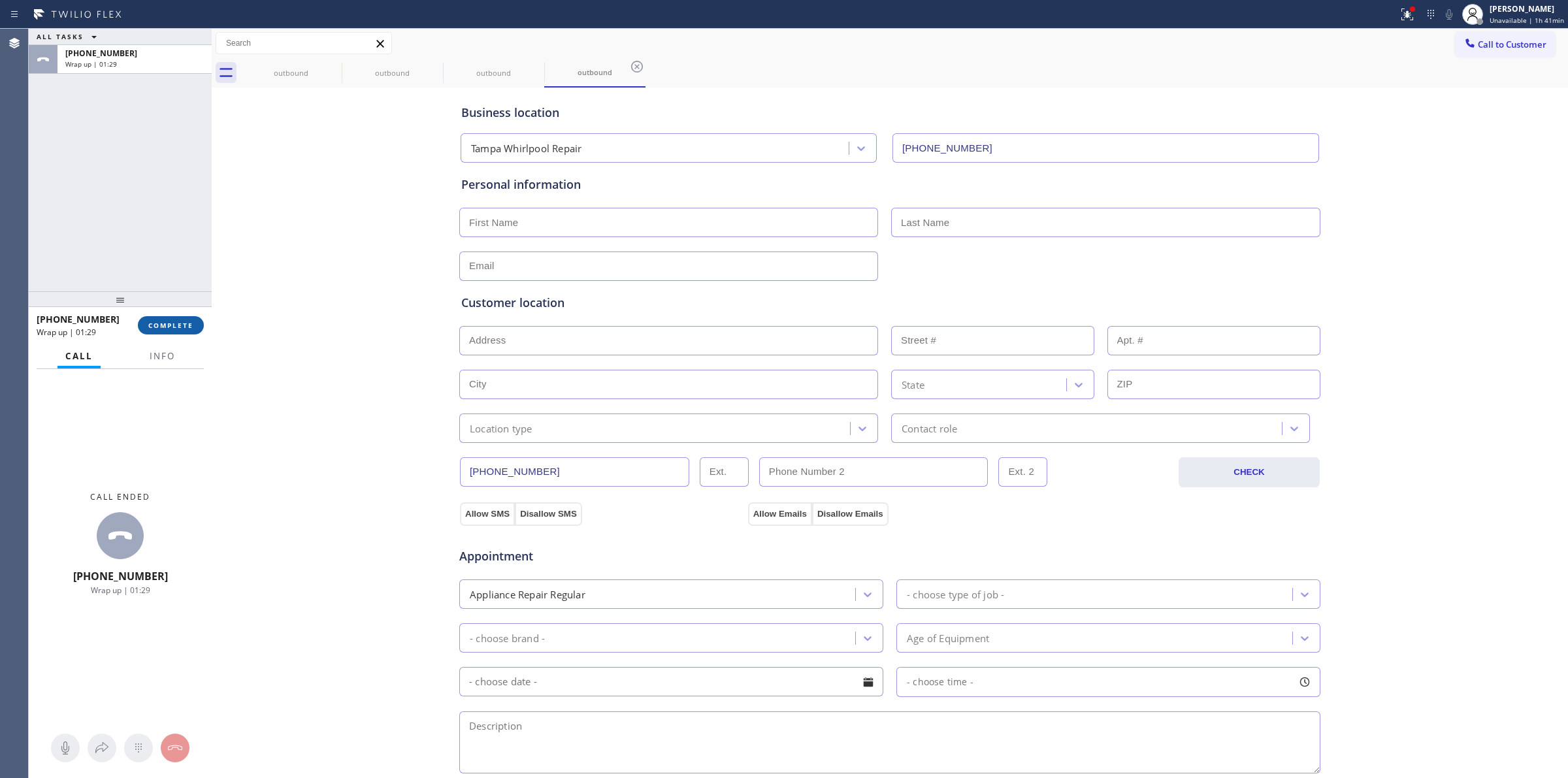
click at [186, 331] on button "COMPLETE" at bounding box center [171, 325] width 66 height 19
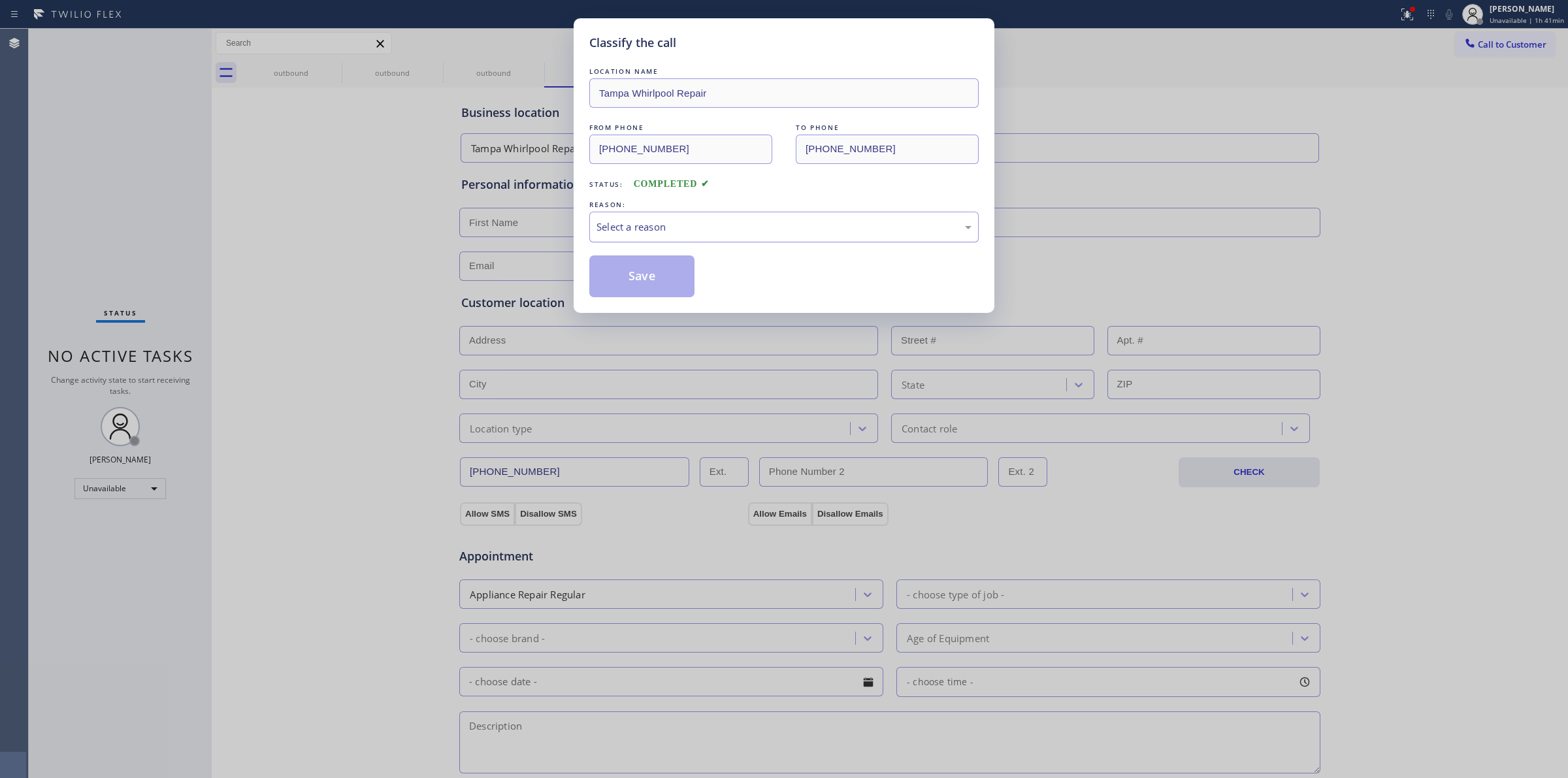
drag, startPoint x: 683, startPoint y: 221, endPoint x: 686, endPoint y: 236, distance: 15.3
click at [686, 226] on div "Select a reason" at bounding box center [784, 226] width 375 height 15
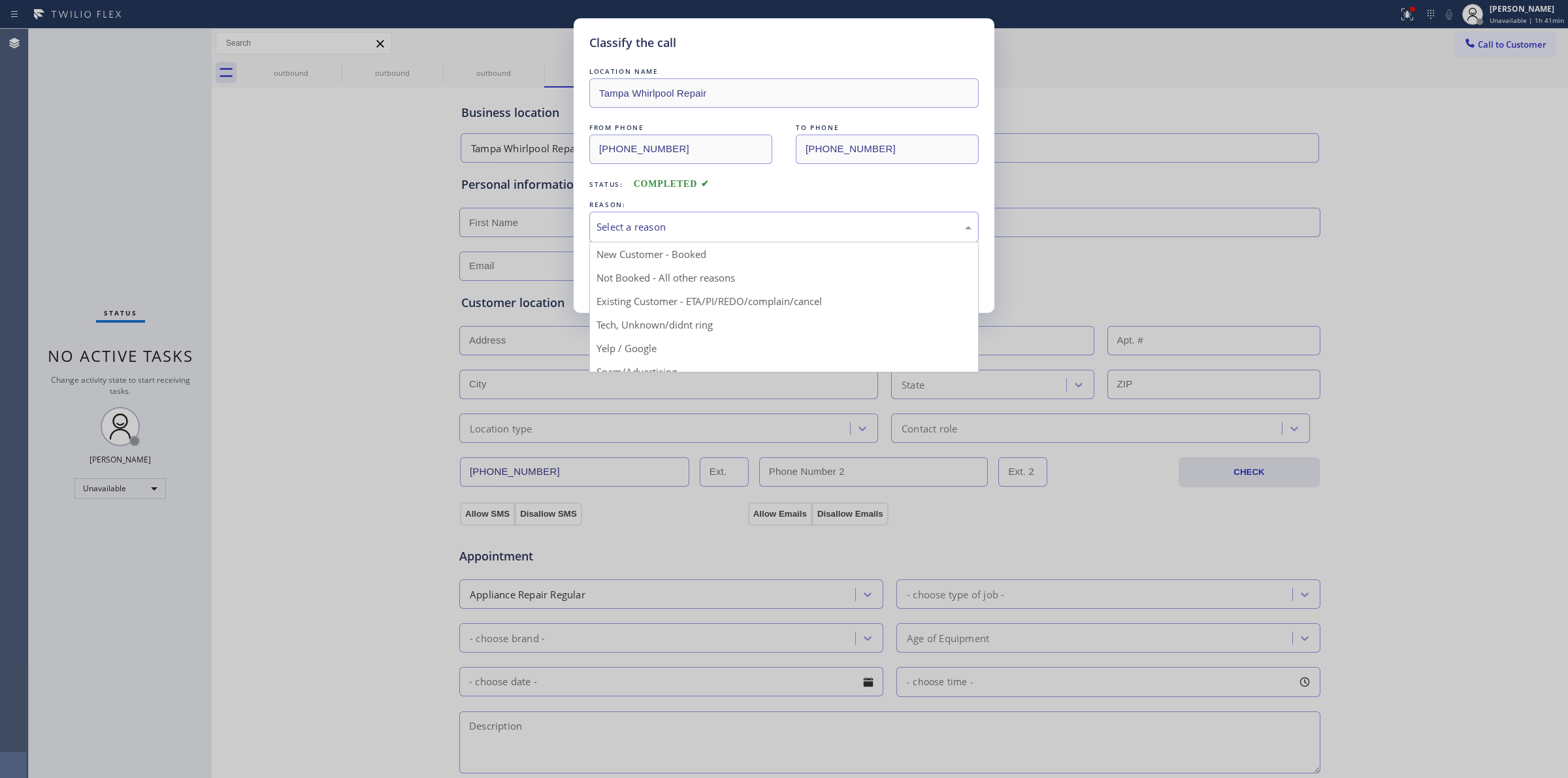
drag, startPoint x: 689, startPoint y: 325, endPoint x: 638, endPoint y: 272, distance: 73.6
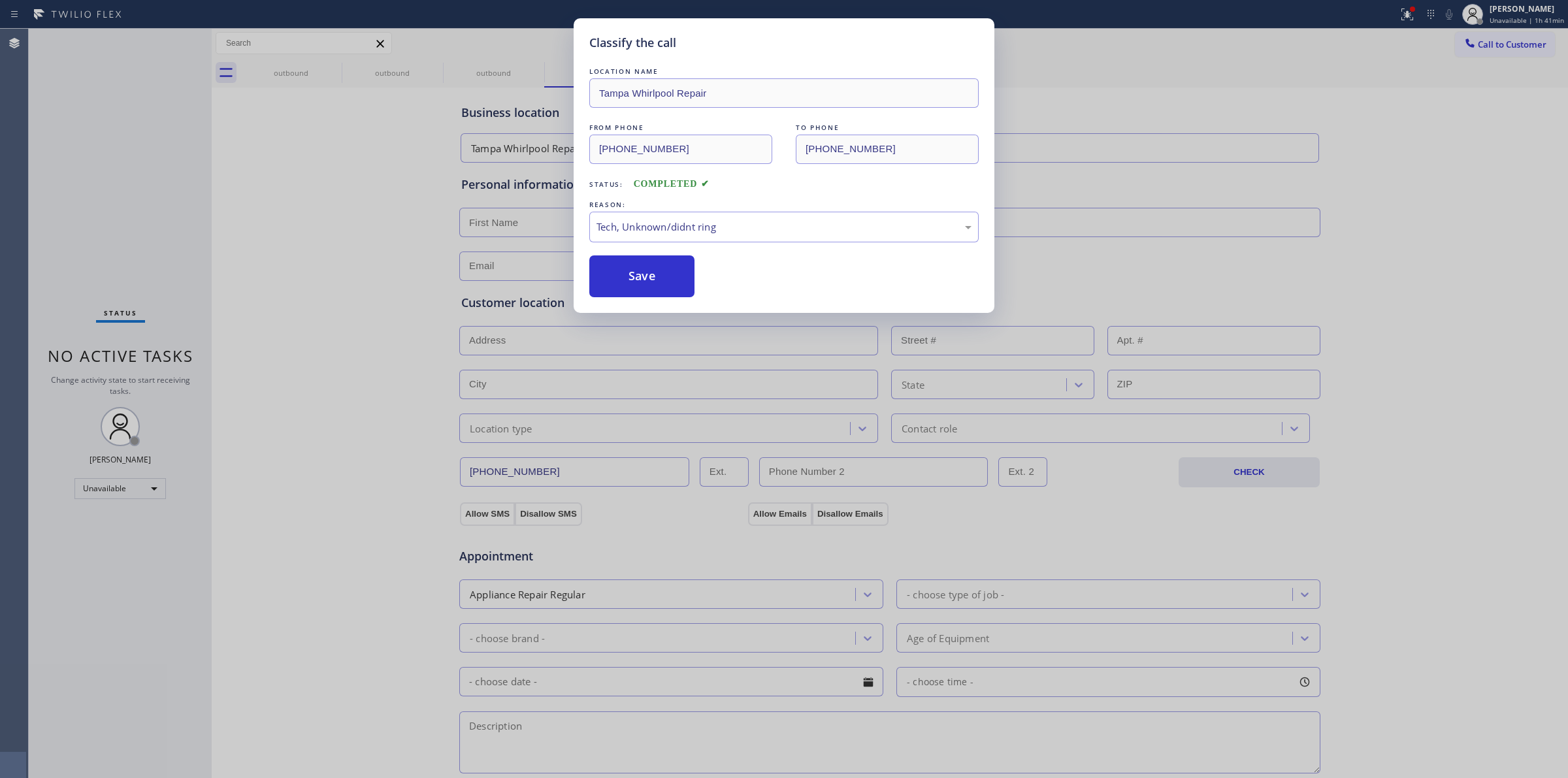
drag, startPoint x: 638, startPoint y: 272, endPoint x: 1192, endPoint y: 614, distance: 651.1
click at [650, 272] on button "Save" at bounding box center [642, 276] width 105 height 42
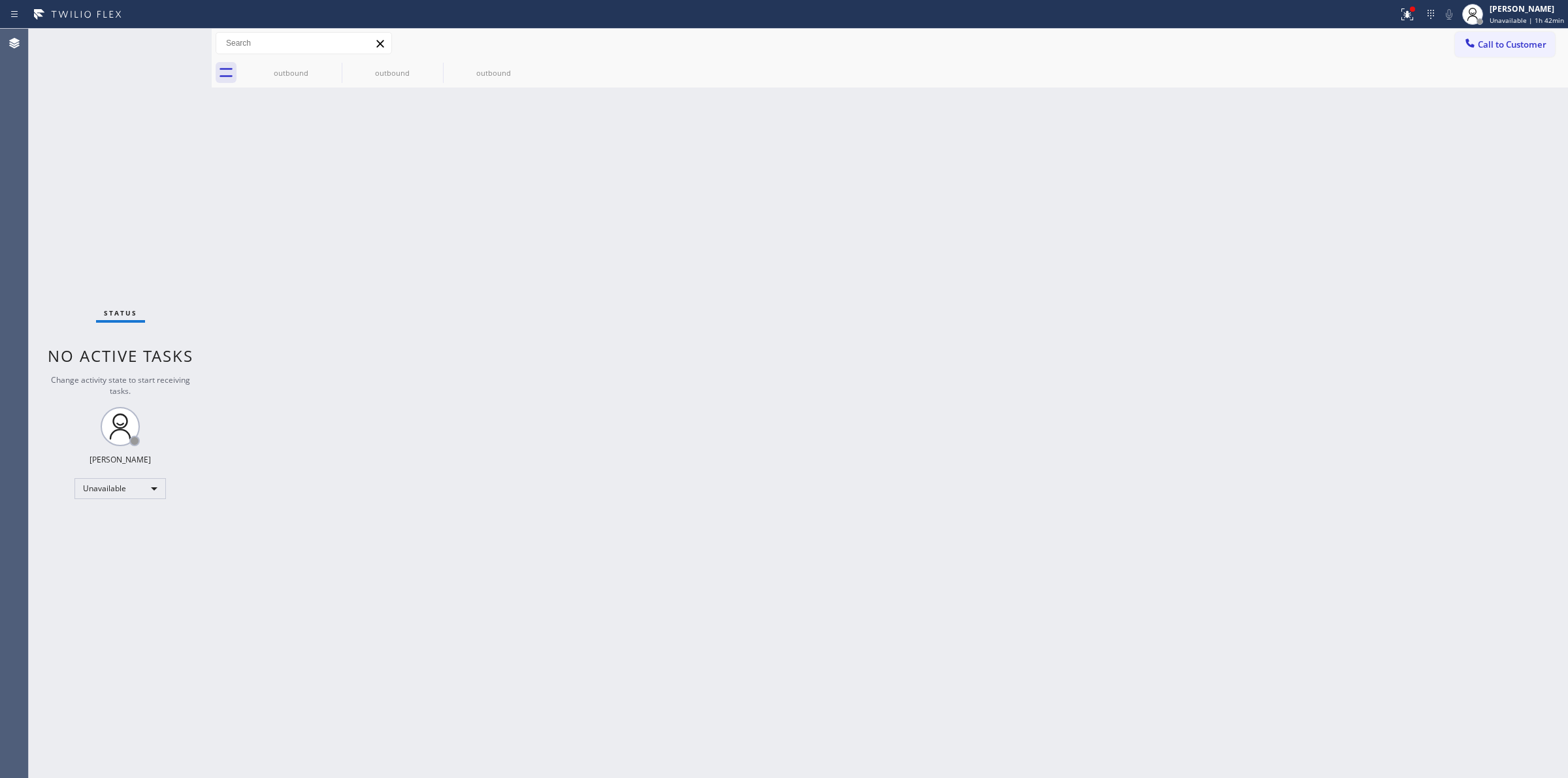
drag, startPoint x: 1494, startPoint y: 173, endPoint x: 1487, endPoint y: 136, distance: 37.7
click at [1496, 172] on div "Back to Dashboard Change Sender ID Customers Technicians Select a contact Outbo…" at bounding box center [890, 402] width 1356 height 749
click at [1497, 40] on span "Call to Customer" at bounding box center [1511, 44] width 69 height 12
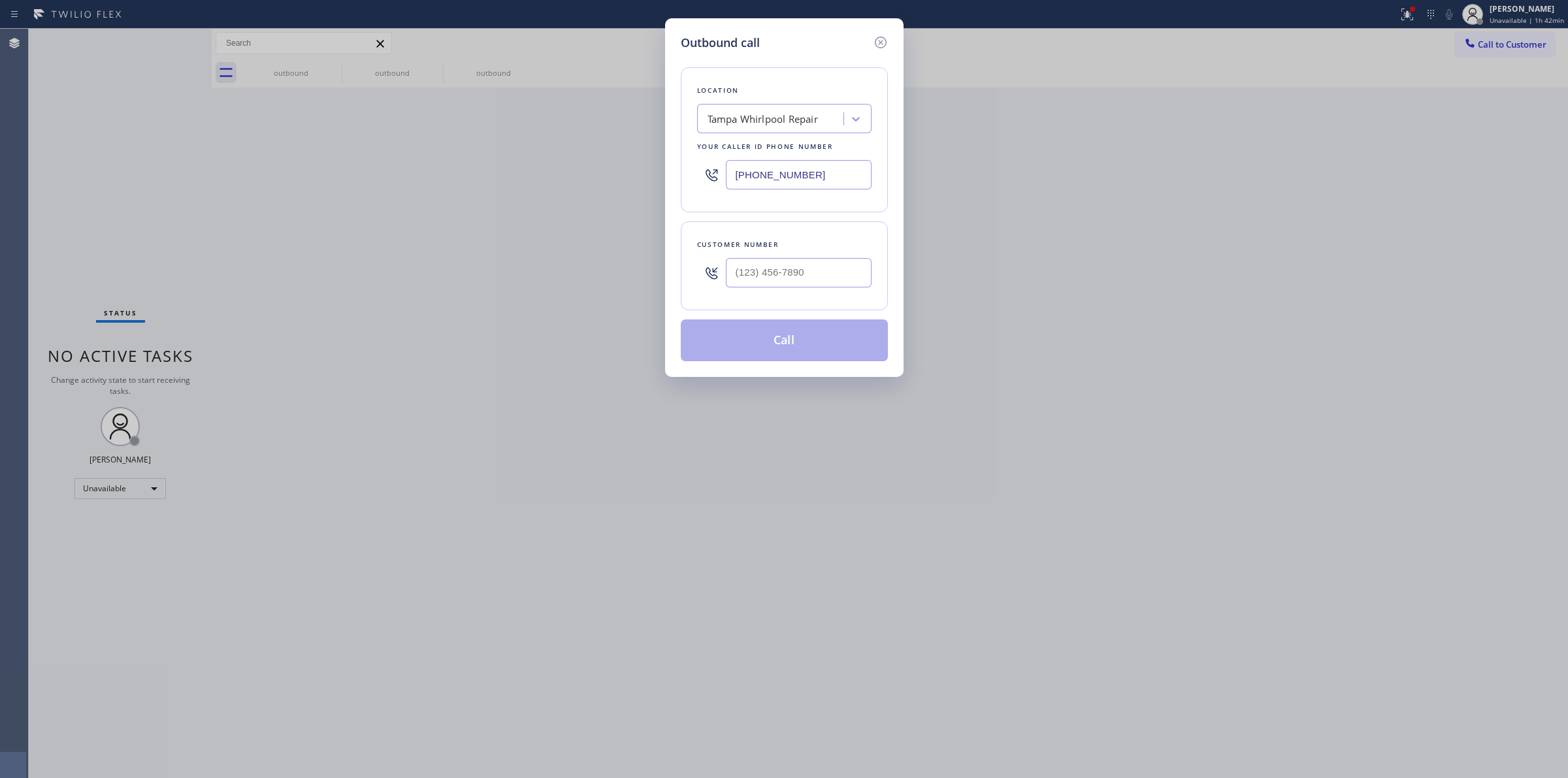
click at [822, 170] on input "[PHONE_NUMBER]" at bounding box center [799, 174] width 146 height 29
paste input "805) 883-8593"
drag, startPoint x: 802, startPoint y: 266, endPoint x: 601, endPoint y: 261, distance: 201.1
click at [612, 262] on div "Outbound call Location [GEOGRAPHIC_DATA] Whirlpool Repair Your caller id phone …" at bounding box center [784, 389] width 1568 height 778
type input "[PHONE_NUMBER]"
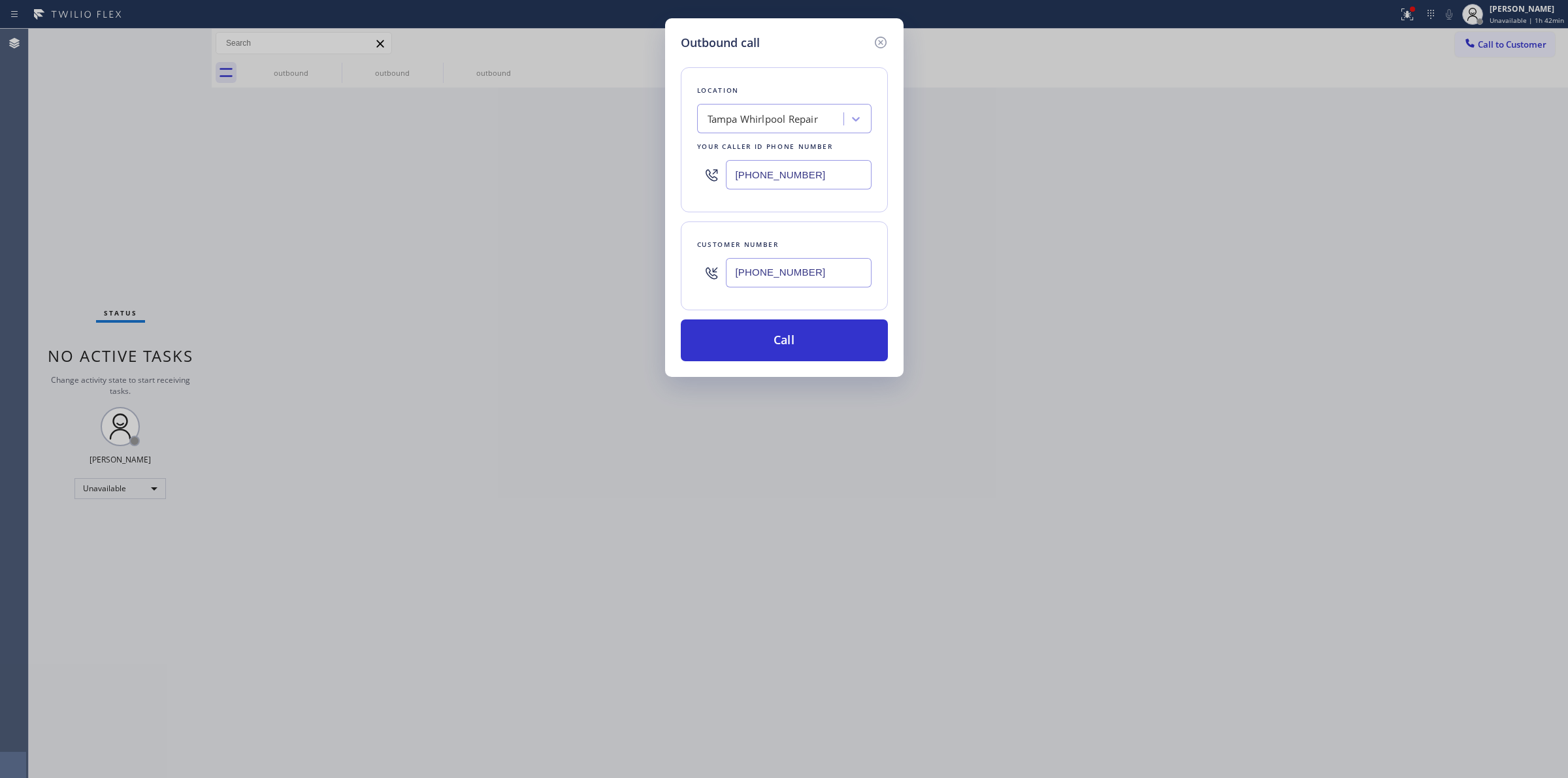
click at [814, 121] on div "Tampa Whirlpool Repair" at bounding box center [762, 118] width 110 height 15
paste input "Blue Moon Electrical"
type input "Blue Moon Electrical"
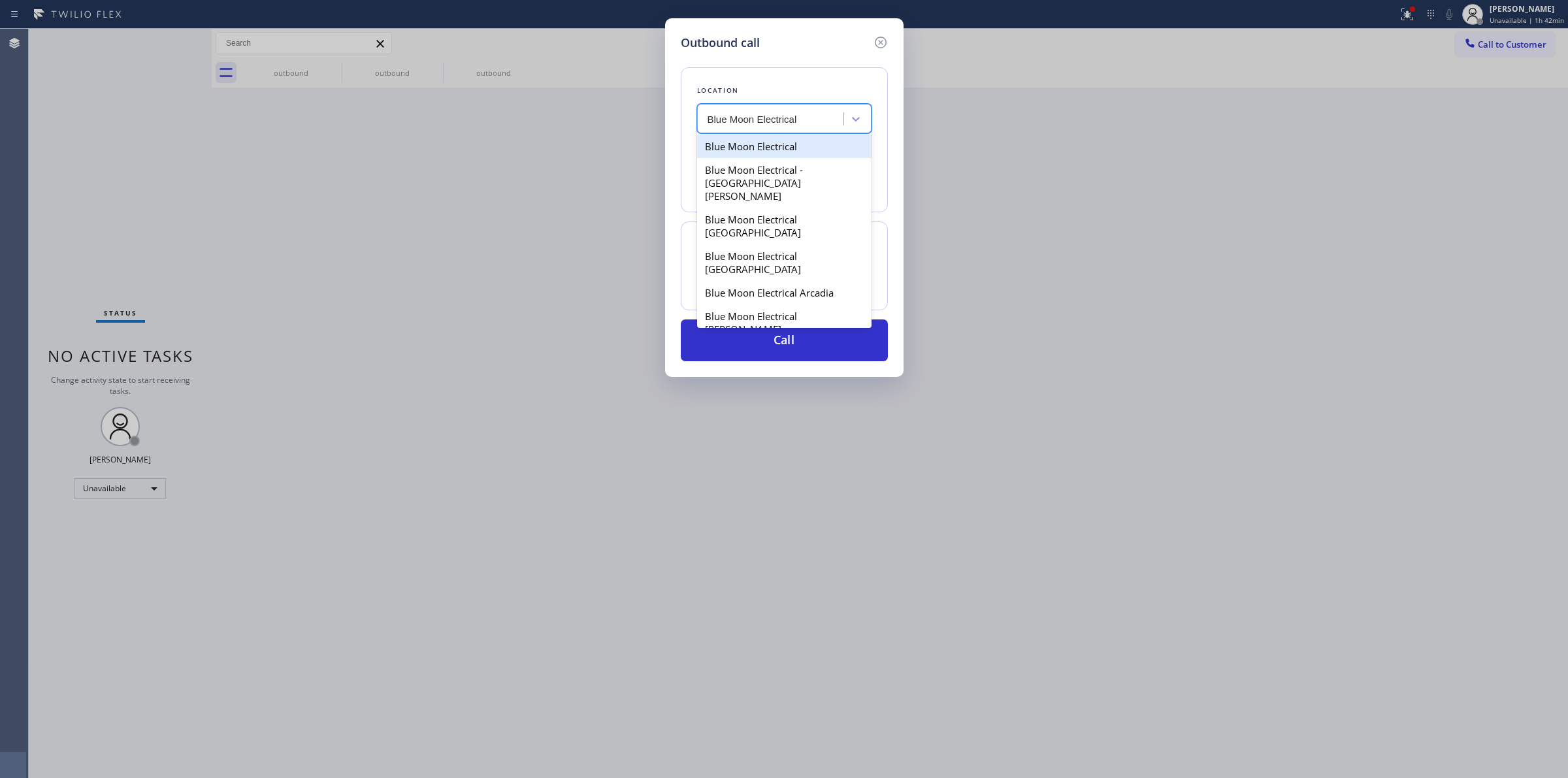
click at [755, 148] on div "Blue Moon Electrical" at bounding box center [784, 146] width 175 height 23
type input "[PHONE_NUMBER]"
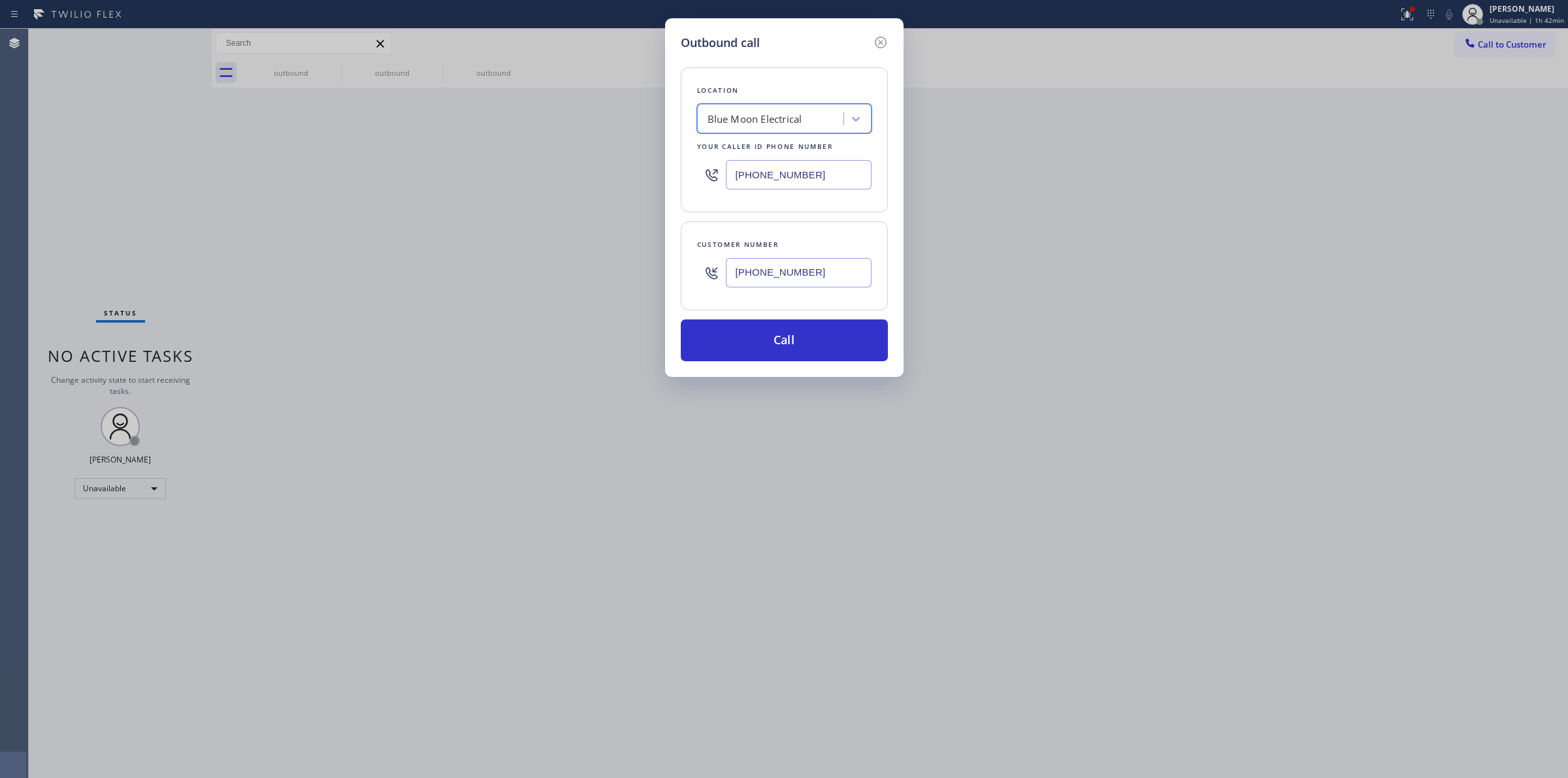
click at [794, 176] on input "[PHONE_NUMBER]" at bounding box center [799, 174] width 146 height 29
click at [808, 343] on button "Call" at bounding box center [784, 340] width 207 height 42
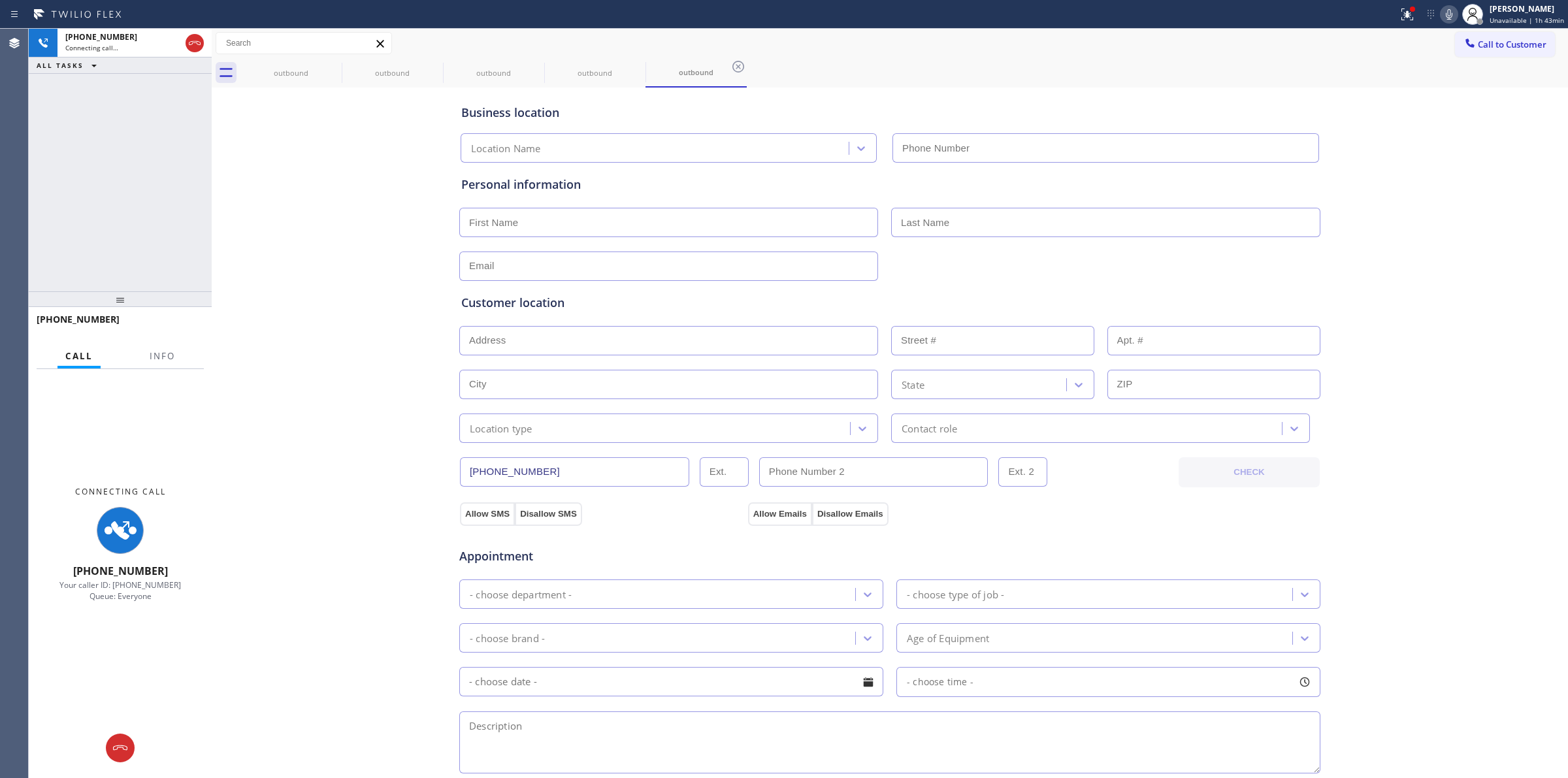
type input "[PHONE_NUMBER]"
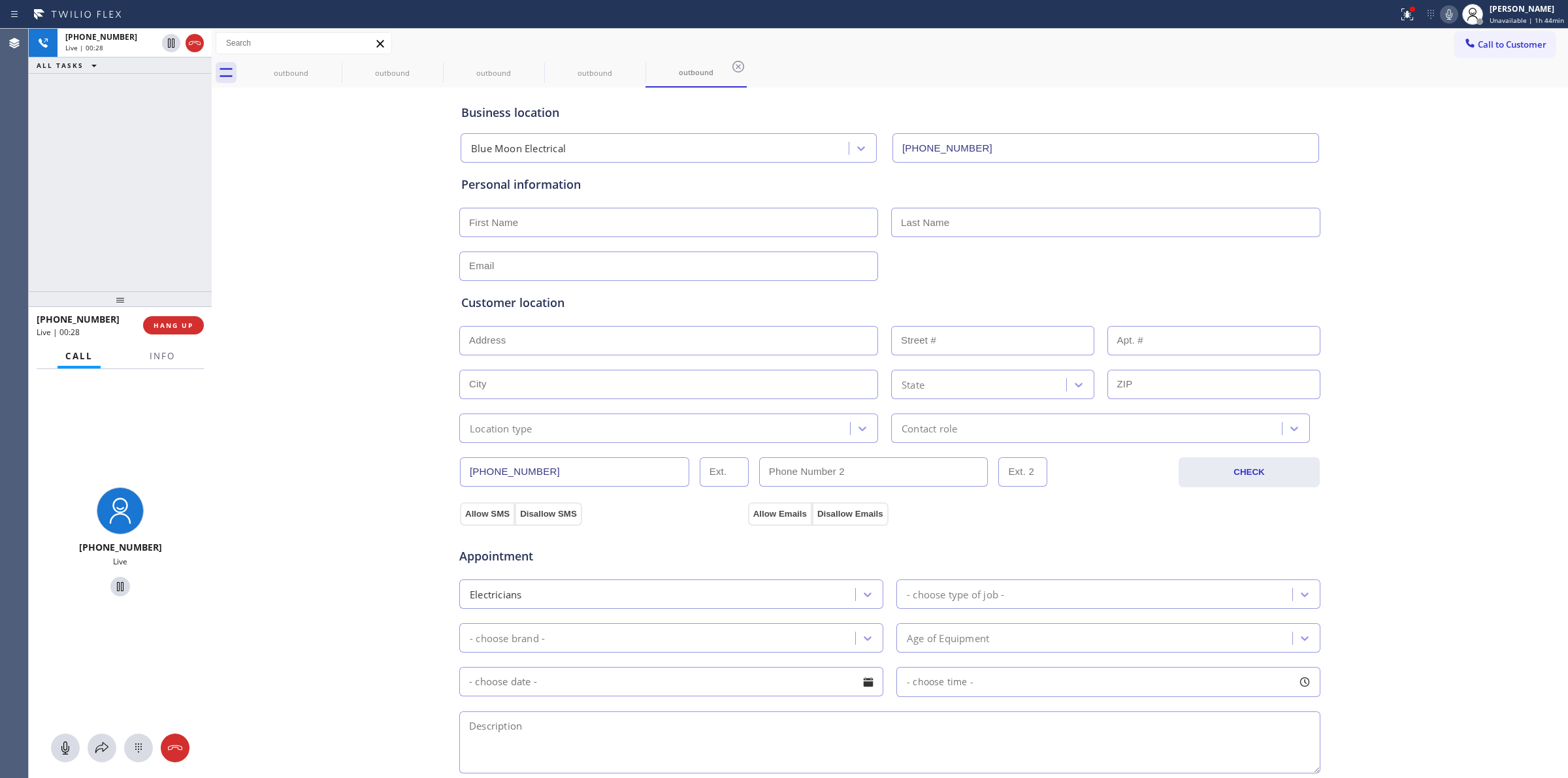
drag, startPoint x: 192, startPoint y: 45, endPoint x: 215, endPoint y: 351, distance: 306.9
click at [192, 45] on icon at bounding box center [195, 44] width 16 height 16
click at [175, 340] on div "[PHONE_NUMBER] Live | 00:29 HANG UP" at bounding box center [120, 325] width 167 height 34
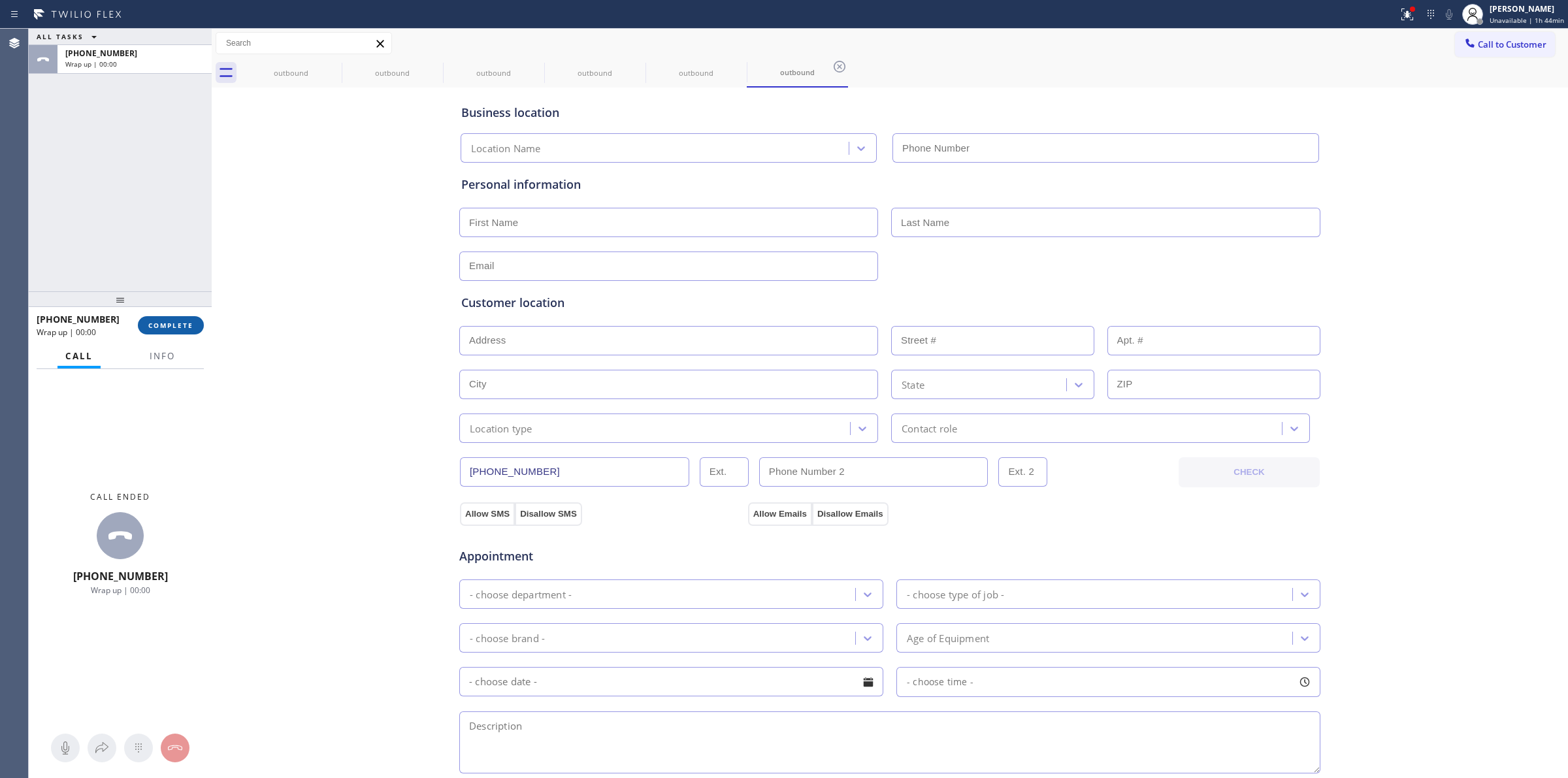
click at [172, 329] on button "COMPLETE" at bounding box center [171, 325] width 66 height 19
type input "[PHONE_NUMBER]"
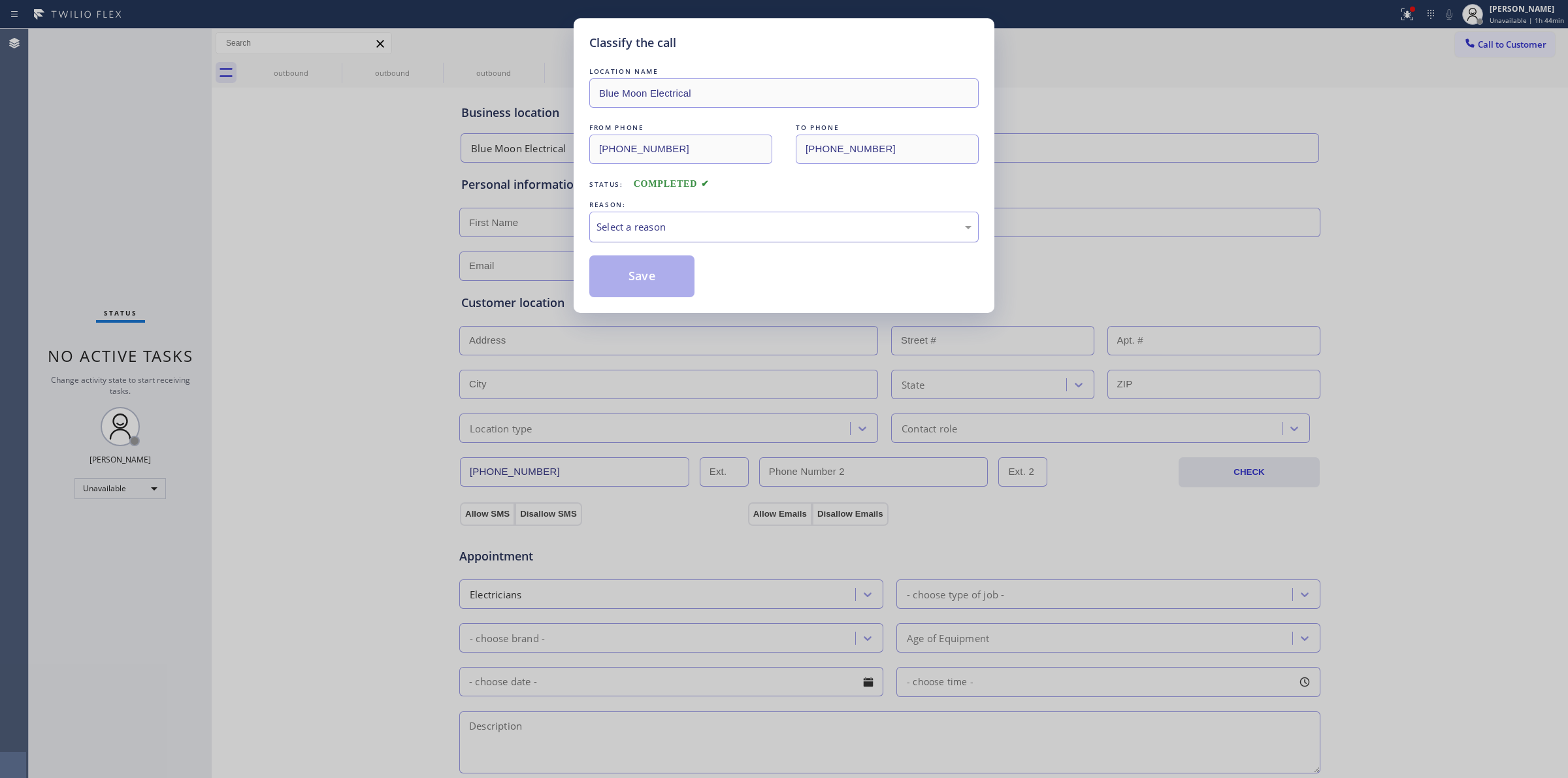
click at [898, 230] on div "Select a reason" at bounding box center [784, 226] width 375 height 15
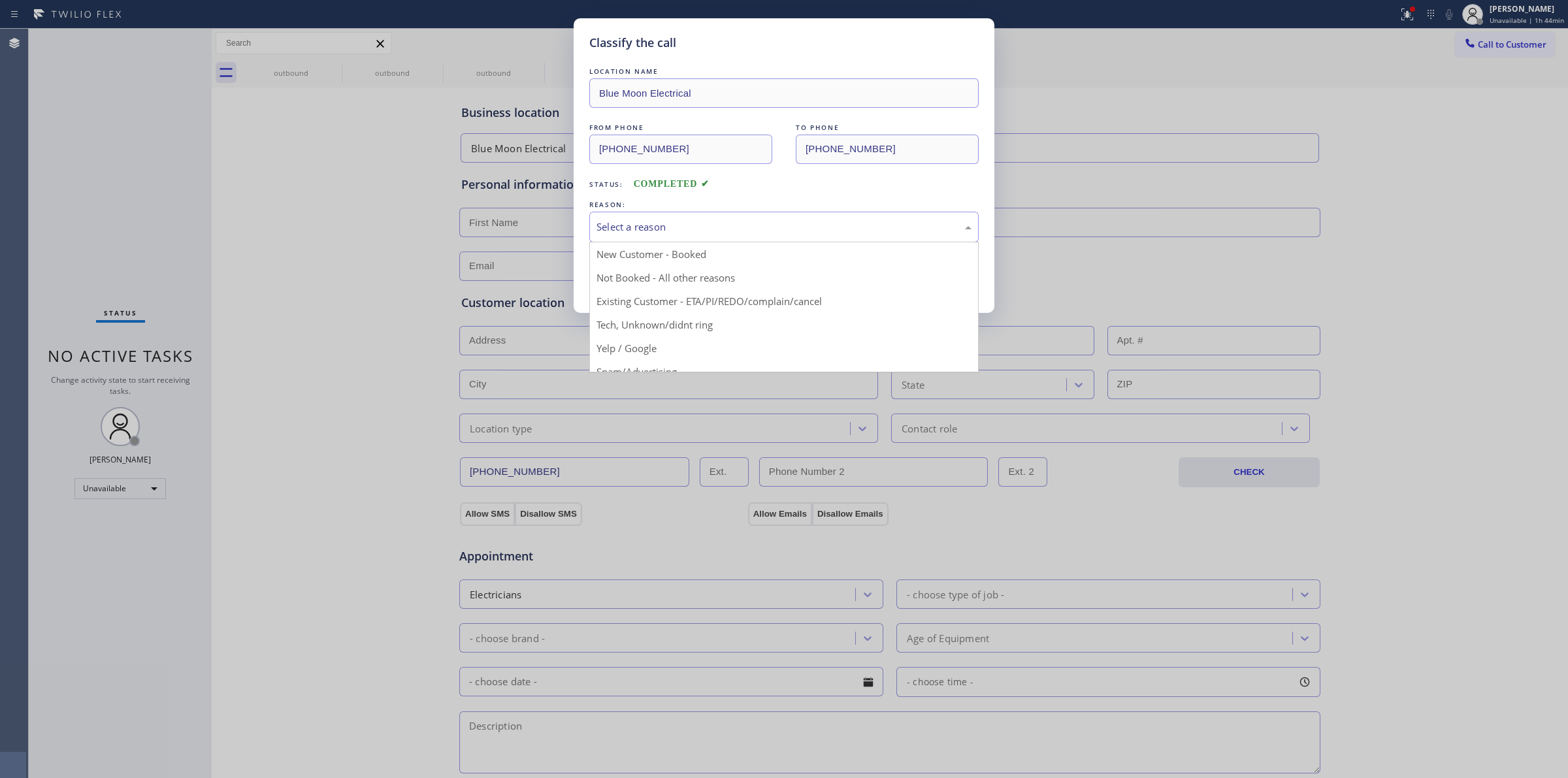
drag, startPoint x: 719, startPoint y: 327, endPoint x: 706, endPoint y: 313, distance: 19.1
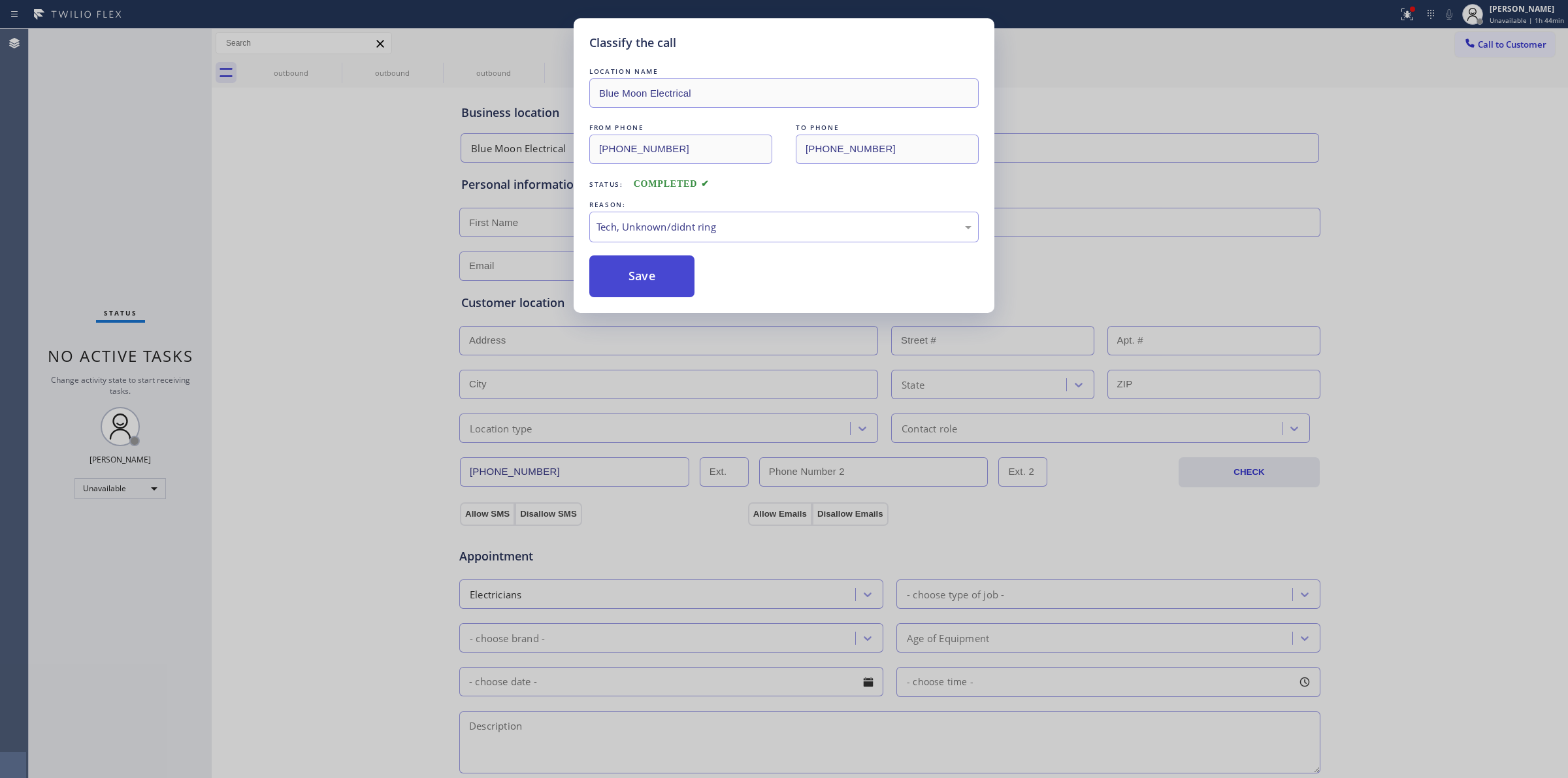
click at [652, 273] on button "Save" at bounding box center [642, 276] width 105 height 42
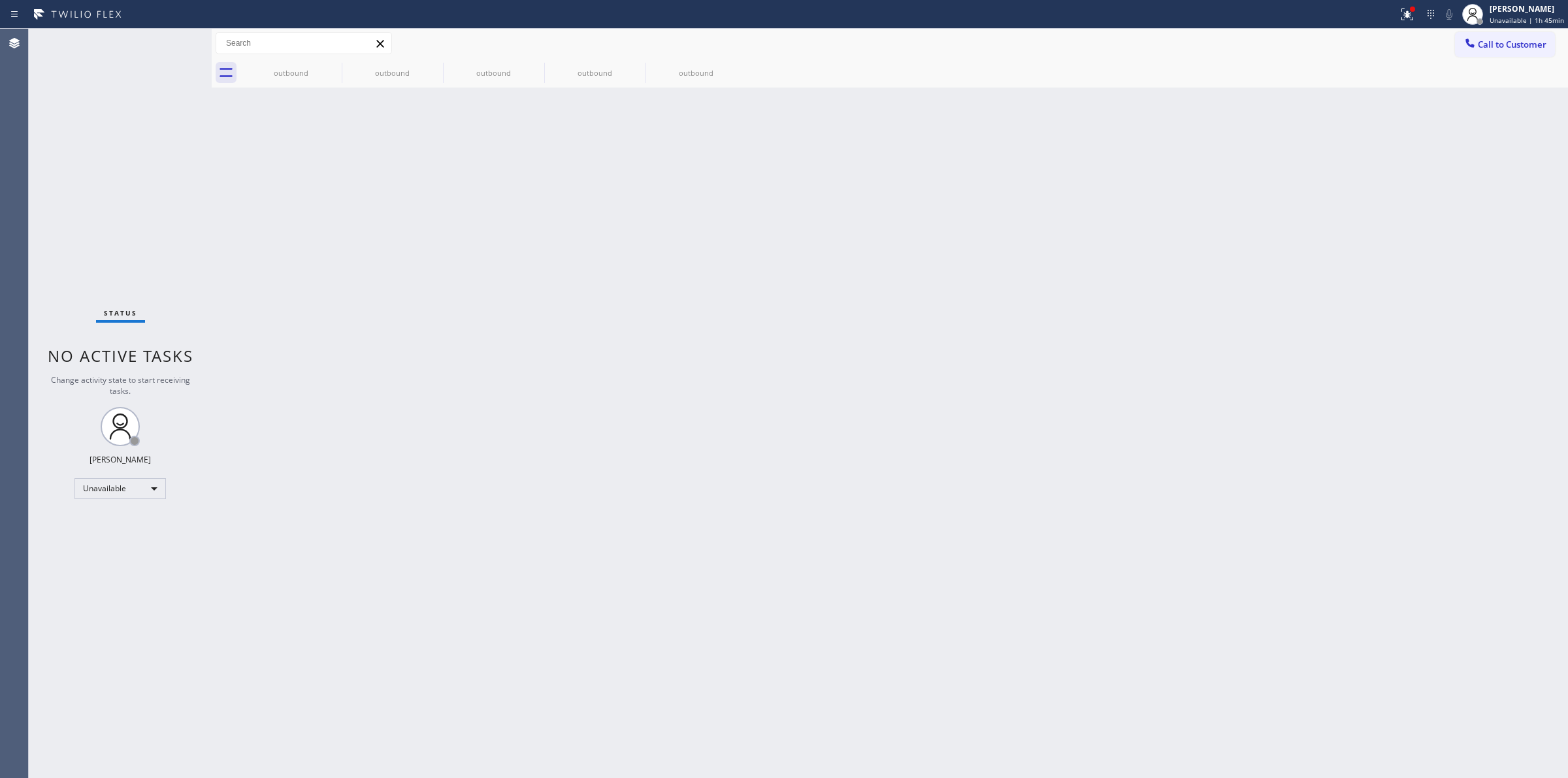
click at [570, 349] on div "Back to Dashboard Change Sender ID Customers Technicians Select a contact Outbo…" at bounding box center [890, 402] width 1356 height 749
drag, startPoint x: 301, startPoint y: 72, endPoint x: 337, endPoint y: 74, distance: 36.1
click at [305, 75] on div "outbound" at bounding box center [290, 72] width 99 height 10
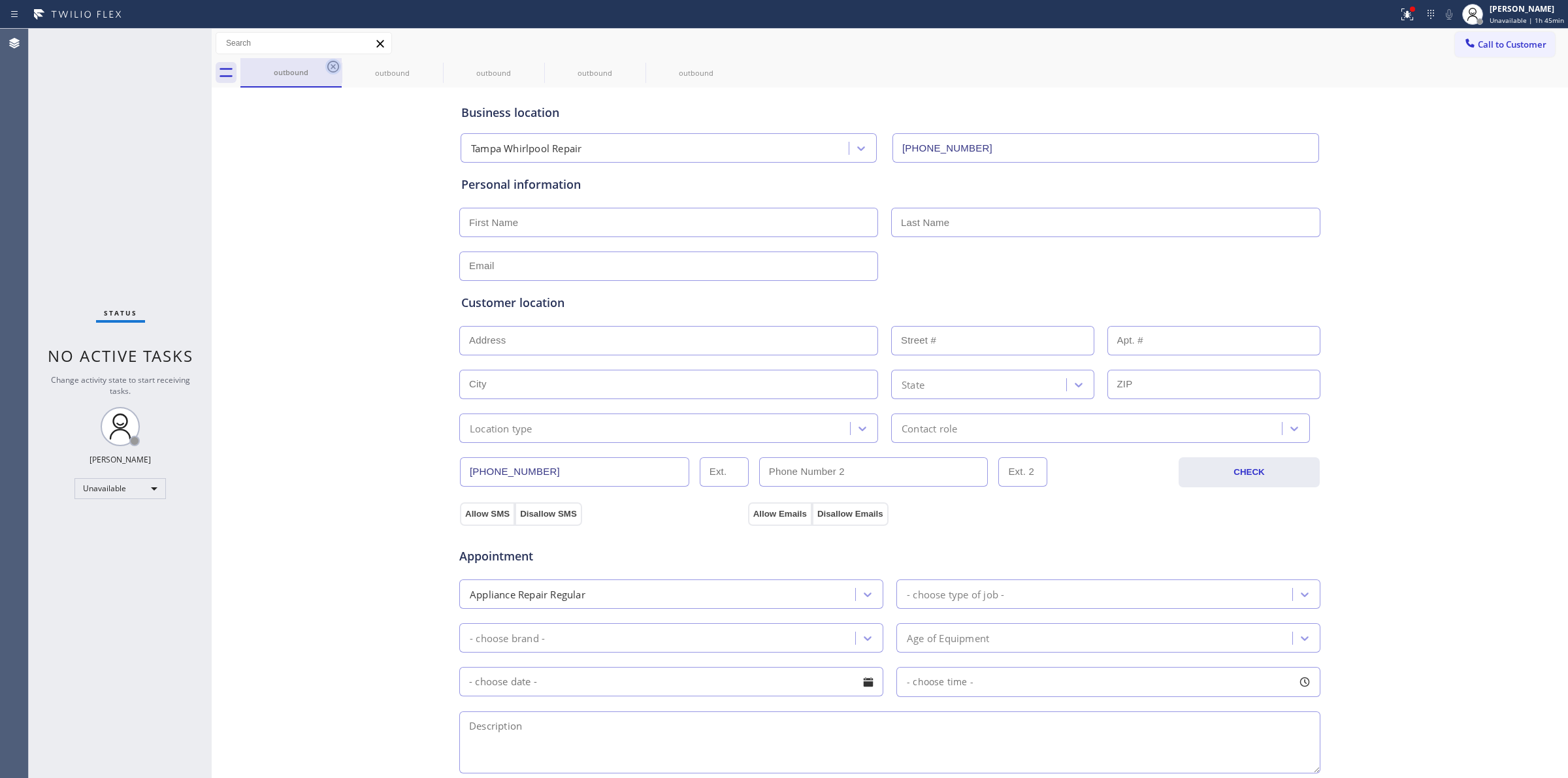
drag, startPoint x: 337, startPoint y: 74, endPoint x: 338, endPoint y: 67, distance: 7.1
click at [338, 69] on div "outbound" at bounding box center [291, 72] width 102 height 29
click at [338, 67] on icon at bounding box center [333, 66] width 12 height 12
click at [0, 0] on icon at bounding box center [0, 0] width 0 height 0
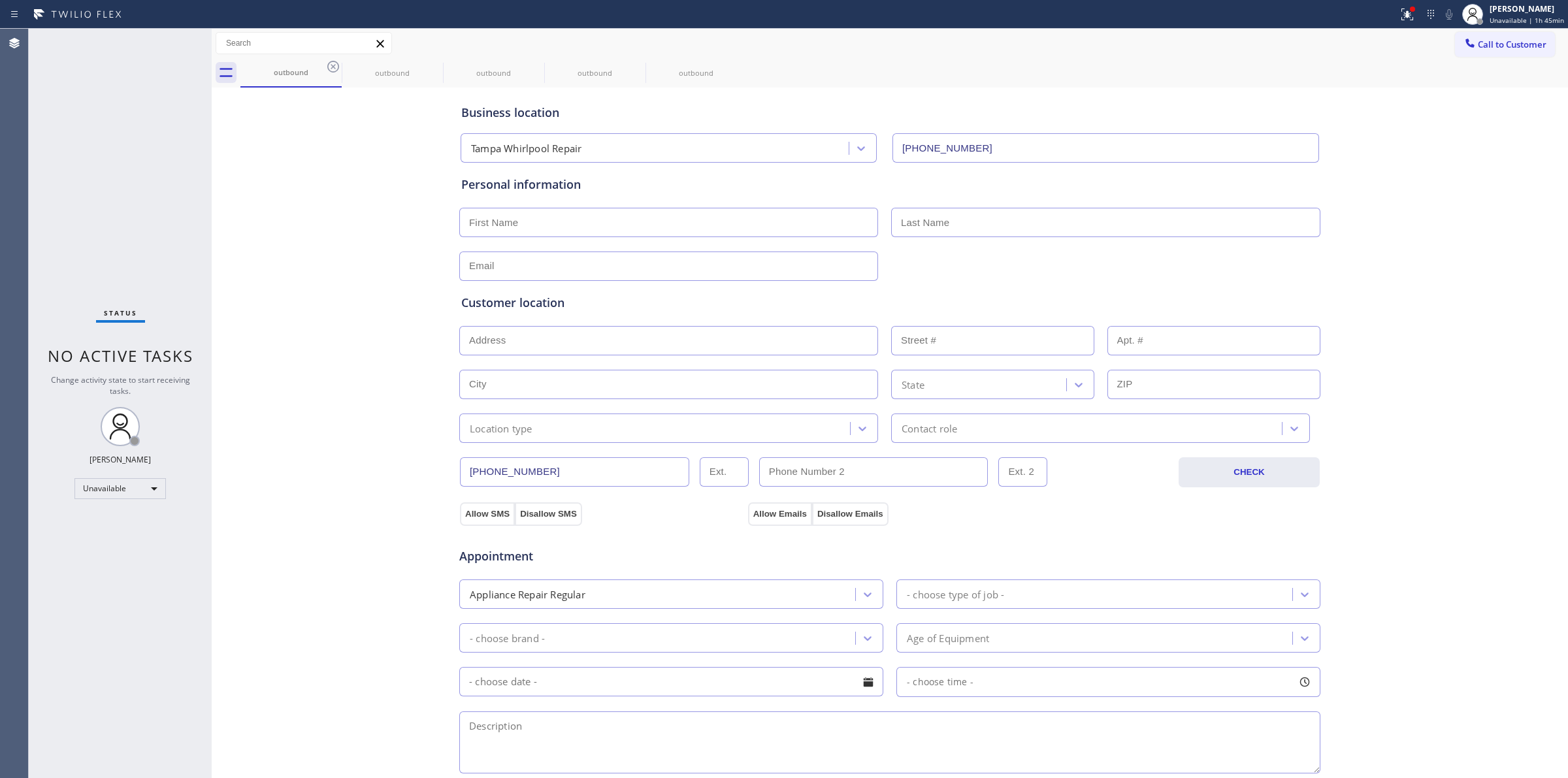
click at [0, 0] on icon at bounding box center [0, 0] width 0 height 0
click at [337, 66] on div "outbound outbound outbound outbound outbound" at bounding box center [904, 72] width 1328 height 29
click at [335, 66] on div "outbound outbound outbound outbound outbound" at bounding box center [904, 72] width 1328 height 29
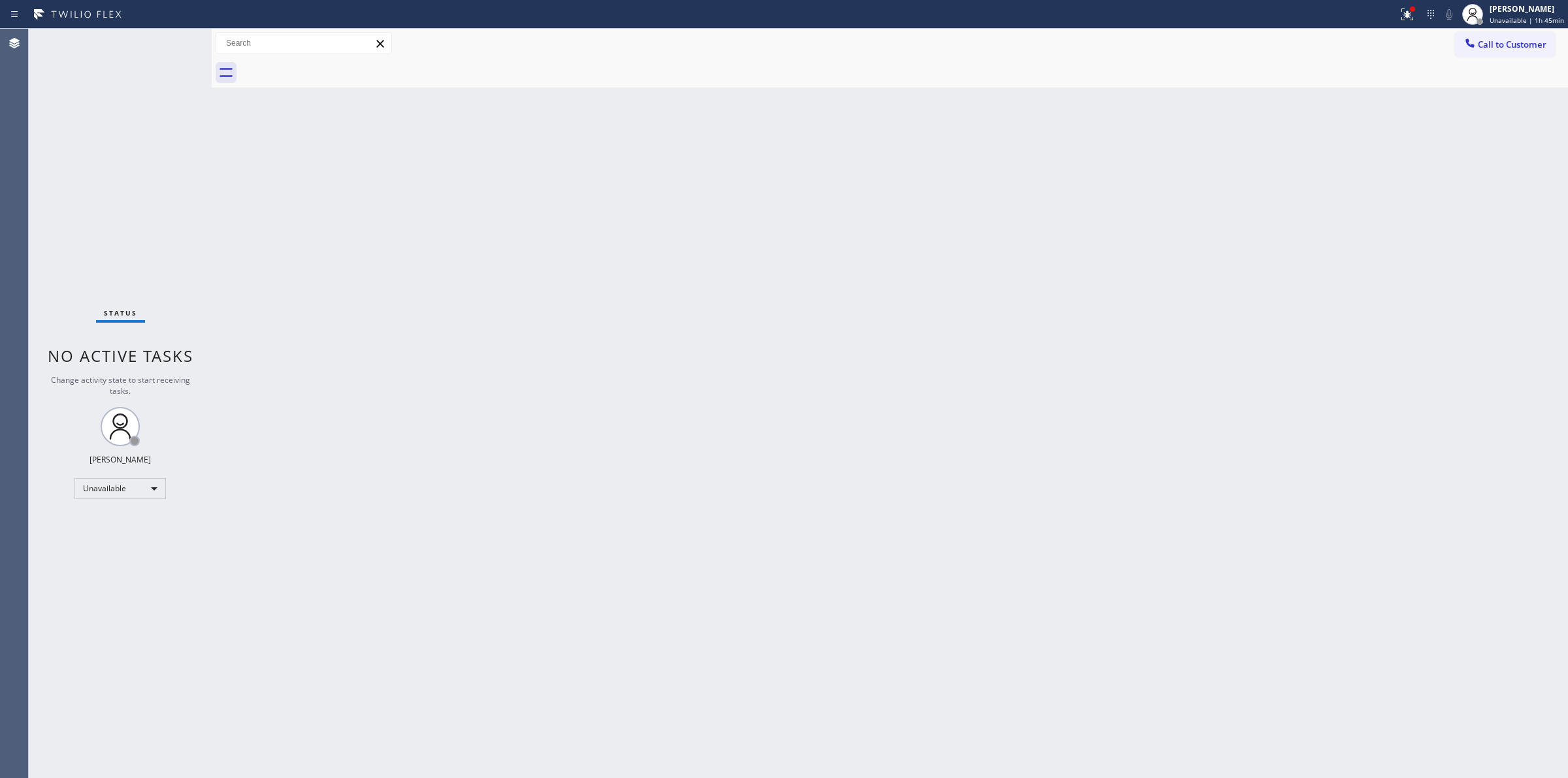
click at [335, 66] on div at bounding box center [904, 72] width 1328 height 29
drag, startPoint x: 1515, startPoint y: 40, endPoint x: 1265, endPoint y: 82, distance: 253.5
click at [1509, 43] on span "Call to Customer" at bounding box center [1511, 44] width 69 height 12
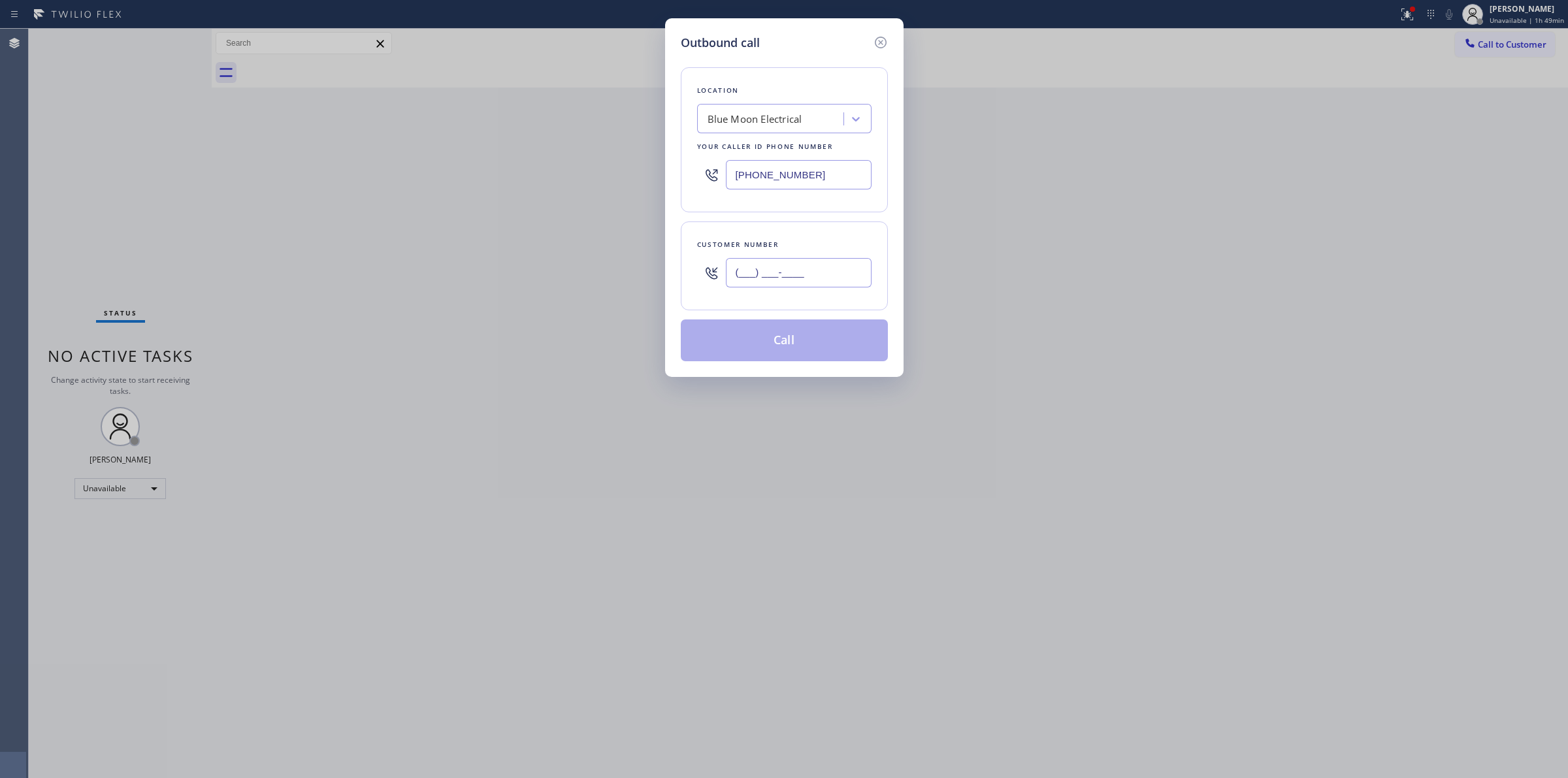
click at [826, 275] on input "(___) ___-____" at bounding box center [799, 272] width 146 height 29
paste input "949) 310-0829"
drag, startPoint x: 833, startPoint y: 271, endPoint x: 634, endPoint y: 268, distance: 199.0
click at [627, 266] on div "Outbound call Location Blue Moon Electrical Your caller id phone number [PHONE_…" at bounding box center [784, 389] width 1568 height 778
paste input "310) 499-3887"
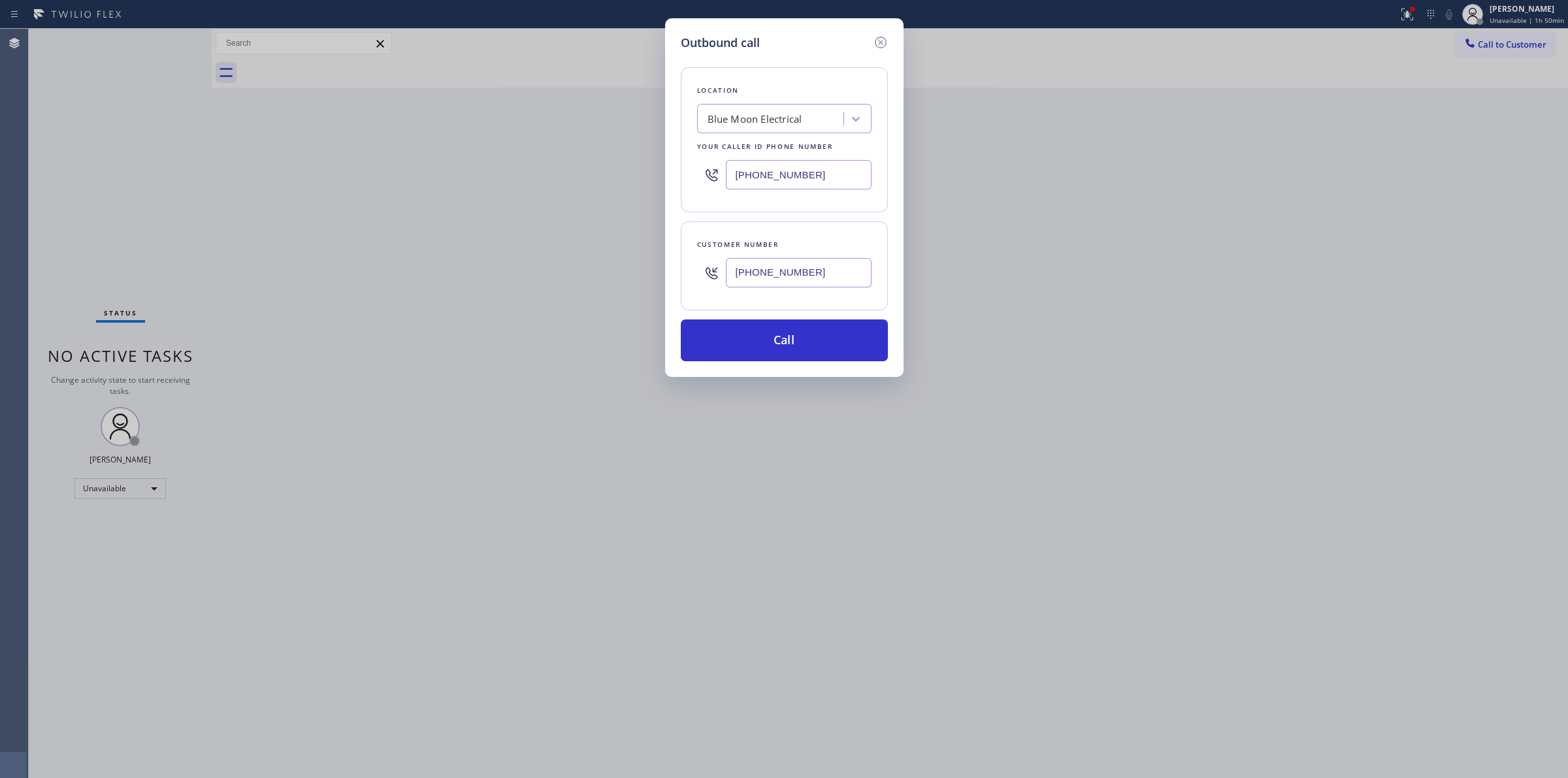
type input "[PHONE_NUMBER]"
drag, startPoint x: 833, startPoint y: 178, endPoint x: 625, endPoint y: 170, distance: 208.2
click at [631, 170] on div "Outbound call Location Blue Moon Electrical Your caller id phone number [PHONE_…" at bounding box center [784, 389] width 1568 height 778
paste input "44) 760-2924"
type input "[PHONE_NUMBER]"
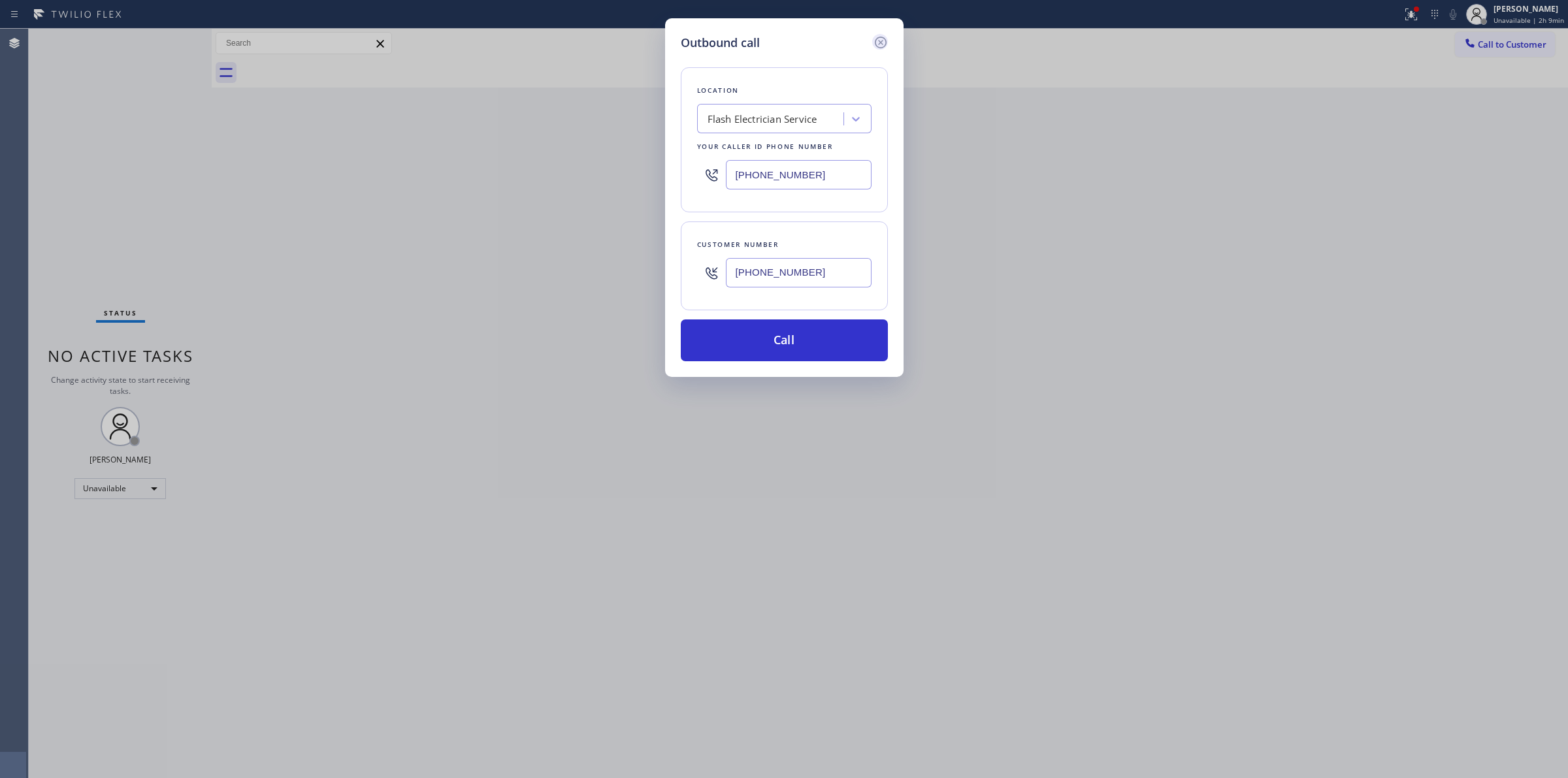
click at [879, 43] on icon at bounding box center [881, 43] width 16 height 16
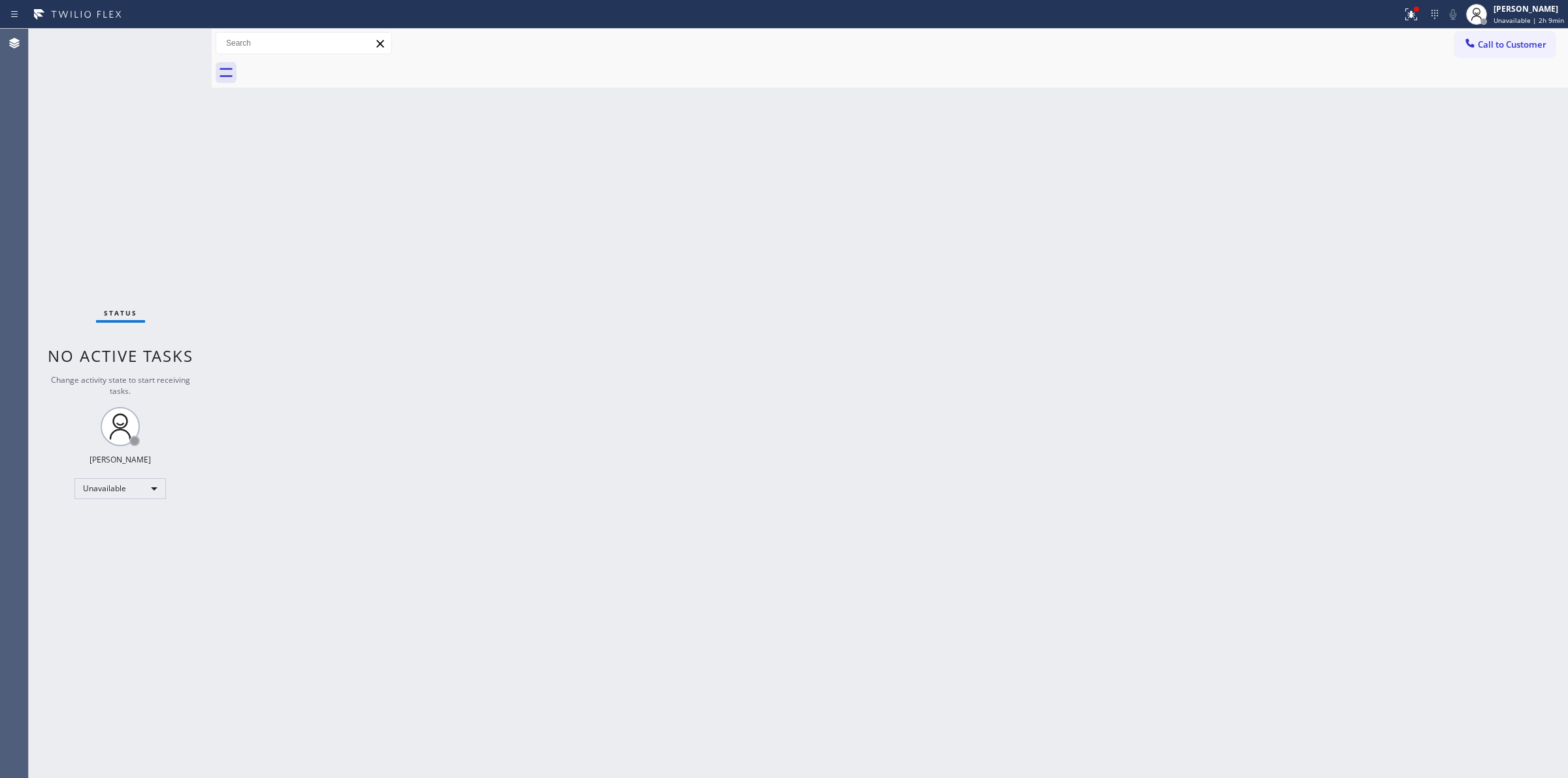
click at [1014, 396] on div "Back to Dashboard Change Sender ID Customers Technicians Select a contact Outbo…" at bounding box center [890, 402] width 1356 height 749
drag, startPoint x: 1507, startPoint y: 37, endPoint x: 1487, endPoint y: 45, distance: 21.5
click at [1507, 37] on button "Call to Customer" at bounding box center [1505, 45] width 100 height 25
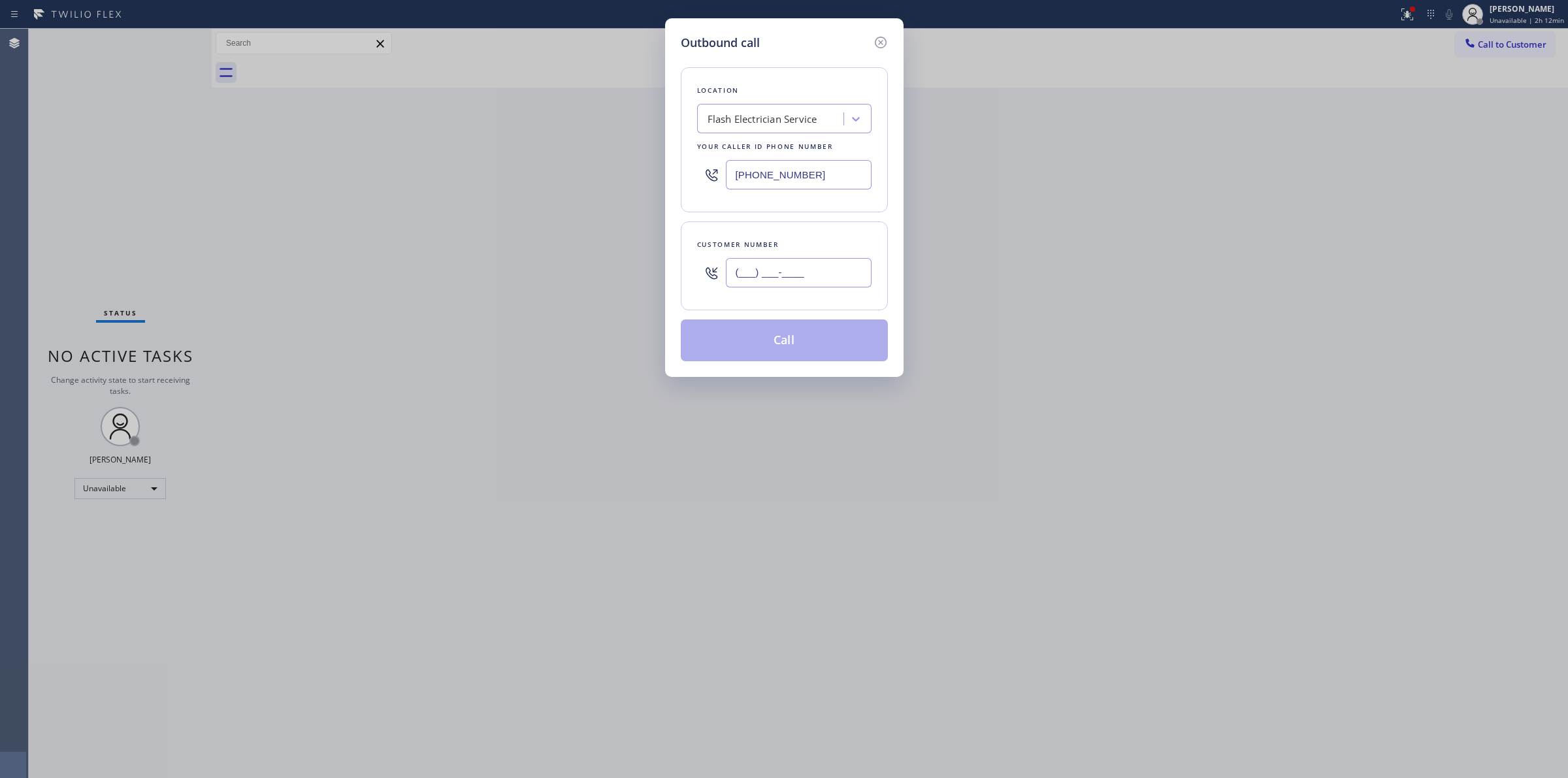
click at [827, 268] on input "(___) ___-____" at bounding box center [799, 272] width 146 height 29
paste input "805) 883-8593"
type input "[PHONE_NUMBER]"
drag, startPoint x: 828, startPoint y: 168, endPoint x: 560, endPoint y: 175, distance: 268.1
click at [560, 175] on div "Outbound call Location Flash Electrician Service Your caller id phone number [P…" at bounding box center [784, 389] width 1568 height 778
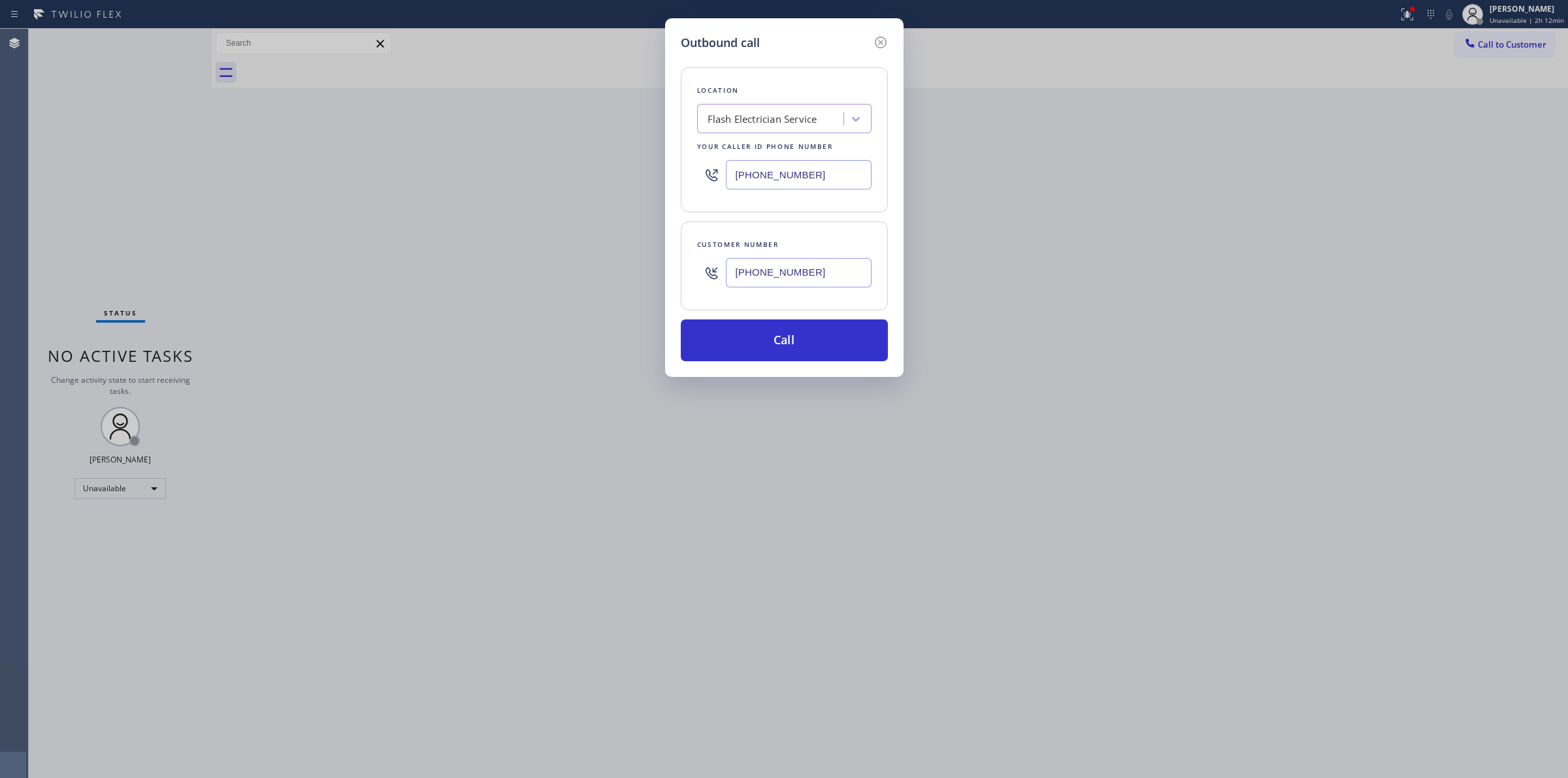
paste input "55) 904-2265"
type input "[PHONE_NUMBER]"
click at [820, 354] on button "Call" at bounding box center [784, 340] width 207 height 42
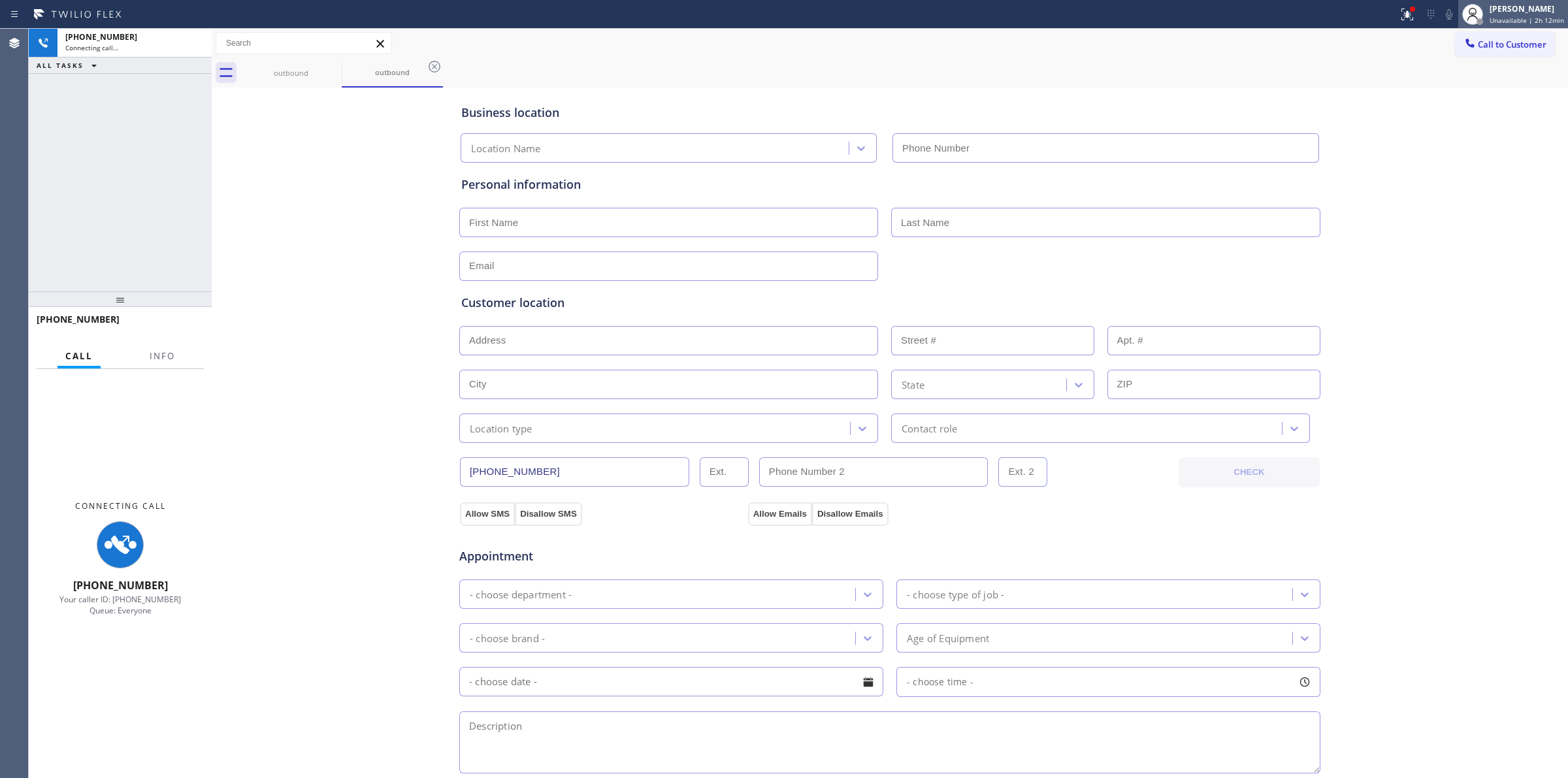
type input "[PHONE_NUMBER]"
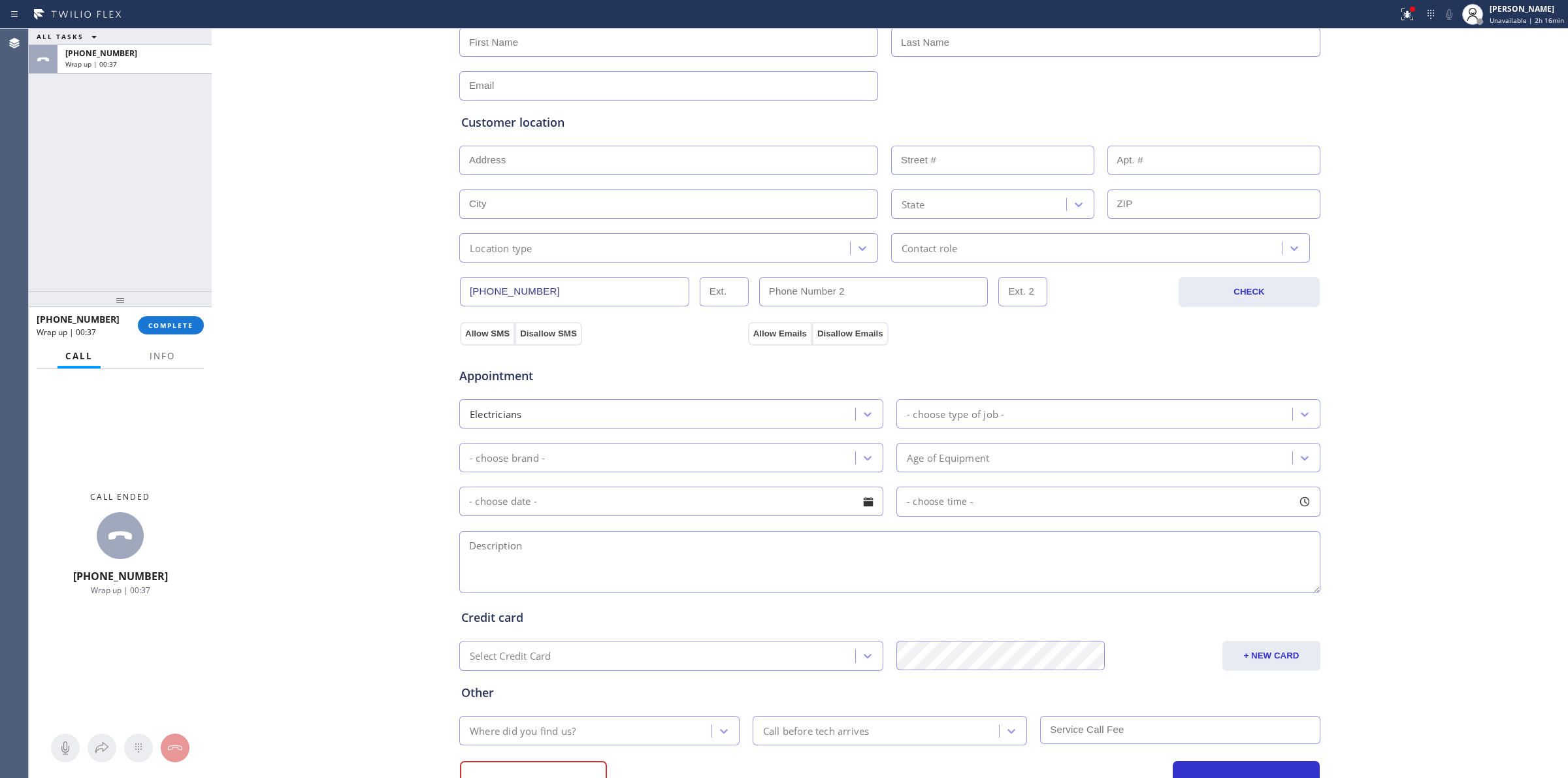
scroll to position [237, 0]
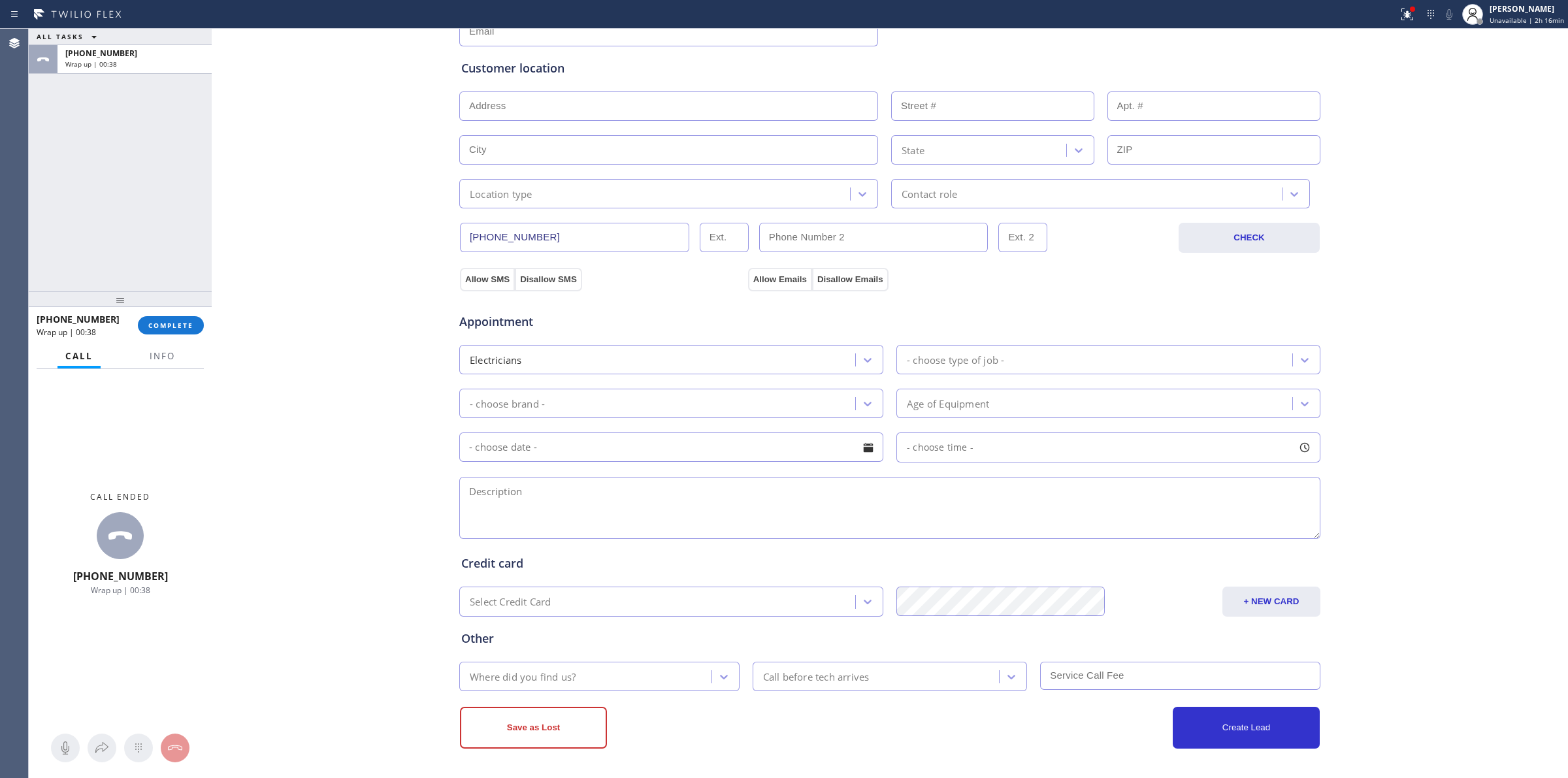
click at [547, 507] on textarea at bounding box center [890, 508] width 861 height 62
paste textarea "12 -3 | $499 + | need an electrician to inspect the electrical panel and provid…"
click at [467, 495] on textarea "12 -3 | $499 + | need an electrician to inspect the electrical panel and provid…" at bounding box center [890, 508] width 861 height 62
click at [465, 497] on textarea "12 -3 | $499 + | need an electrician to inspect the electrical panel and provid…" at bounding box center [890, 508] width 861 height 62
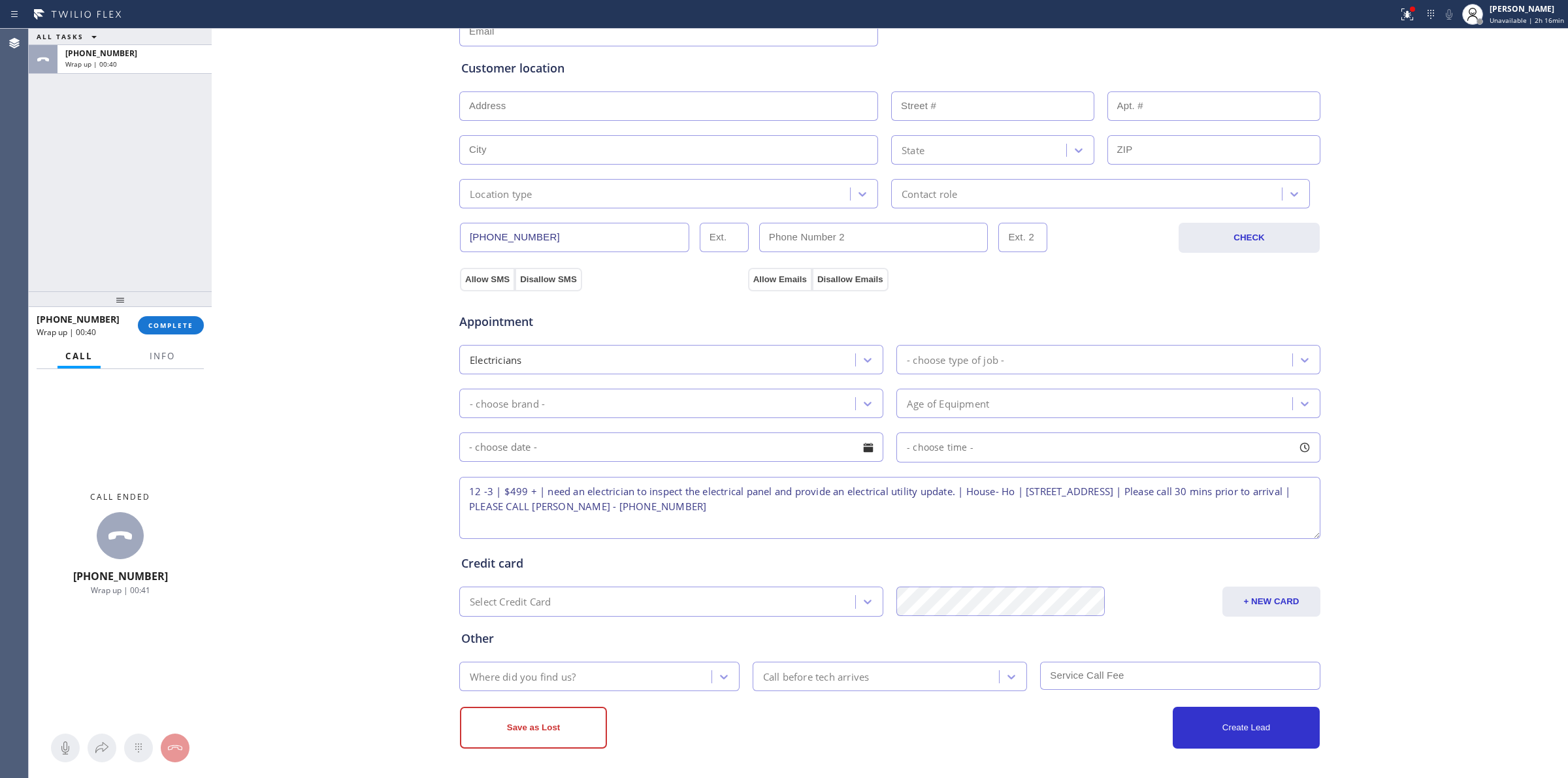
scroll to position [0, 0]
click at [733, 533] on textarea "12 -3 | $499 + | need an electrician to inspect the electrical panel and provid…" at bounding box center [890, 508] width 861 height 62
type textarea "12 -3 | $499 + | need an electrician to inspect the electrical panel and provid…"
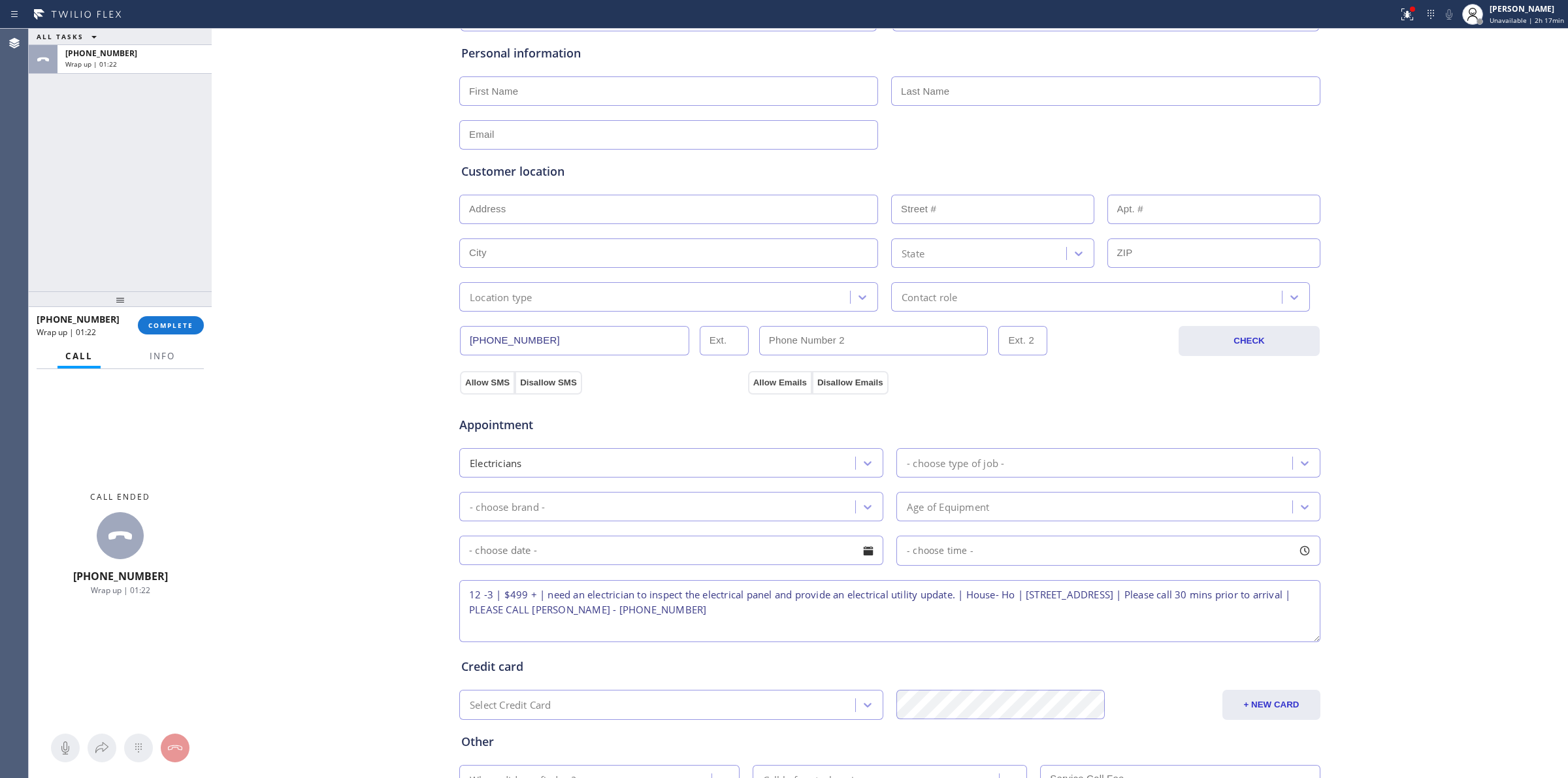
scroll to position [237, 0]
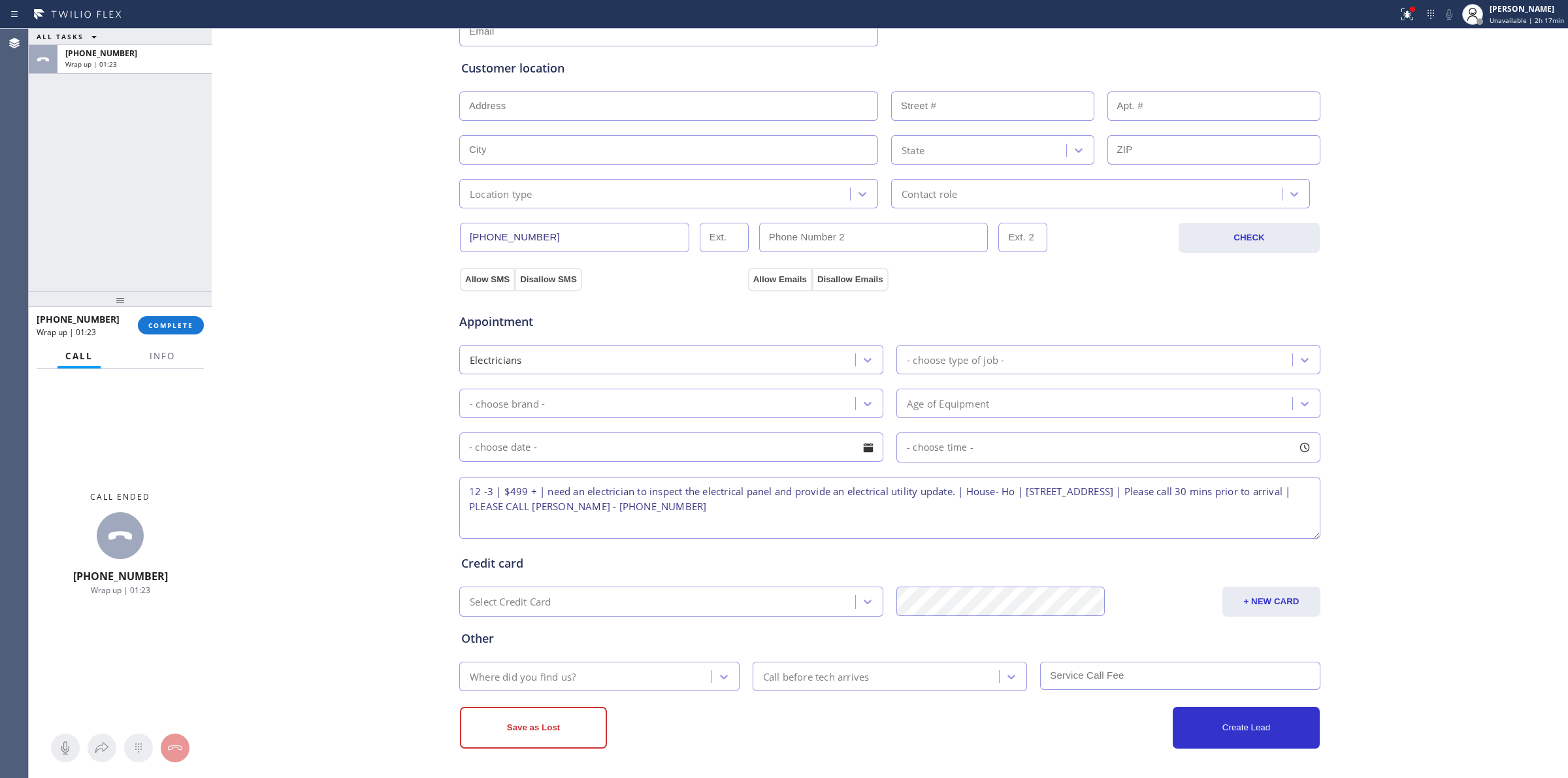
click at [480, 286] on div "Appointment Electricians - choose type of job - - choose brand - Age of Equipme…" at bounding box center [890, 414] width 862 height 256
click at [771, 275] on button "Allow Emails" at bounding box center [780, 280] width 64 height 23
click at [468, 276] on button "Allow SMS" at bounding box center [487, 280] width 55 height 23
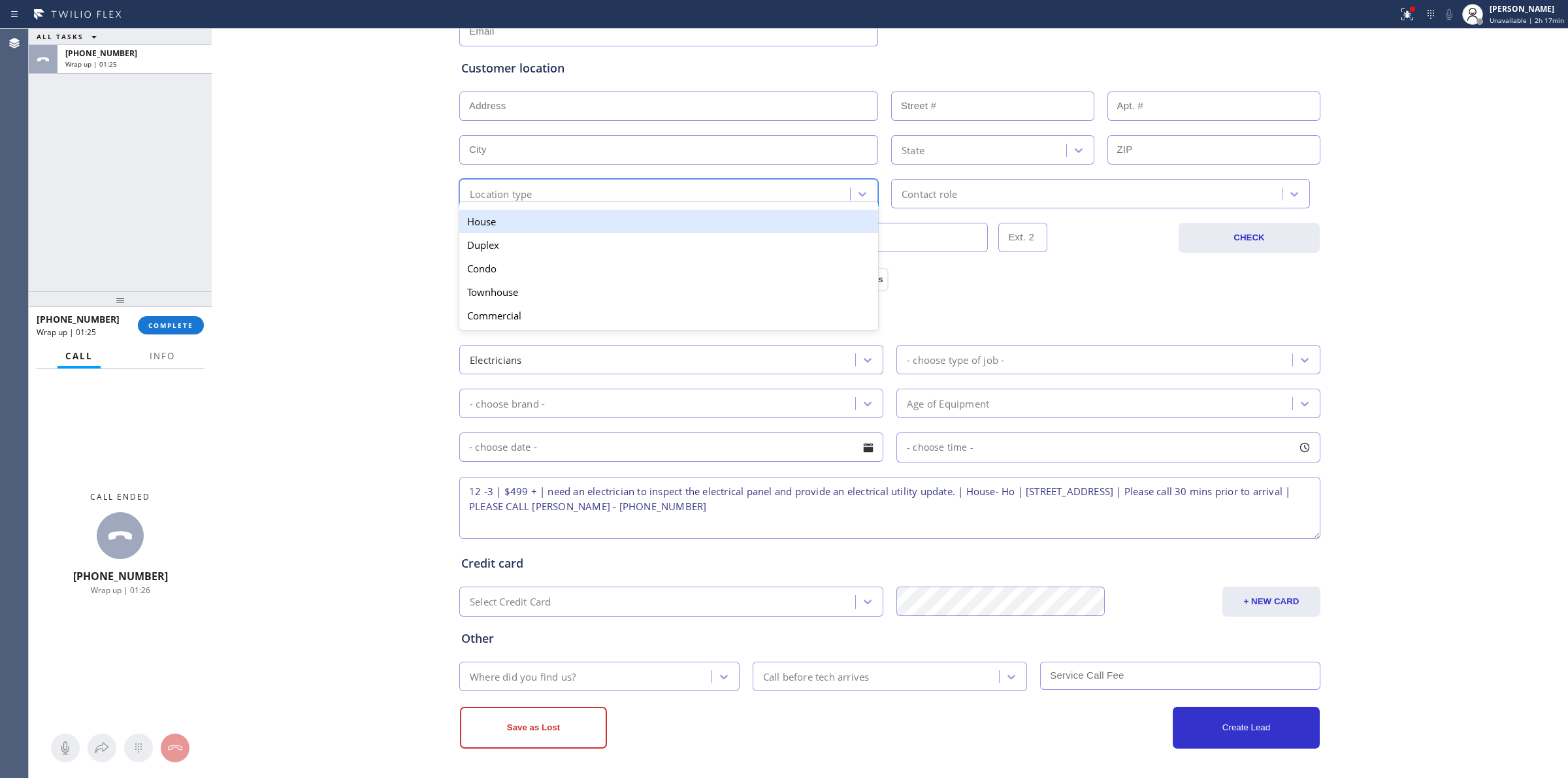
drag, startPoint x: 652, startPoint y: 202, endPoint x: 580, endPoint y: 217, distance: 73.5
click at [648, 202] on div "option House focused, 1 of 5. 5 results available. Use Up and Down to choose op…" at bounding box center [669, 193] width 418 height 29
drag, startPoint x: 527, startPoint y: 219, endPoint x: 564, endPoint y: 217, distance: 37.1
click at [531, 217] on div "House" at bounding box center [669, 221] width 418 height 23
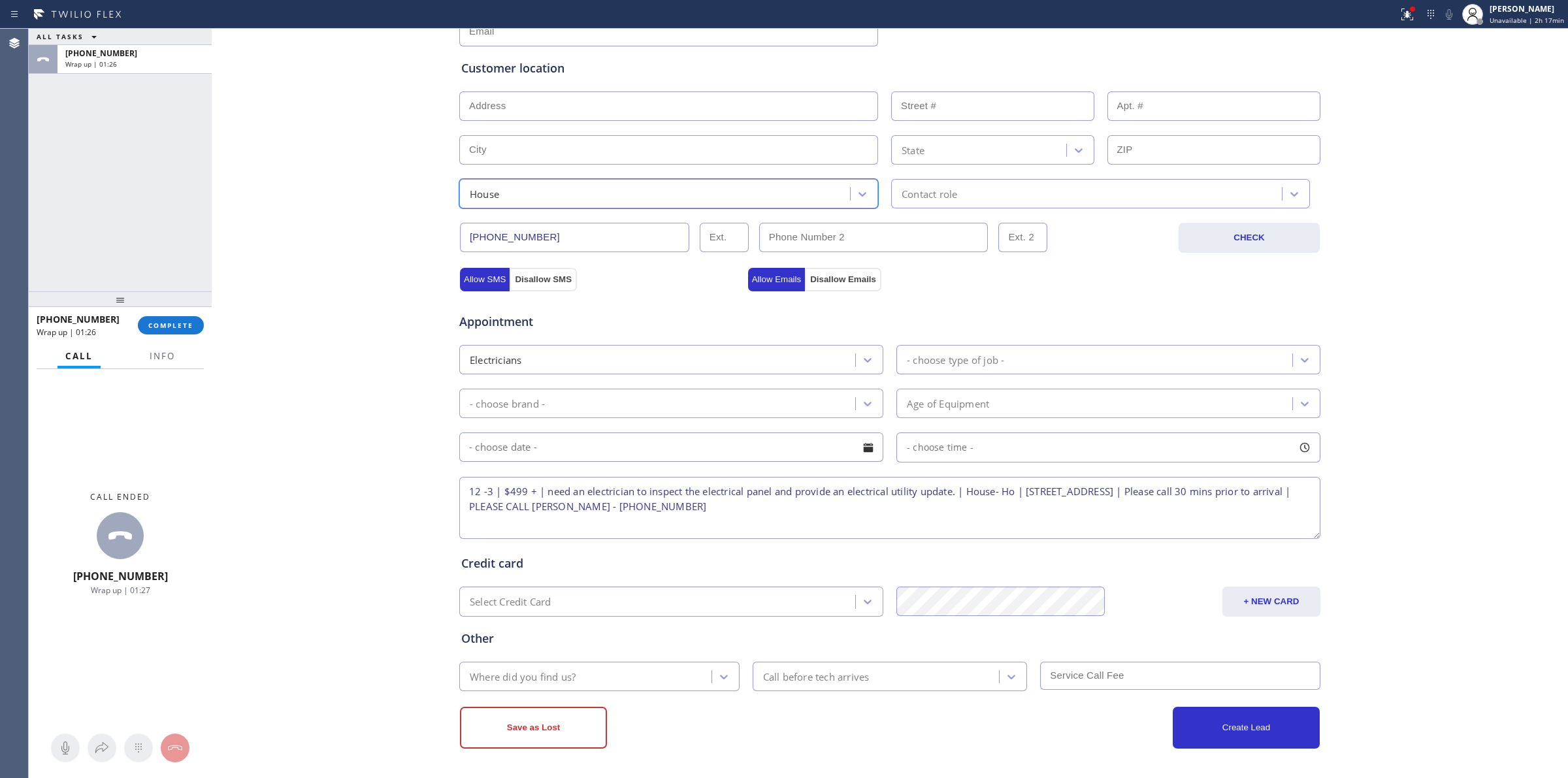
drag, startPoint x: 855, startPoint y: 202, endPoint x: 939, endPoint y: 200, distance: 84.0
click at [880, 201] on div "option House, selected. 5 results available. Select is focused ,type to refine …" at bounding box center [673, 193] width 432 height 29
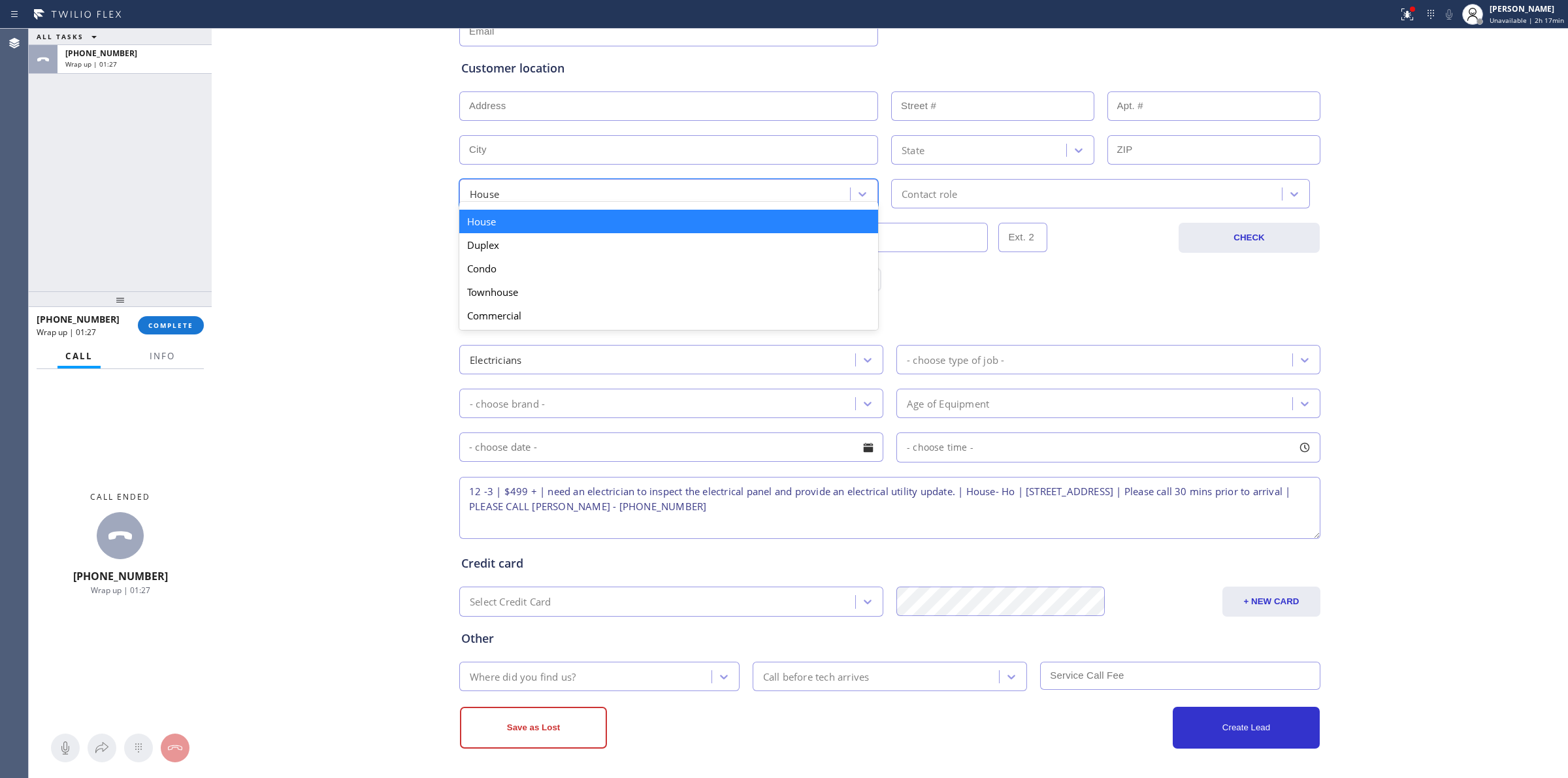
click at [947, 198] on div "Contact role" at bounding box center [929, 193] width 55 height 15
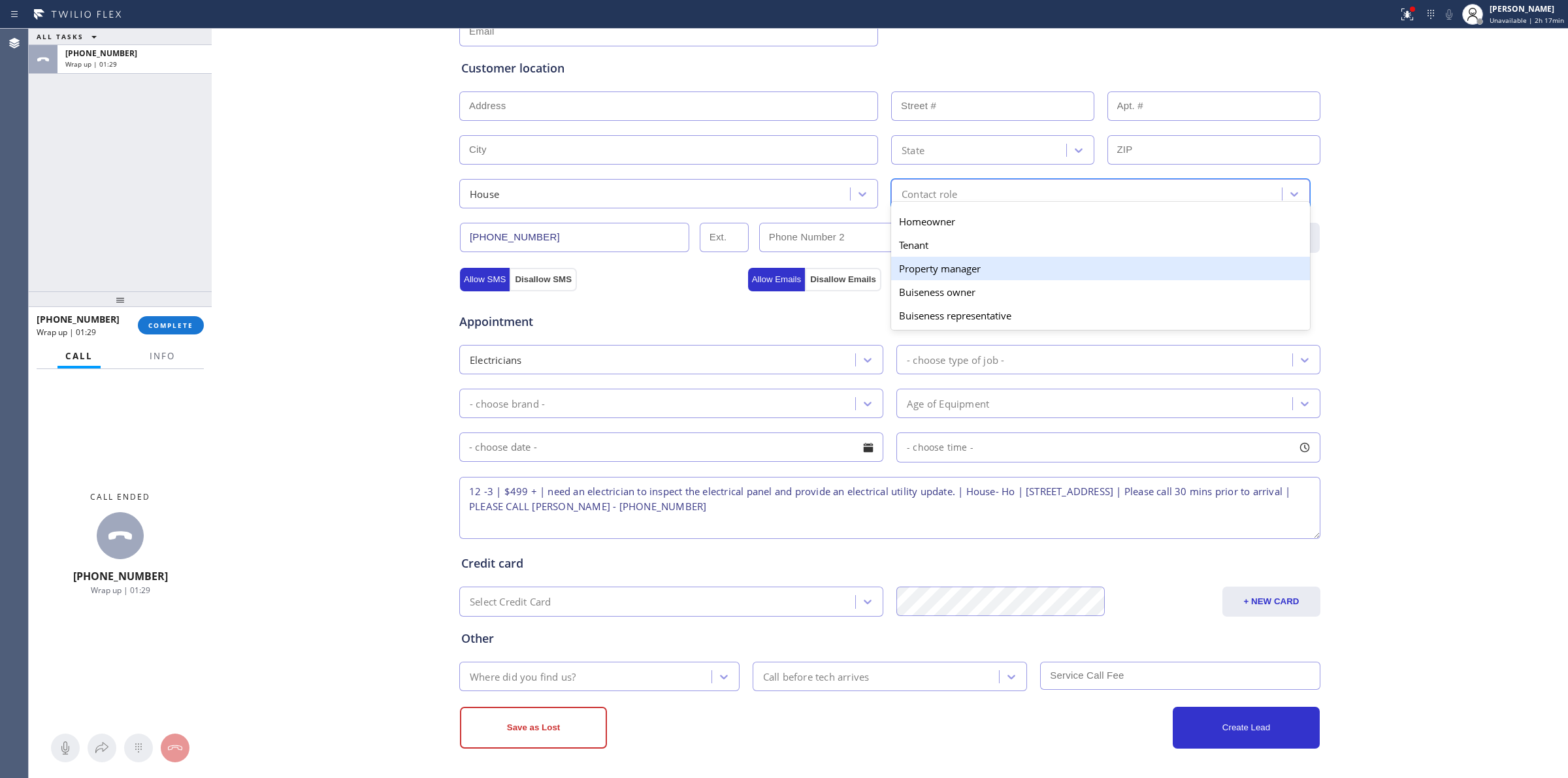
click at [936, 271] on div "Property manager" at bounding box center [1101, 268] width 418 height 23
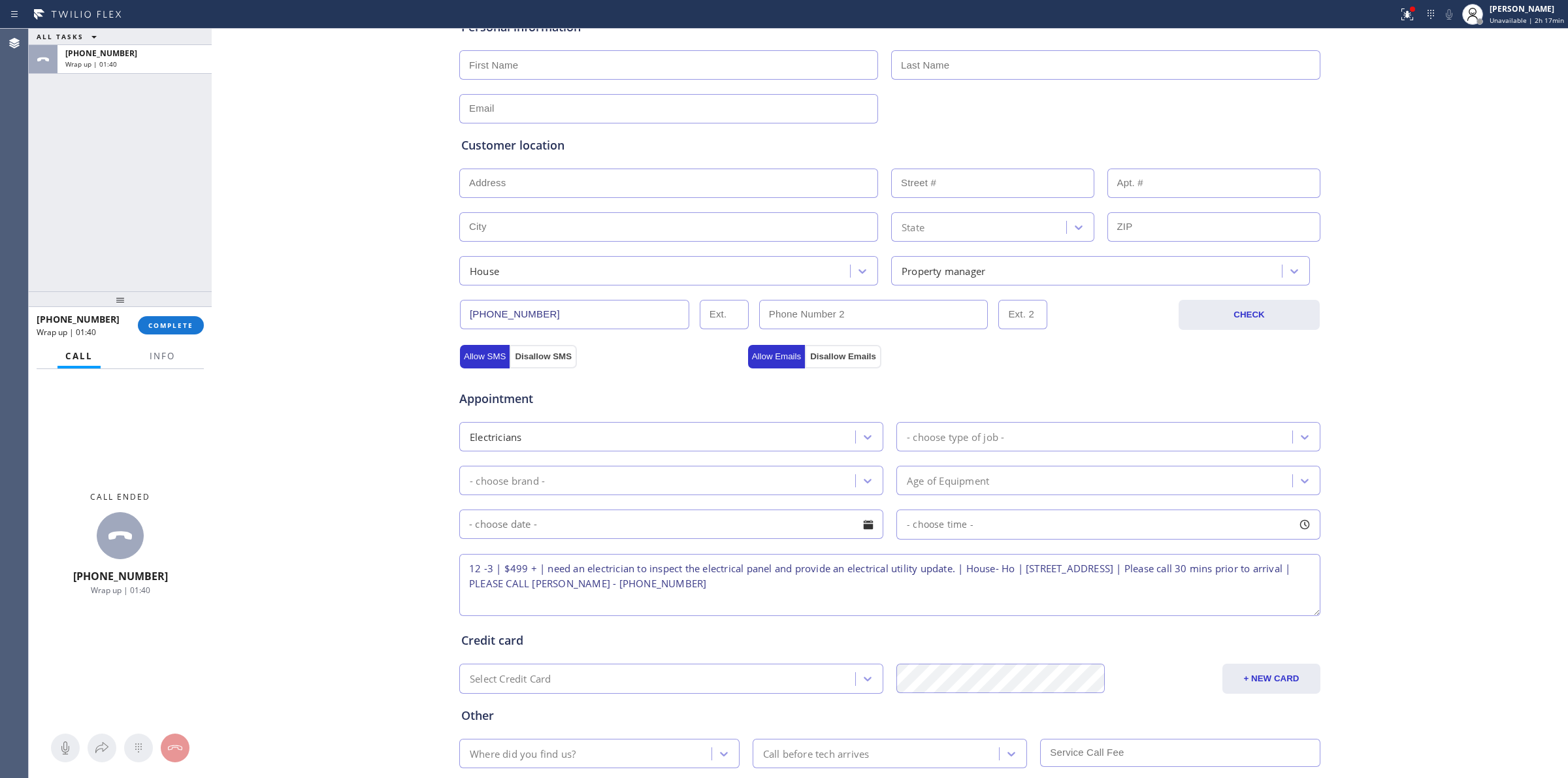
scroll to position [73, 0]
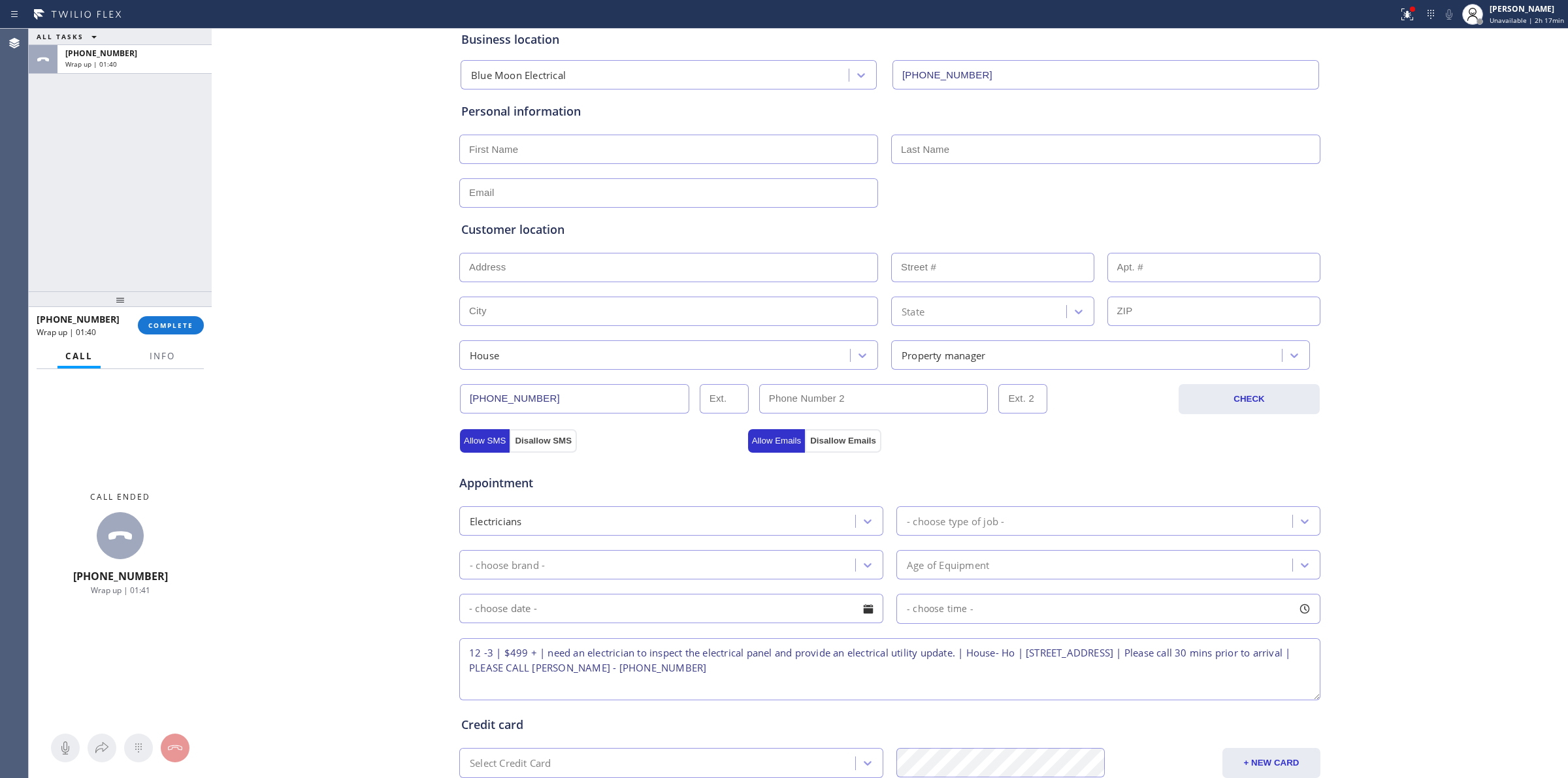
click at [528, 256] on input "text" at bounding box center [669, 267] width 418 height 29
paste input "[STREET_ADDRESS]"
drag, startPoint x: 497, startPoint y: 301, endPoint x: 432, endPoint y: 295, distance: 65.3
type input "[STREET_ADDRESS]"
type input "6181"
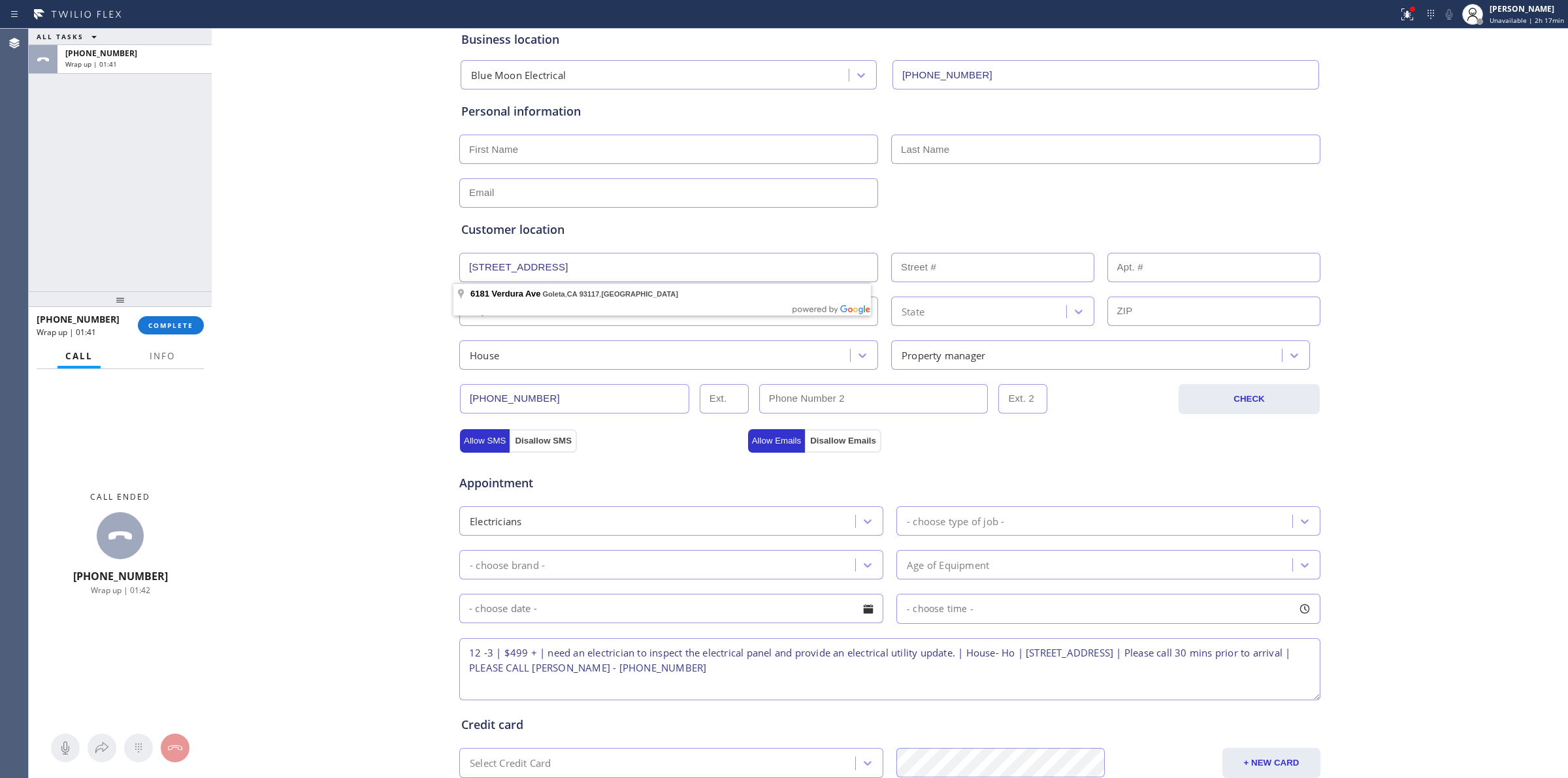
type input "Goleta"
type input "93117"
click at [377, 278] on div "Business location Blue Moon Electrical [PHONE_NUMBER] Personal information Cust…" at bounding box center [890, 464] width 1350 height 892
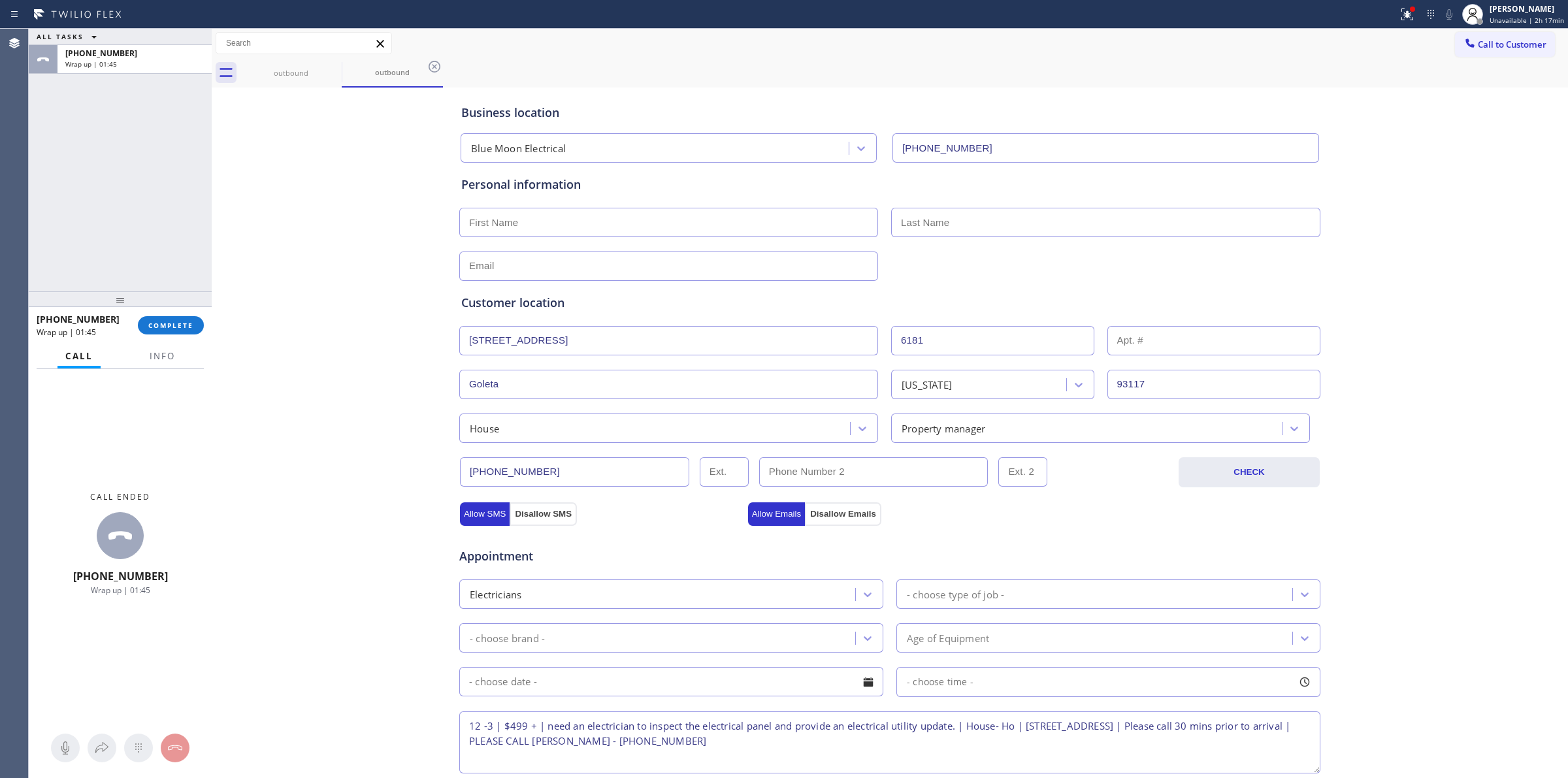
click at [501, 215] on input "text" at bounding box center [669, 222] width 418 height 29
paste input "[PERSON_NAME]"
type input "[PERSON_NAME]"
drag, startPoint x: 918, startPoint y: 222, endPoint x: 924, endPoint y: 201, distance: 21.8
click at [918, 222] on input "text" at bounding box center [1106, 222] width 429 height 29
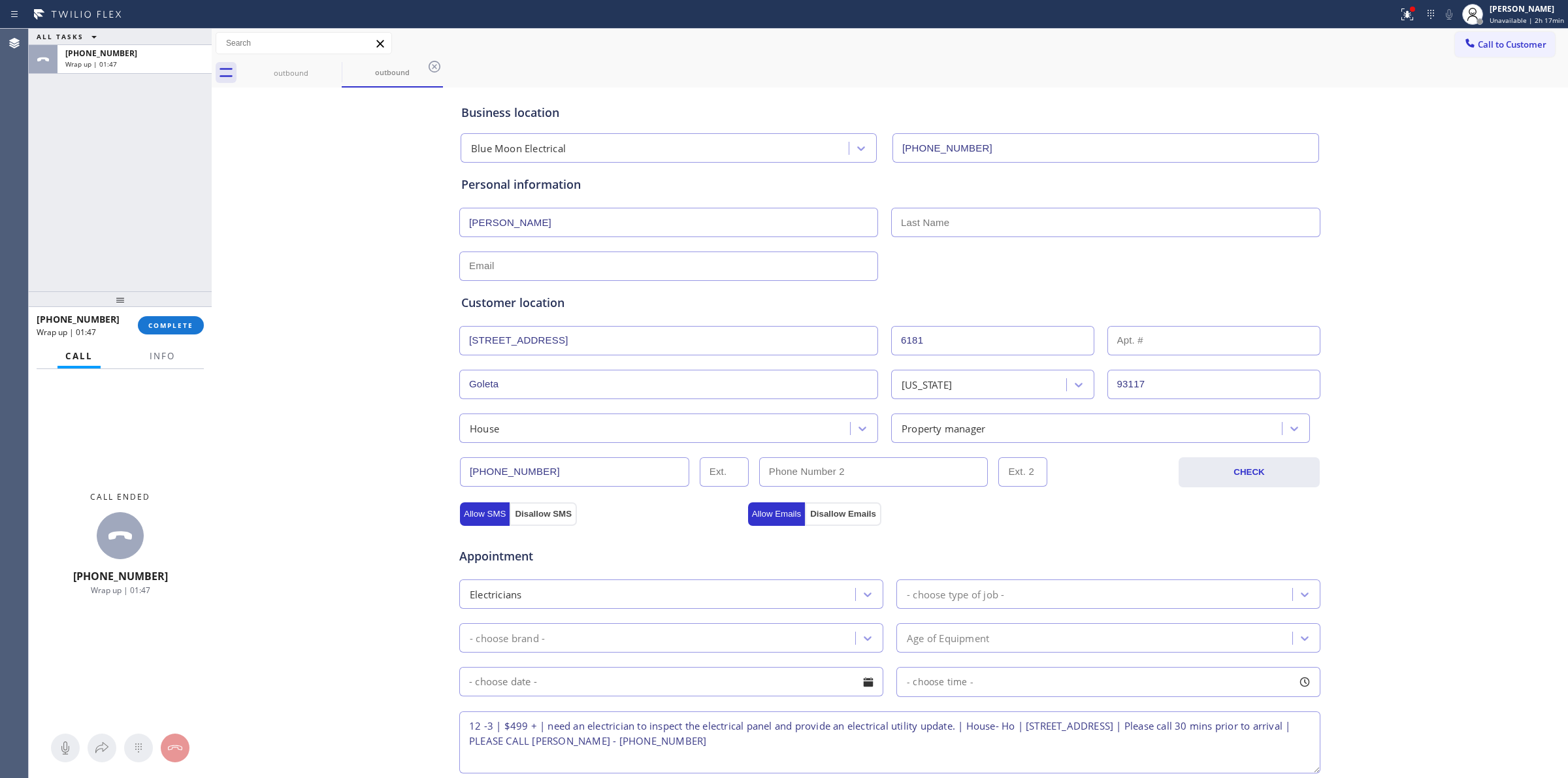
paste input "[GEOGRAPHIC_DATA]"
type input "[GEOGRAPHIC_DATA]"
click at [926, 196] on div "Personal information [PERSON_NAME]" at bounding box center [890, 228] width 857 height 105
paste input "[EMAIL_ADDRESS][DOMAIN_NAME]"
click at [563, 272] on input "text" at bounding box center [669, 265] width 418 height 29
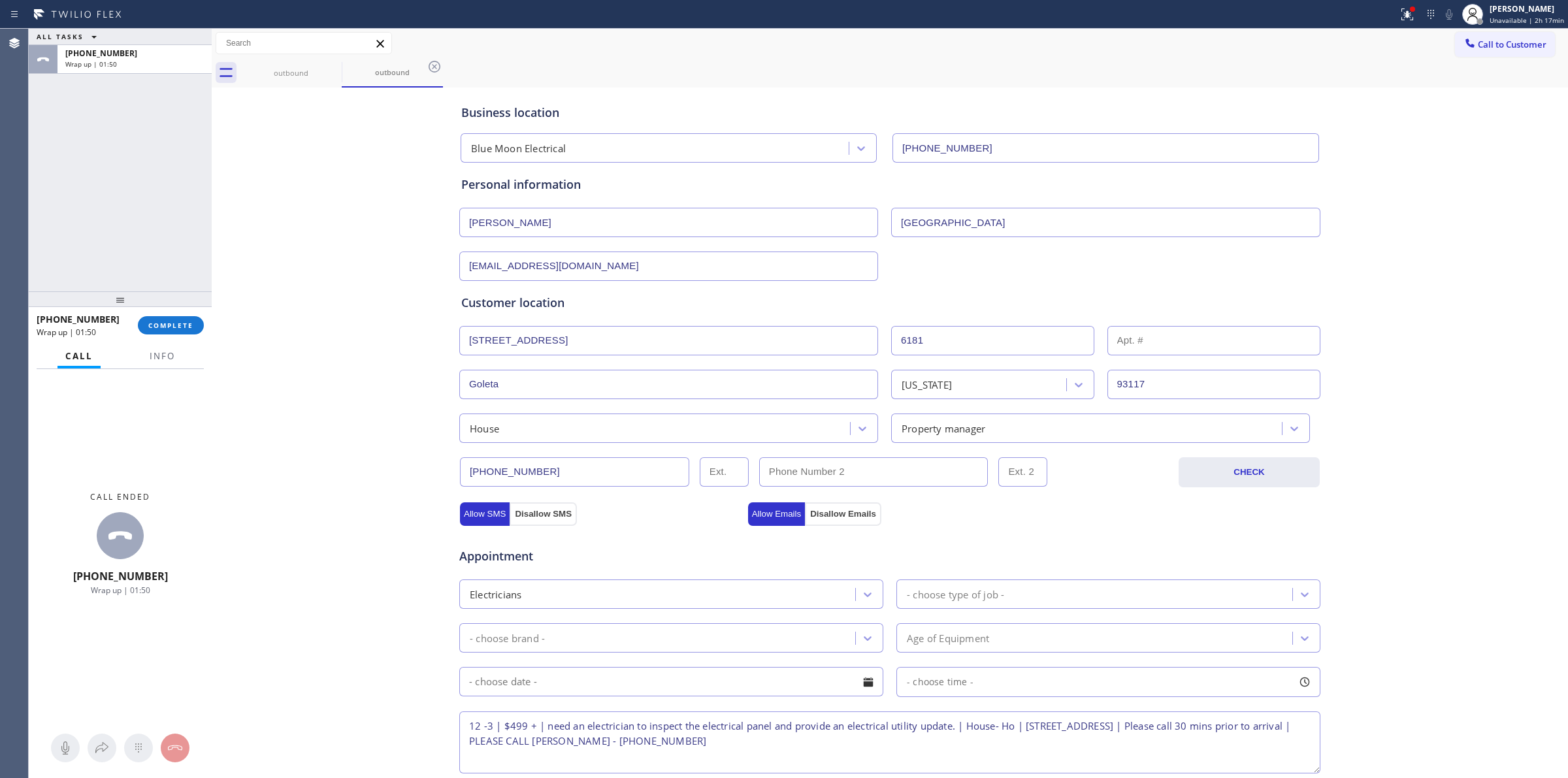
type input "[EMAIL_ADDRESS][DOMAIN_NAME]"
click at [350, 259] on div "Business location Blue Moon Electrical [PHONE_NUMBER] Personal information [PER…" at bounding box center [890, 537] width 1350 height 892
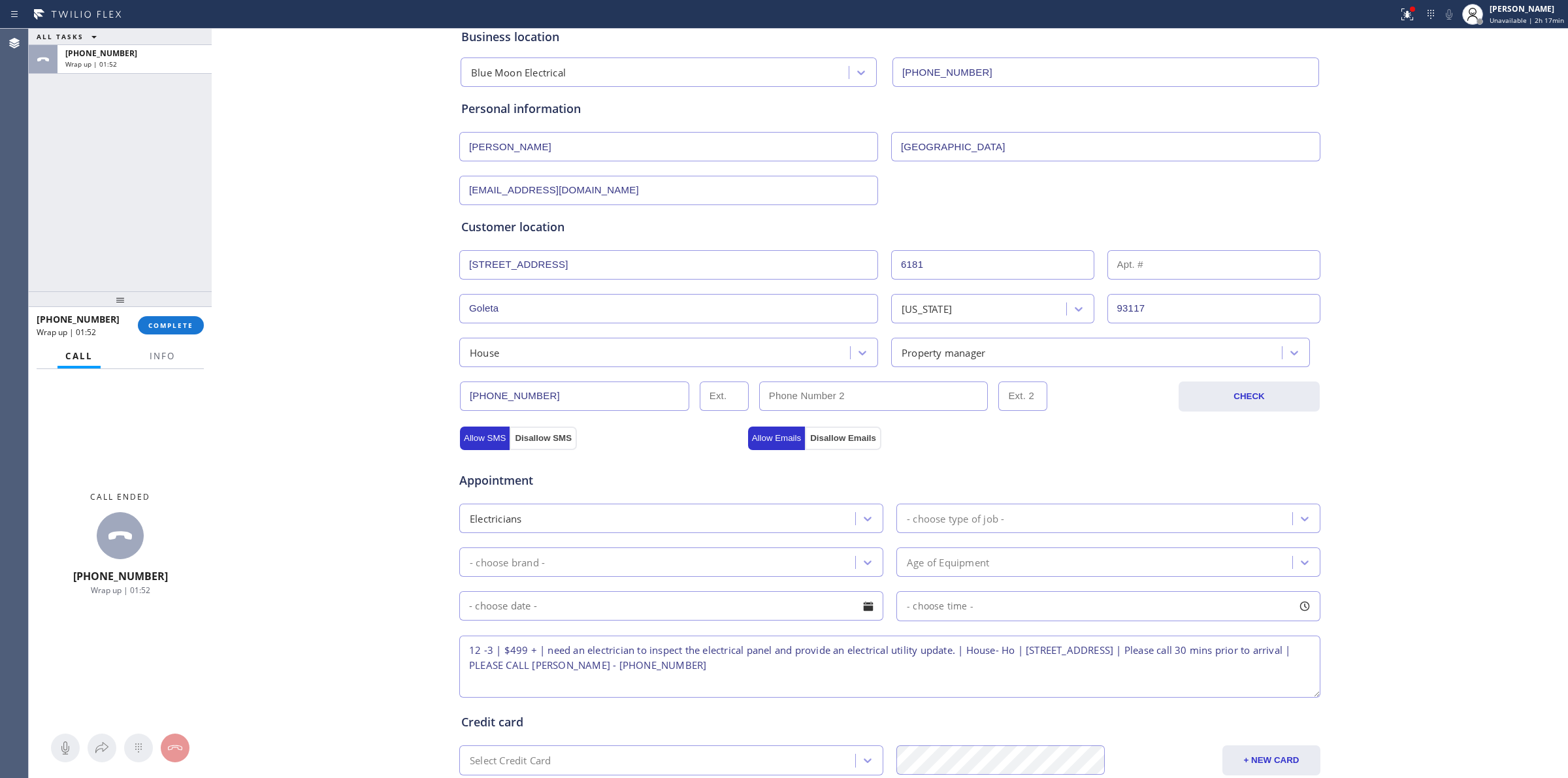
scroll to position [237, 0]
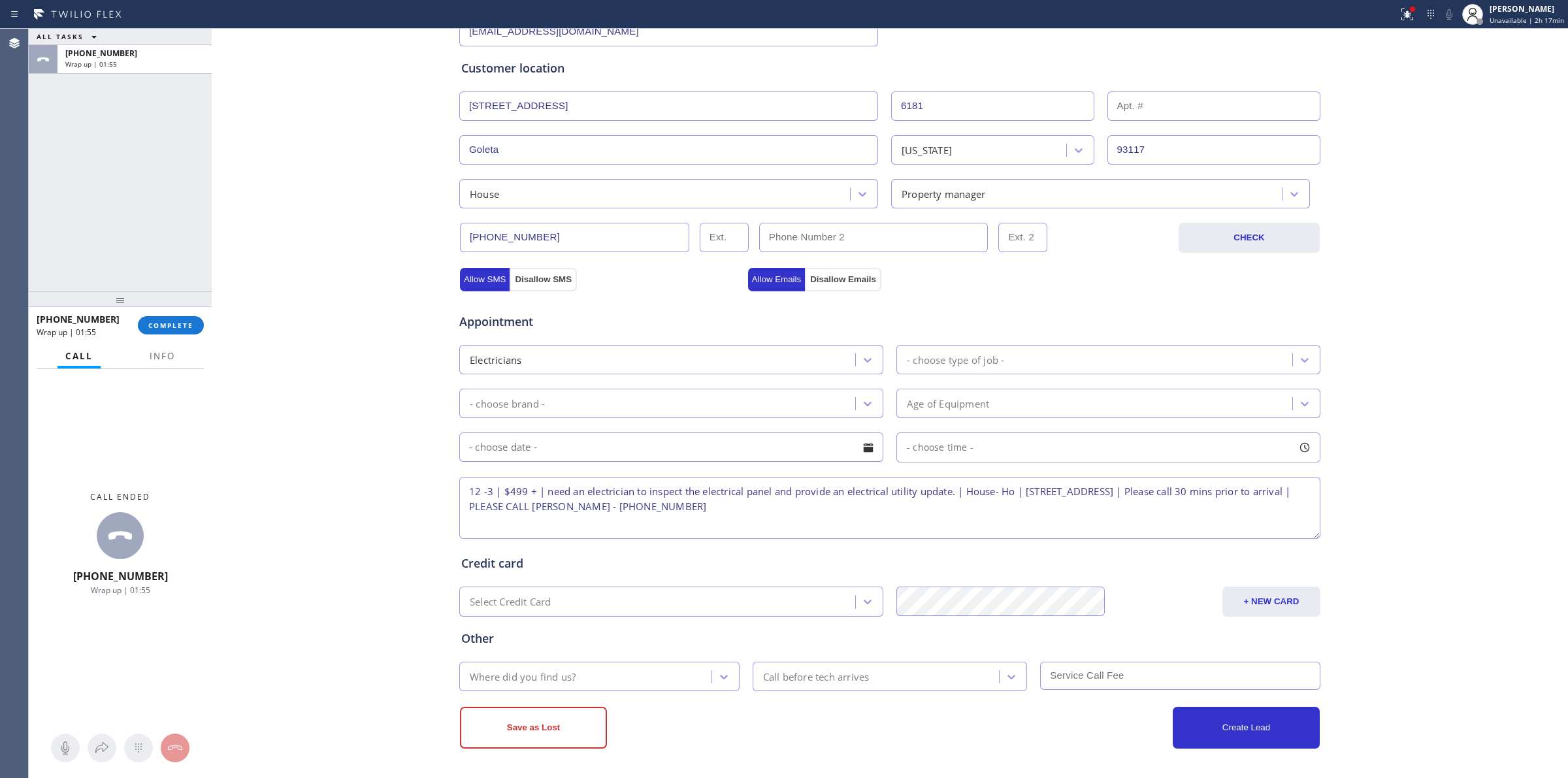
click at [655, 403] on div "- choose brand -" at bounding box center [659, 403] width 392 height 23
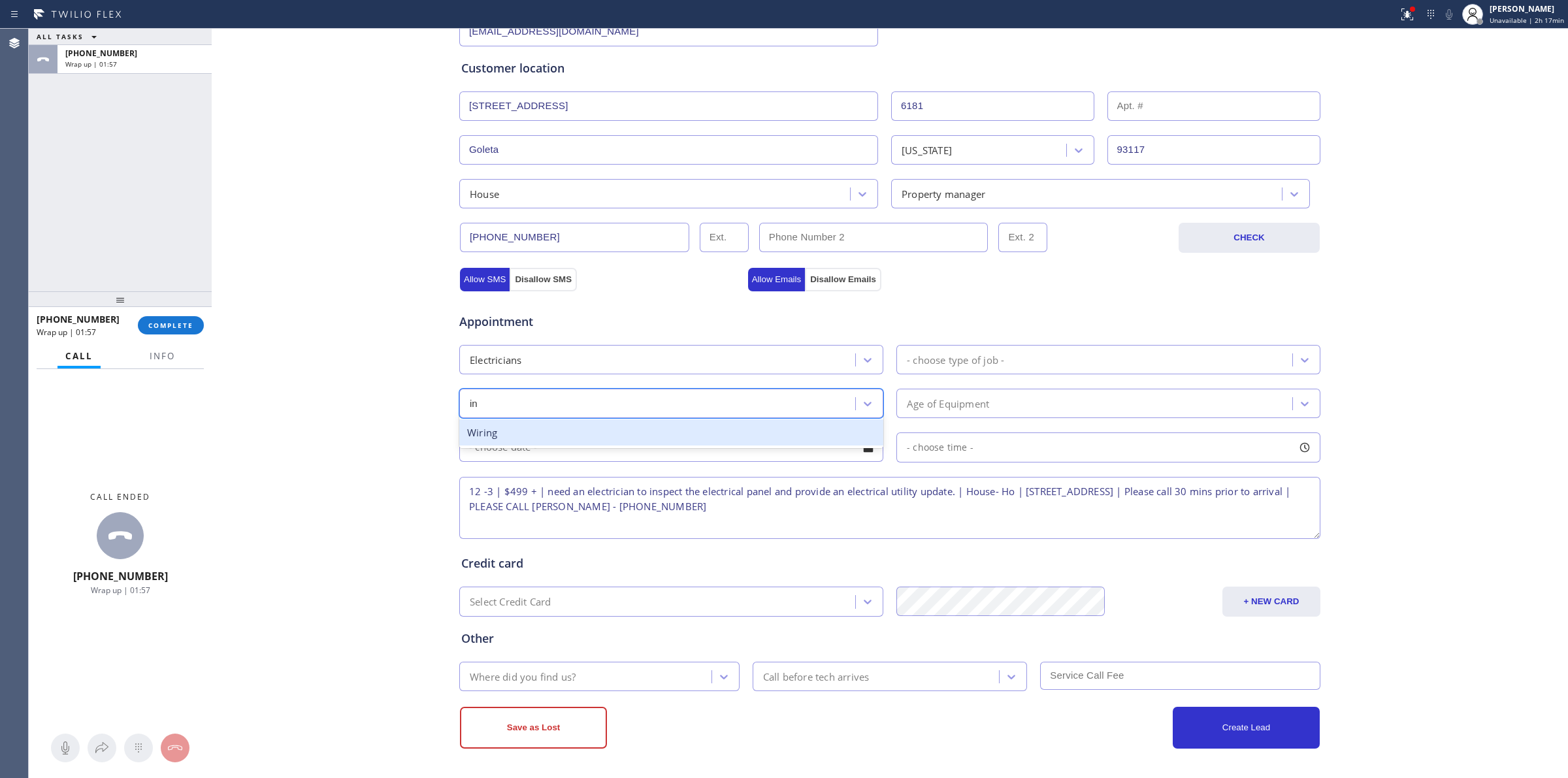
type input "i"
click at [607, 405] on div "- choose brand -" at bounding box center [659, 403] width 392 height 23
click at [1043, 359] on div "- choose type of job -" at bounding box center [1096, 360] width 392 height 23
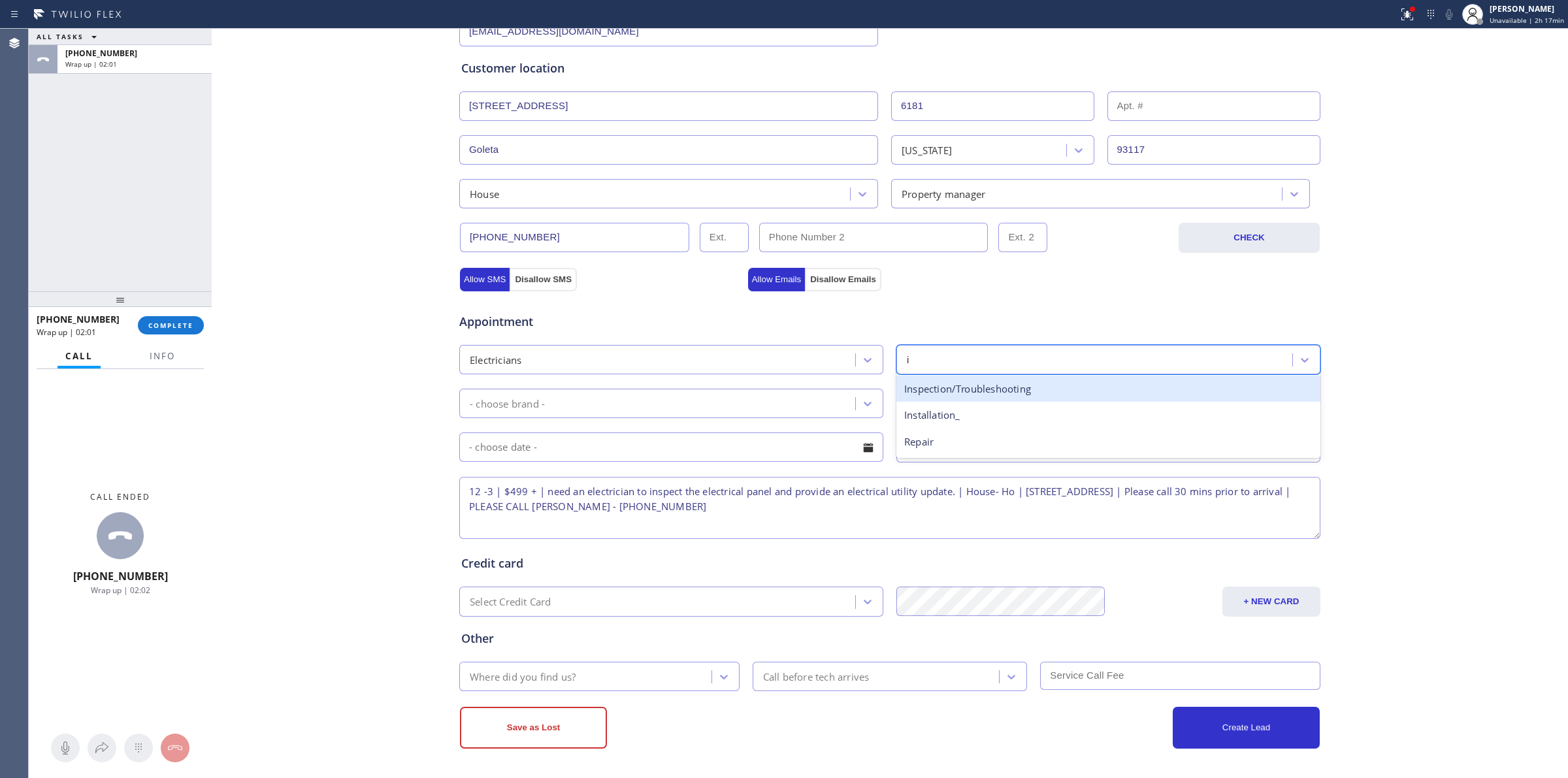
type input "in"
click at [681, 408] on div "- choose brand -" at bounding box center [659, 403] width 392 height 23
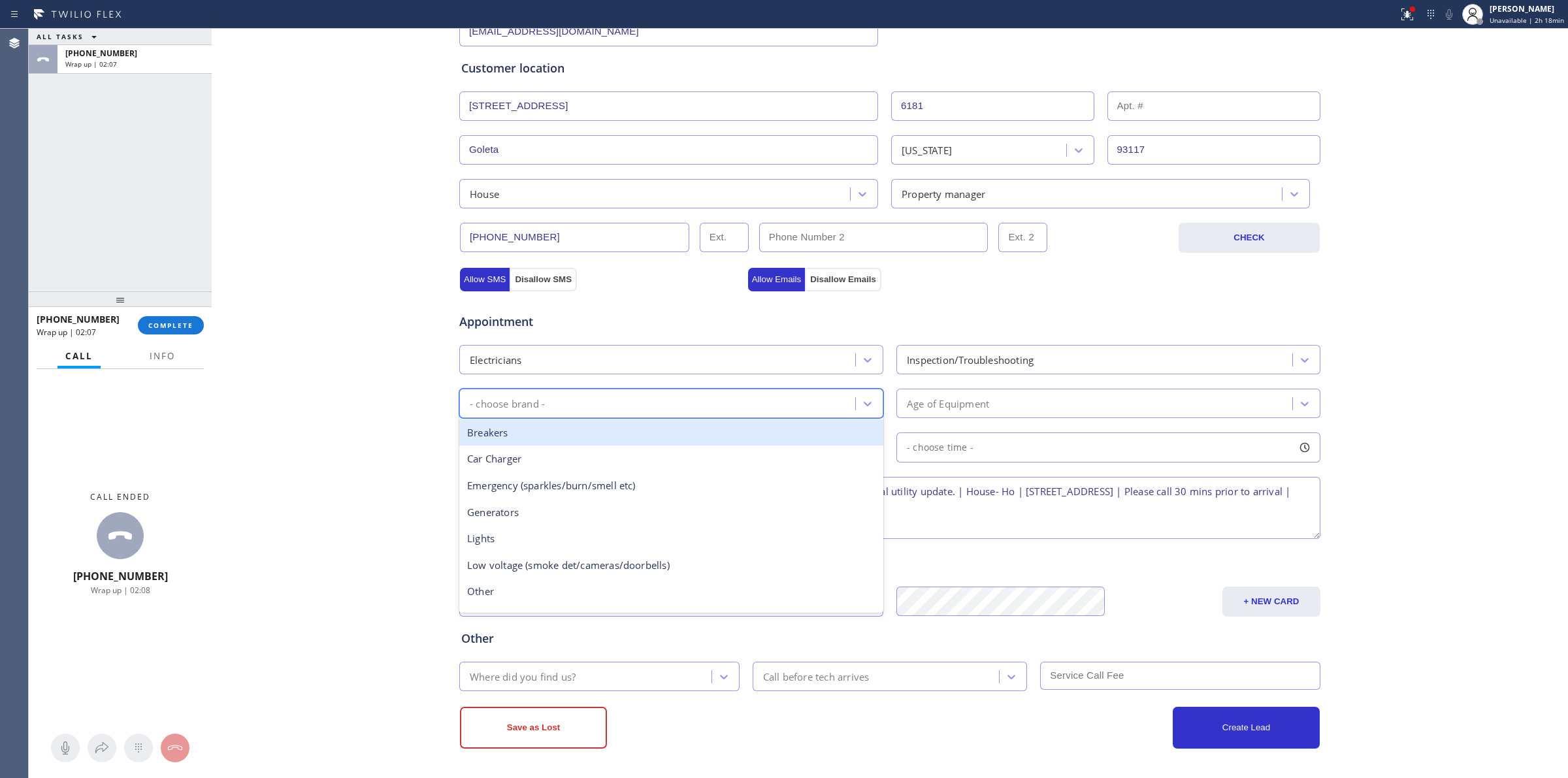
click at [513, 403] on div "- choose brand -" at bounding box center [507, 403] width 75 height 15
type input "e"
click at [508, 433] on div "Breakers" at bounding box center [671, 433] width 424 height 27
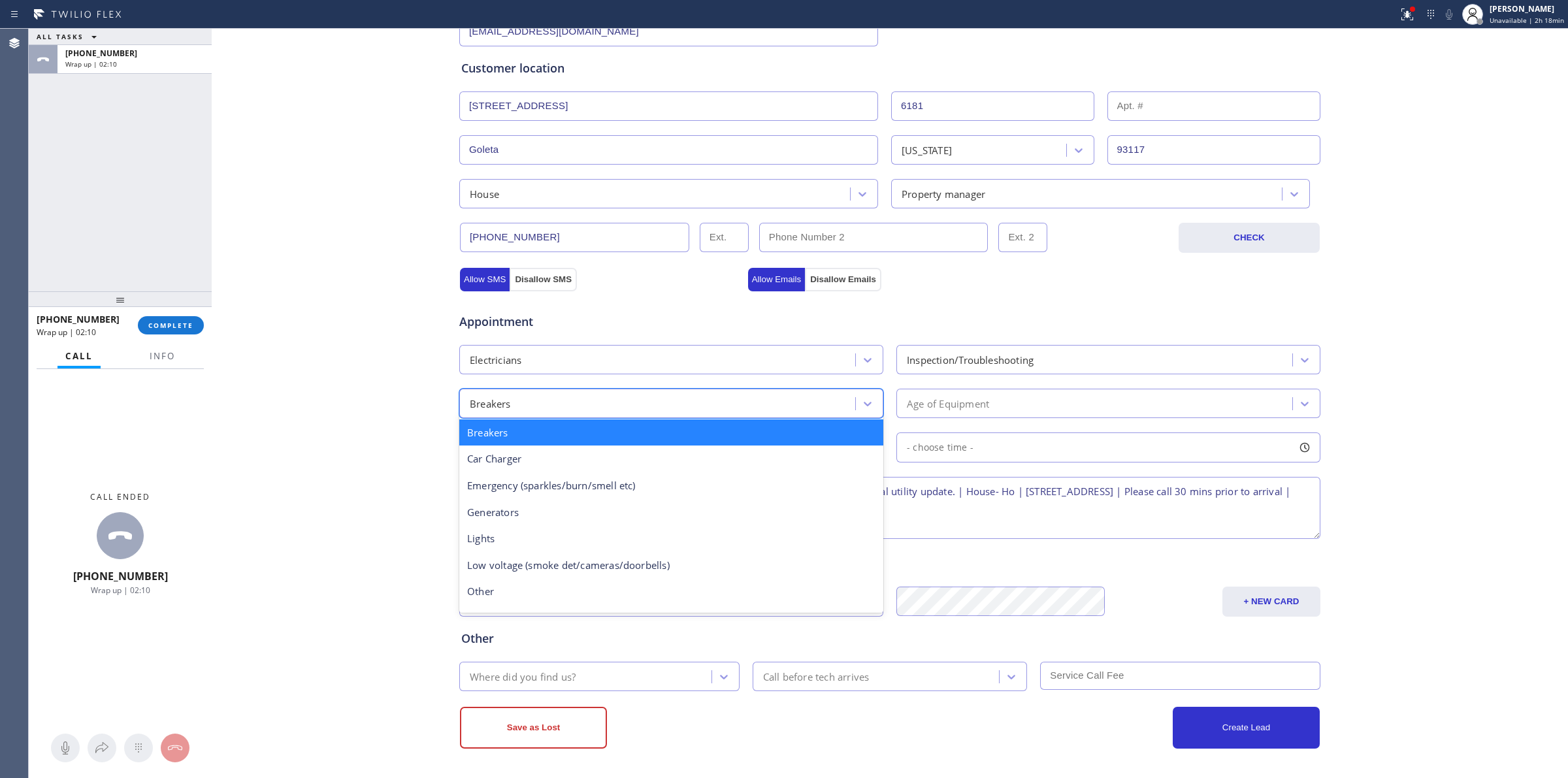
click at [575, 406] on div "Breakers" at bounding box center [659, 403] width 392 height 23
type input "p"
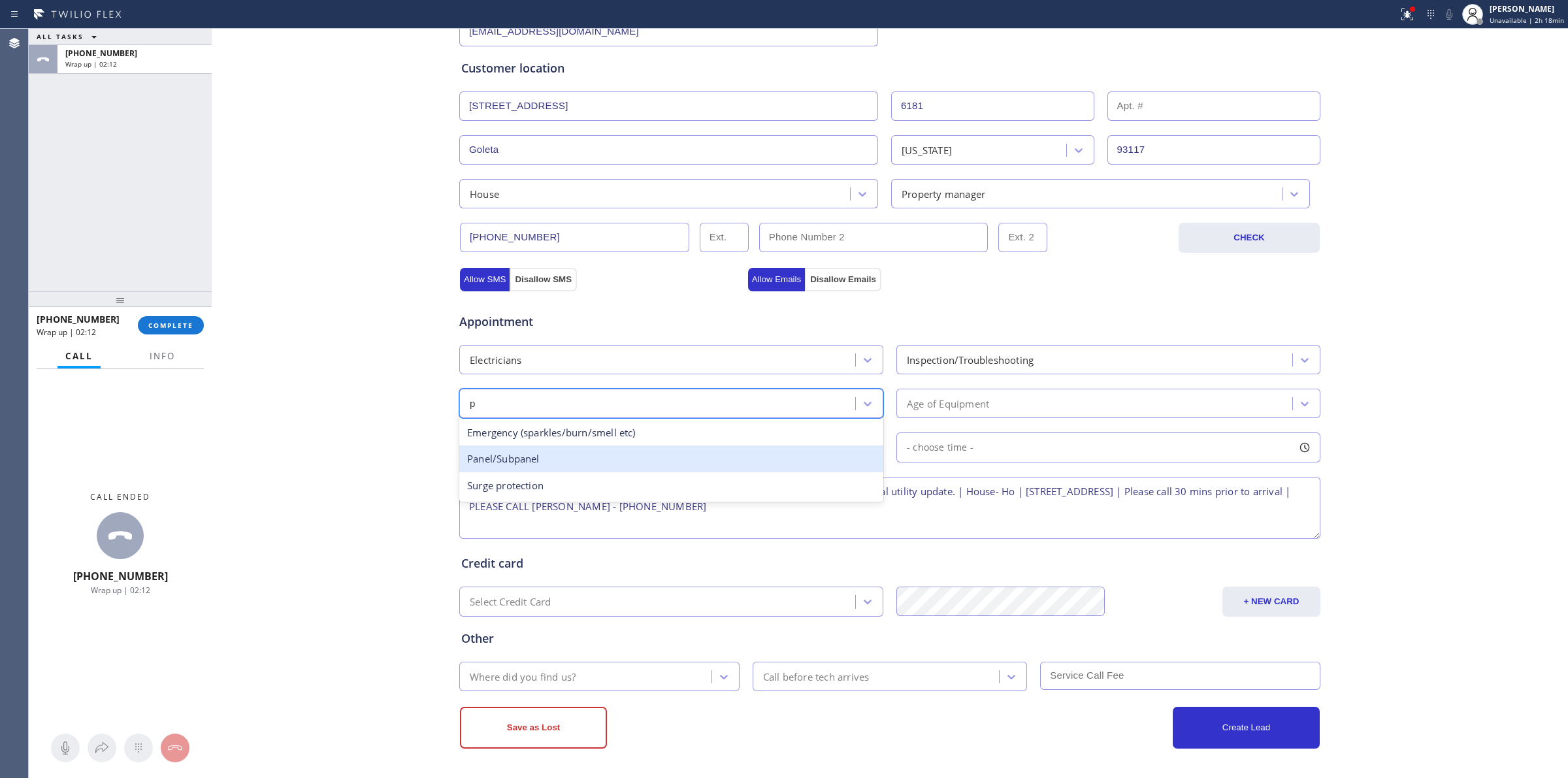
drag, startPoint x: 527, startPoint y: 450, endPoint x: 534, endPoint y: 452, distance: 7.3
click at [527, 452] on div "Panel/Subpanel" at bounding box center [671, 458] width 424 height 27
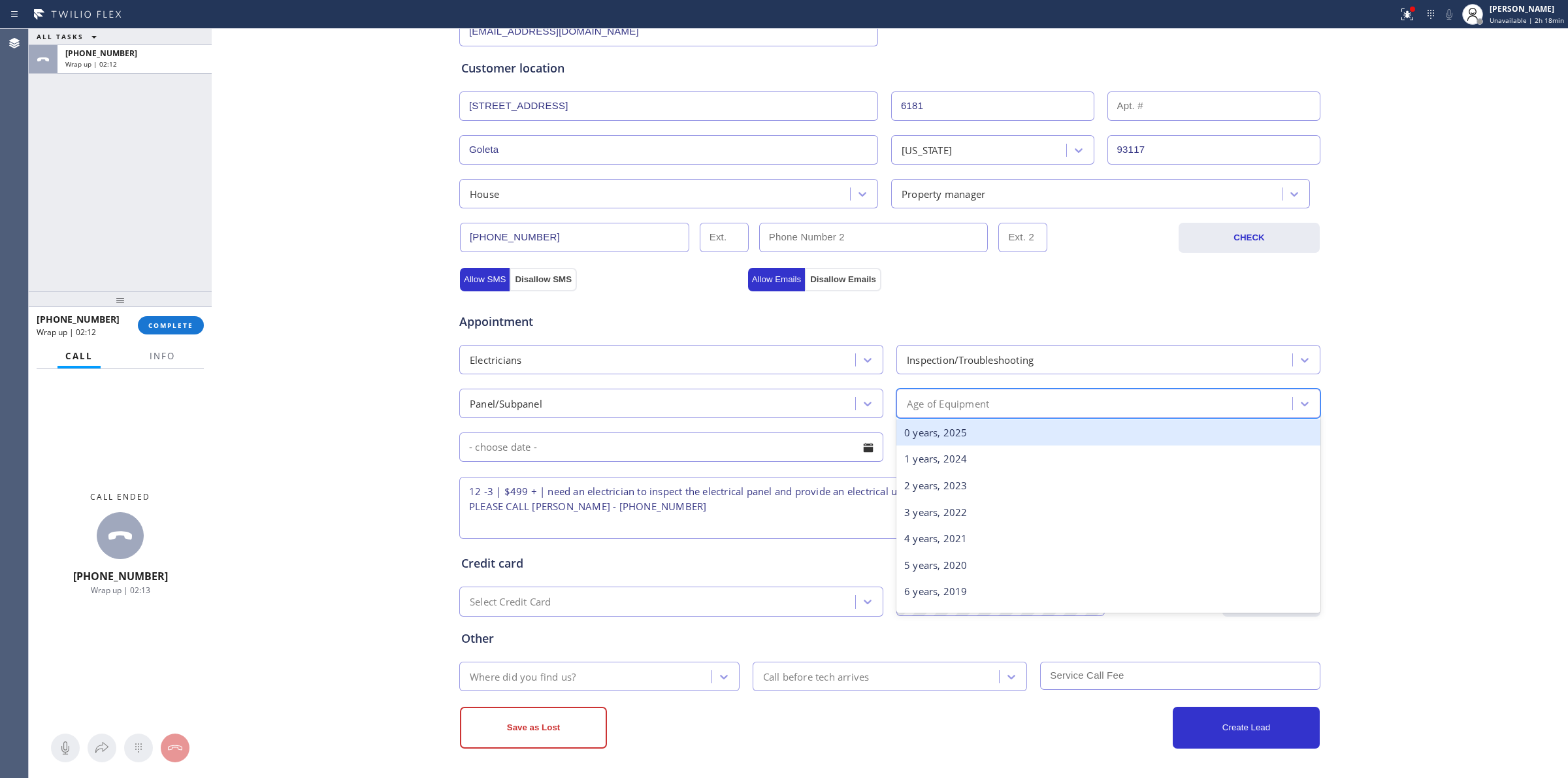
click at [969, 402] on div "Age of Equipment" at bounding box center [947, 403] width 82 height 15
click at [938, 442] on div "0 years, 2025" at bounding box center [1108, 433] width 424 height 27
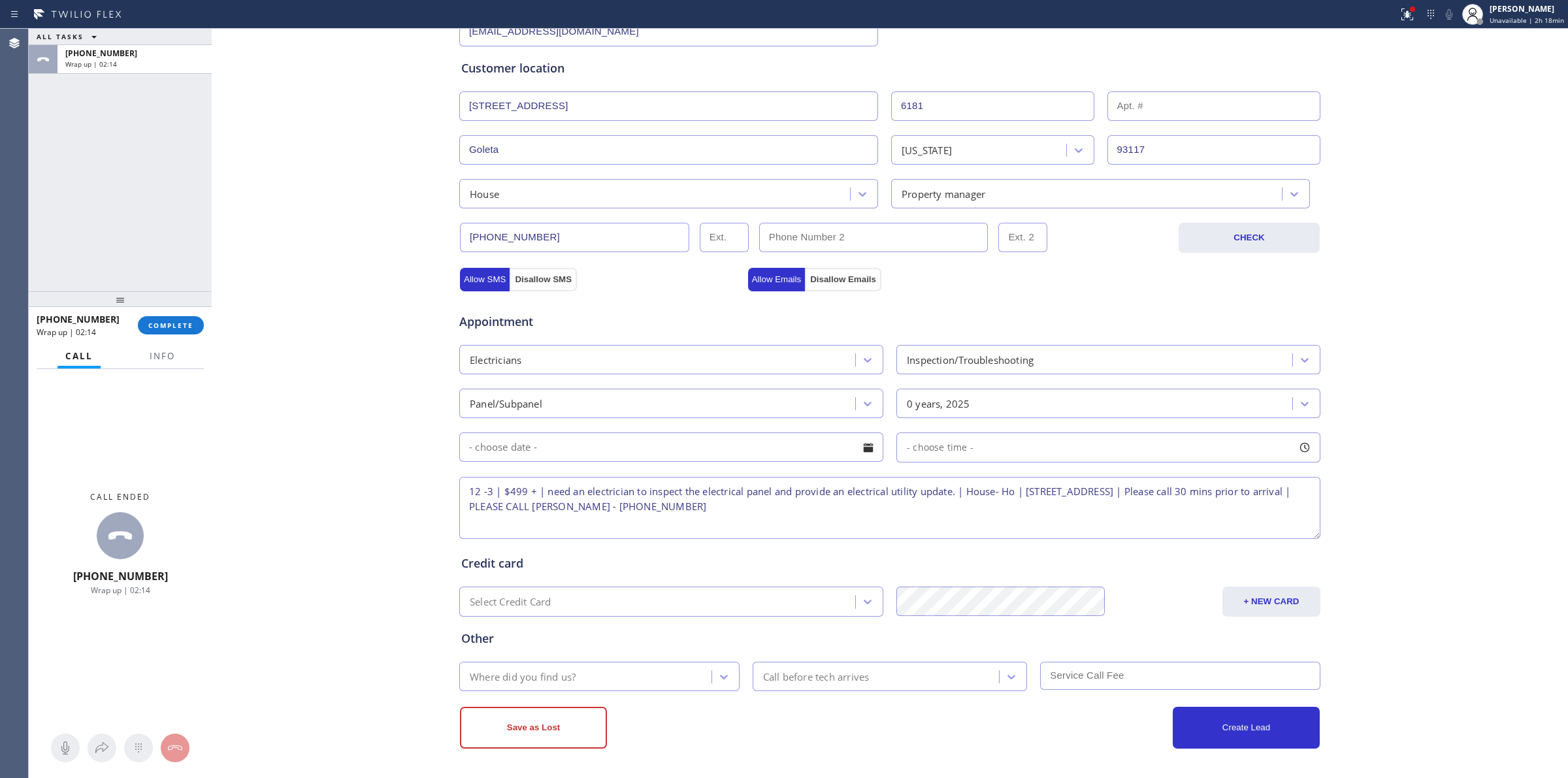
click at [834, 442] on input "text" at bounding box center [671, 447] width 424 height 29
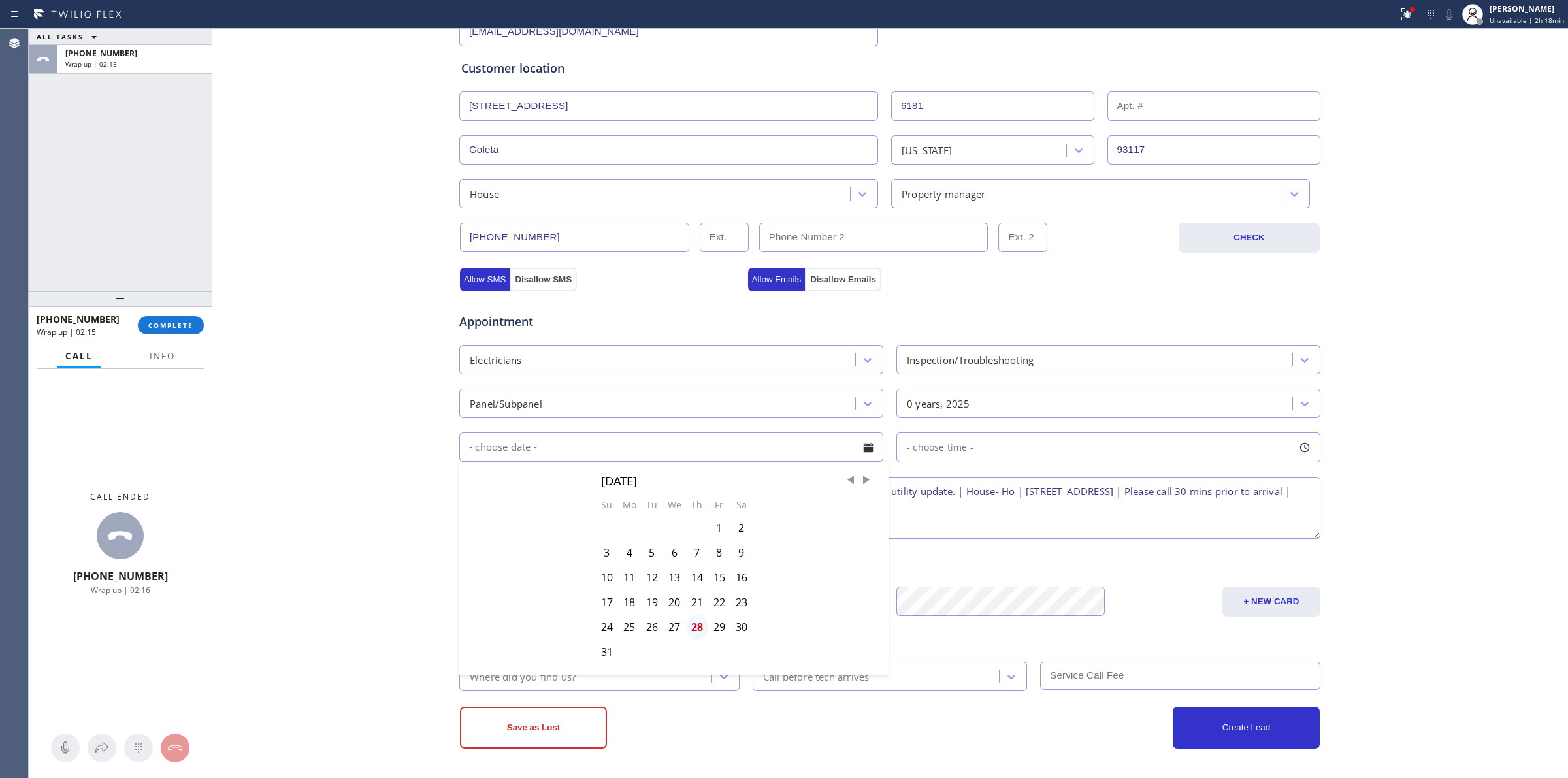
click at [693, 631] on div "28" at bounding box center [696, 627] width 22 height 25
type input "[DATE]"
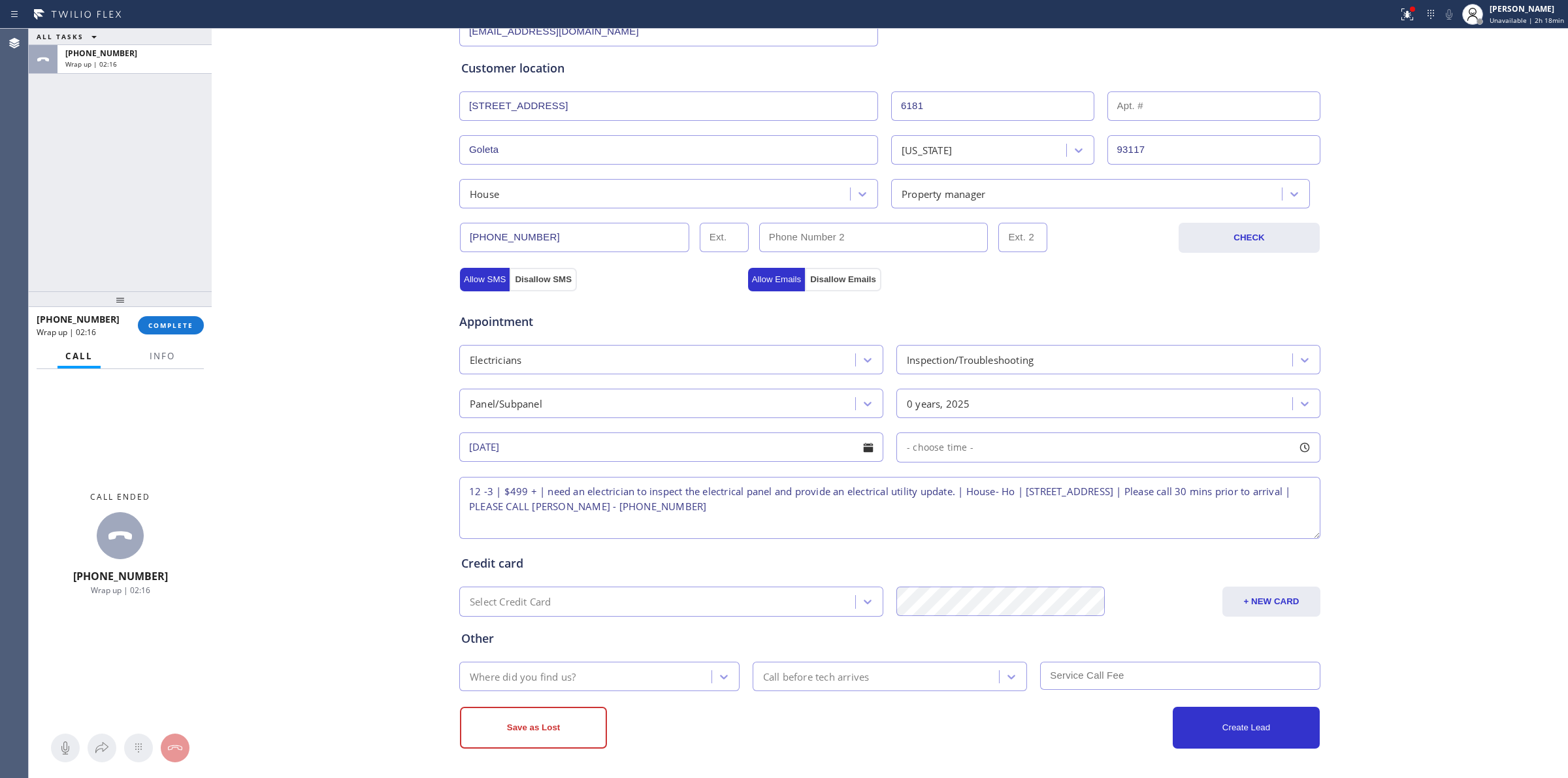
click at [972, 442] on div "- choose time -" at bounding box center [1108, 448] width 424 height 30
click at [1386, 324] on div "Business location Blue Moon Electrical [PHONE_NUMBER] Personal information [PER…" at bounding box center [890, 303] width 1350 height 892
click at [962, 447] on span "- choose time -" at bounding box center [939, 447] width 67 height 12
drag, startPoint x: 900, startPoint y: 526, endPoint x: 1023, endPoint y: 526, distance: 123.0
click at [1026, 526] on div at bounding box center [1034, 527] width 16 height 28
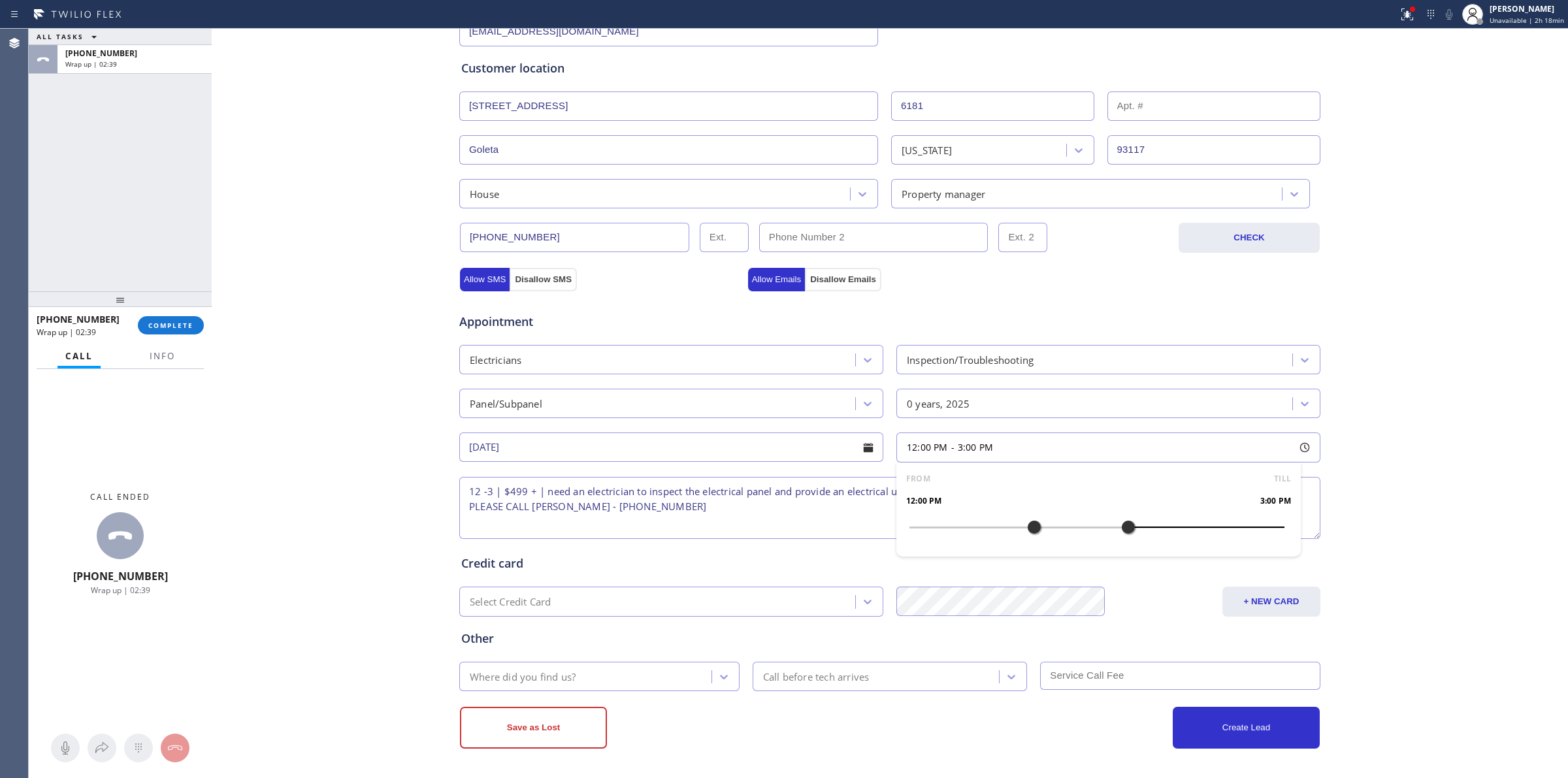
drag, startPoint x: 898, startPoint y: 526, endPoint x: 1127, endPoint y: 526, distance: 229.0
click at [1363, 490] on div "Business location Blue Moon Electrical [PHONE_NUMBER] Personal information [PER…" at bounding box center [890, 303] width 1350 height 892
click at [788, 510] on textarea "12 -3 | $499 + | need an electrician to inspect the electrical panel and provid…" at bounding box center [890, 508] width 861 height 62
type textarea "12 -3 | $499 + | need an electrician to inspect the electrical panel and provid…"
click at [586, 685] on div "Where did you find us?" at bounding box center [587, 677] width 248 height 23
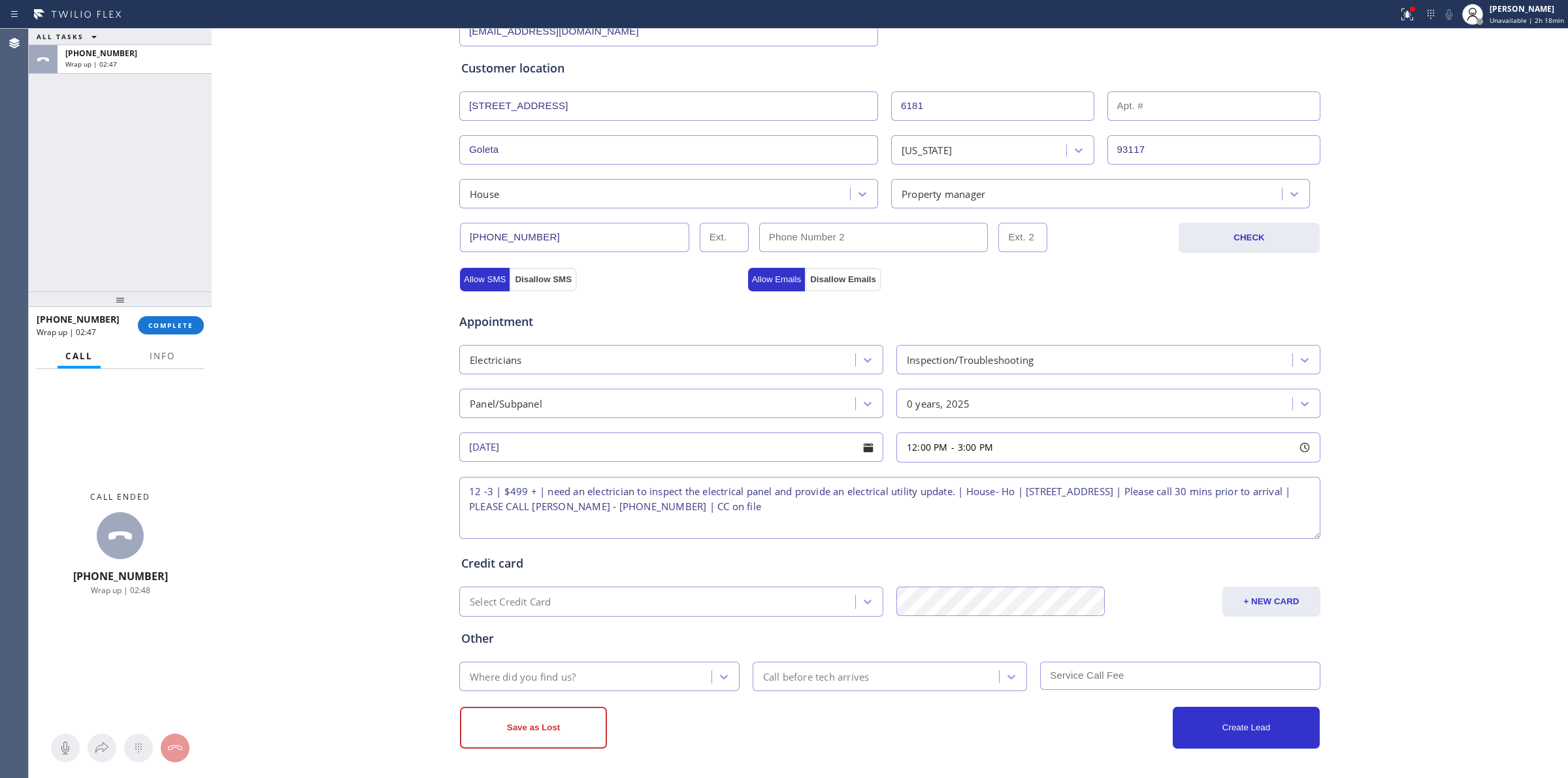
type input "w"
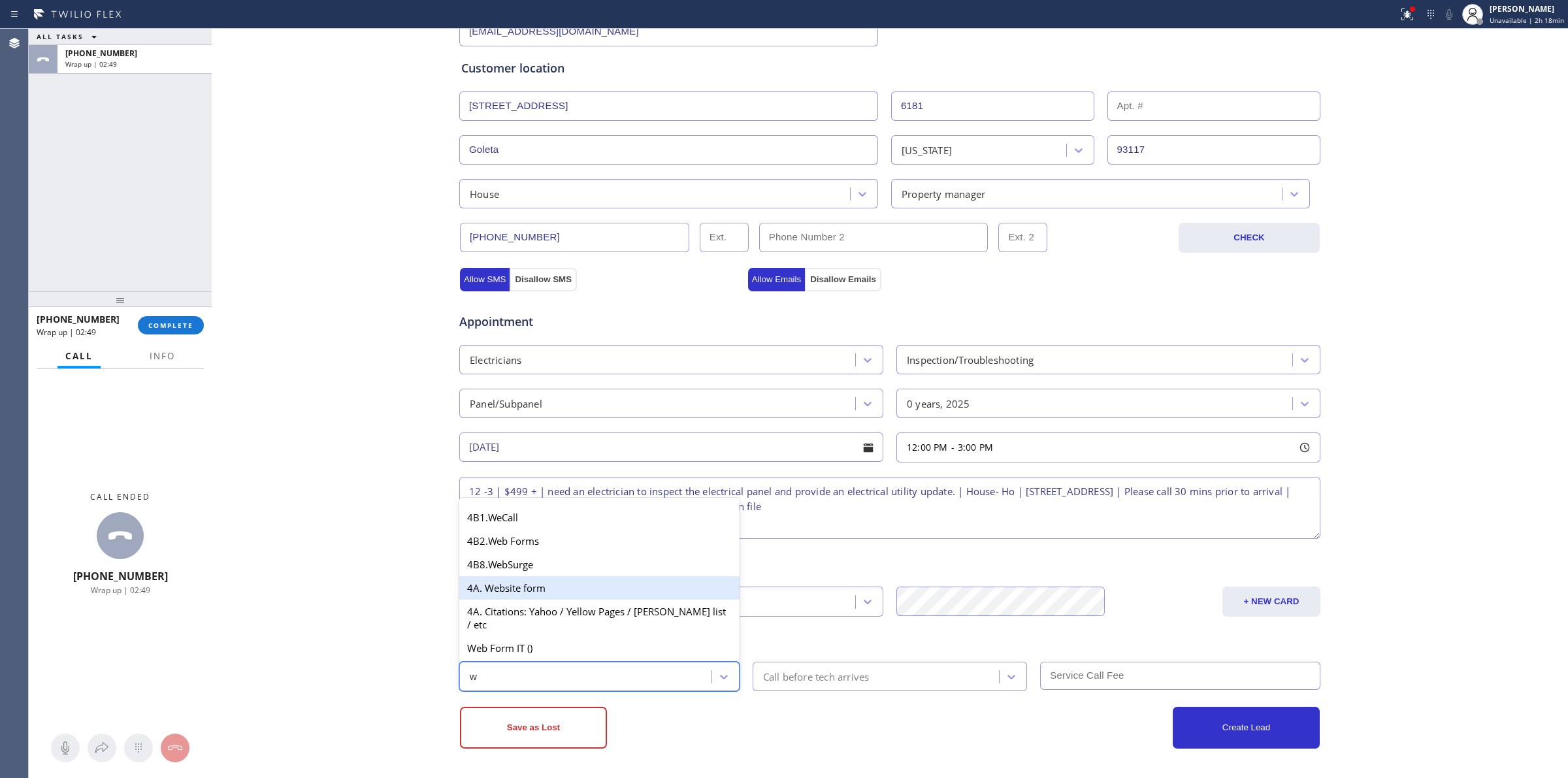
click at [514, 599] on div "4A. Website form" at bounding box center [599, 588] width 280 height 23
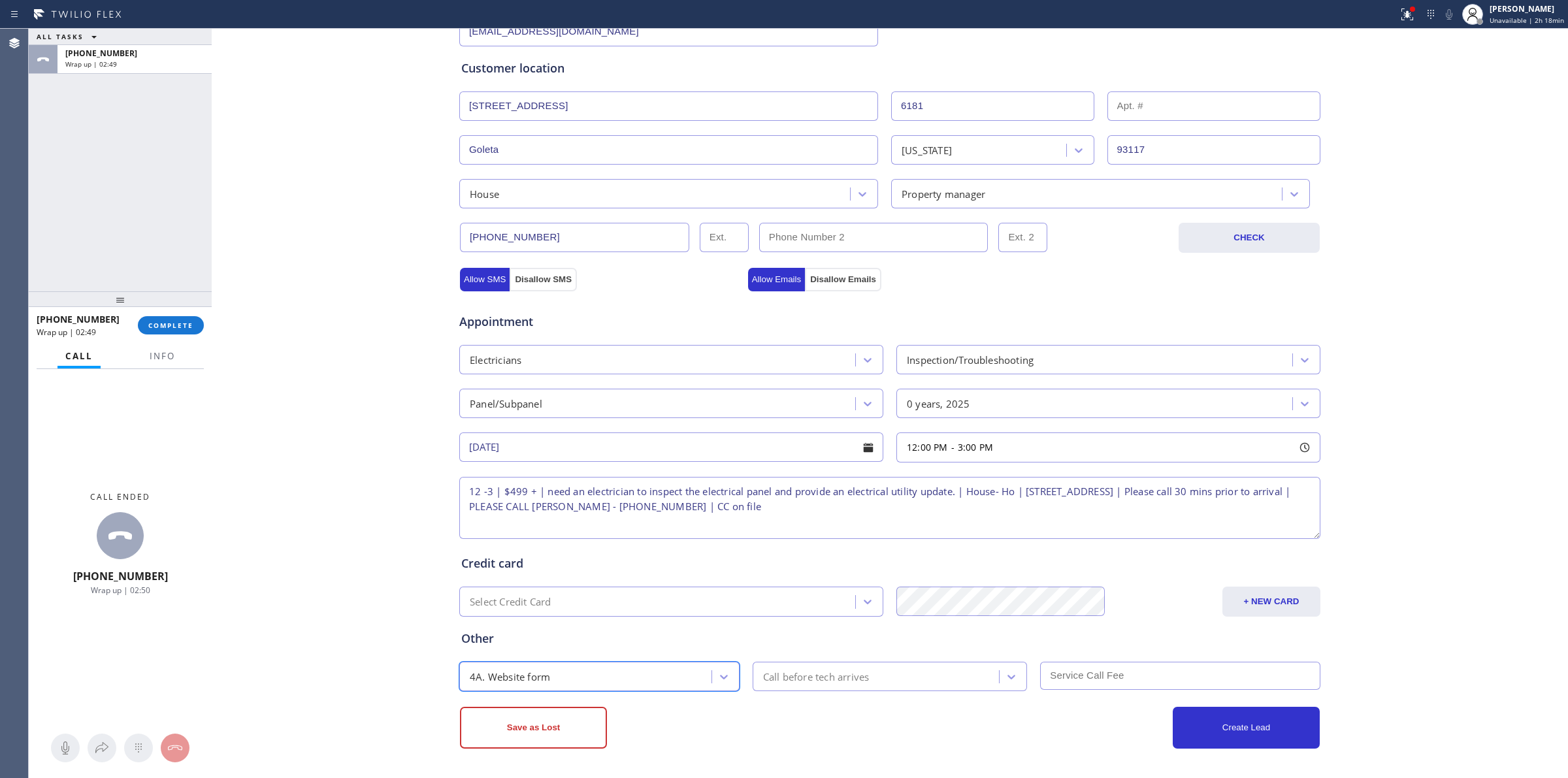
click at [840, 677] on div "Call before tech arrives" at bounding box center [816, 676] width 107 height 15
drag, startPoint x: 803, startPoint y: 550, endPoint x: 828, endPoint y: 557, distance: 26.0
click at [805, 550] on div "30 min" at bounding box center [890, 554] width 275 height 23
click at [1094, 677] on input "text" at bounding box center [1180, 676] width 280 height 28
click at [1279, 602] on button "+ NEW CARD" at bounding box center [1271, 602] width 98 height 30
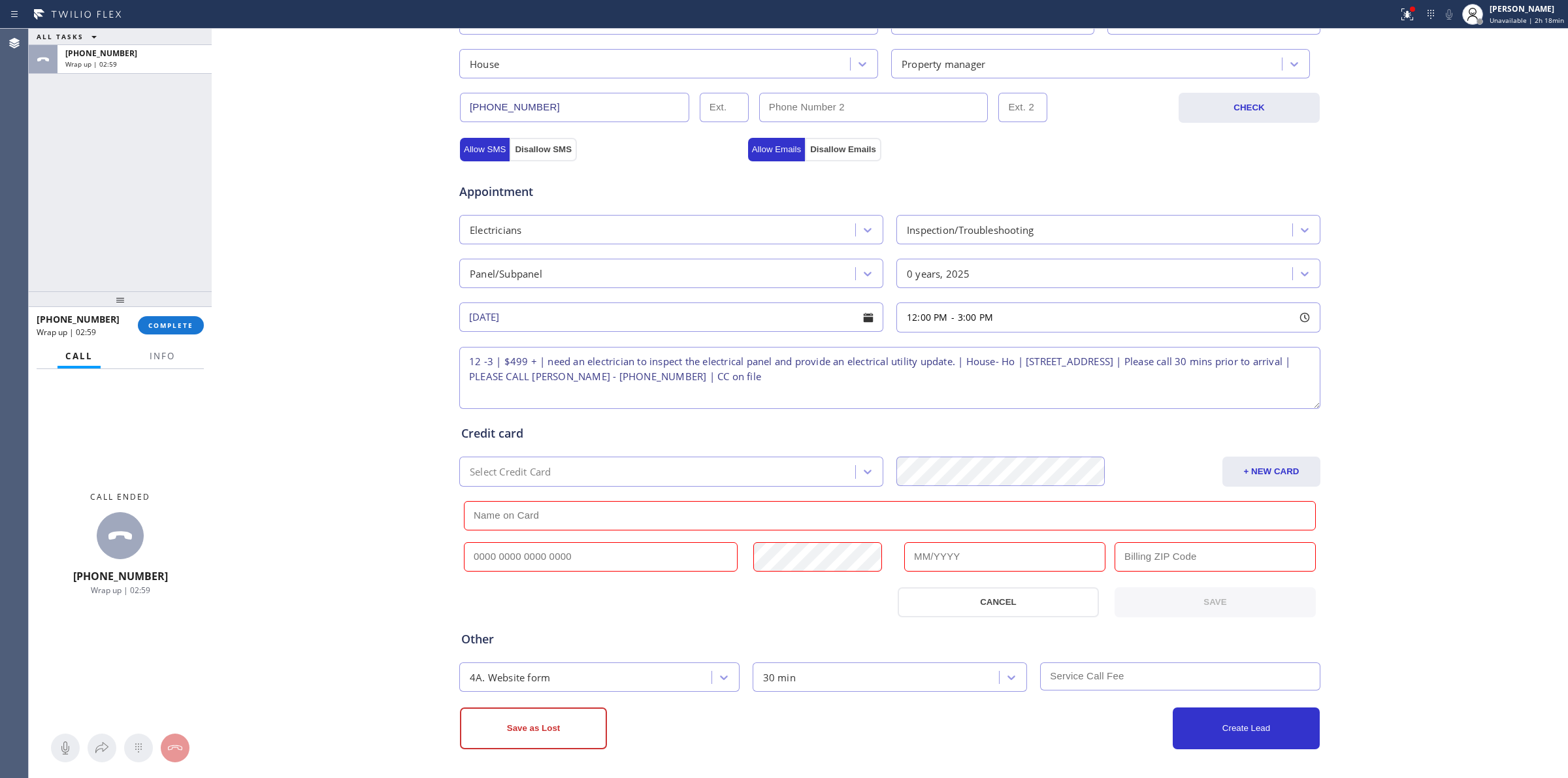
scroll to position [367, 0]
click at [587, 516] on input "text" at bounding box center [890, 515] width 852 height 29
paste input "[PERSON_NAME]"
type input "[PERSON_NAME]"
click at [642, 554] on input "text" at bounding box center [600, 555] width 273 height 29
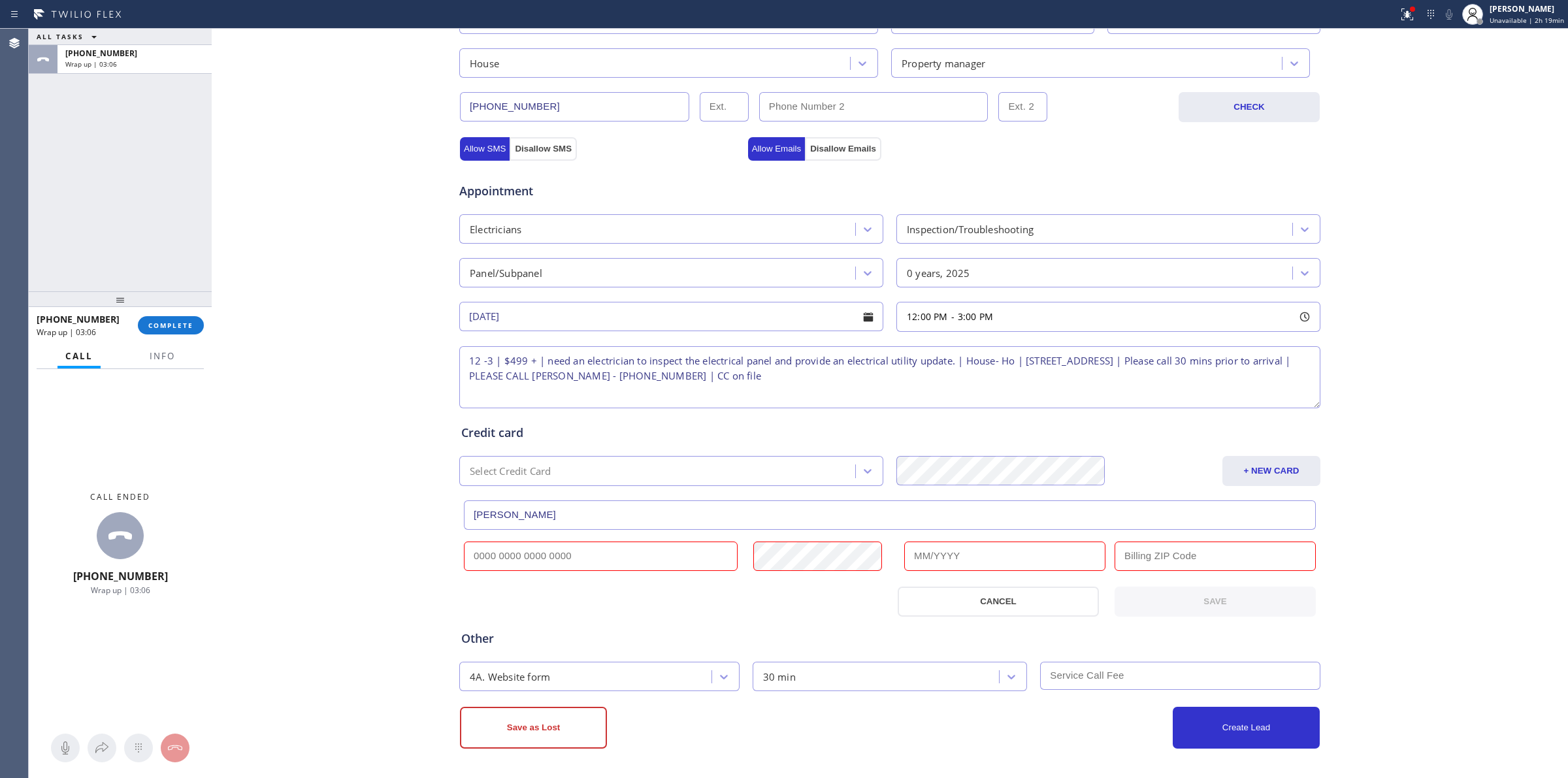
paste input "[CREDIT_CARD_NUMBER]"
type input "[CREDIT_CARD_NUMBER]"
click at [980, 559] on input "text" at bounding box center [1004, 555] width 201 height 29
type input "03/2027"
drag, startPoint x: 1177, startPoint y: 553, endPoint x: 1184, endPoint y: 553, distance: 7.0
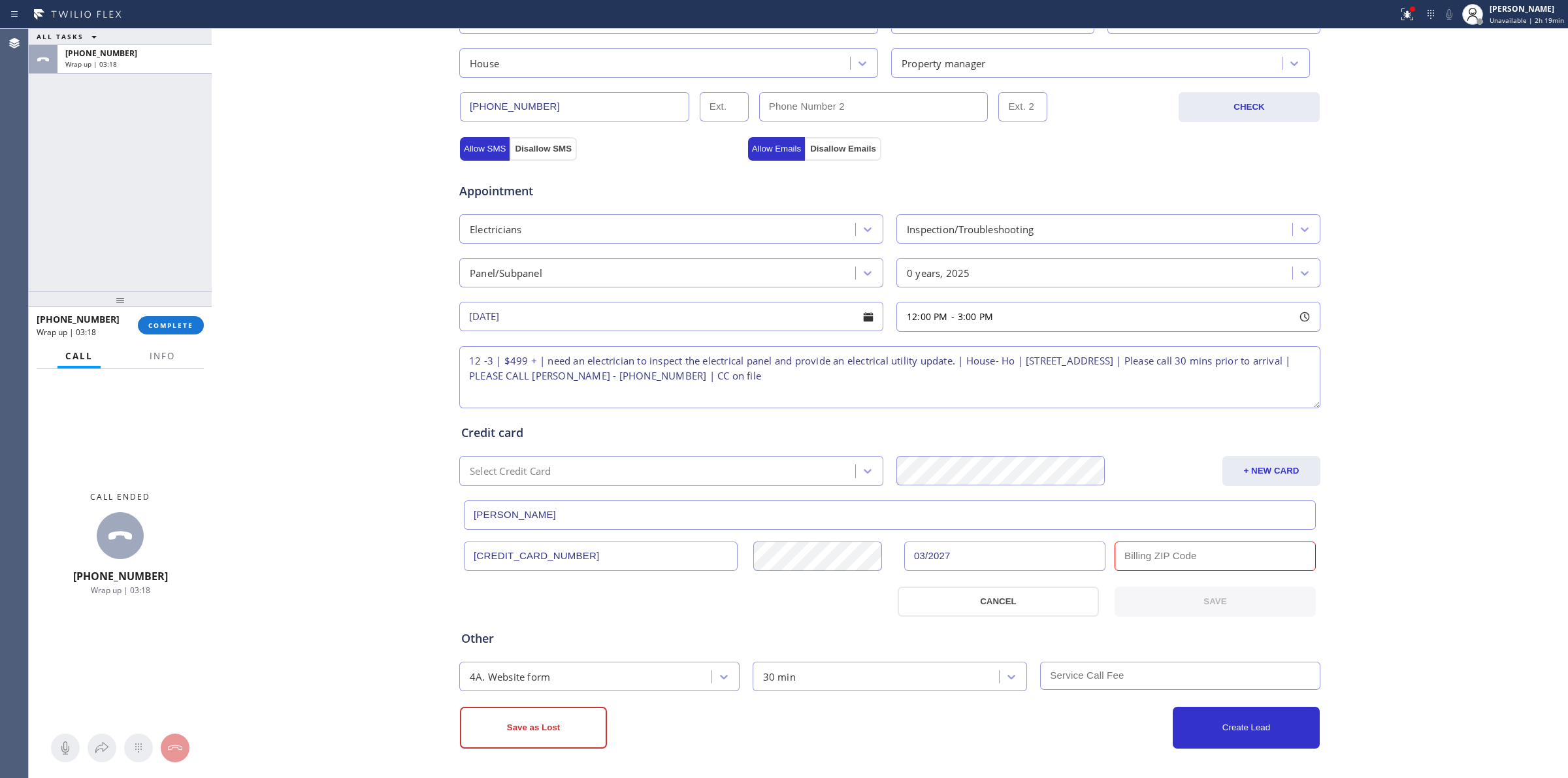
click at [1181, 553] on input "text" at bounding box center [1215, 555] width 201 height 29
paste input "93117"
type input "93117"
drag, startPoint x: 1364, startPoint y: 529, endPoint x: 1376, endPoint y: 529, distance: 12.0
click at [1364, 529] on div "Business location Blue Moon Electrical [PHONE_NUMBER] Personal information [PER…" at bounding box center [890, 237] width 1350 height 1023
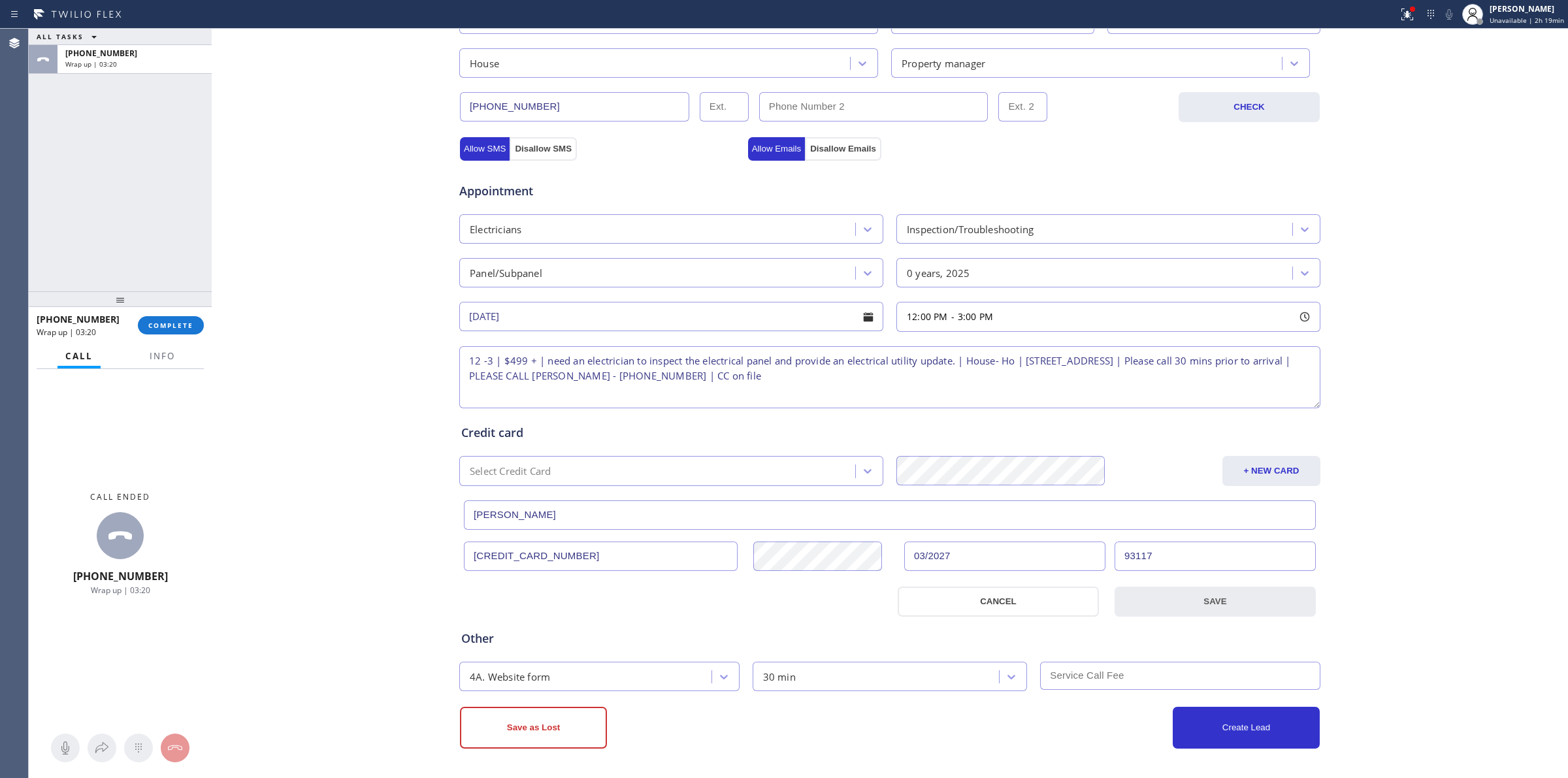
click at [1254, 602] on button "SAVE" at bounding box center [1215, 602] width 201 height 30
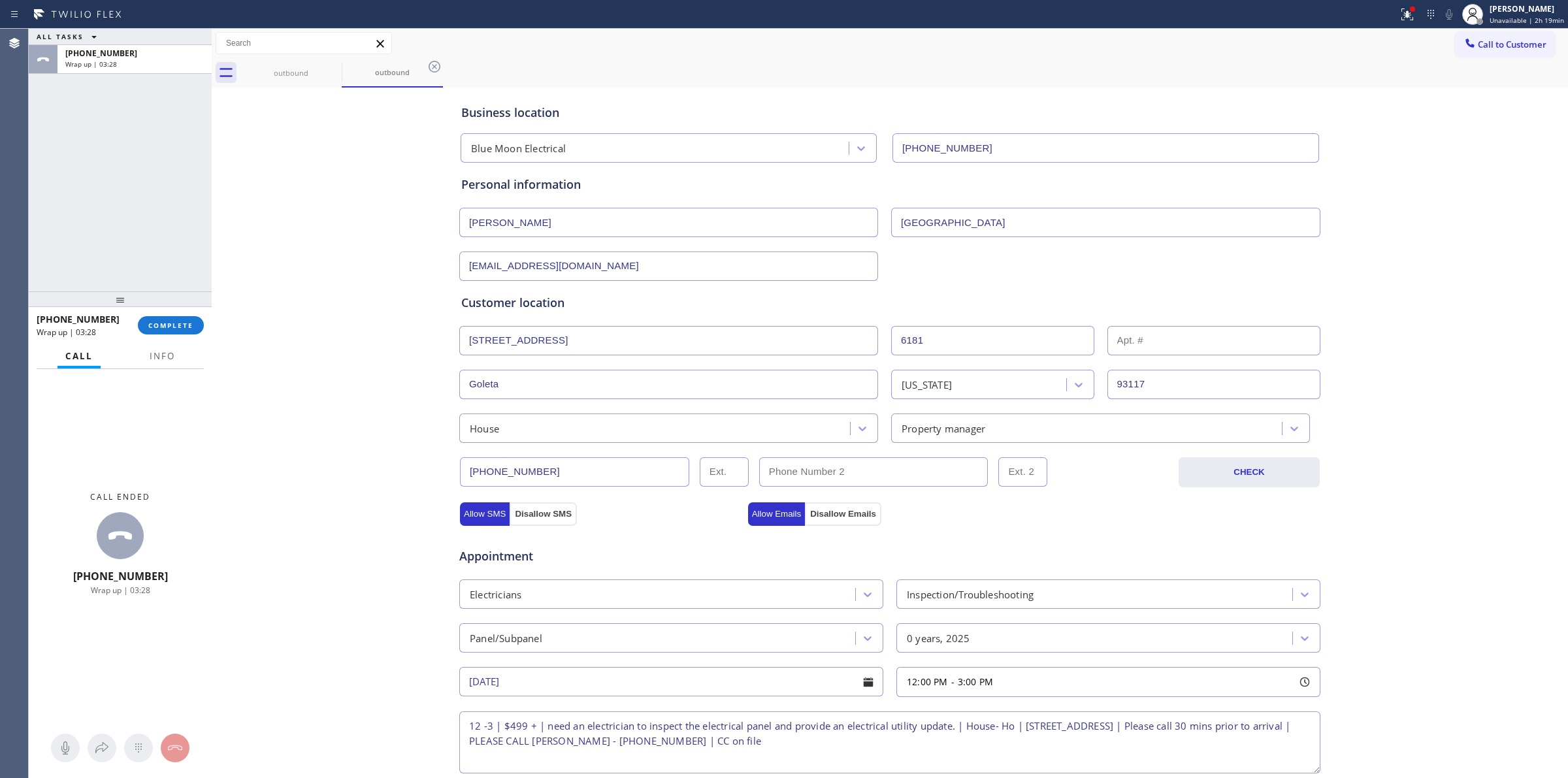
scroll to position [237, 0]
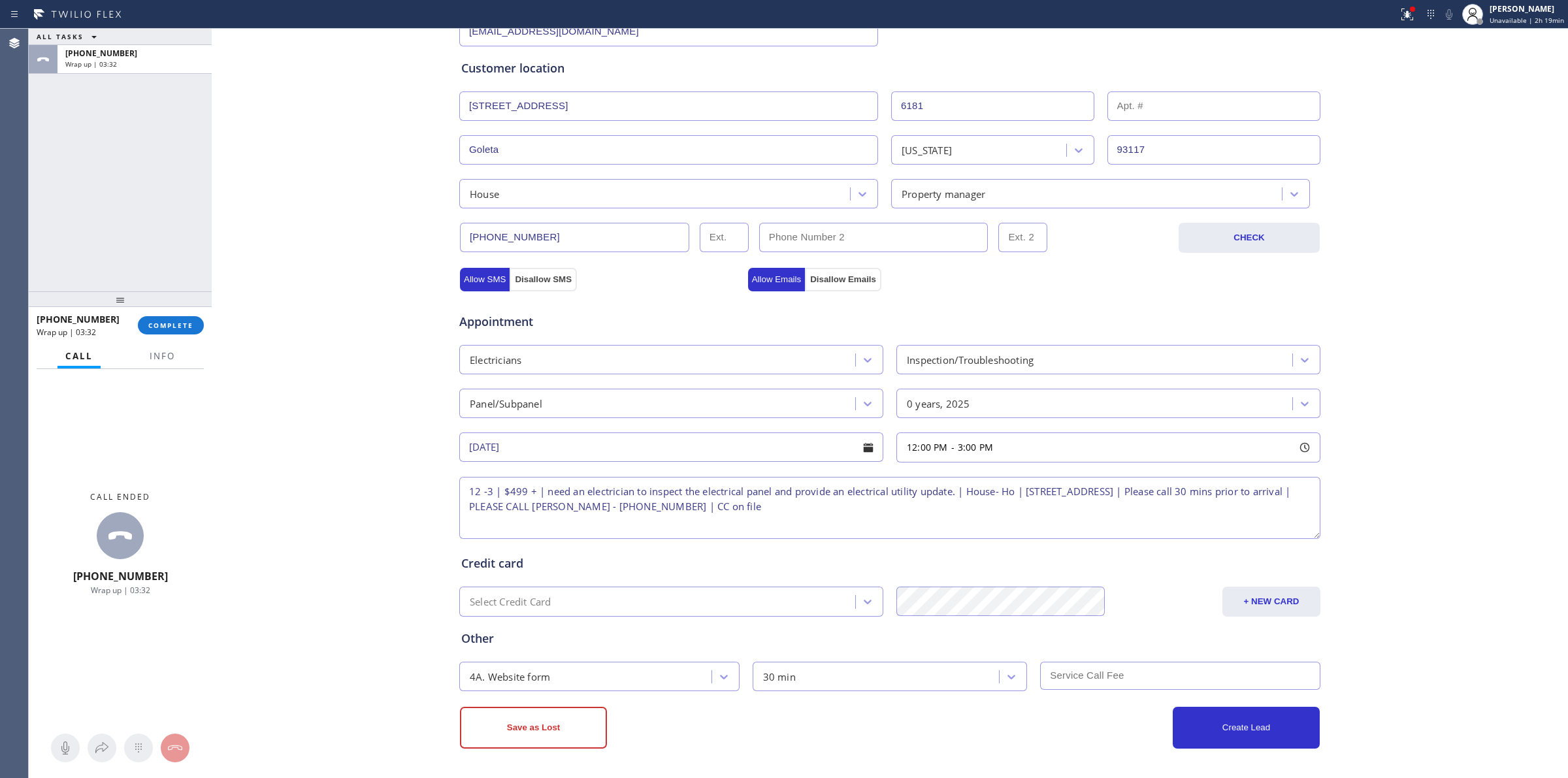
click at [1360, 388] on div "Business location Blue Moon Electrical [PHONE_NUMBER] Personal information [PER…" at bounding box center [890, 303] width 1350 height 892
click at [979, 396] on div "0 years, 2025" at bounding box center [1096, 403] width 392 height 23
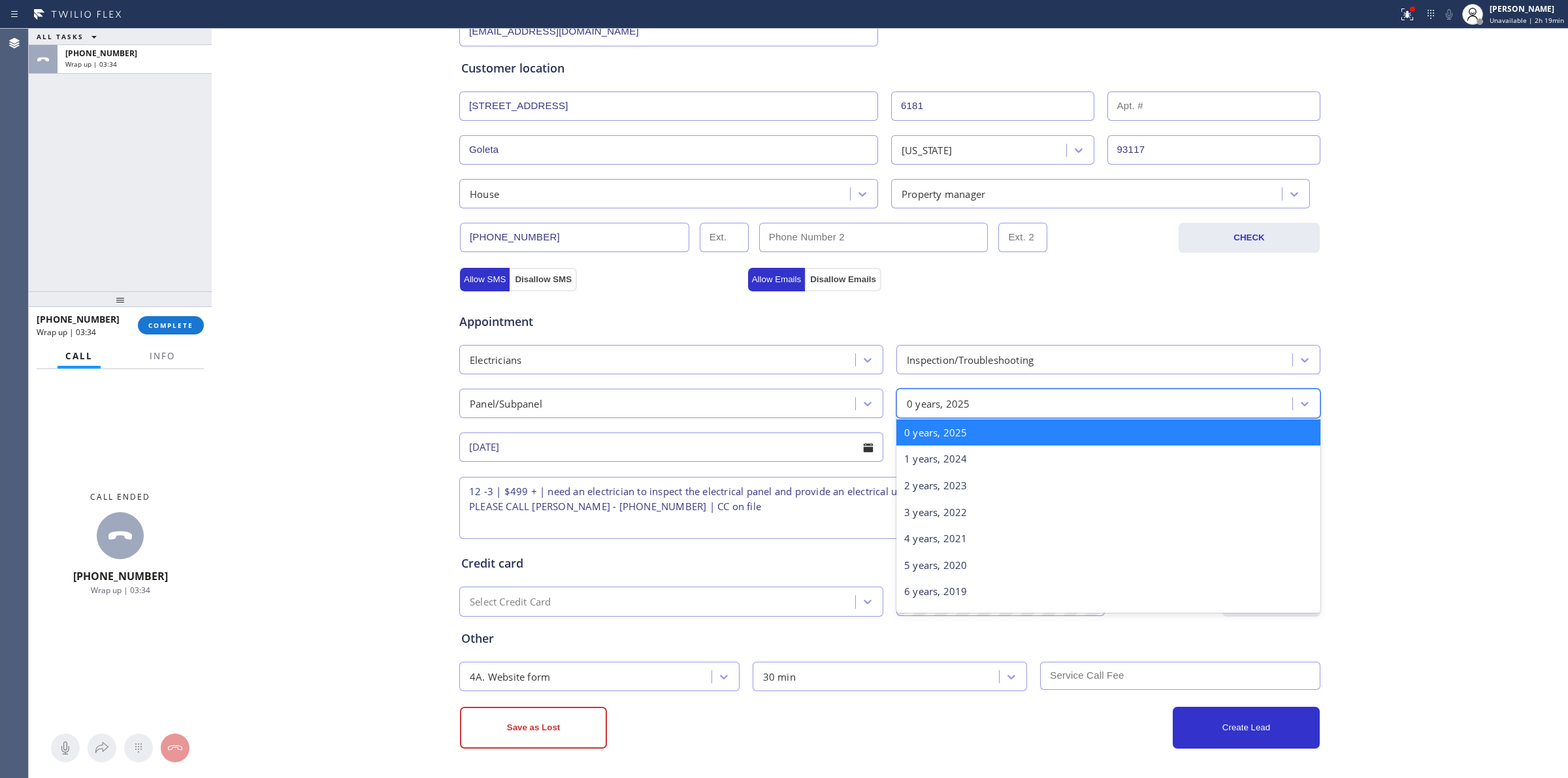
click at [1445, 362] on div "Business location Blue Moon Electrical [PHONE_NUMBER] Personal information [PER…" at bounding box center [890, 303] width 1350 height 892
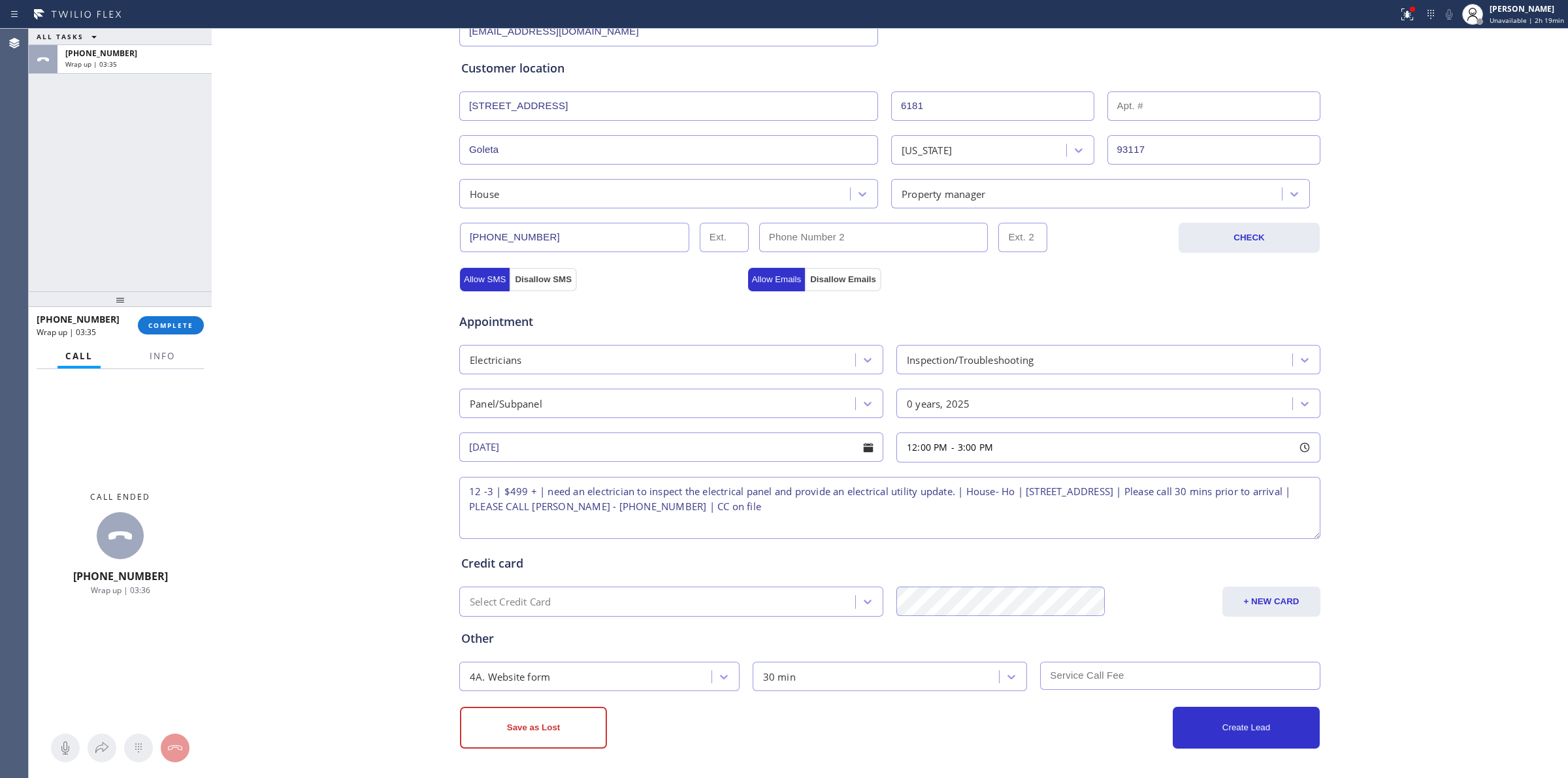
drag, startPoint x: 815, startPoint y: 733, endPoint x: 834, endPoint y: 724, distance: 21.0
click at [817, 733] on div "Save as Lost" at bounding box center [674, 727] width 430 height 42
click at [817, 523] on textarea "12 -3 | $499 + | need an electrician to inspect the electrical panel and provid…" at bounding box center [890, 508] width 861 height 62
click at [1416, 575] on div "Business location Blue Moon Electrical [PHONE_NUMBER] Personal information [PER…" at bounding box center [890, 303] width 1350 height 892
click at [1012, 491] on textarea "12 -3 | $499 + | need an electrician to inspect the electrical panel and provid…" at bounding box center [890, 508] width 861 height 62
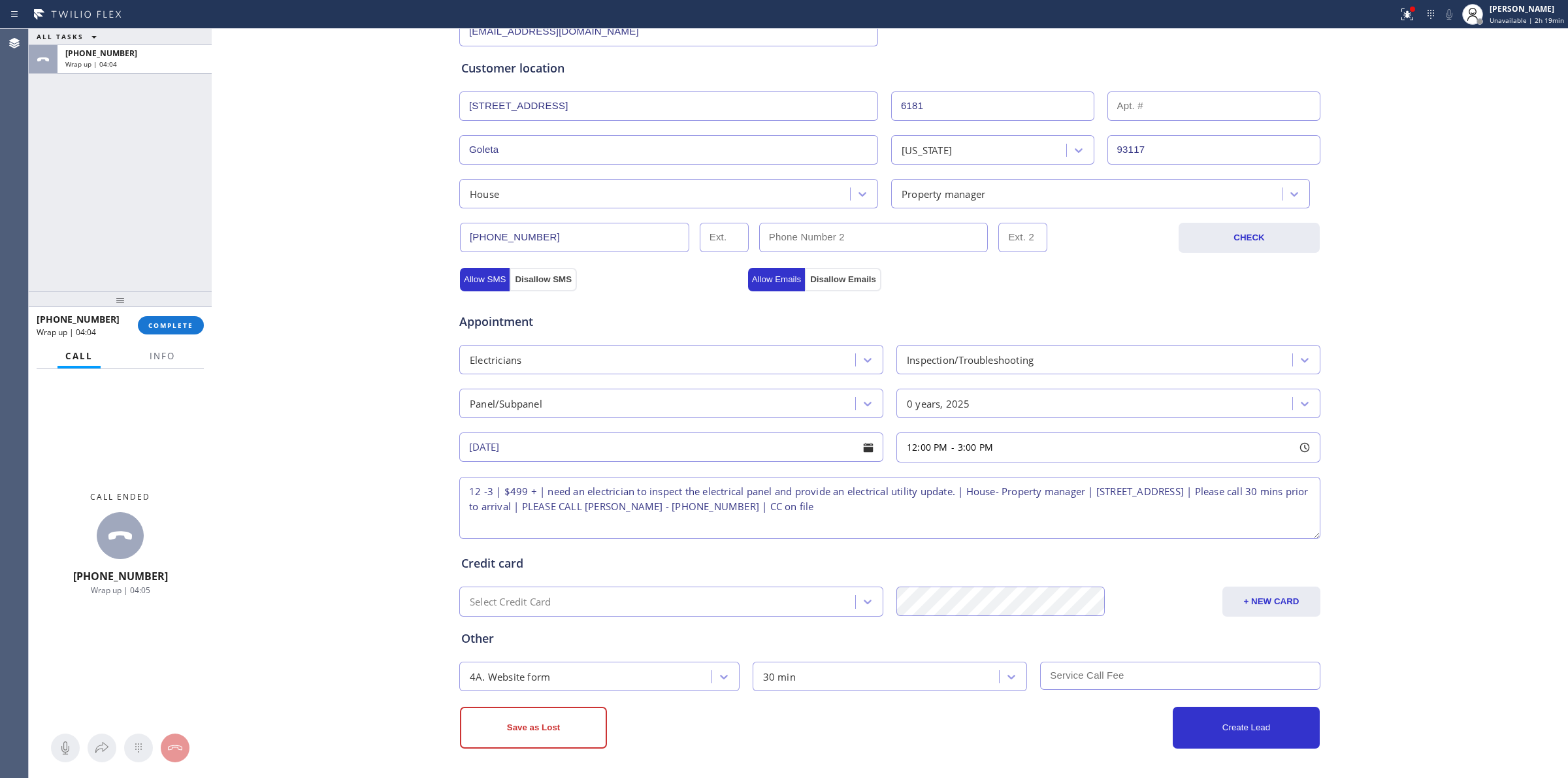
type textarea "12 -3 | $499 + | need an electrician to inspect the electrical panel and provid…"
click at [1393, 510] on div "Business location Blue Moon Electrical [PHONE_NUMBER] Personal information [PER…" at bounding box center [890, 303] width 1350 height 892
click at [1271, 723] on button "Create Lead" at bounding box center [1246, 727] width 147 height 42
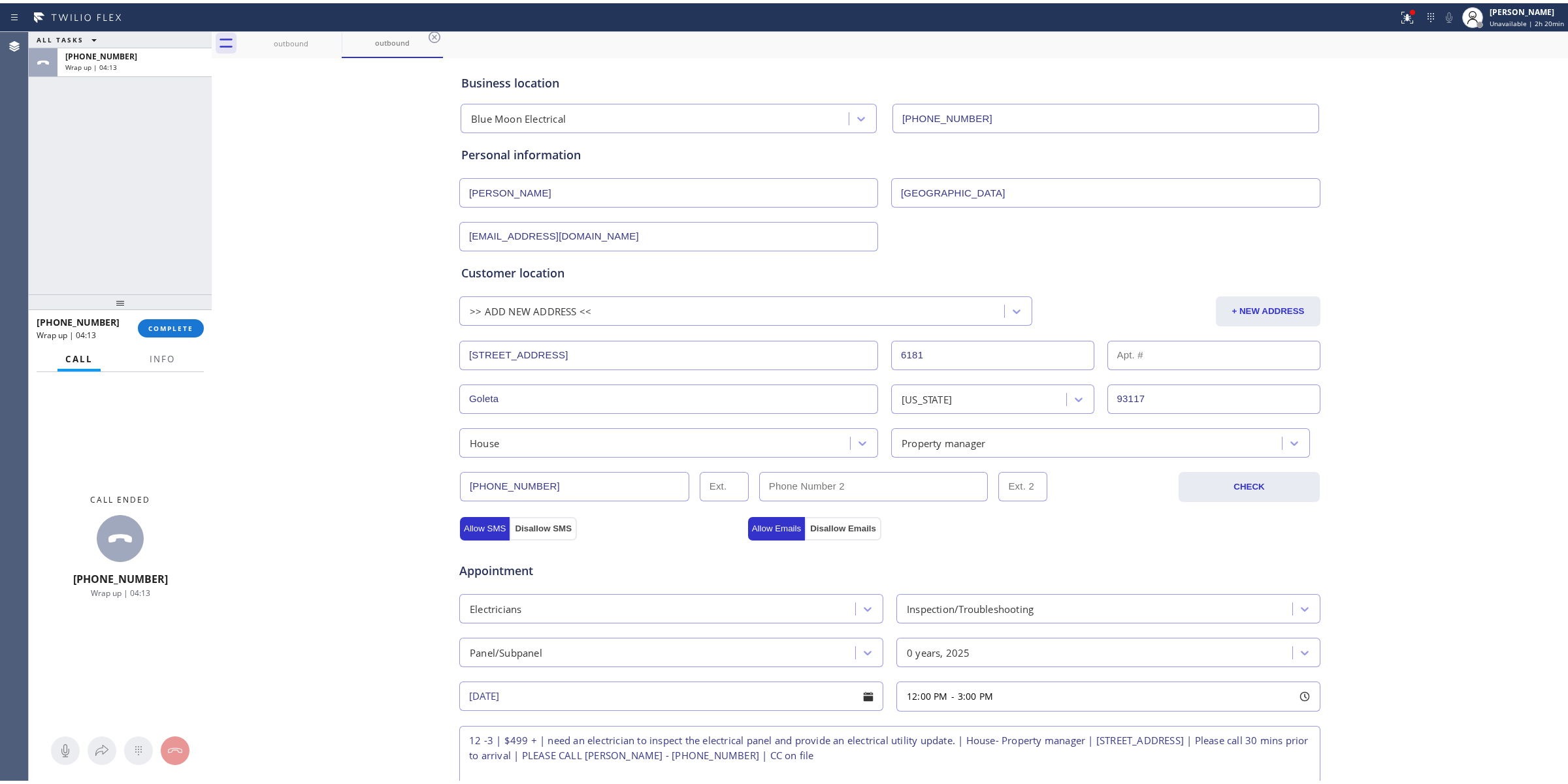
scroll to position [0, 0]
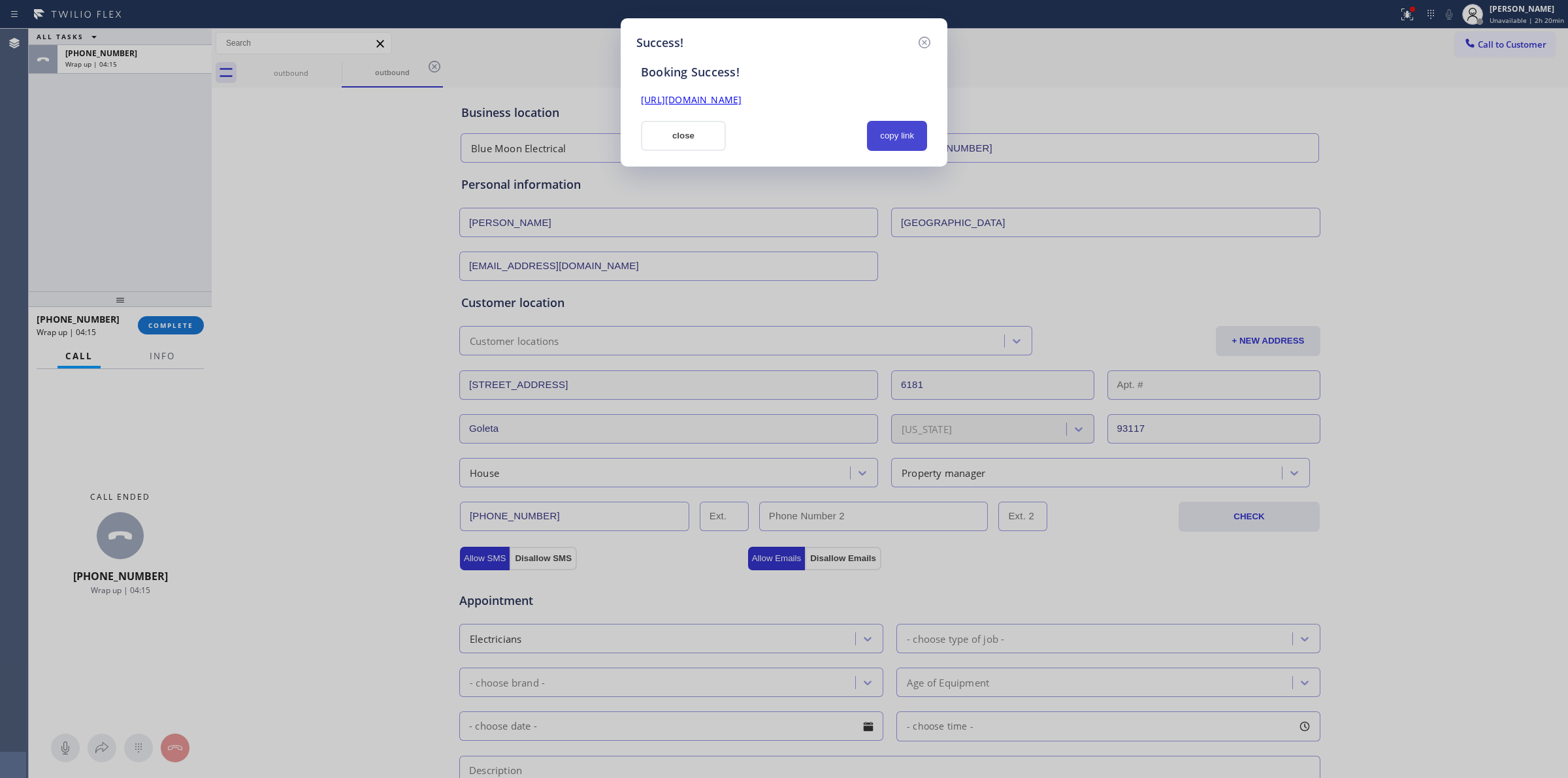
click at [903, 147] on button "copy link" at bounding box center [896, 136] width 60 height 30
click at [886, 131] on button "copy link" at bounding box center [896, 136] width 60 height 30
drag, startPoint x: 719, startPoint y: 128, endPoint x: 651, endPoint y: 141, distance: 69.2
click at [717, 129] on button "close" at bounding box center [683, 136] width 85 height 30
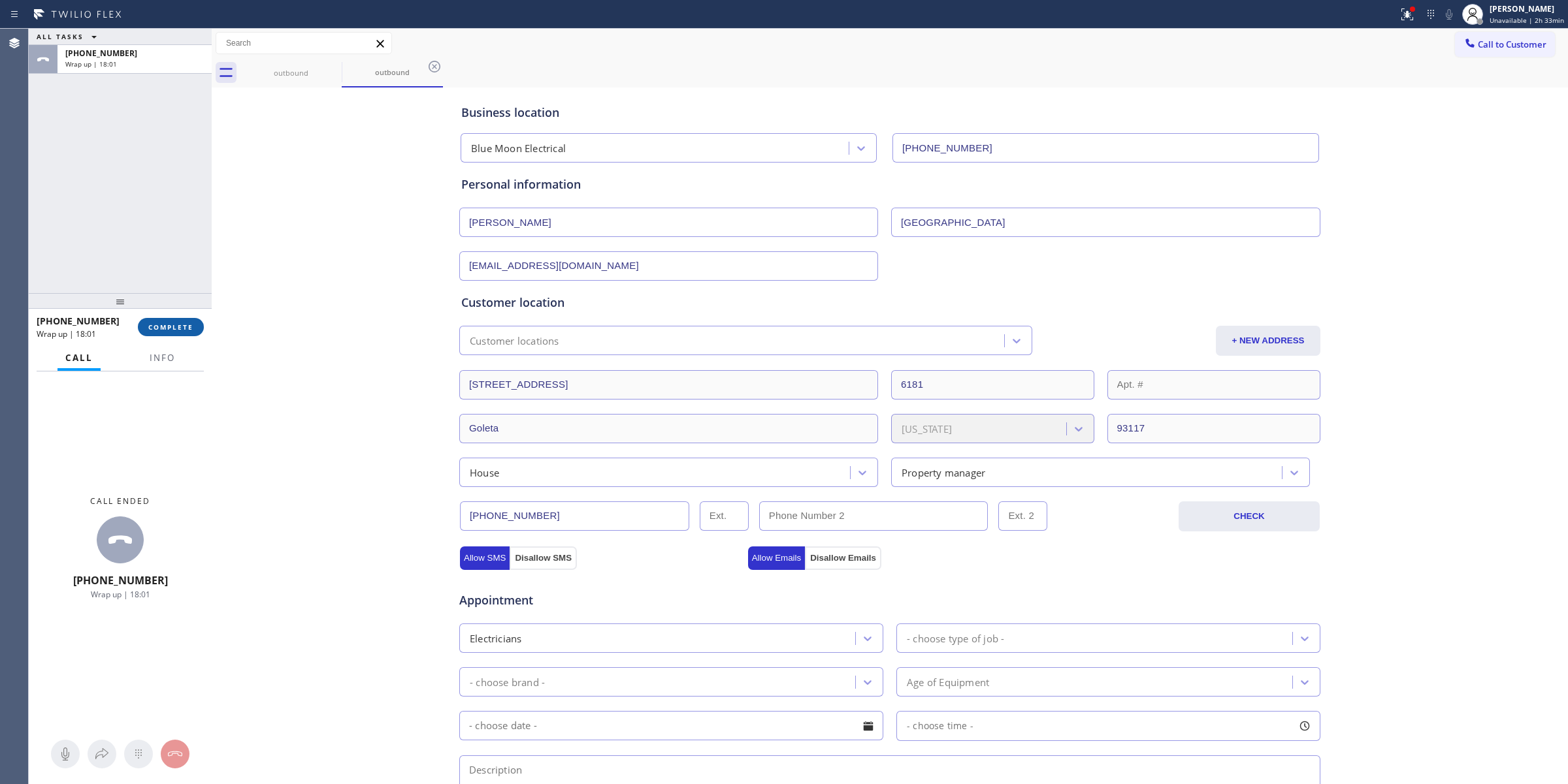
click at [193, 320] on button "COMPLETE" at bounding box center [171, 327] width 66 height 19
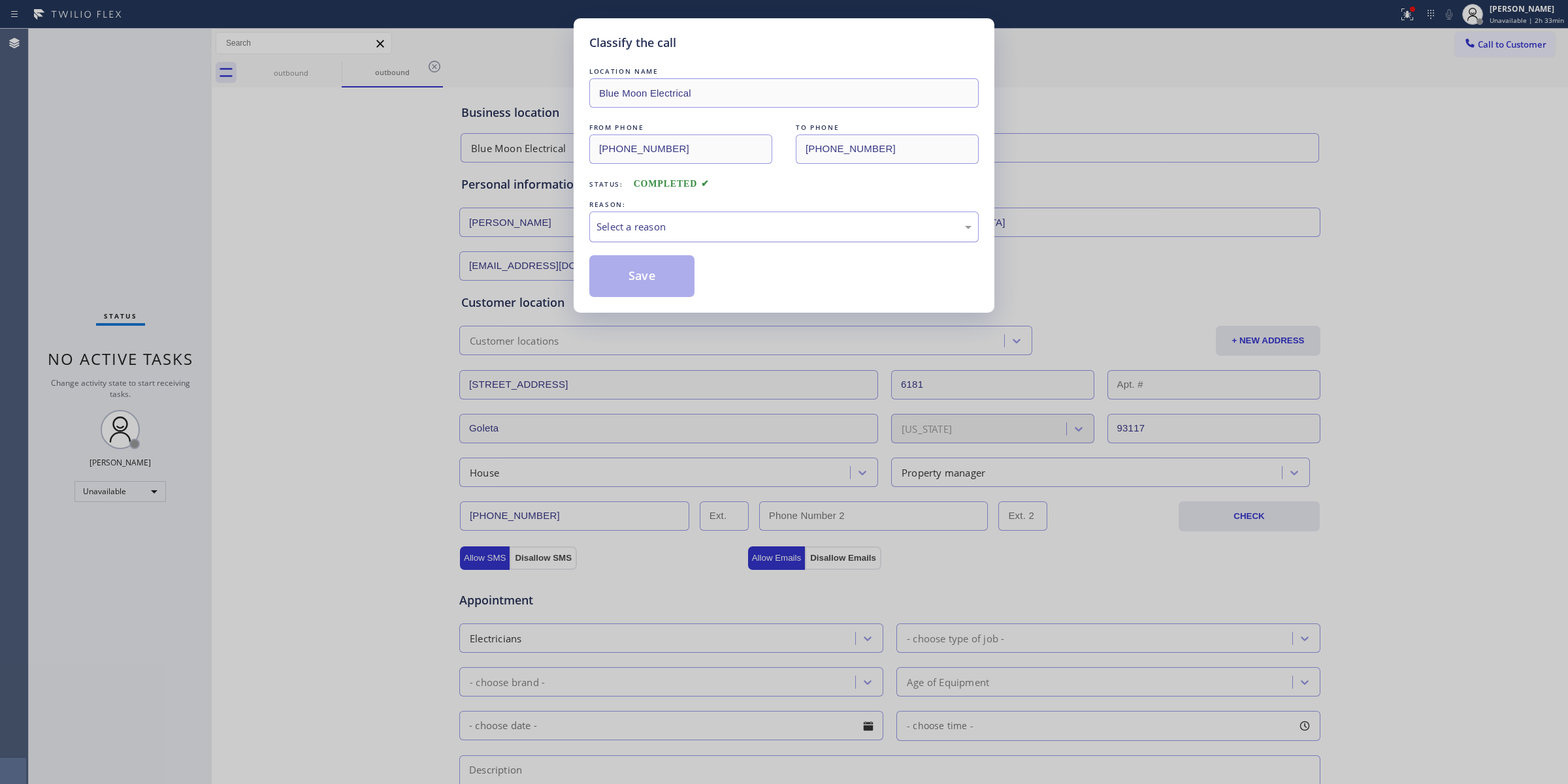
drag, startPoint x: 638, startPoint y: 225, endPoint x: 648, endPoint y: 227, distance: 10.2
click at [645, 227] on div "Select a reason" at bounding box center [784, 226] width 375 height 15
click at [644, 273] on button "Save" at bounding box center [642, 276] width 105 height 42
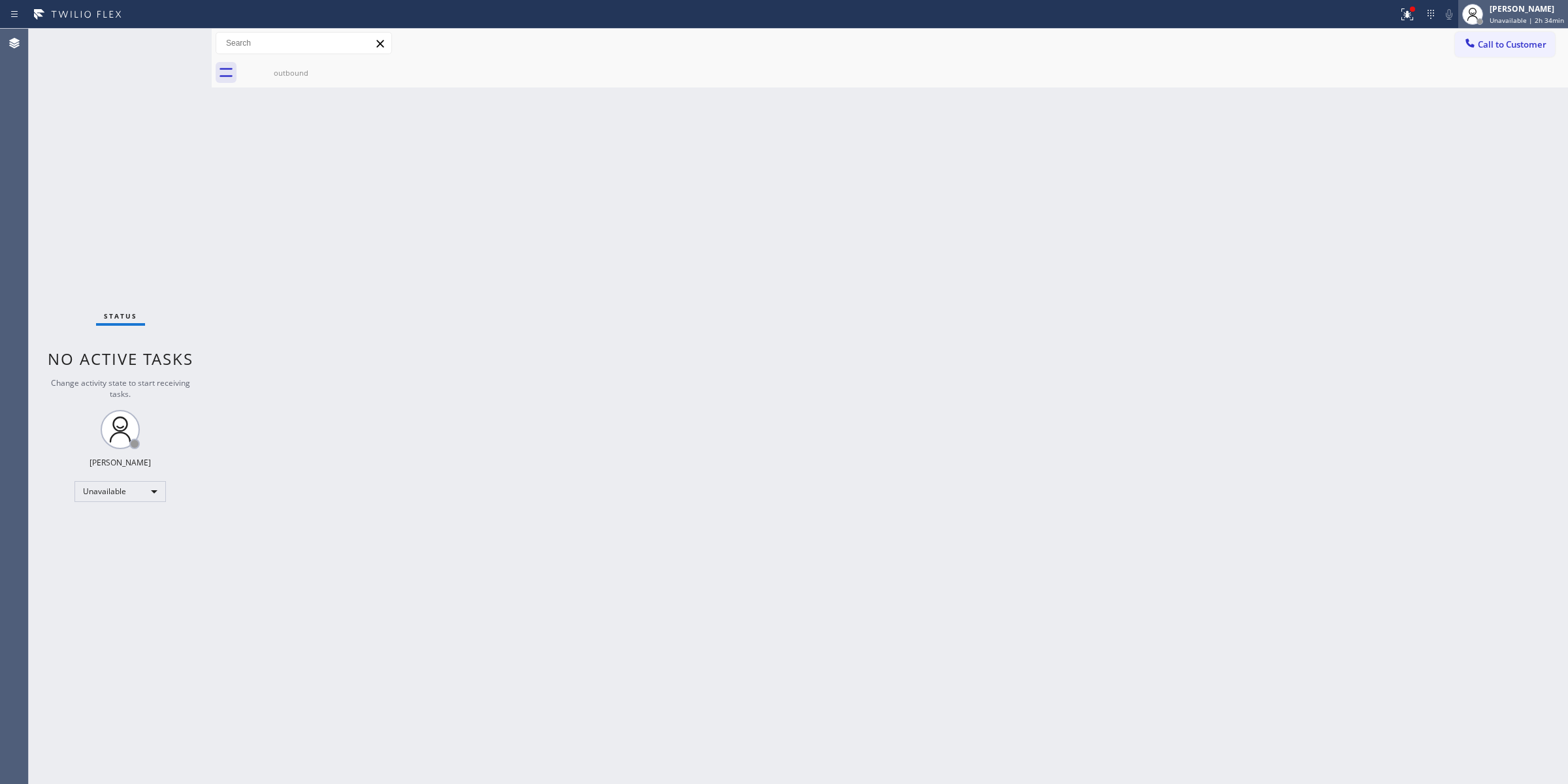
click at [1496, 4] on div "[PERSON_NAME]" at bounding box center [1527, 9] width 75 height 11
click at [1467, 107] on button "Break" at bounding box center [1502, 102] width 131 height 17
click at [1515, 7] on div "[PERSON_NAME]" at bounding box center [1531, 9] width 65 height 11
click at [1471, 89] on button "Unavailable" at bounding box center [1502, 85] width 131 height 17
click at [869, 422] on div "Back to Dashboard Change Sender ID Customers Technicians Select a contact Outbo…" at bounding box center [890, 406] width 1356 height 756
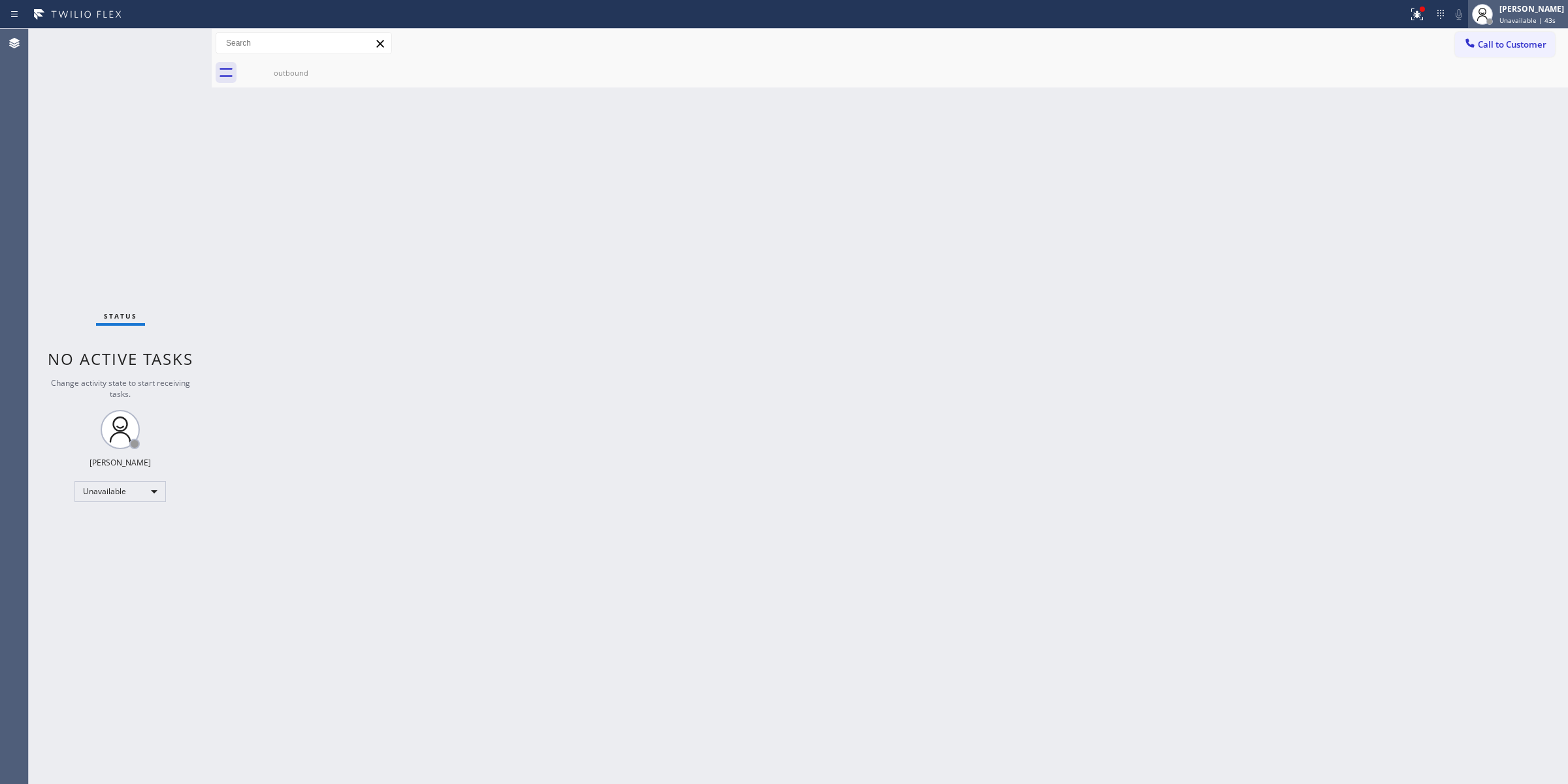
click at [1513, 10] on div "[PERSON_NAME]" at bounding box center [1531, 9] width 65 height 11
click at [1224, 168] on div "Back to Dashboard Change Sender ID Customers Technicians Select a contact Outbo…" at bounding box center [890, 406] width 1356 height 756
